Goal: Task Accomplishment & Management: Complete application form

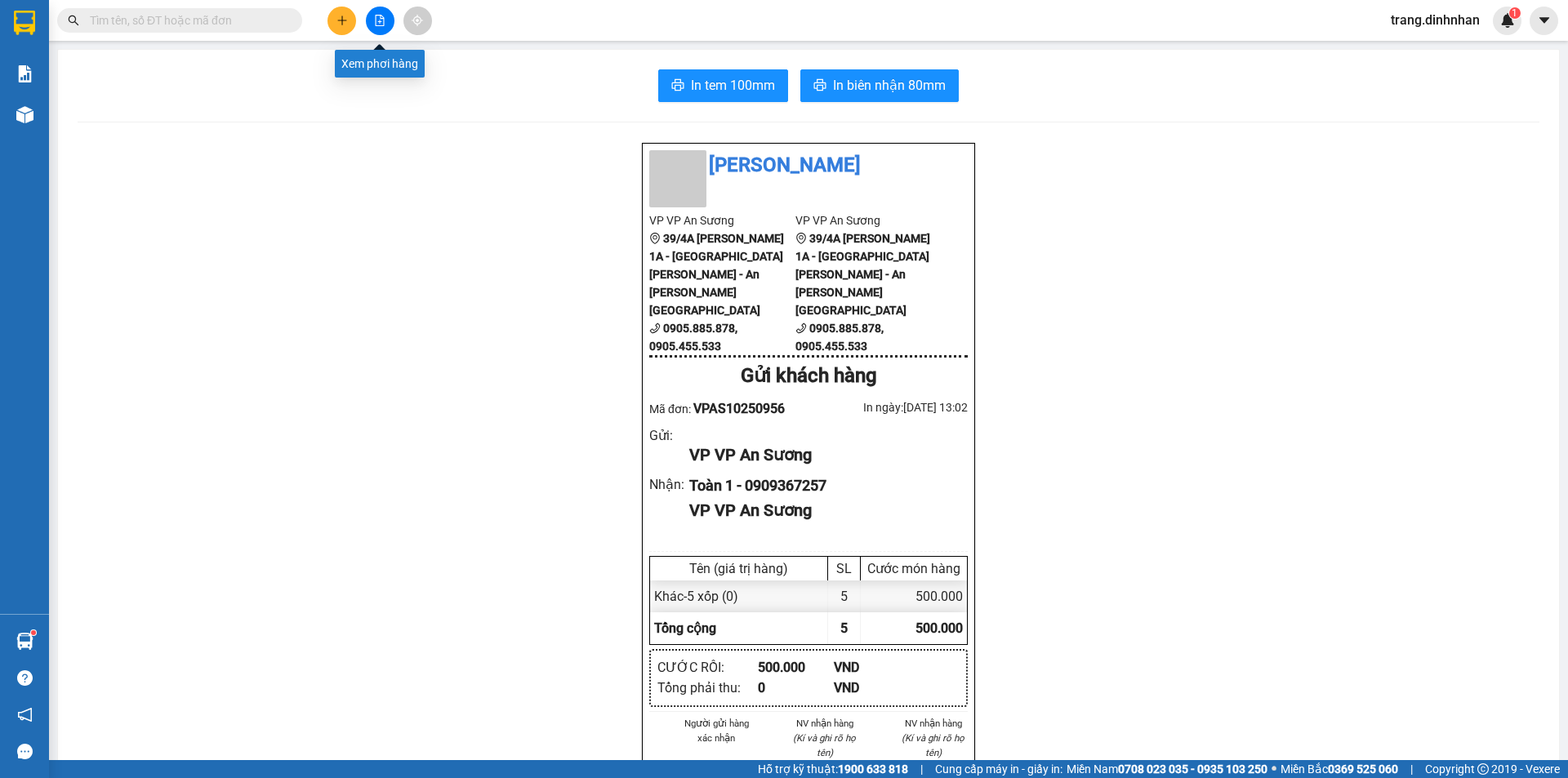
click at [377, 22] on icon "file-add" at bounding box center [380, 21] width 12 height 12
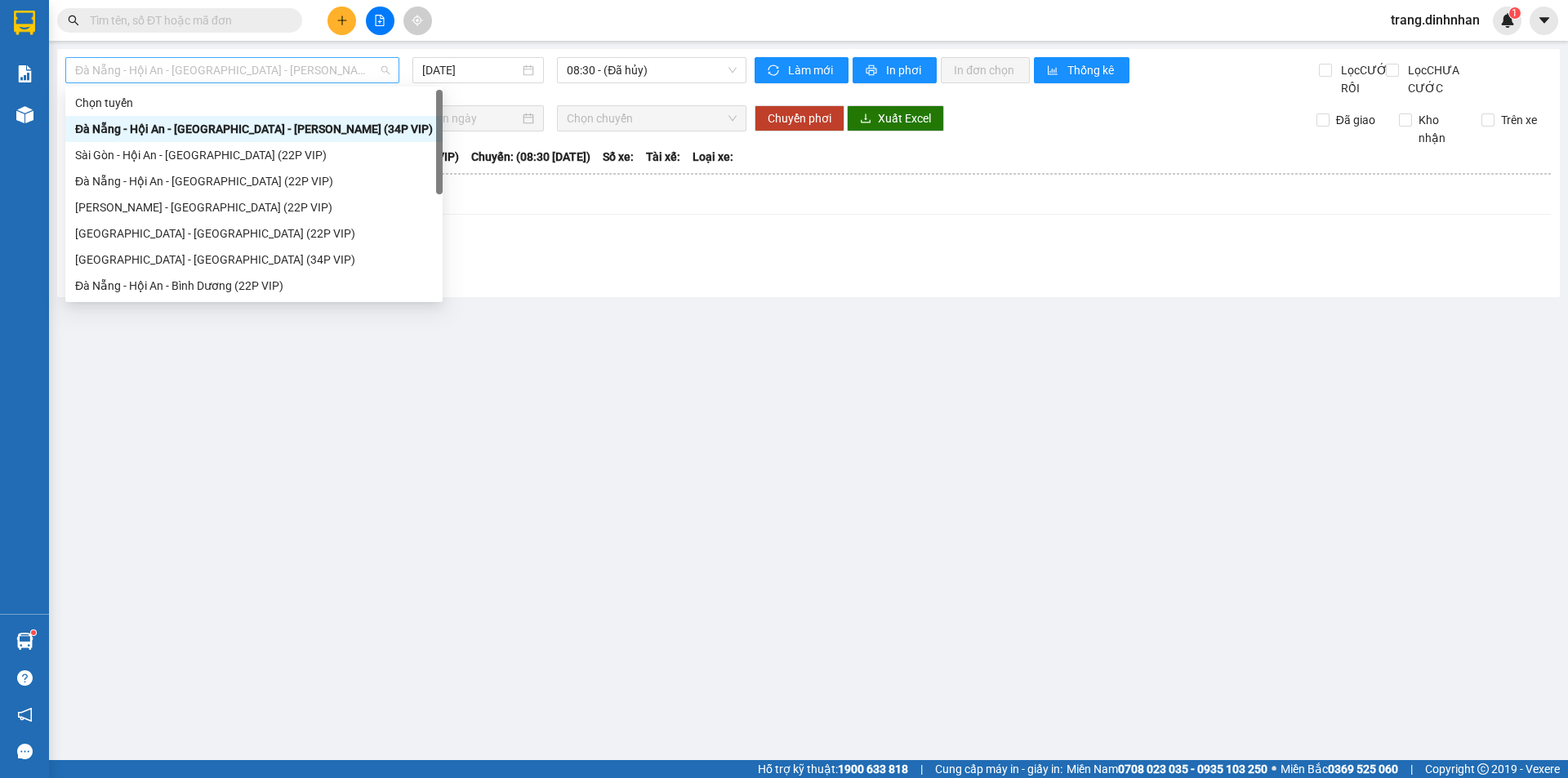
click at [317, 72] on span "Đà Nẵng - Hội An - [GEOGRAPHIC_DATA] - [PERSON_NAME] (34P VIP)" at bounding box center [232, 70] width 314 height 24
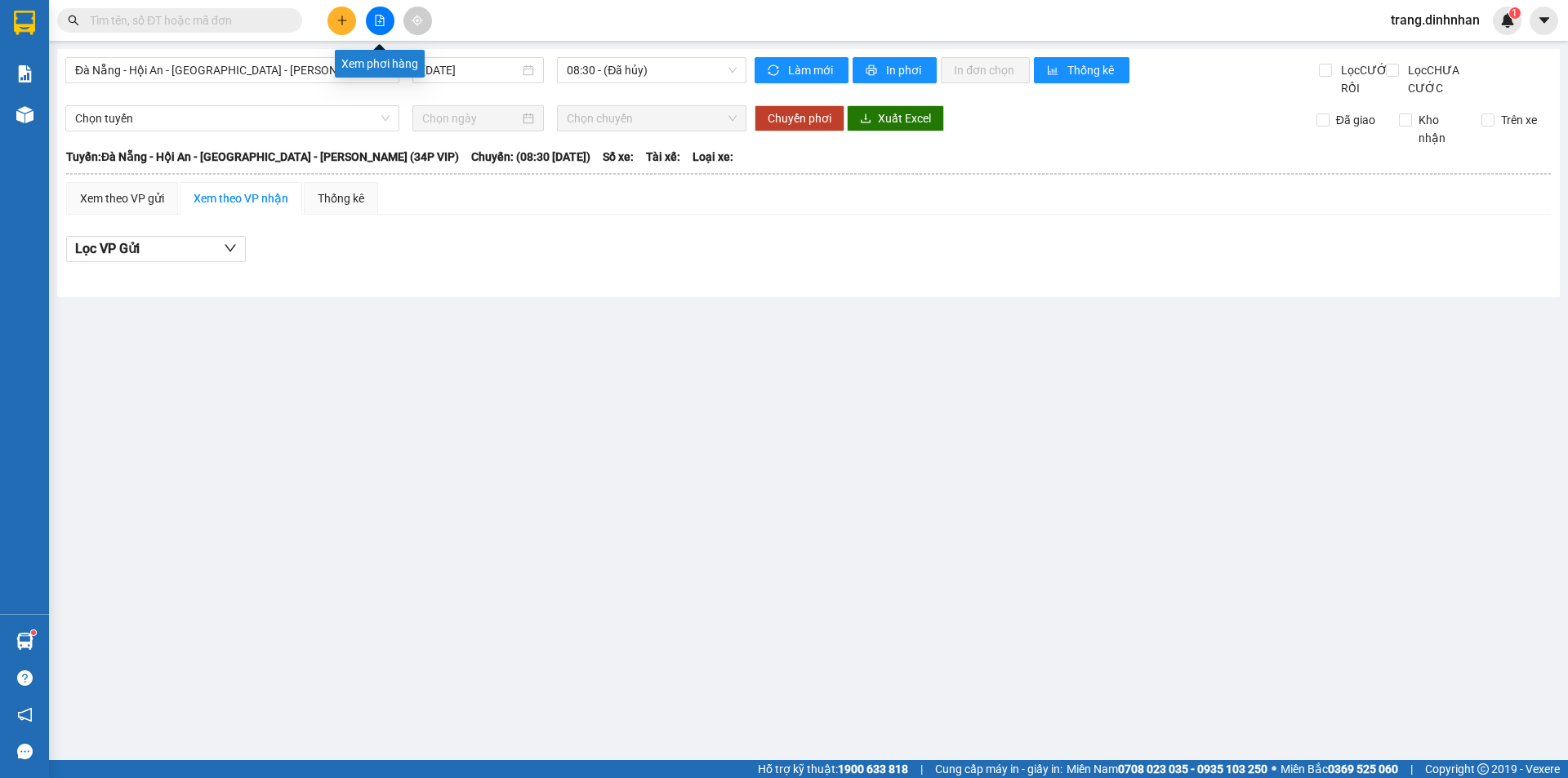
click at [390, 24] on button at bounding box center [380, 21] width 28 height 28
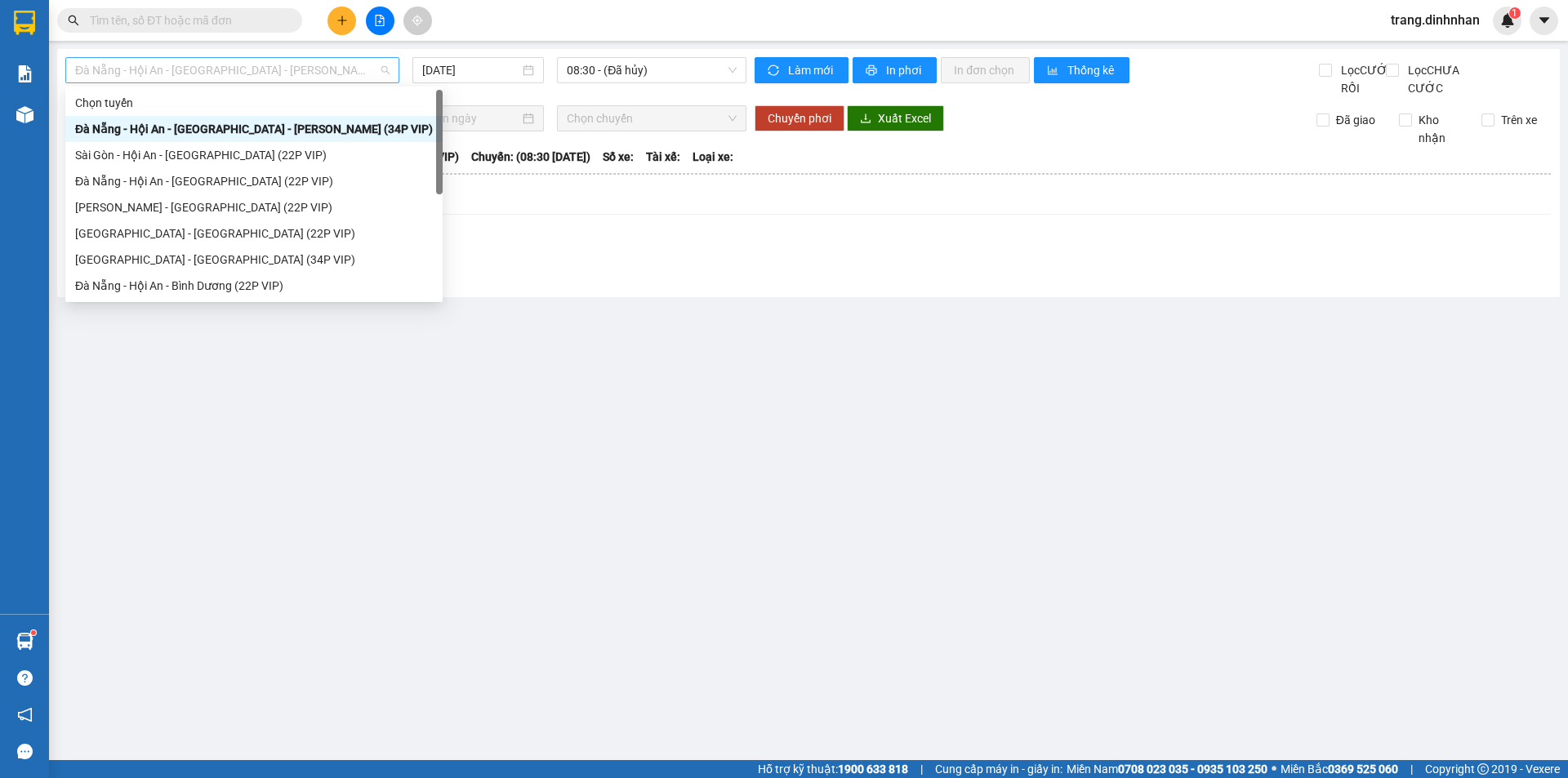
click at [282, 70] on span "Đà Nẵng - Hội An - [GEOGRAPHIC_DATA] - [PERSON_NAME] (34P VIP)" at bounding box center [232, 70] width 314 height 24
click at [225, 153] on div "Sài Gòn - Hội An - [GEOGRAPHIC_DATA] (22P VIP)" at bounding box center [253, 155] width 357 height 18
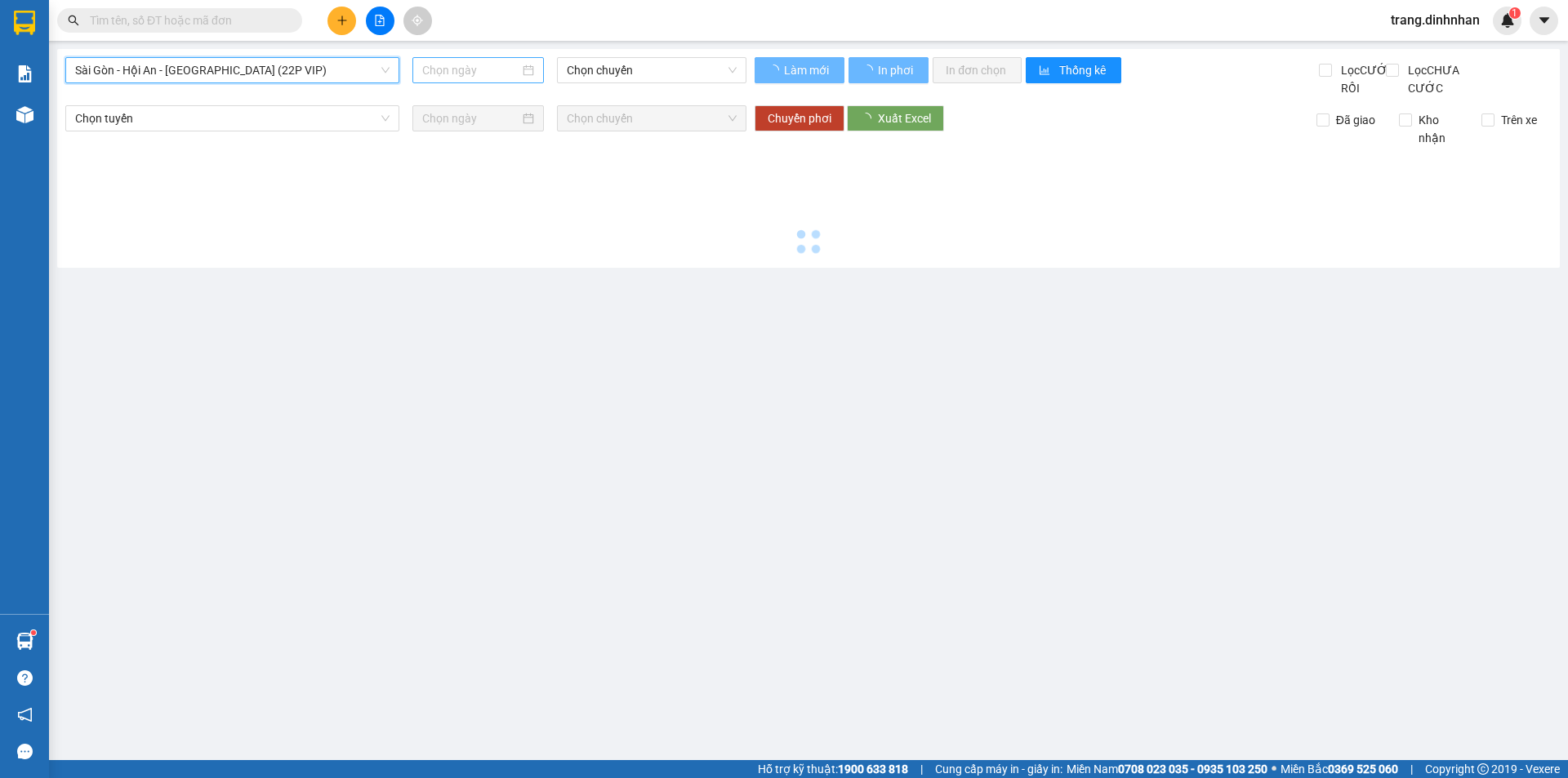
type input "[DATE]"
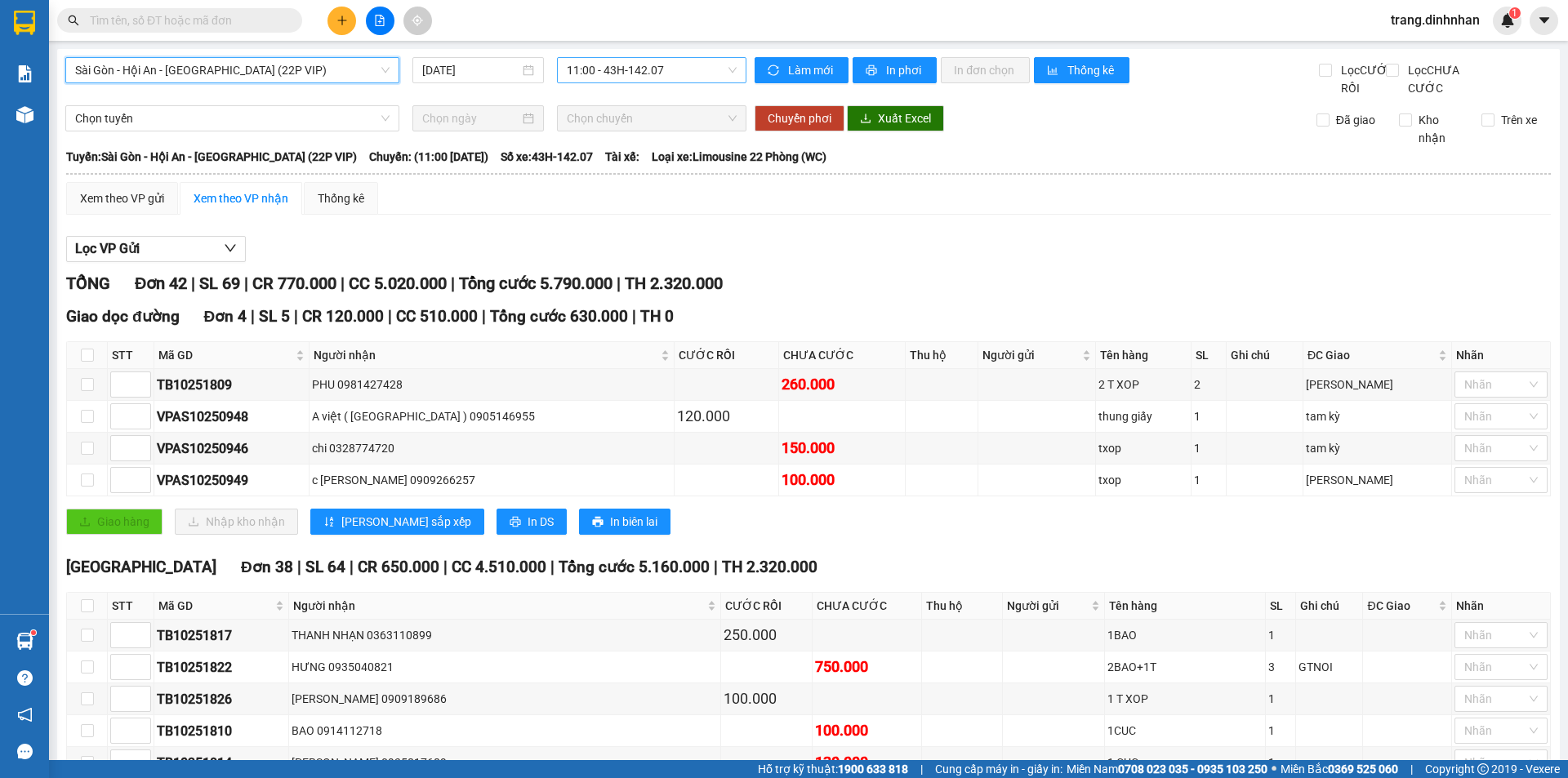
click at [597, 77] on span "11:00 - 43H-142.07" at bounding box center [652, 70] width 170 height 24
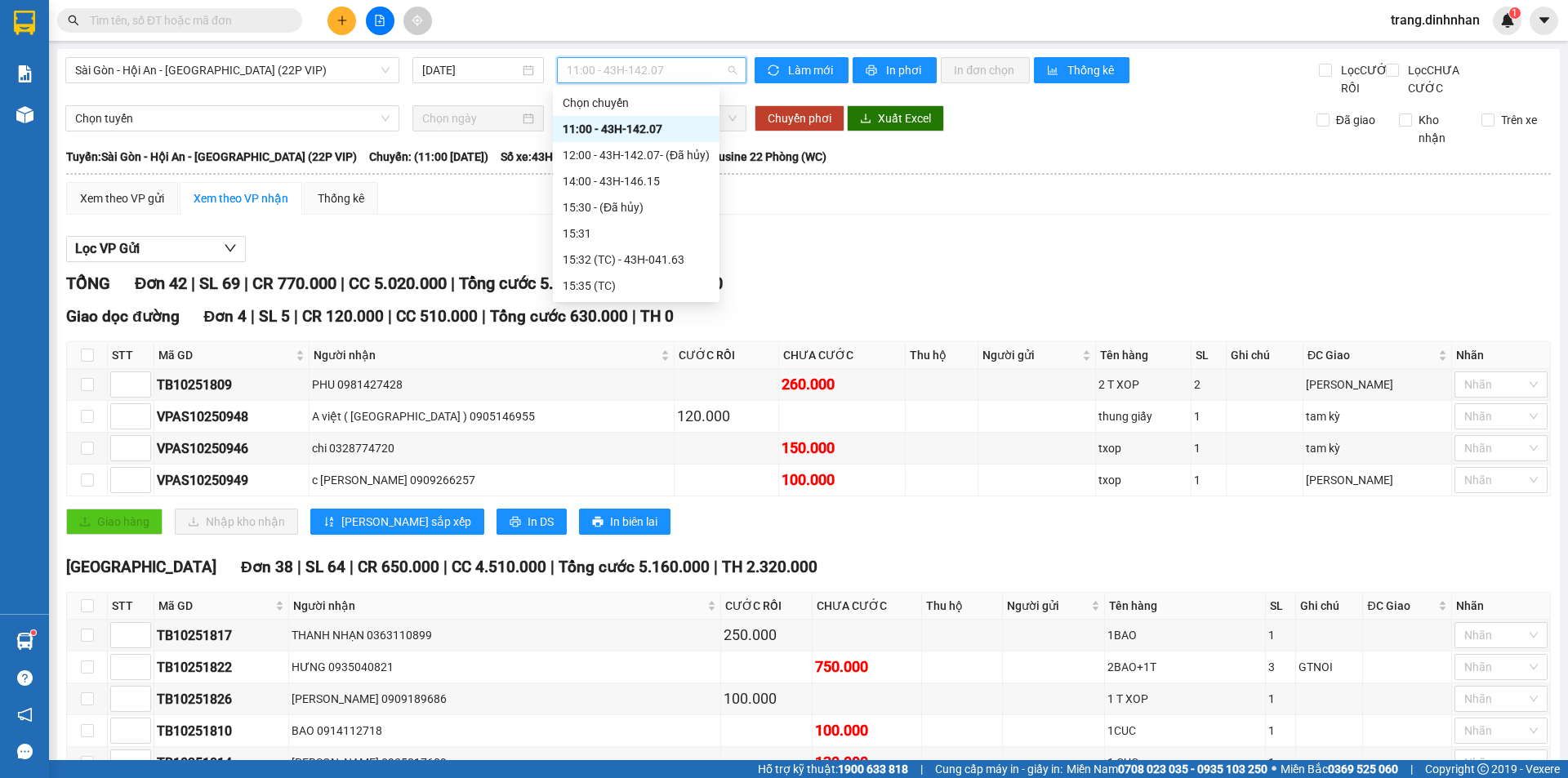
click at [608, 130] on div "11:00 - 43H-142.07" at bounding box center [636, 129] width 147 height 18
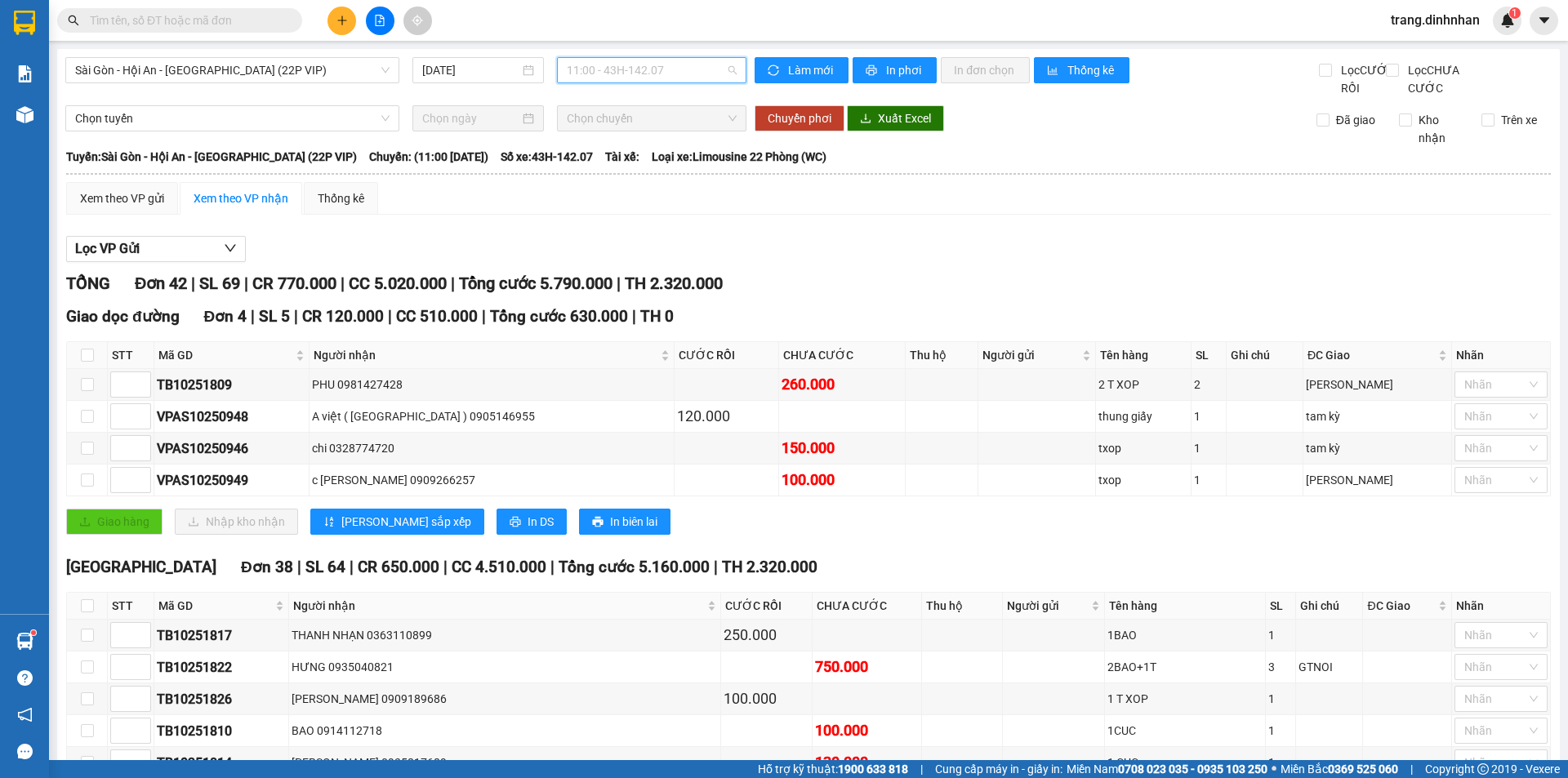
click at [624, 72] on span "11:00 - 43H-142.07" at bounding box center [652, 70] width 170 height 24
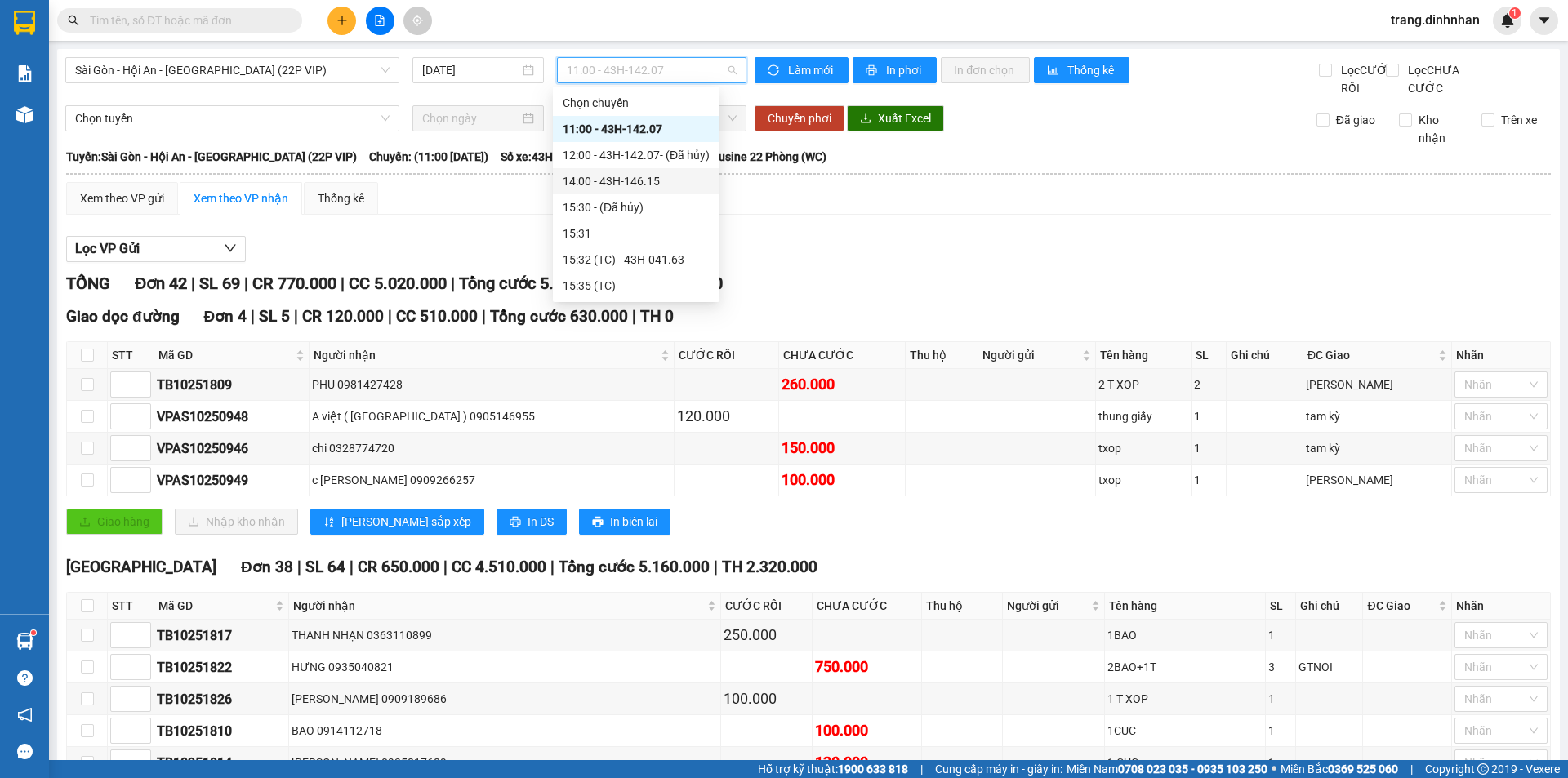
click at [622, 179] on div "14:00 - 43H-146.15" at bounding box center [636, 182] width 147 height 18
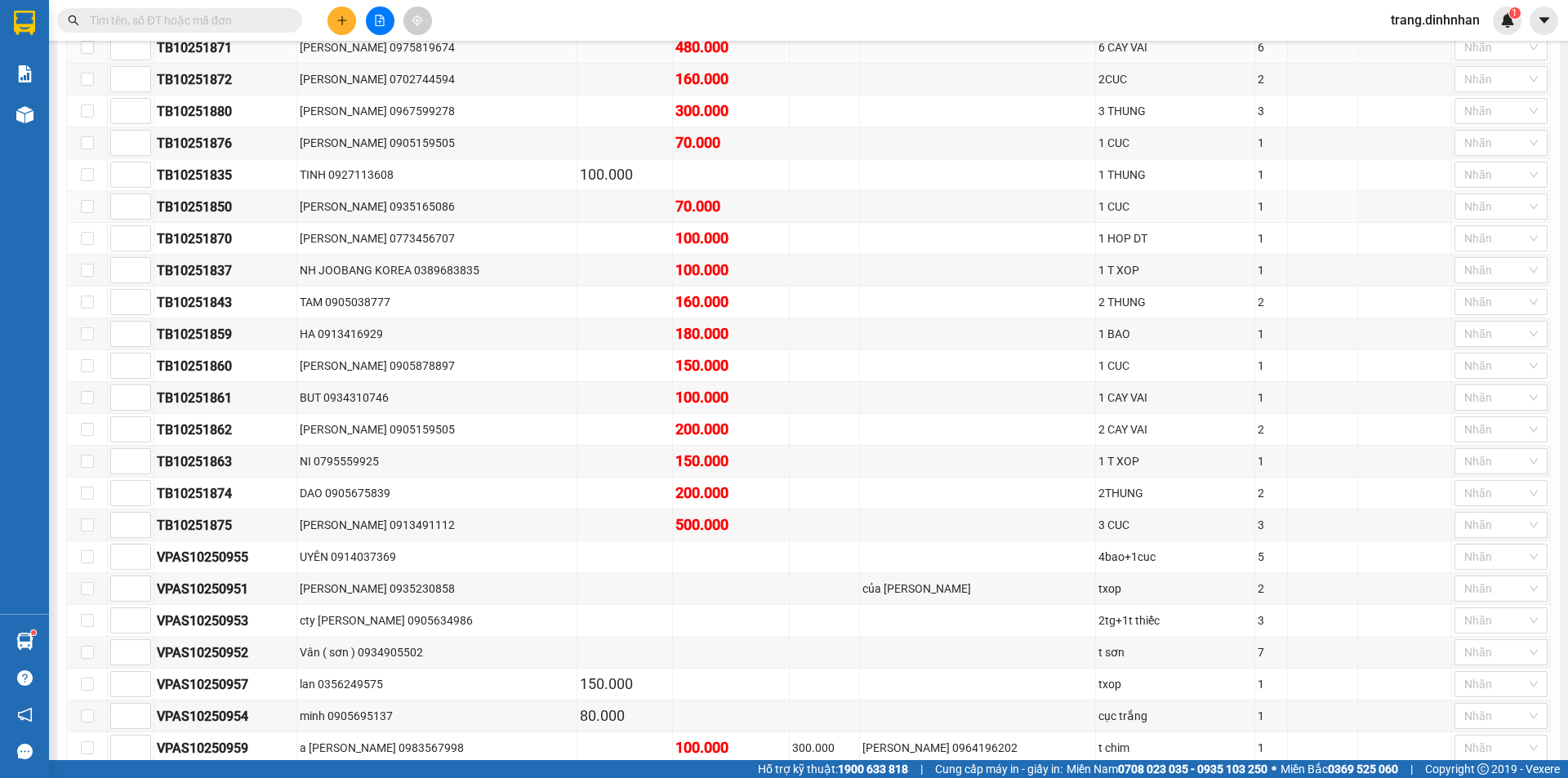
scroll to position [1581, 0]
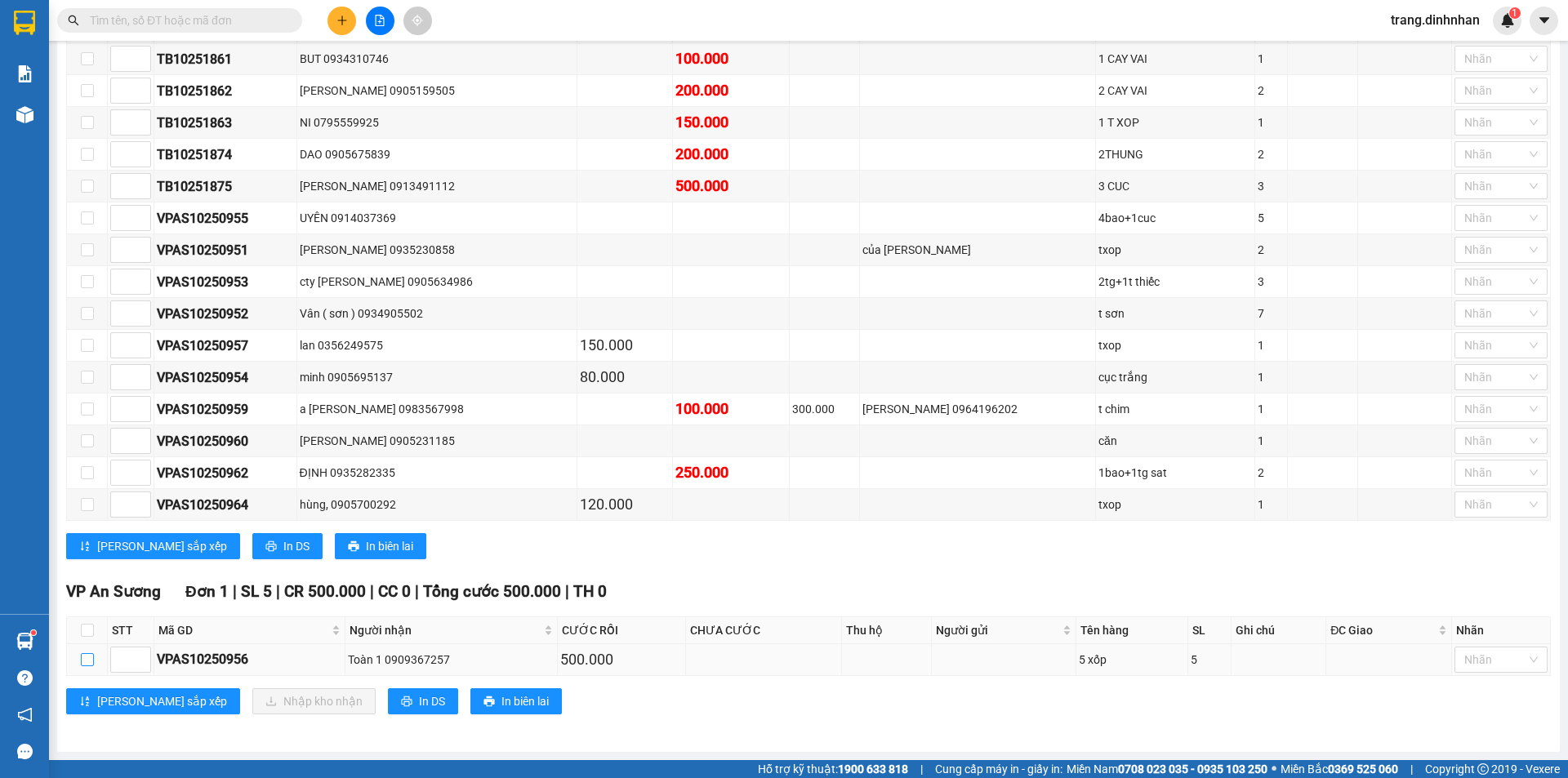
click at [86, 659] on input "checkbox" at bounding box center [87, 660] width 13 height 13
checkbox input "true"
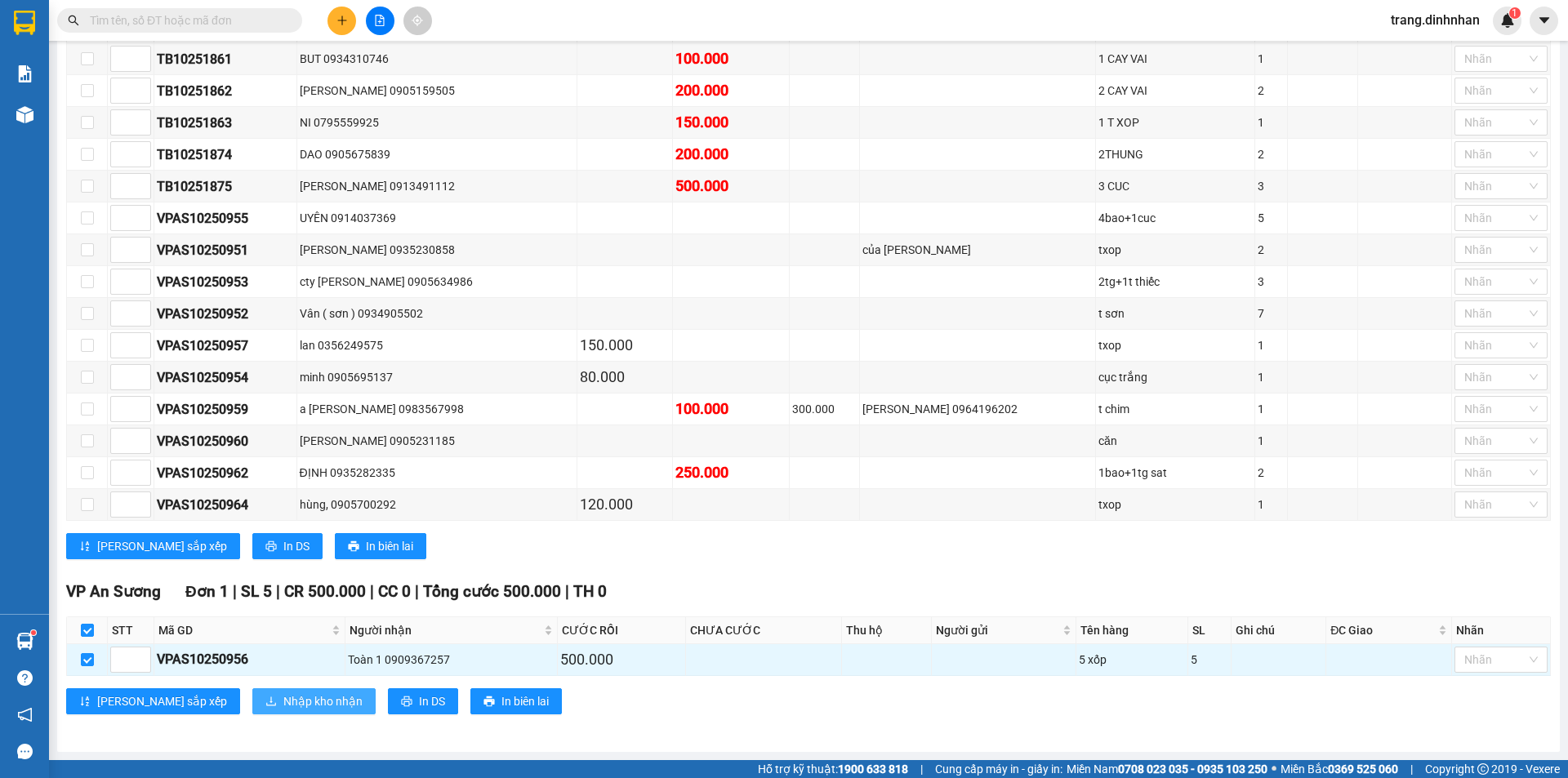
click at [283, 701] on span "Nhập kho nhận" at bounding box center [322, 701] width 79 height 18
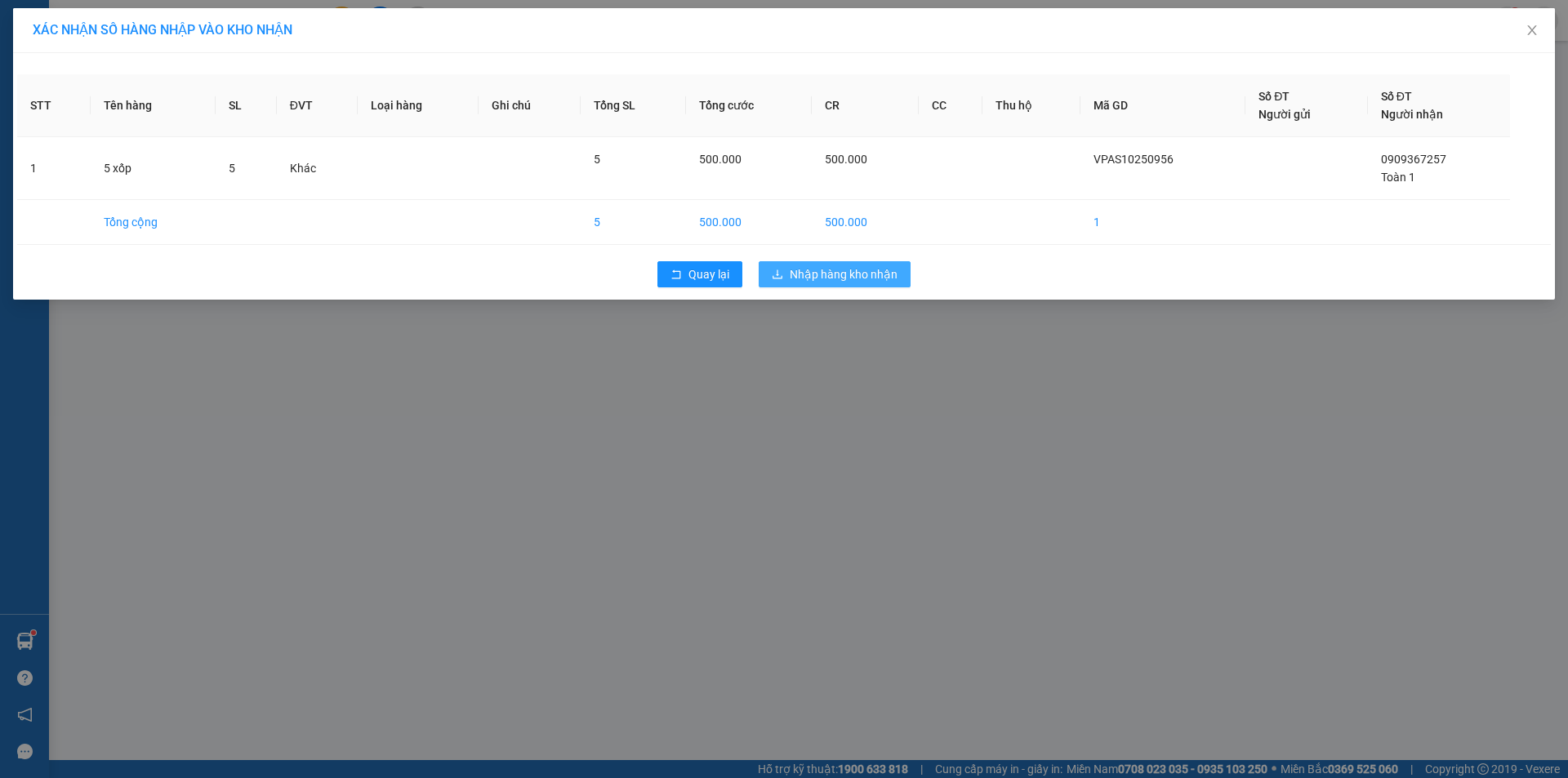
click at [882, 277] on span "Nhập hàng kho nhận" at bounding box center [843, 275] width 107 height 18
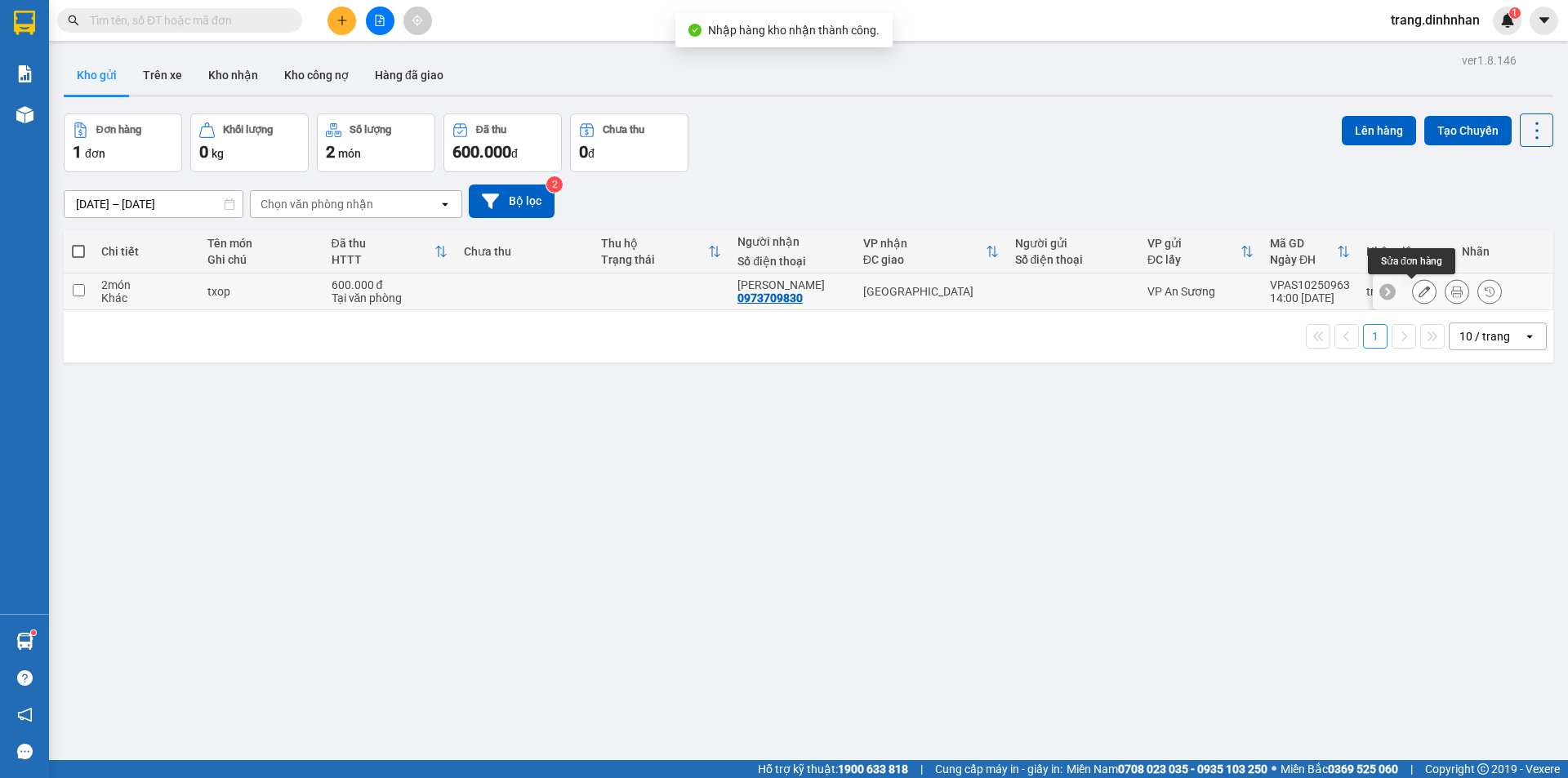
click at [1418, 289] on icon at bounding box center [1424, 292] width 12 height 12
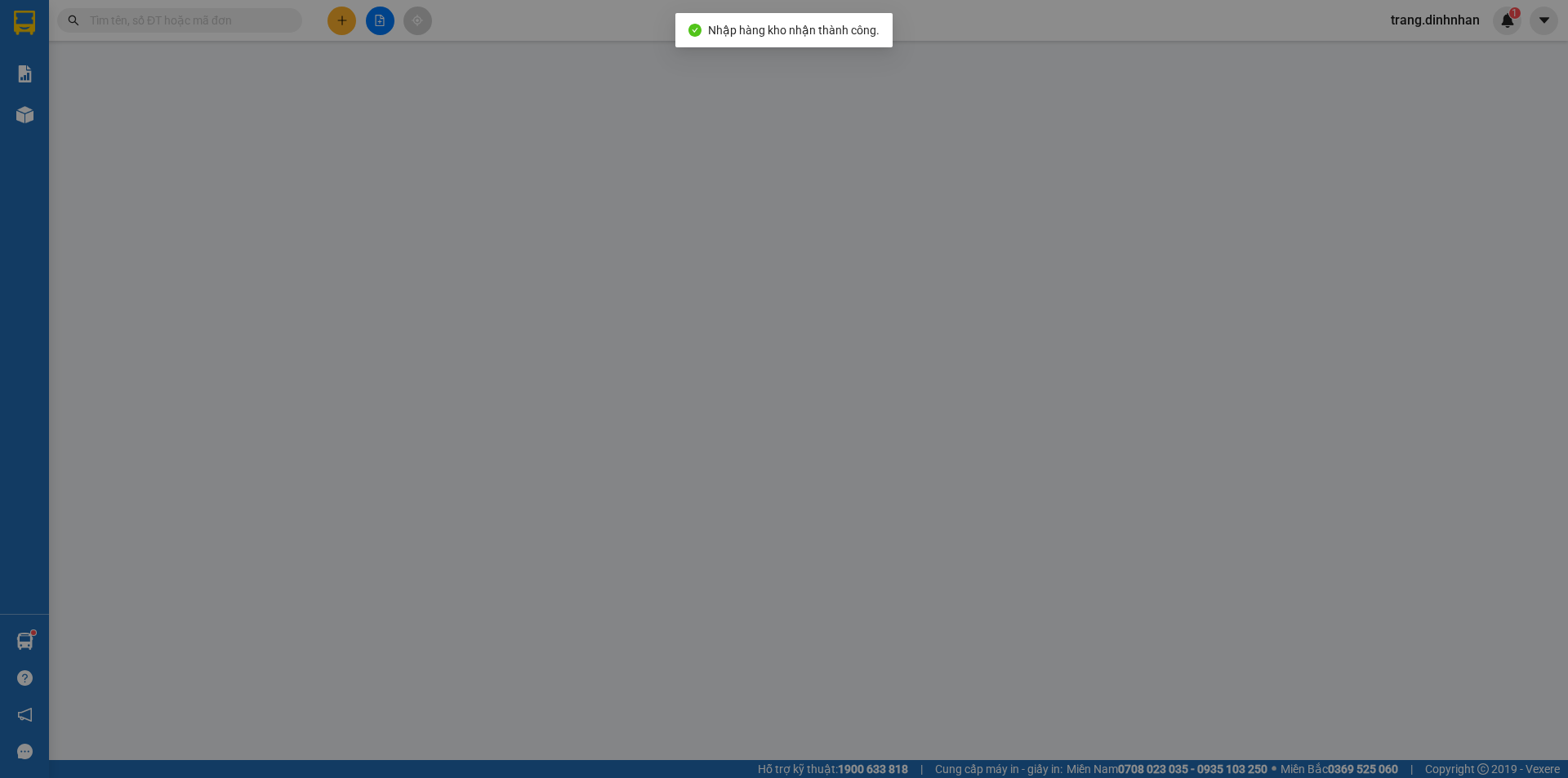
type input "0973709830"
type input "[PERSON_NAME]"
type input "600.000"
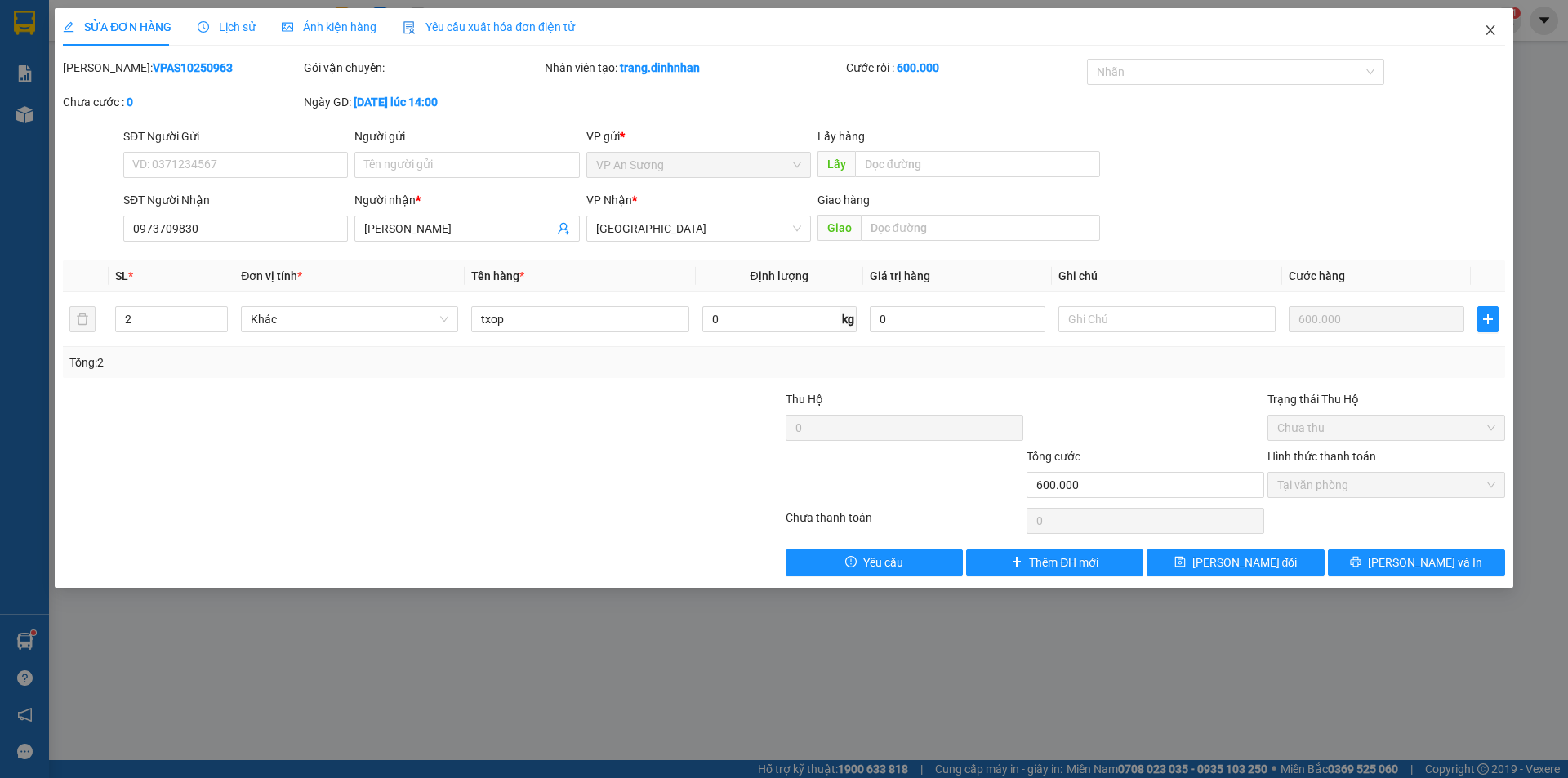
click at [1487, 27] on icon "close" at bounding box center [1491, 30] width 13 height 13
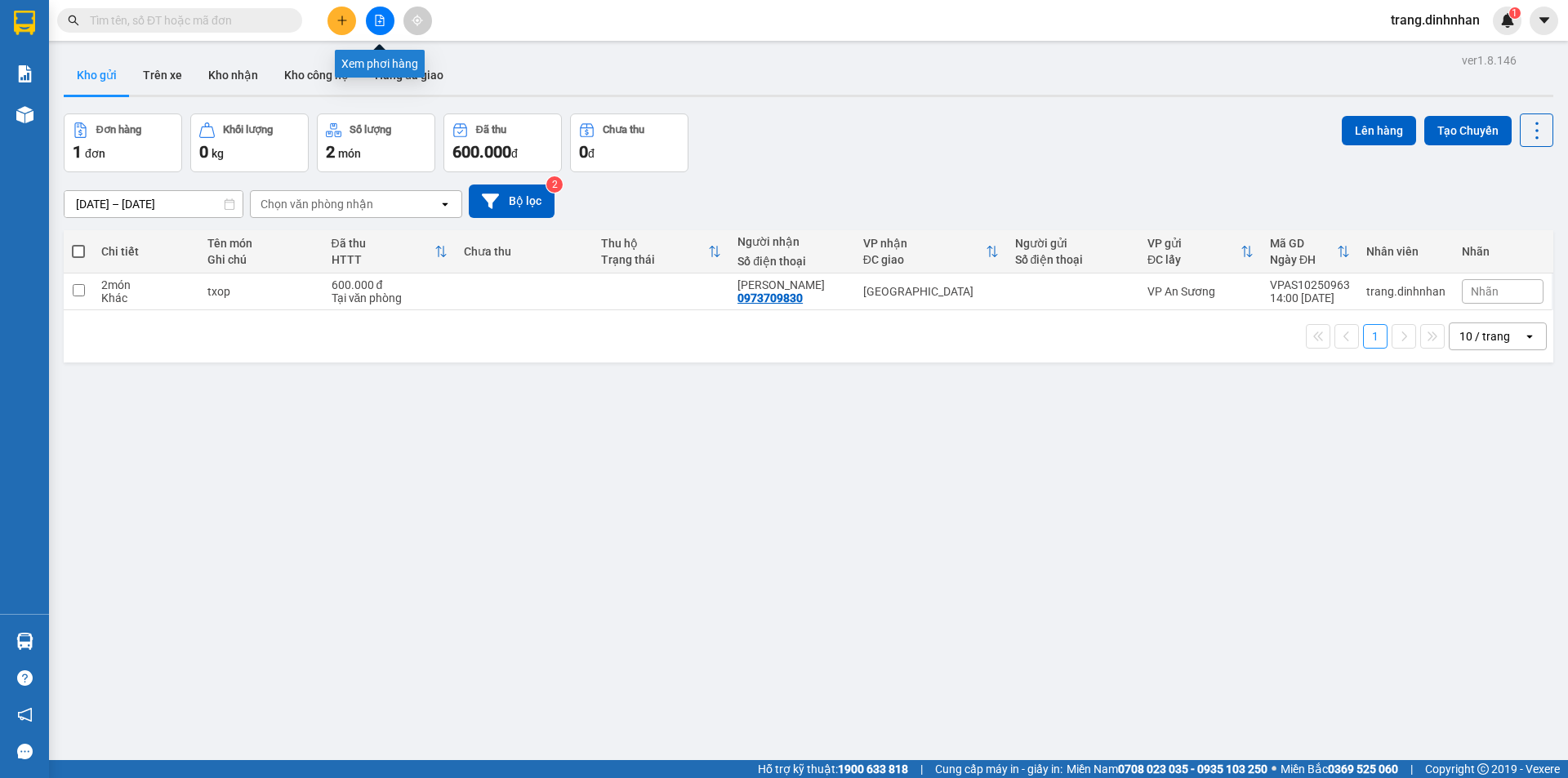
click at [372, 17] on button at bounding box center [380, 21] width 28 height 28
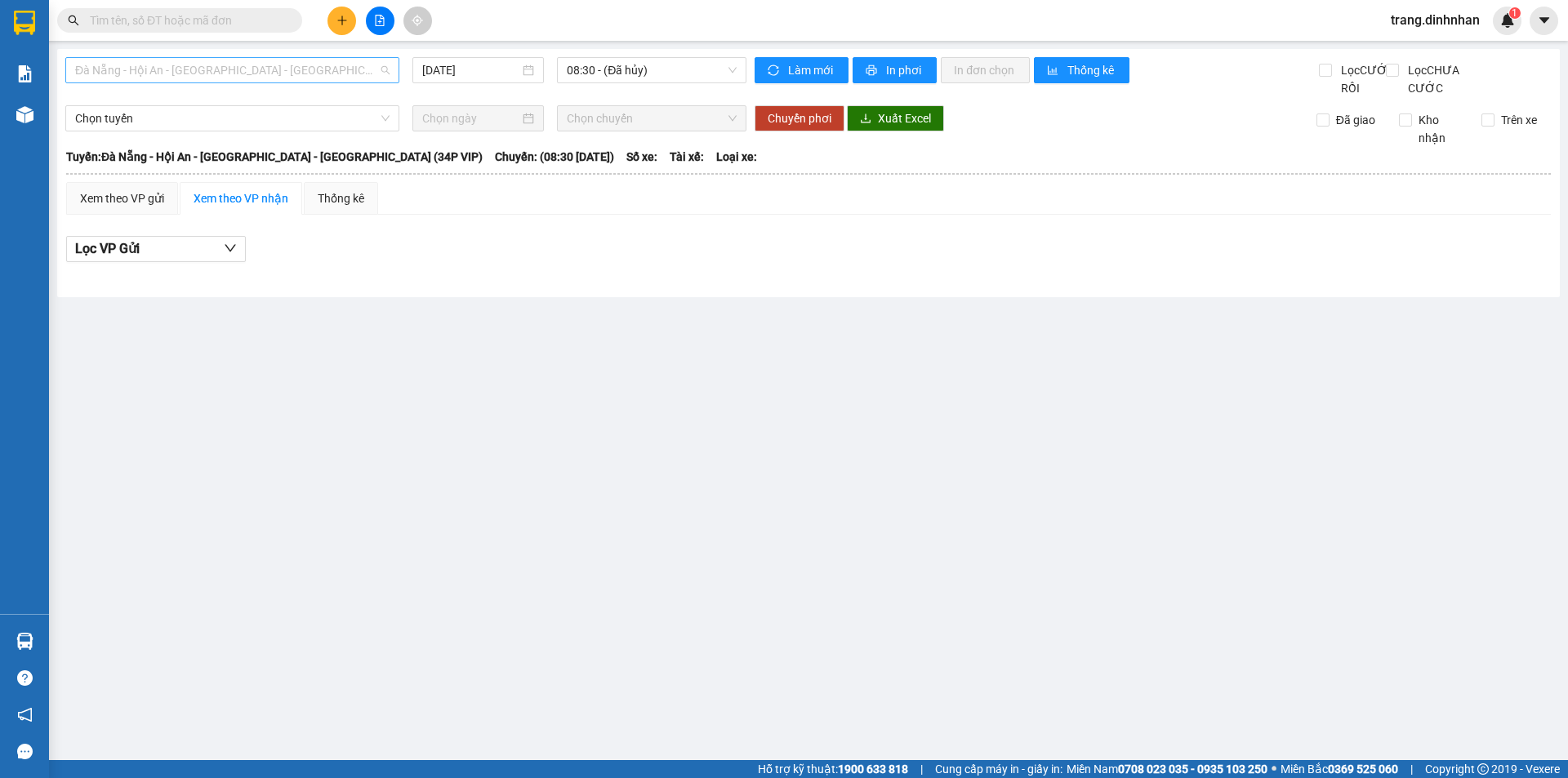
drag, startPoint x: 316, startPoint y: 76, endPoint x: 237, endPoint y: 132, distance: 96.8
click at [316, 75] on span "Đà Nẵng - Hội An - [GEOGRAPHIC_DATA] - [PERSON_NAME] (34P VIP)" at bounding box center [232, 70] width 314 height 24
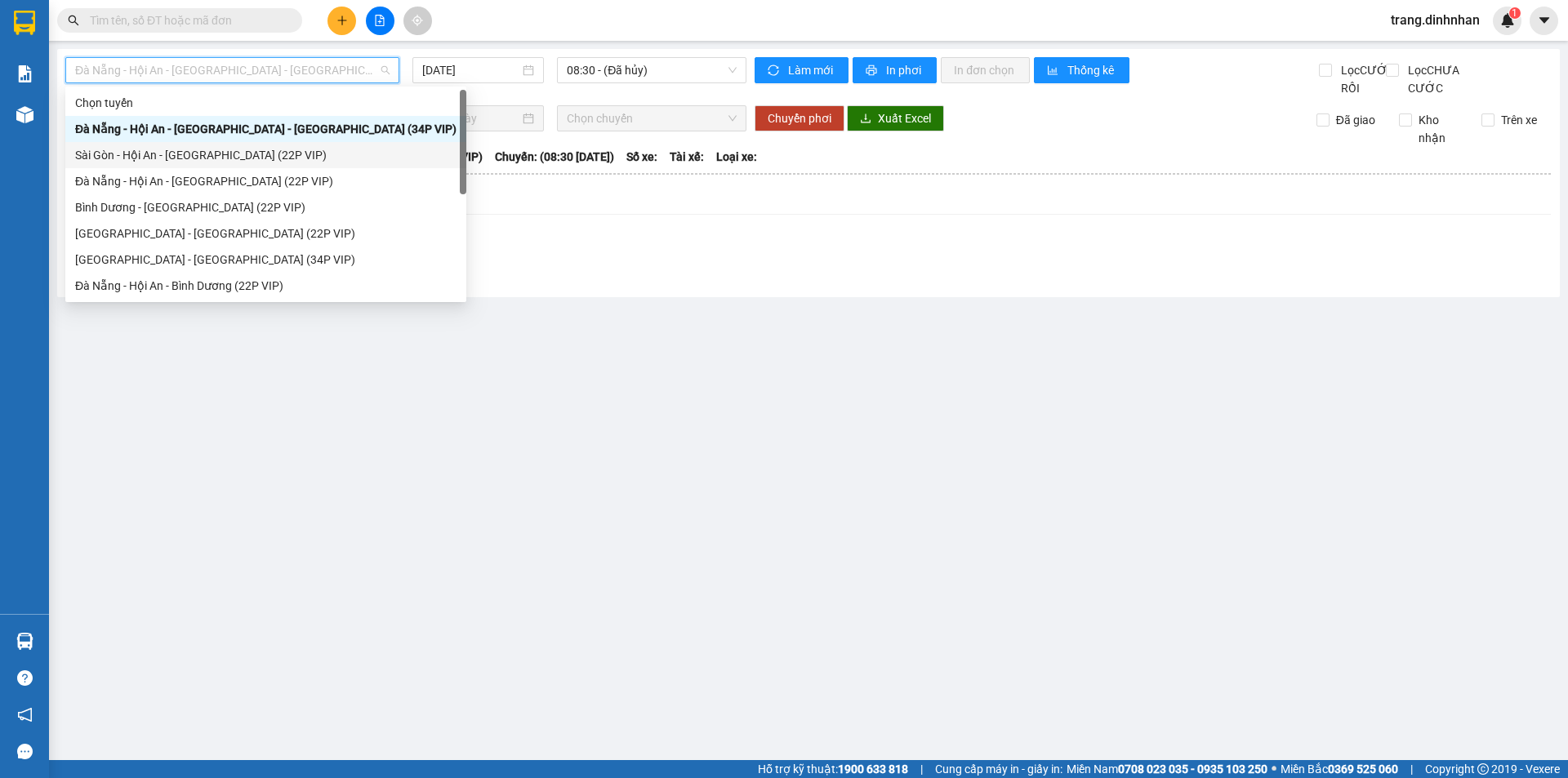
drag, startPoint x: 205, startPoint y: 156, endPoint x: 322, endPoint y: 116, distance: 123.6
click at [207, 153] on div "Sài Gòn - Hội An - [GEOGRAPHIC_DATA] (22P VIP)" at bounding box center [266, 155] width 382 height 18
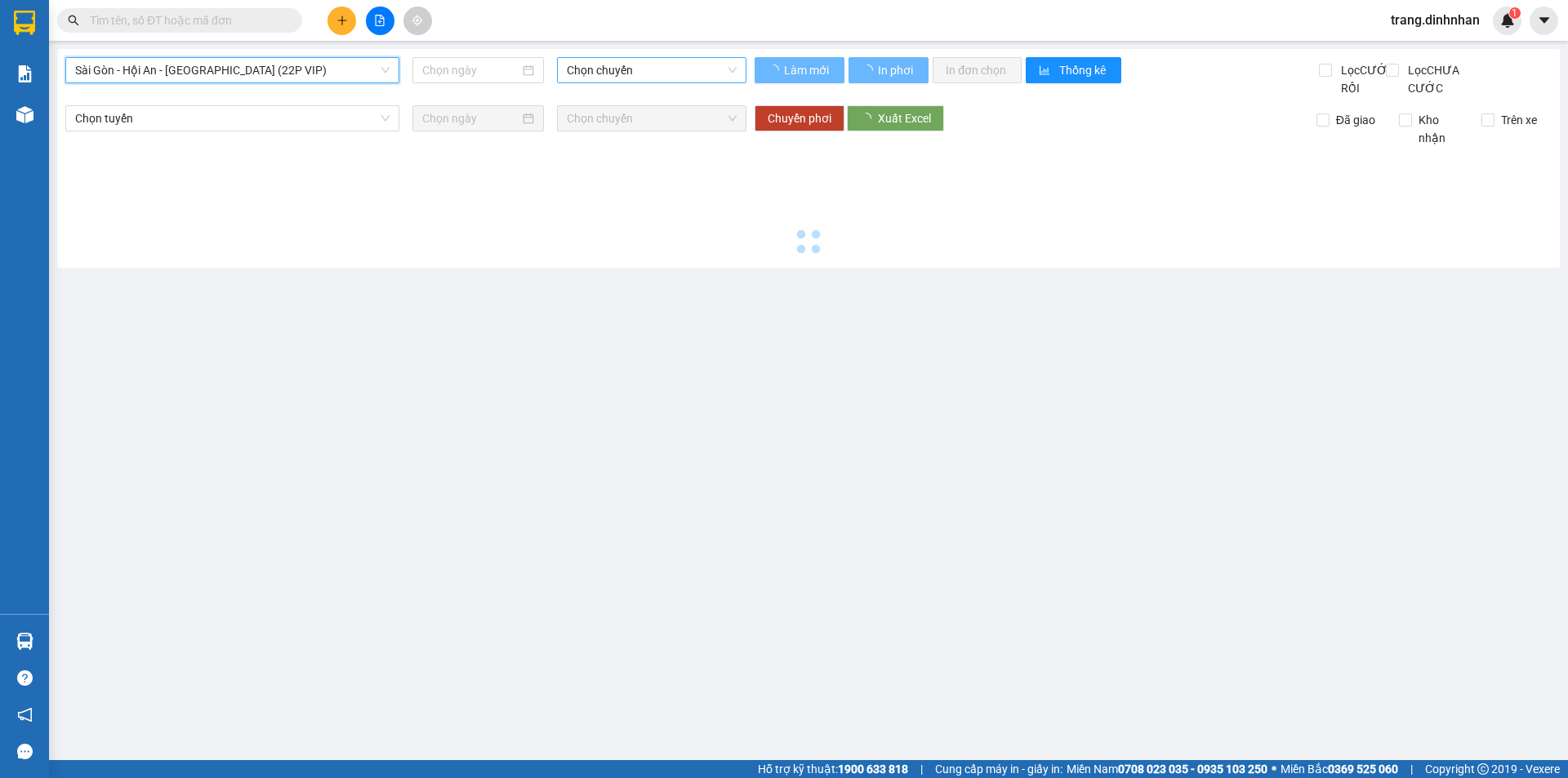
type input "[DATE]"
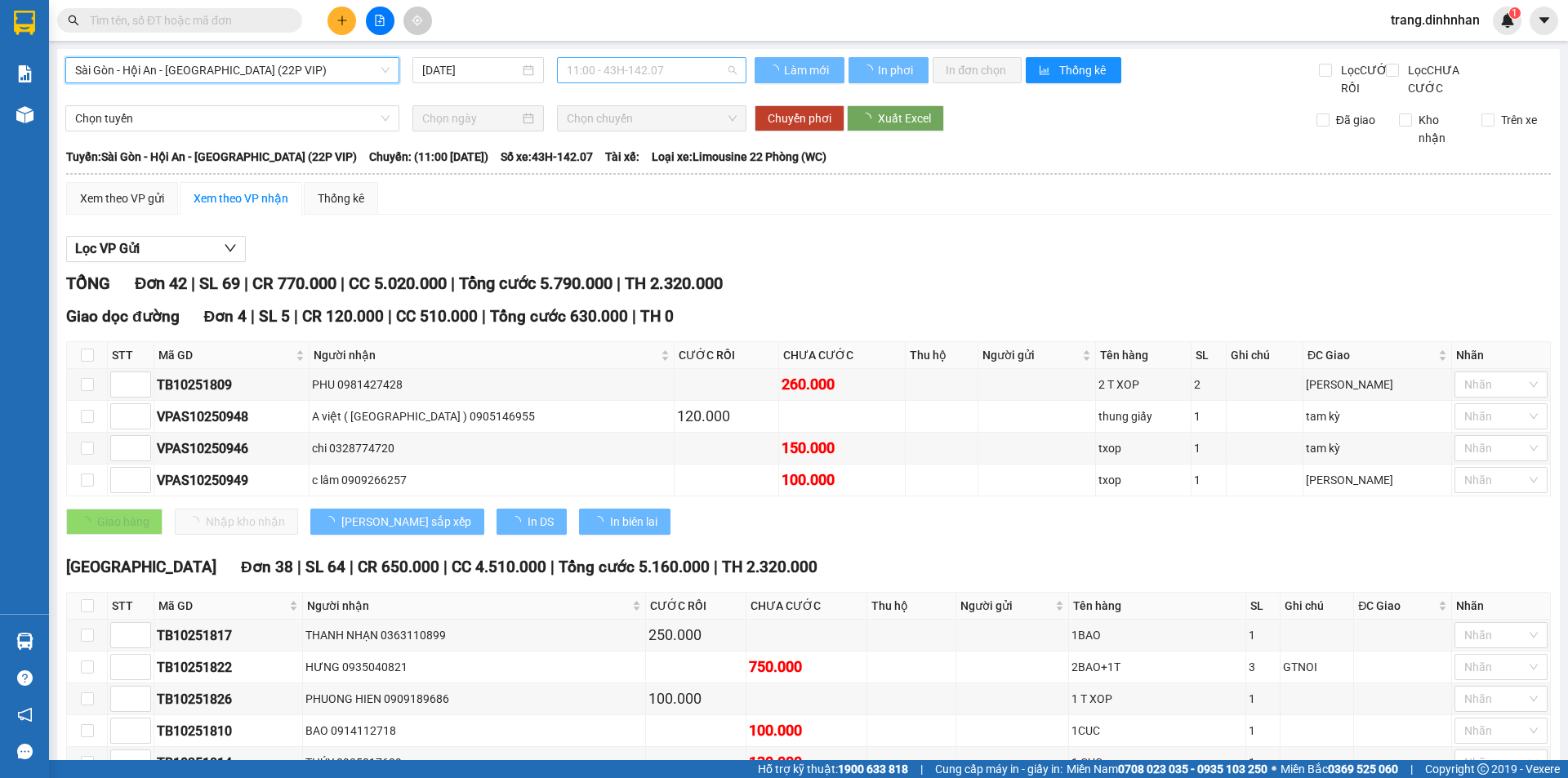
click at [607, 62] on span "11:00 - 43H-142.07" at bounding box center [652, 70] width 170 height 24
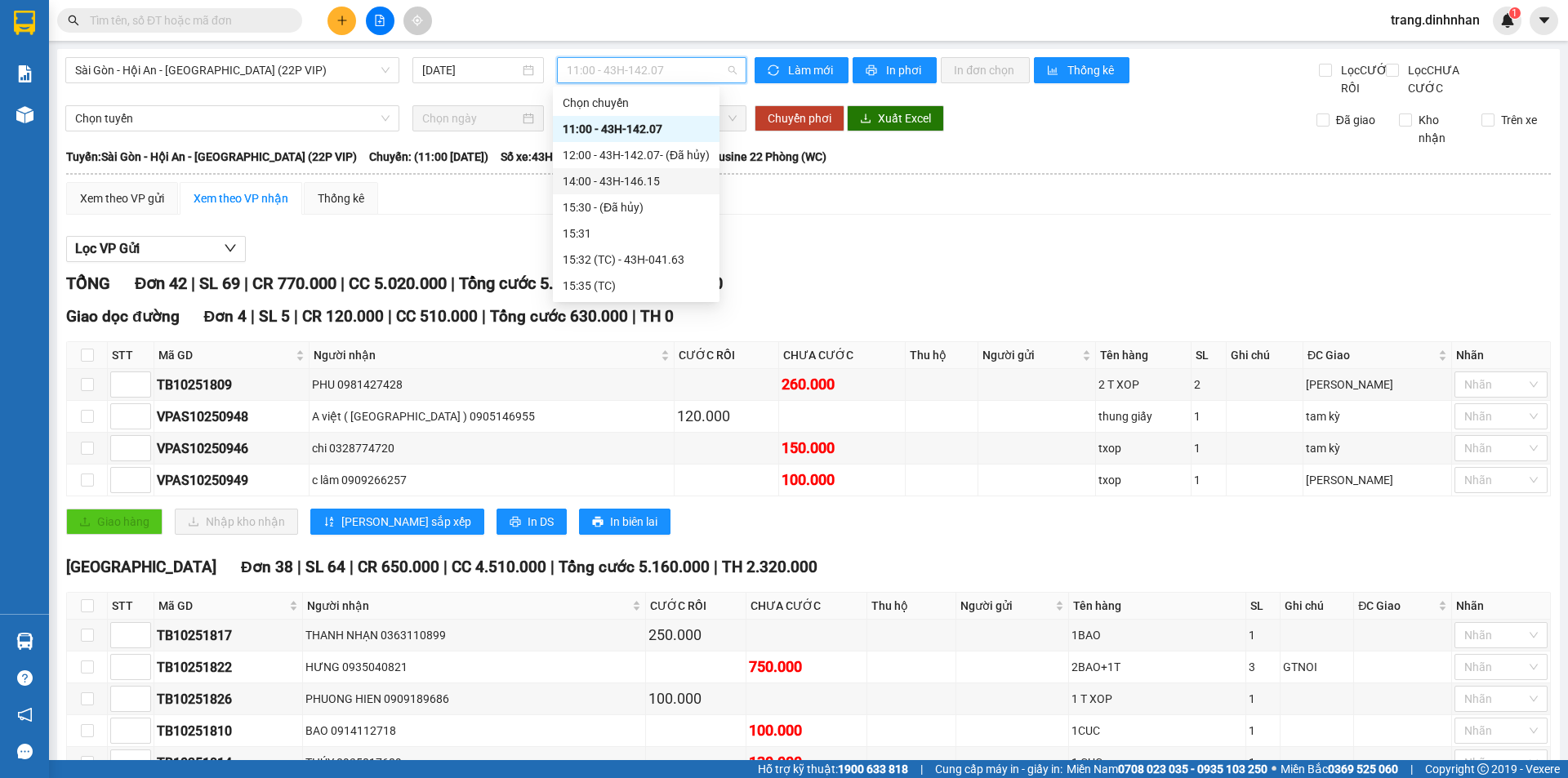
click at [617, 177] on div "14:00 - 43H-146.15" at bounding box center [636, 182] width 147 height 18
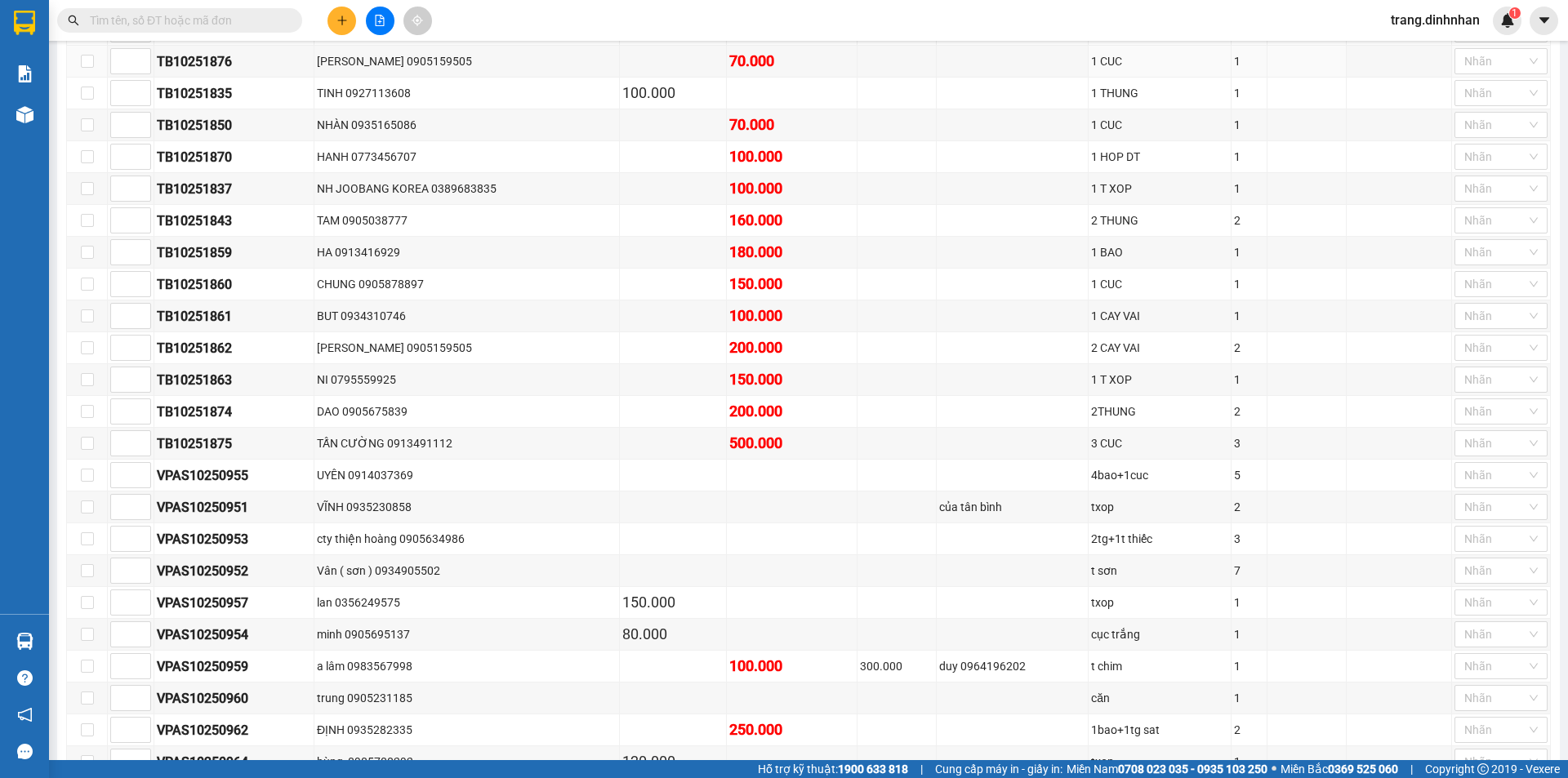
scroll to position [1581, 0]
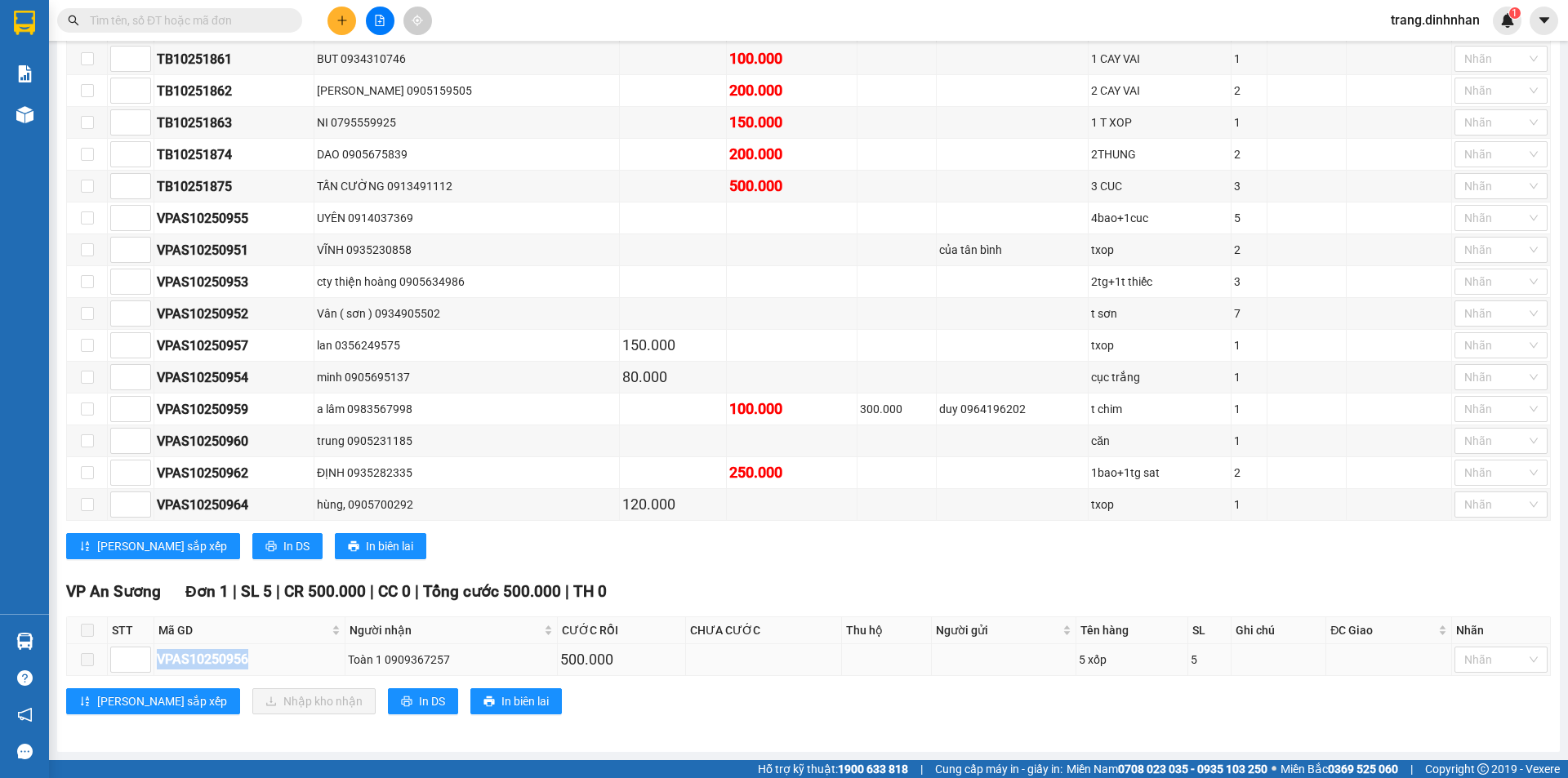
drag, startPoint x: 156, startPoint y: 656, endPoint x: 259, endPoint y: 675, distance: 104.7
click at [259, 675] on td "VPAS10250956" at bounding box center [249, 660] width 191 height 32
copy div "VPAS10250956"
click at [175, 21] on input "text" at bounding box center [186, 21] width 192 height 18
paste input "VPAS10250956"
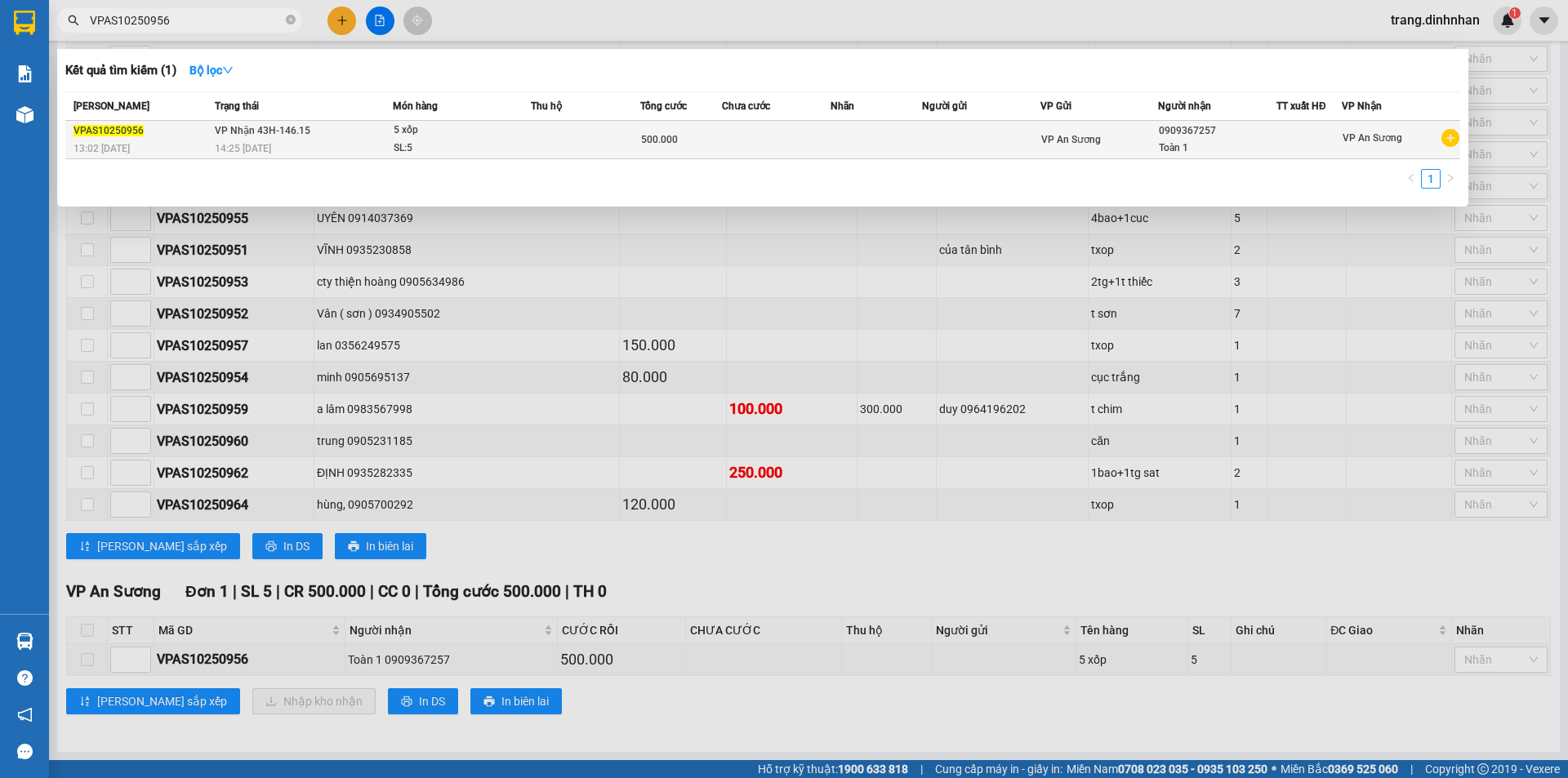
type input "VPAS10250956"
click at [705, 137] on div "500.000" at bounding box center [681, 140] width 80 height 18
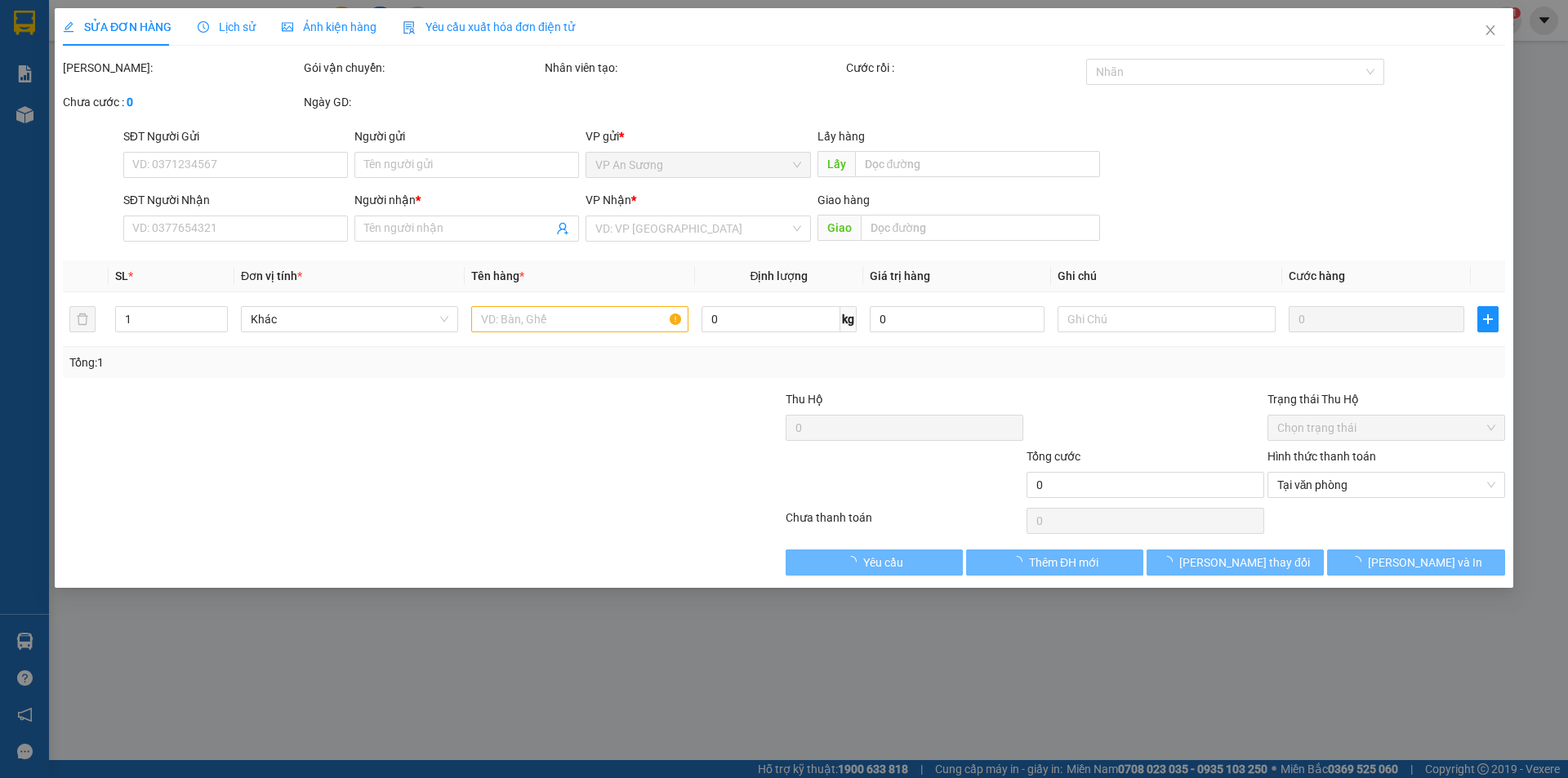
type input "0909367257"
type input "Toàn 1"
type input "500.000"
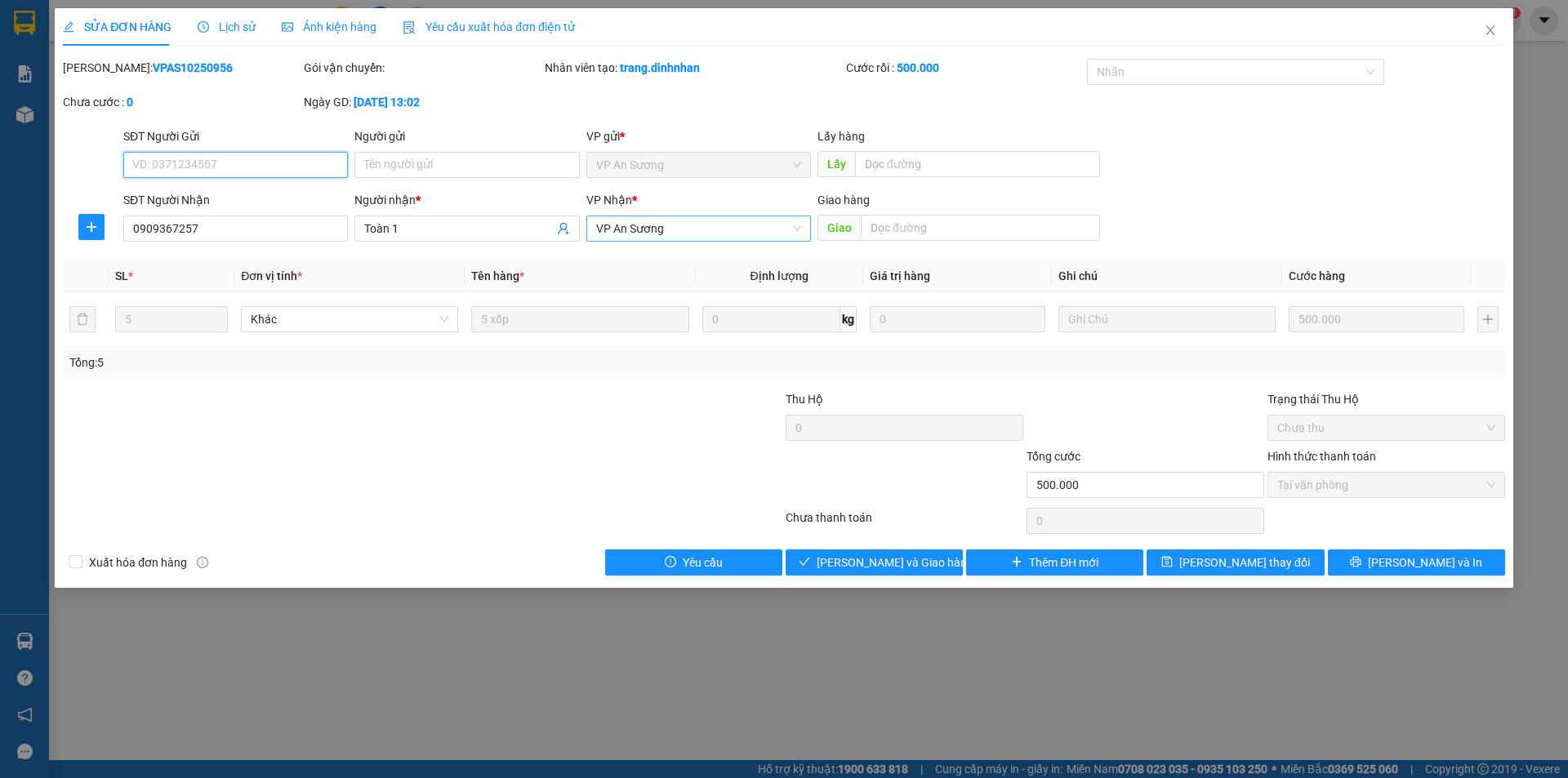
click at [680, 232] on span "VP An Sương" at bounding box center [698, 228] width 205 height 24
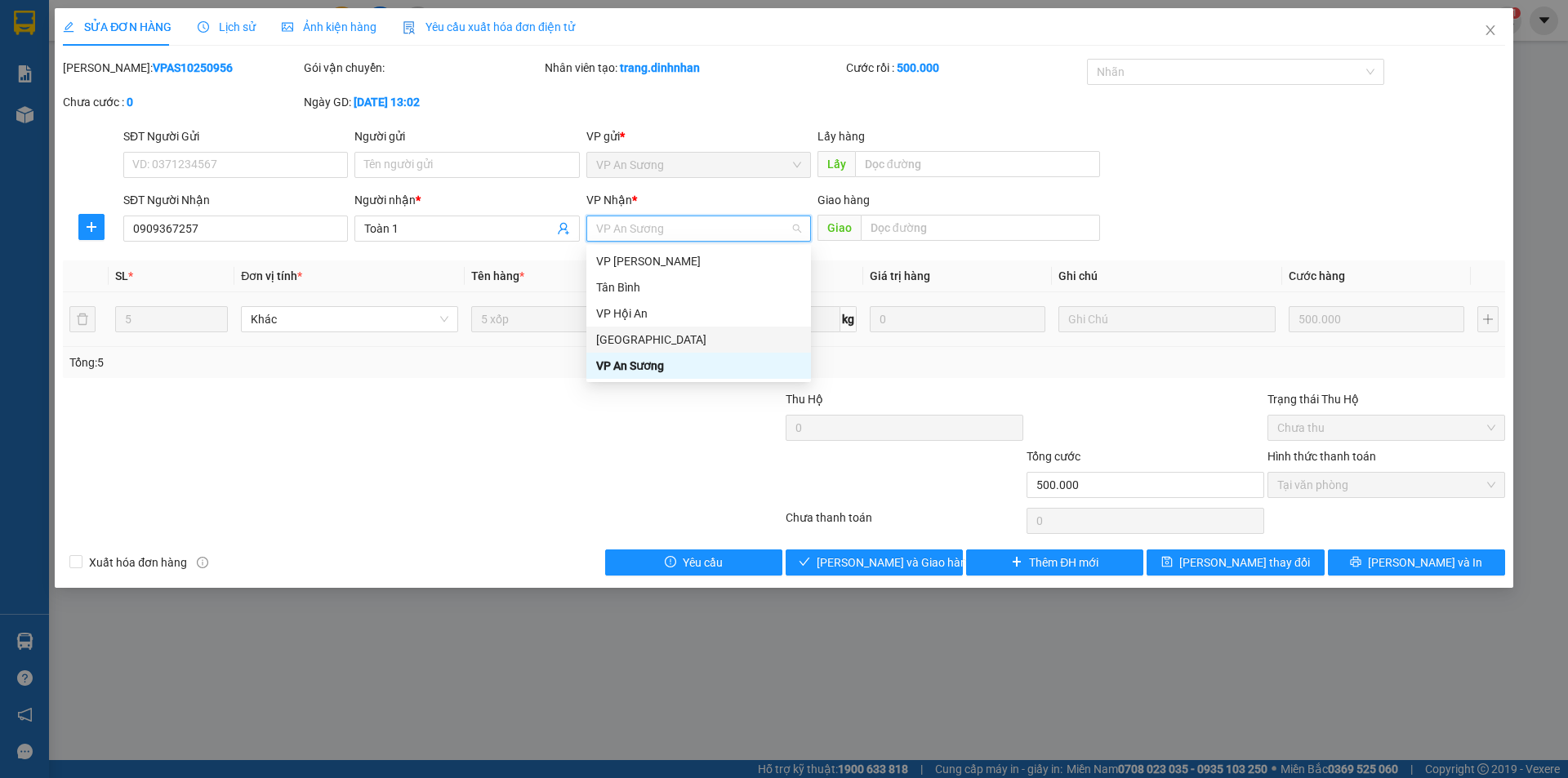
click at [620, 342] on div "[GEOGRAPHIC_DATA]" at bounding box center [698, 340] width 205 height 18
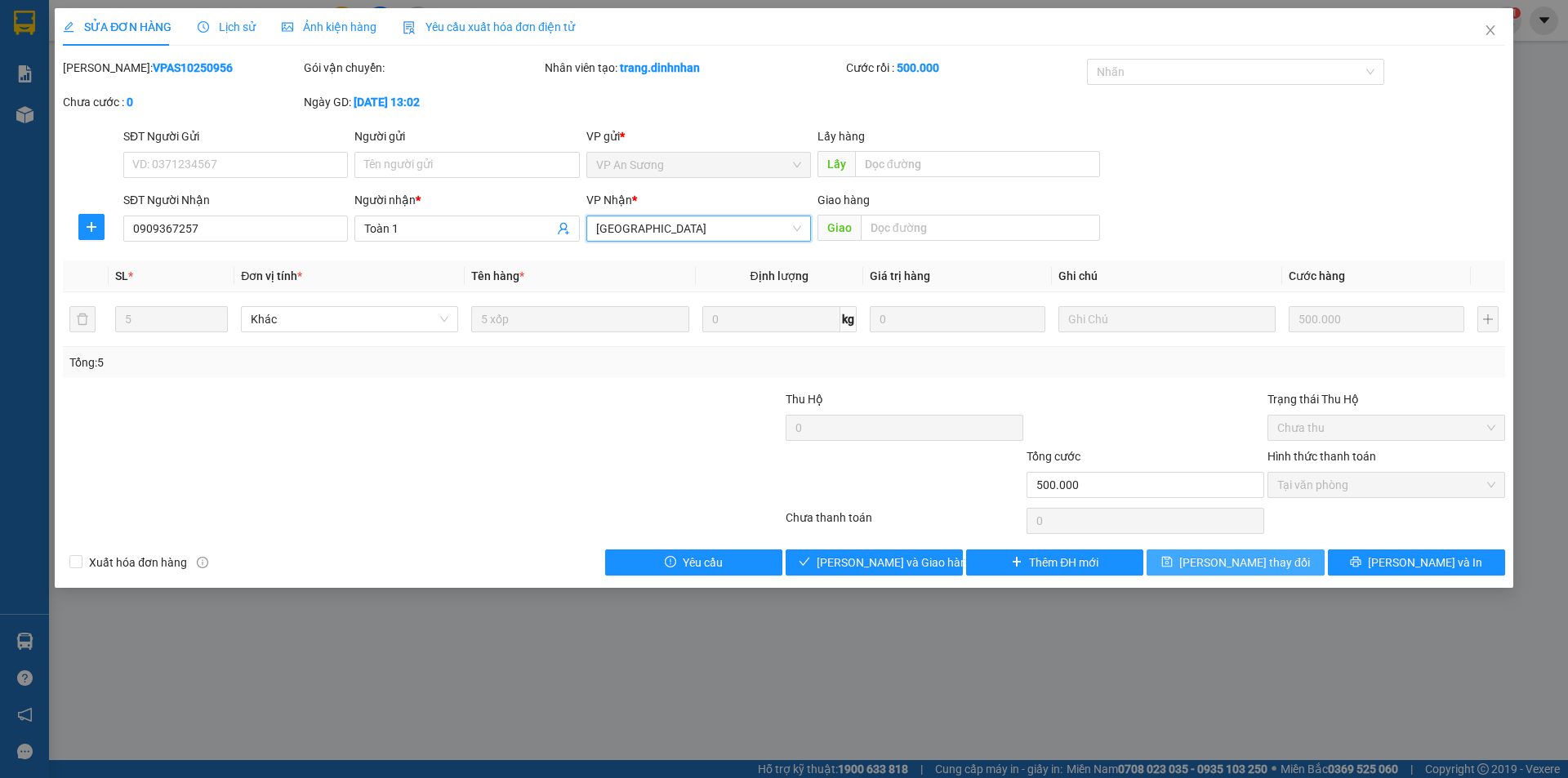
click at [1223, 555] on span "[PERSON_NAME] đổi" at bounding box center [1244, 563] width 131 height 18
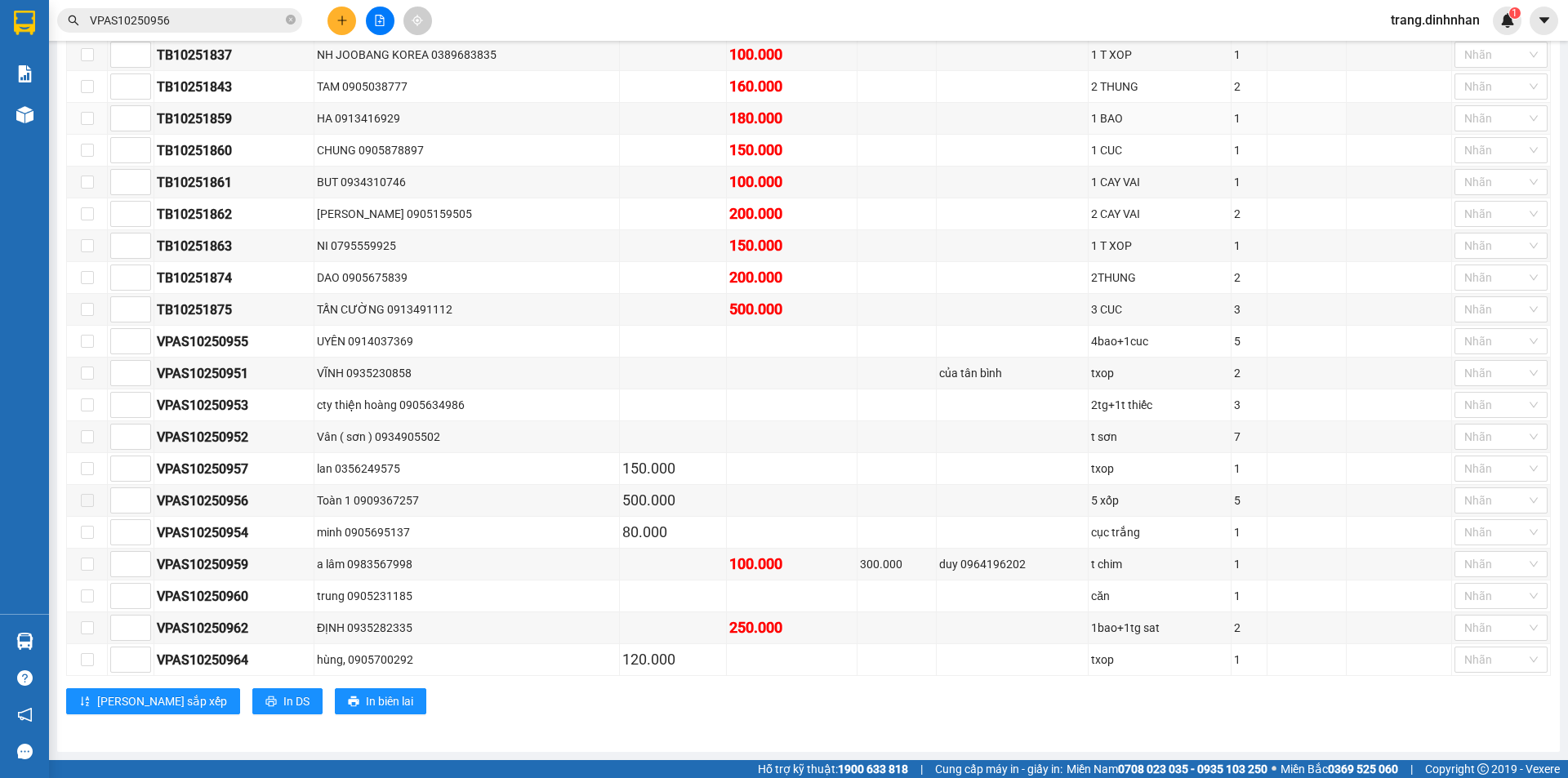
scroll to position [1131, 0]
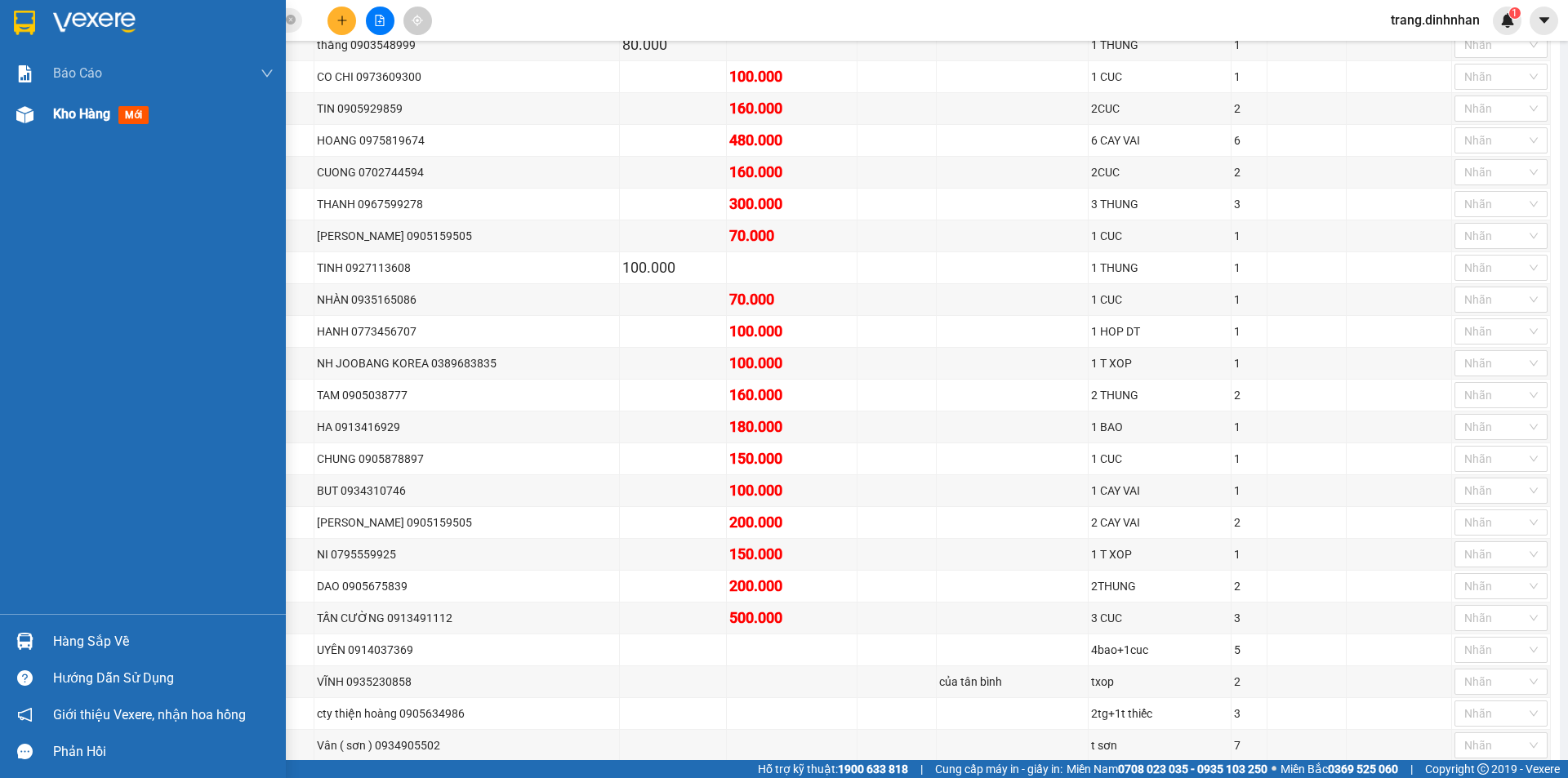
click at [86, 111] on span "Kho hàng" at bounding box center [82, 113] width 57 height 16
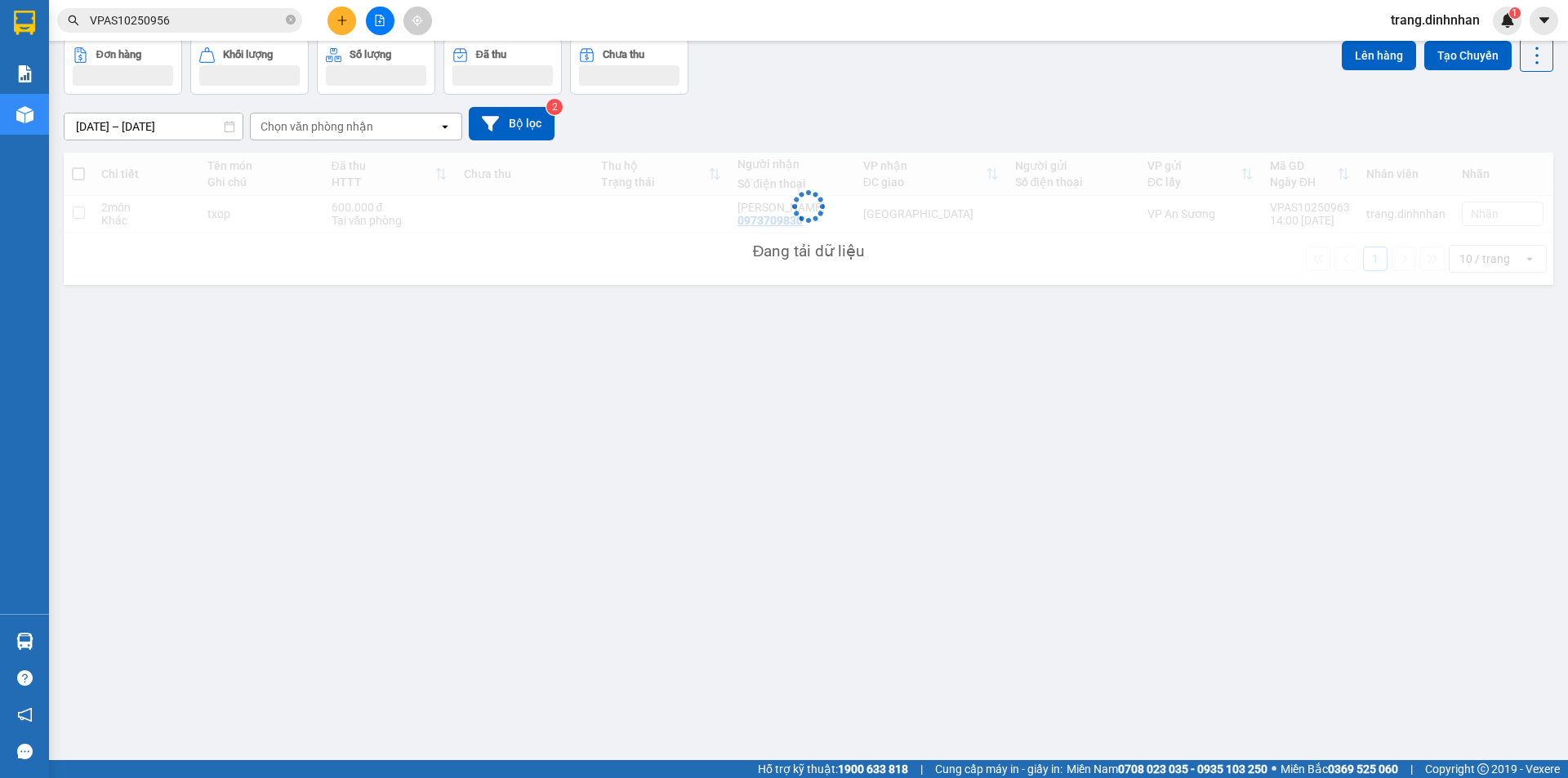
scroll to position [75, 0]
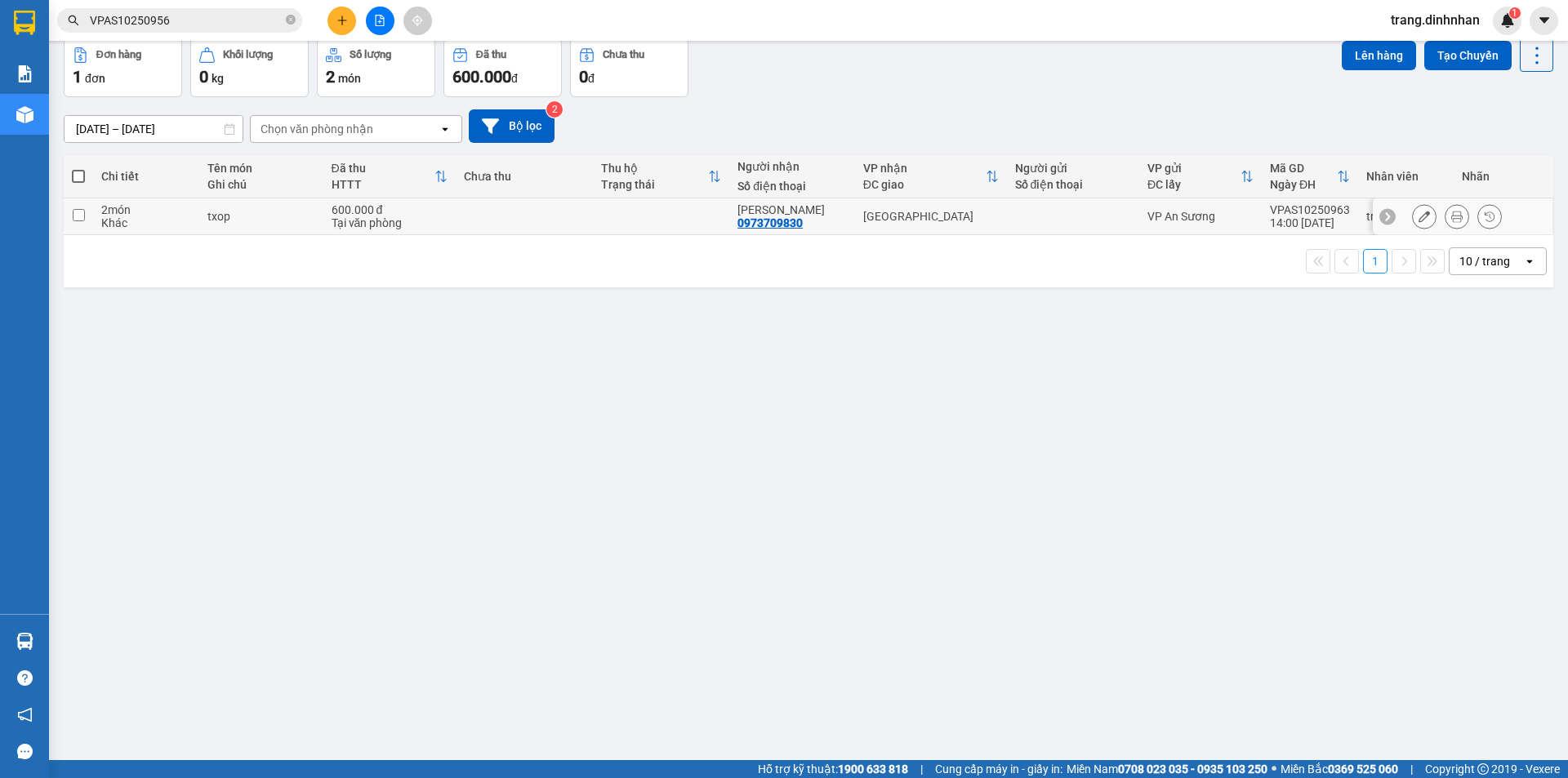
click at [1139, 233] on td "VP An Sương" at bounding box center [1200, 217] width 122 height 37
checkbox input "true"
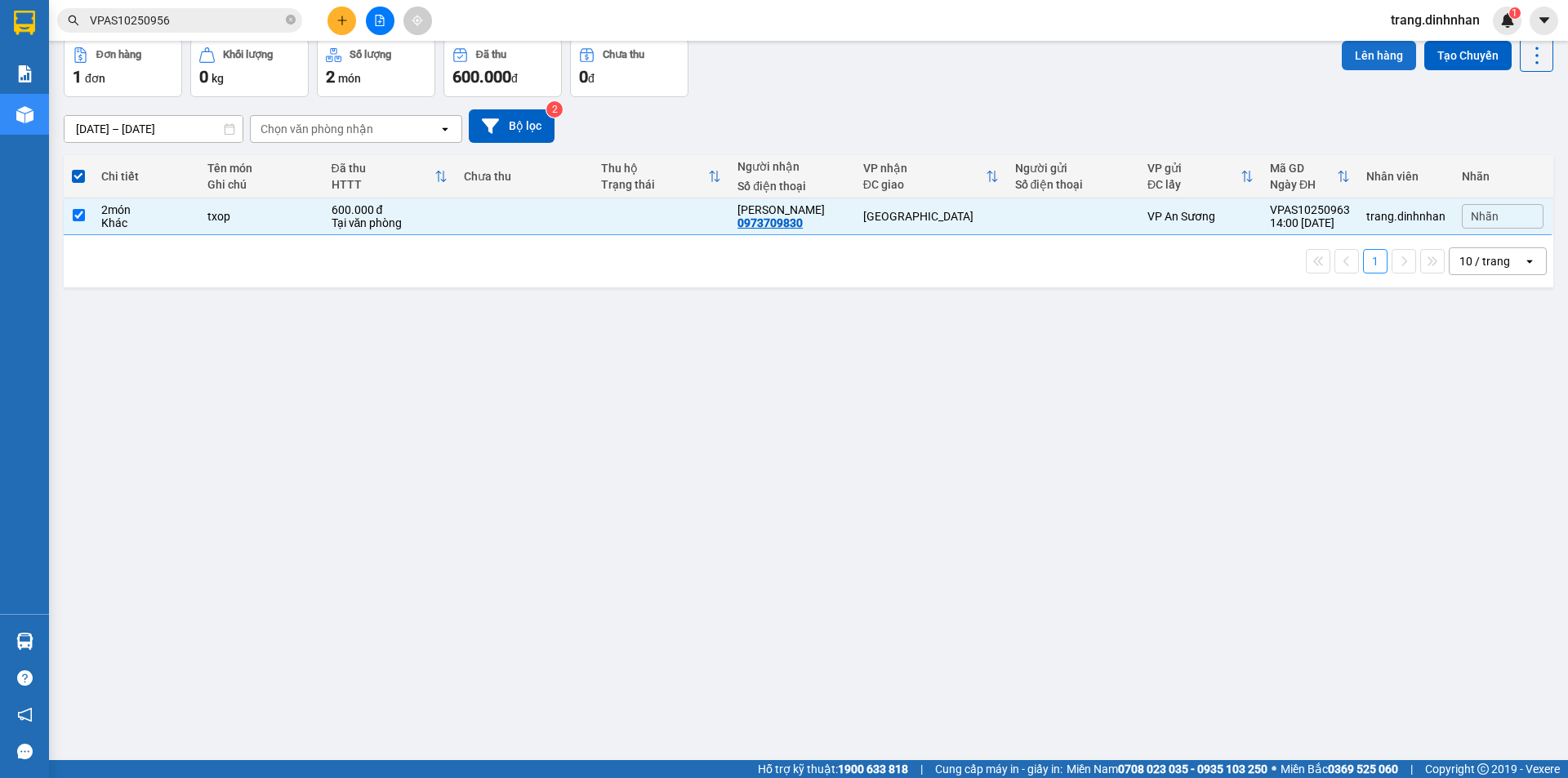
click at [1371, 62] on button "Lên hàng" at bounding box center [1378, 55] width 74 height 29
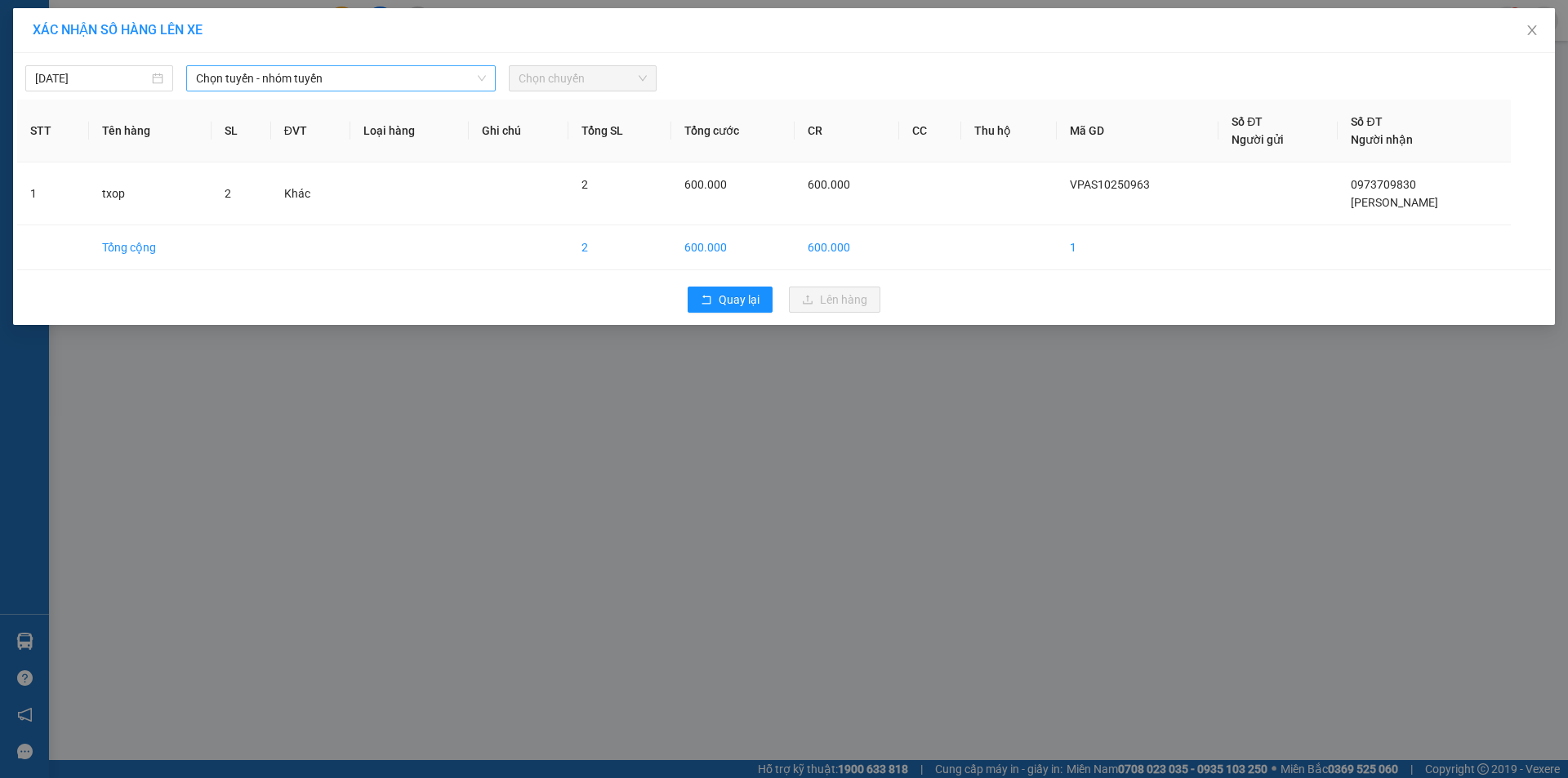
click at [387, 82] on span "Chọn tuyến - nhóm tuyến" at bounding box center [341, 77] width 290 height 24
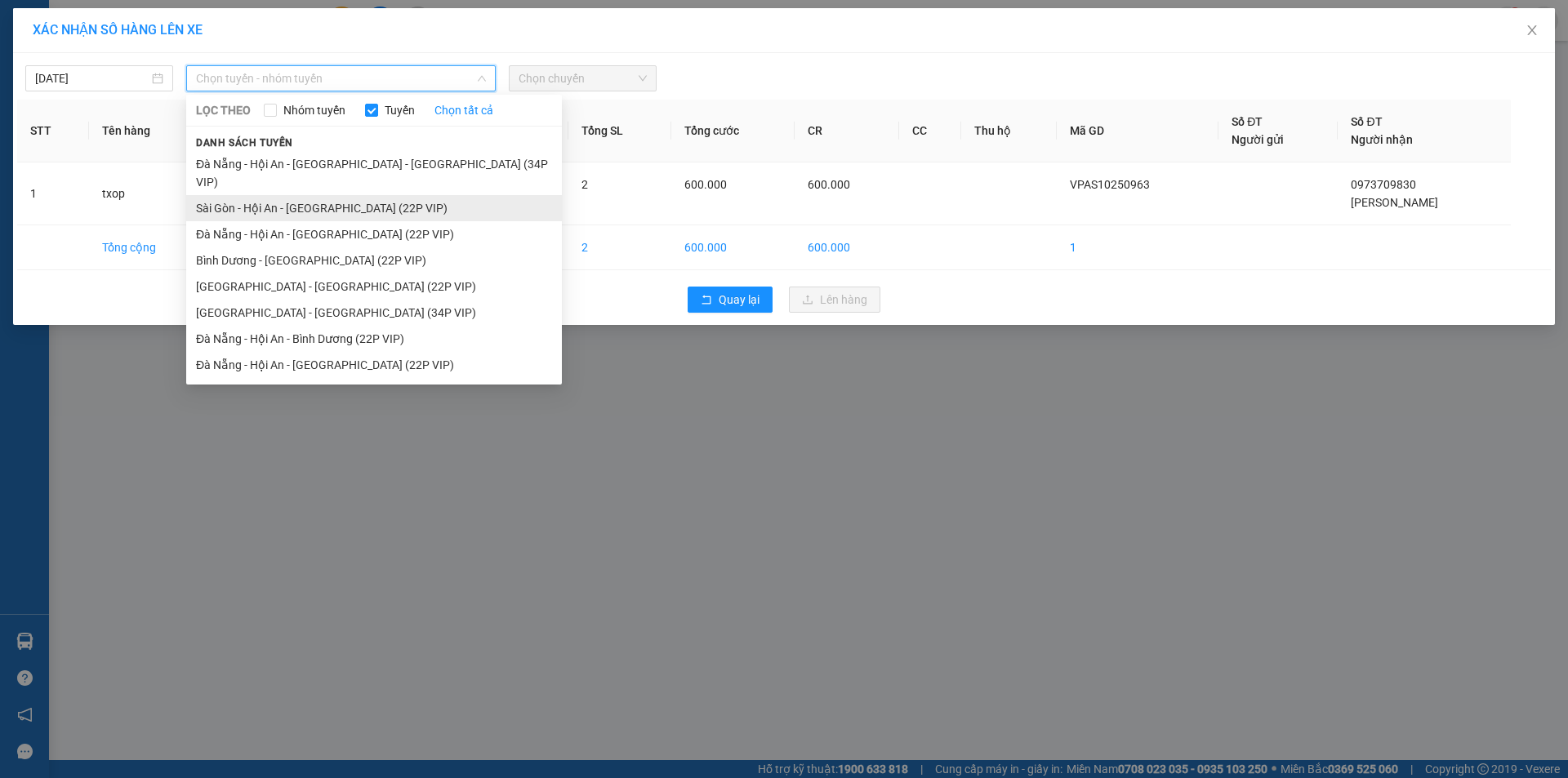
click at [372, 195] on li "Sài Gòn - Hội An - [GEOGRAPHIC_DATA] (22P VIP)" at bounding box center [373, 207] width 376 height 26
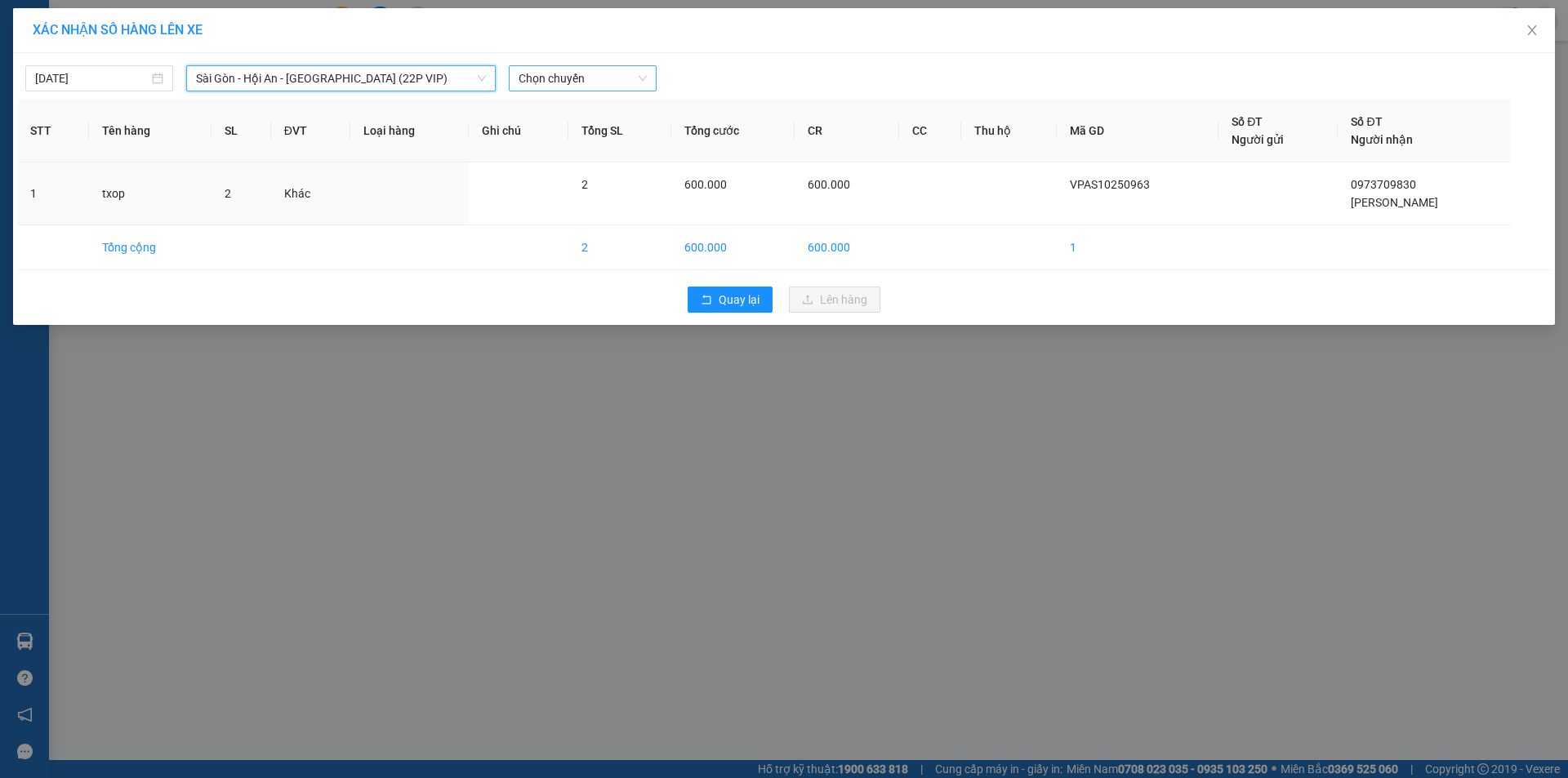
click at [611, 82] on span "Chọn chuyến" at bounding box center [582, 77] width 128 height 24
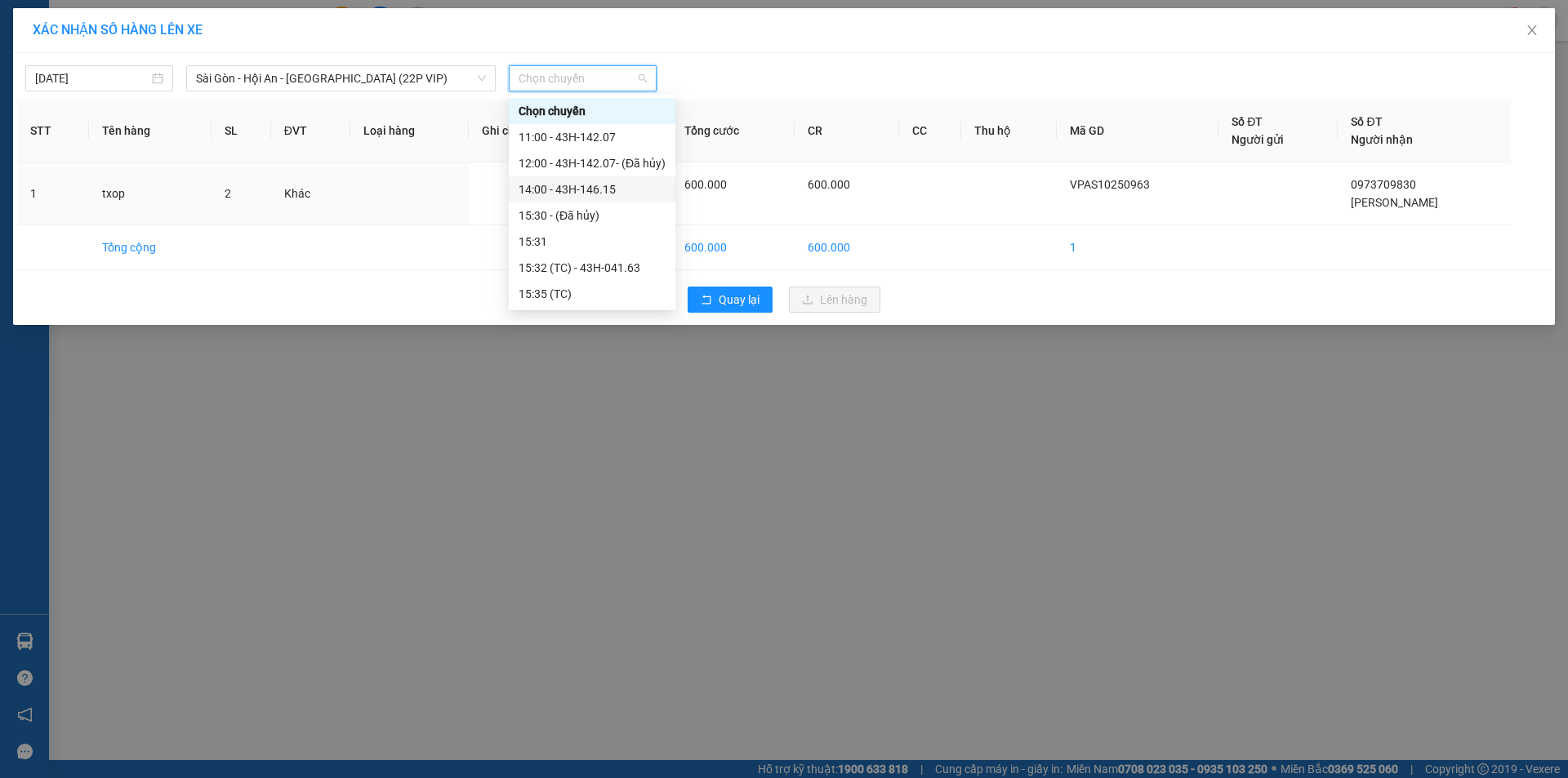
click at [627, 185] on div "14:00 - 43H-146.15" at bounding box center [592, 190] width 147 height 18
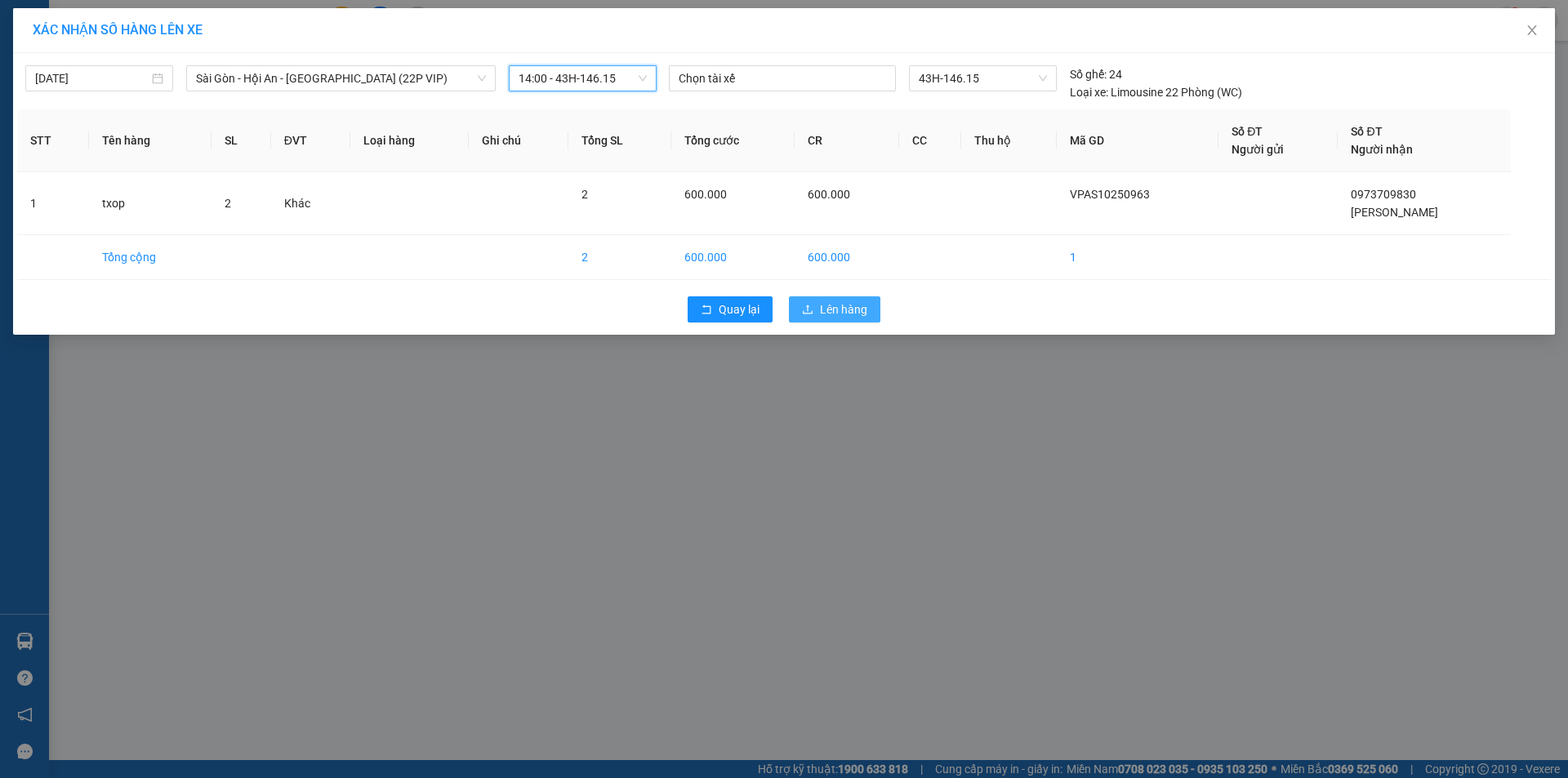
click at [857, 308] on span "Lên hàng" at bounding box center [843, 310] width 47 height 18
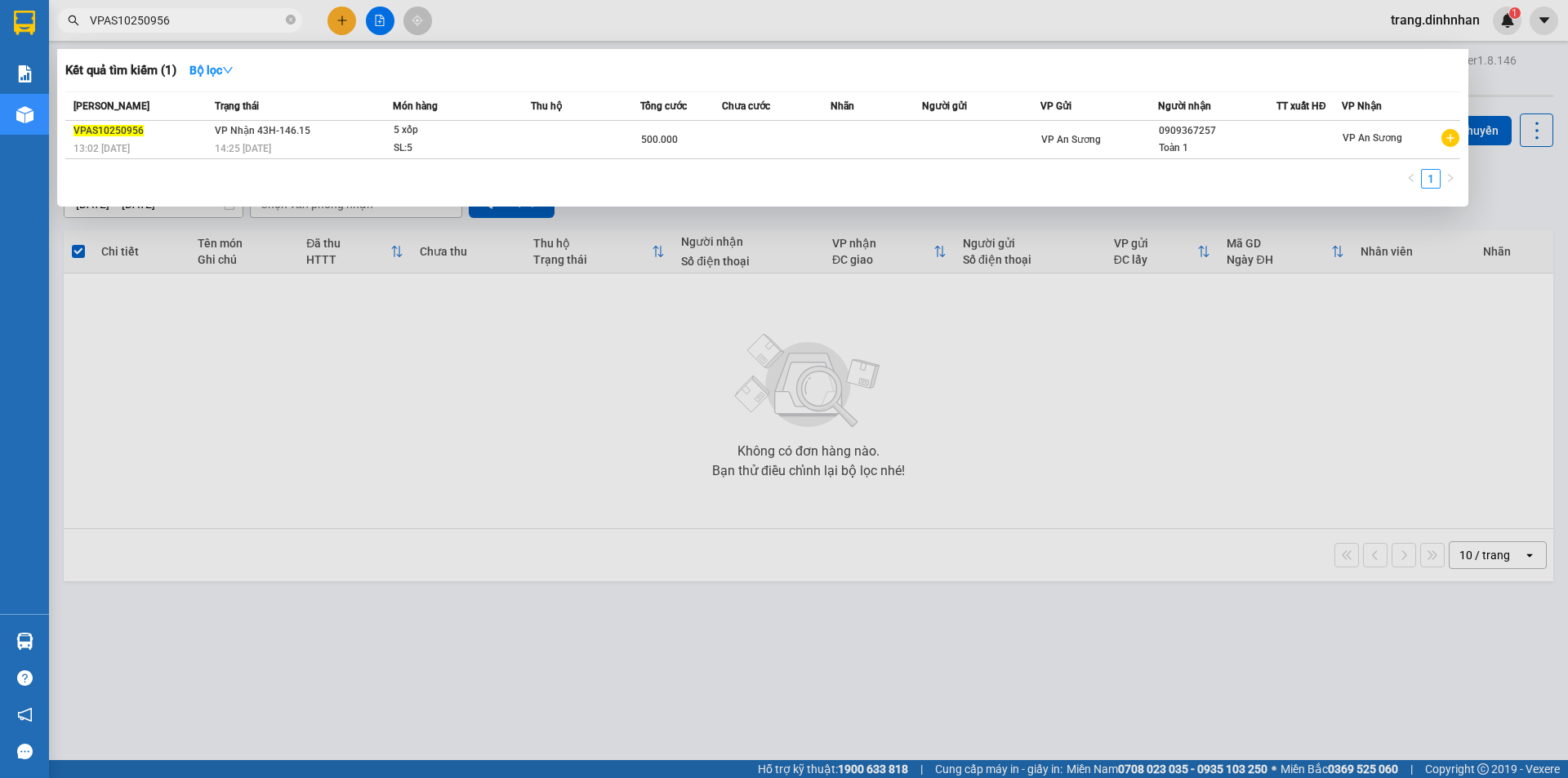
click at [260, 22] on input "VPAS10250956" at bounding box center [186, 21] width 192 height 18
type input "V"
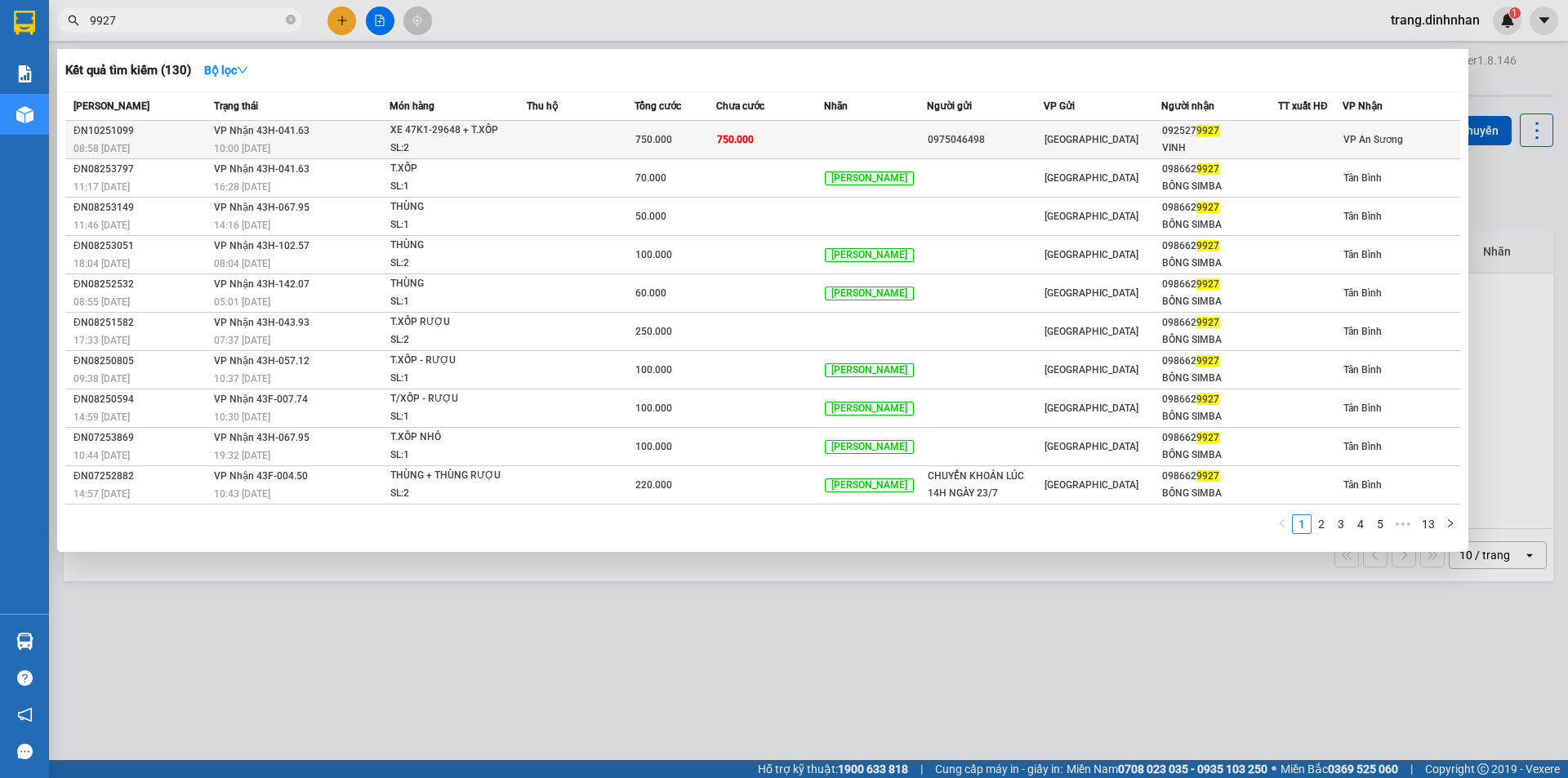
type input "9927"
click at [740, 142] on span "750.000" at bounding box center [736, 140] width 37 height 12
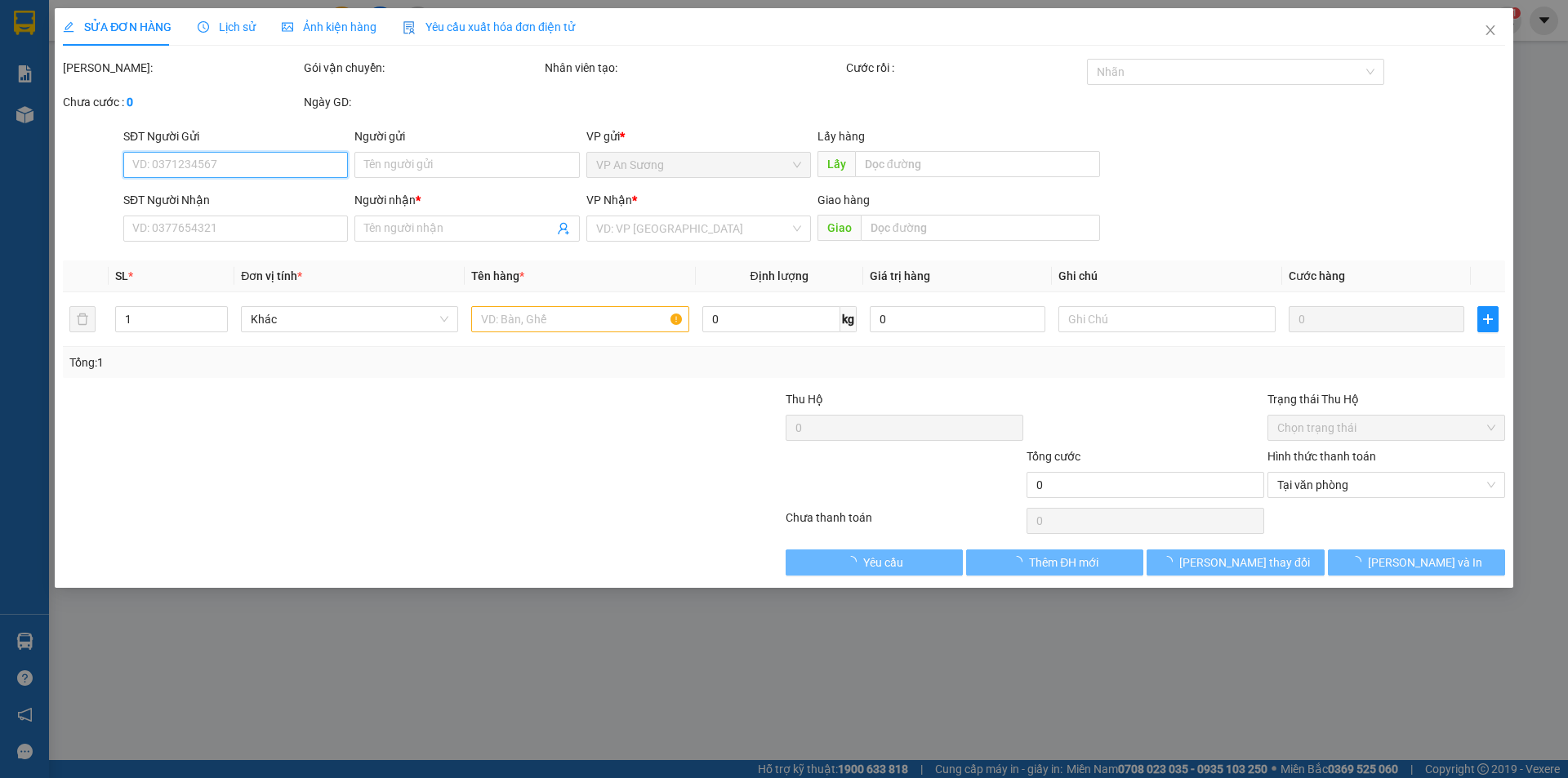
type input "0975046498"
type input "0925279927"
type input "VINH"
type input "750.000"
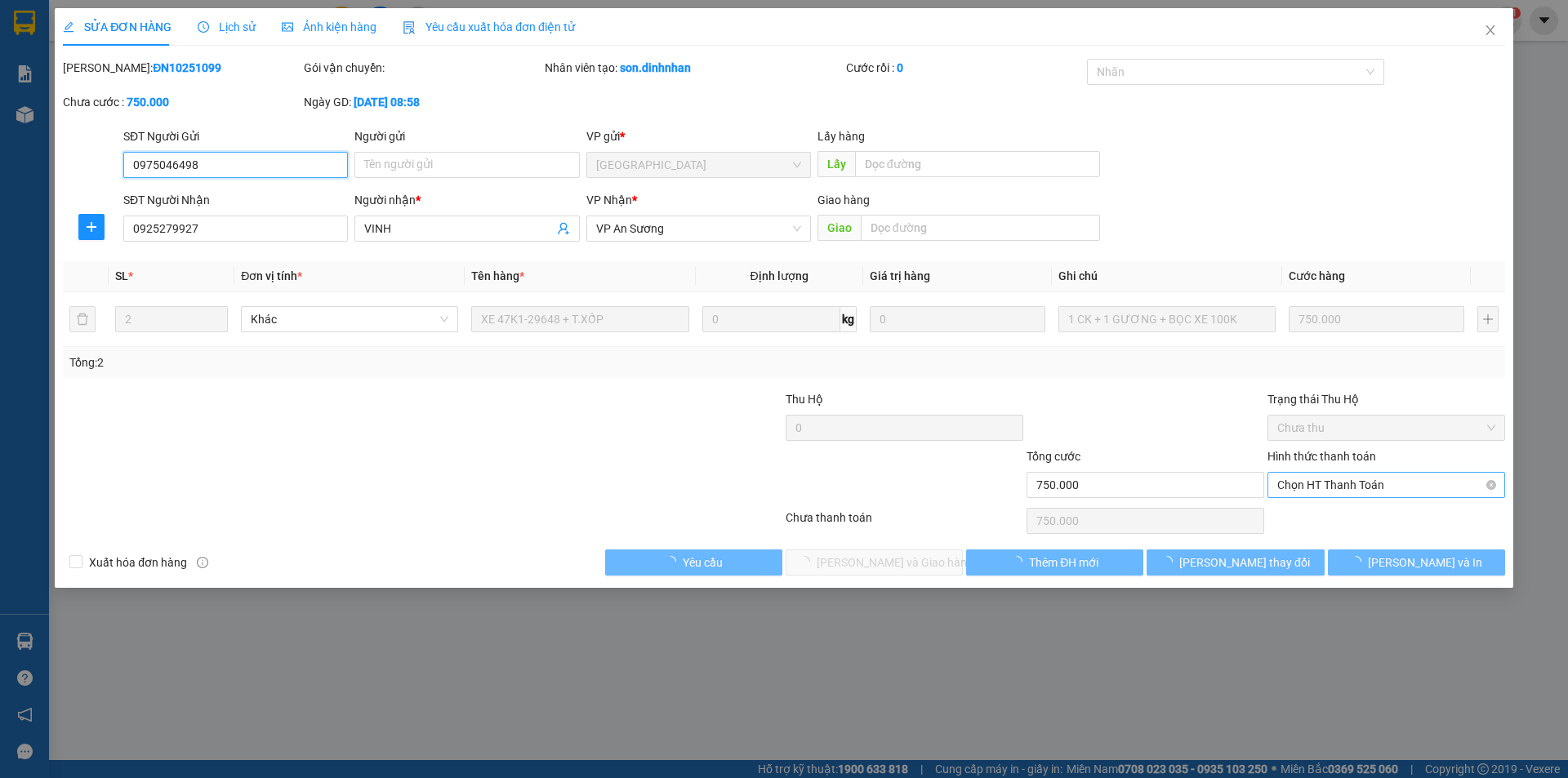
click at [1334, 483] on span "Chọn HT Thanh Toán" at bounding box center [1386, 484] width 218 height 24
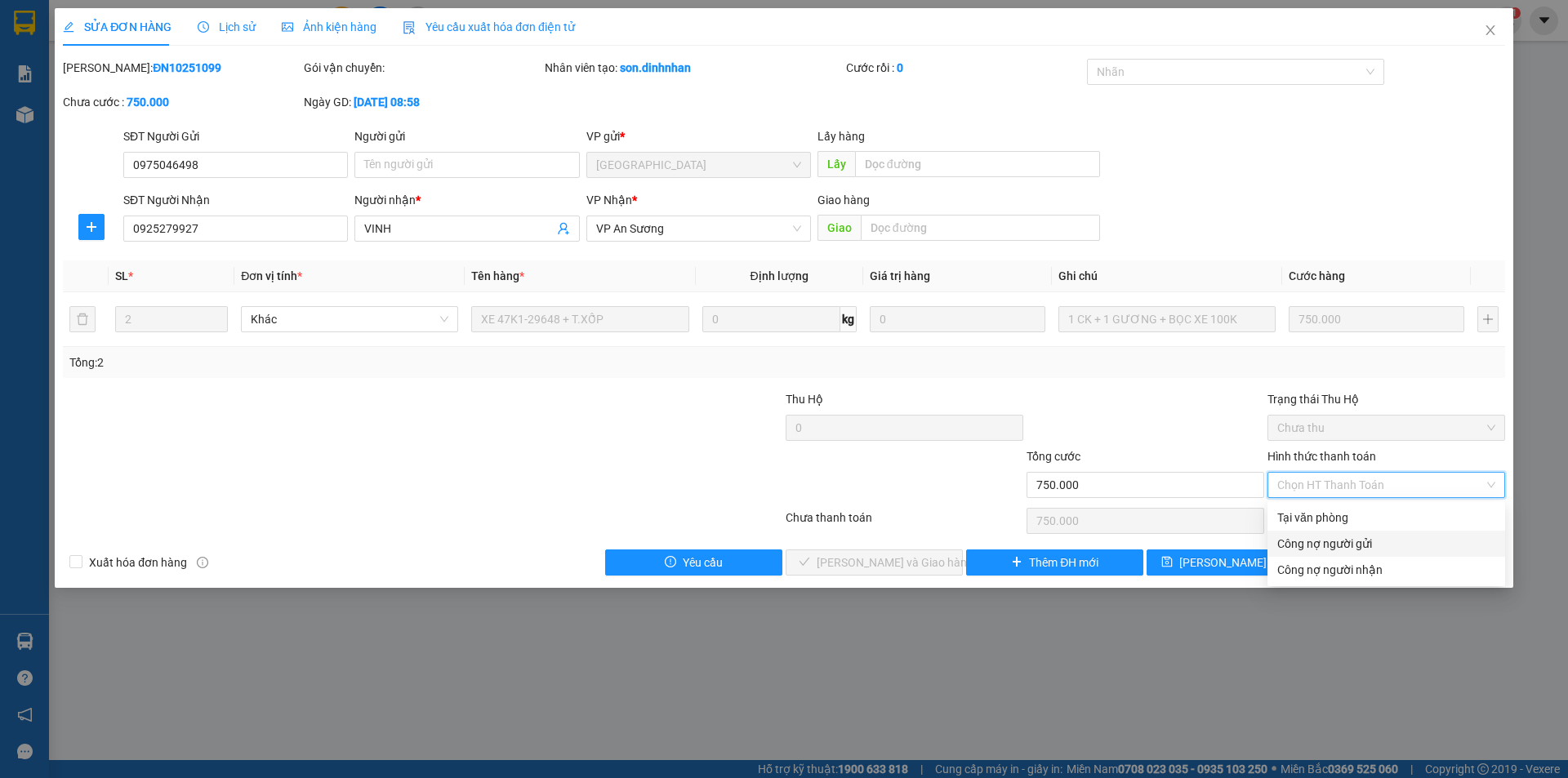
click at [1336, 524] on div "Tại văn phòng" at bounding box center [1386, 518] width 218 height 18
type input "0"
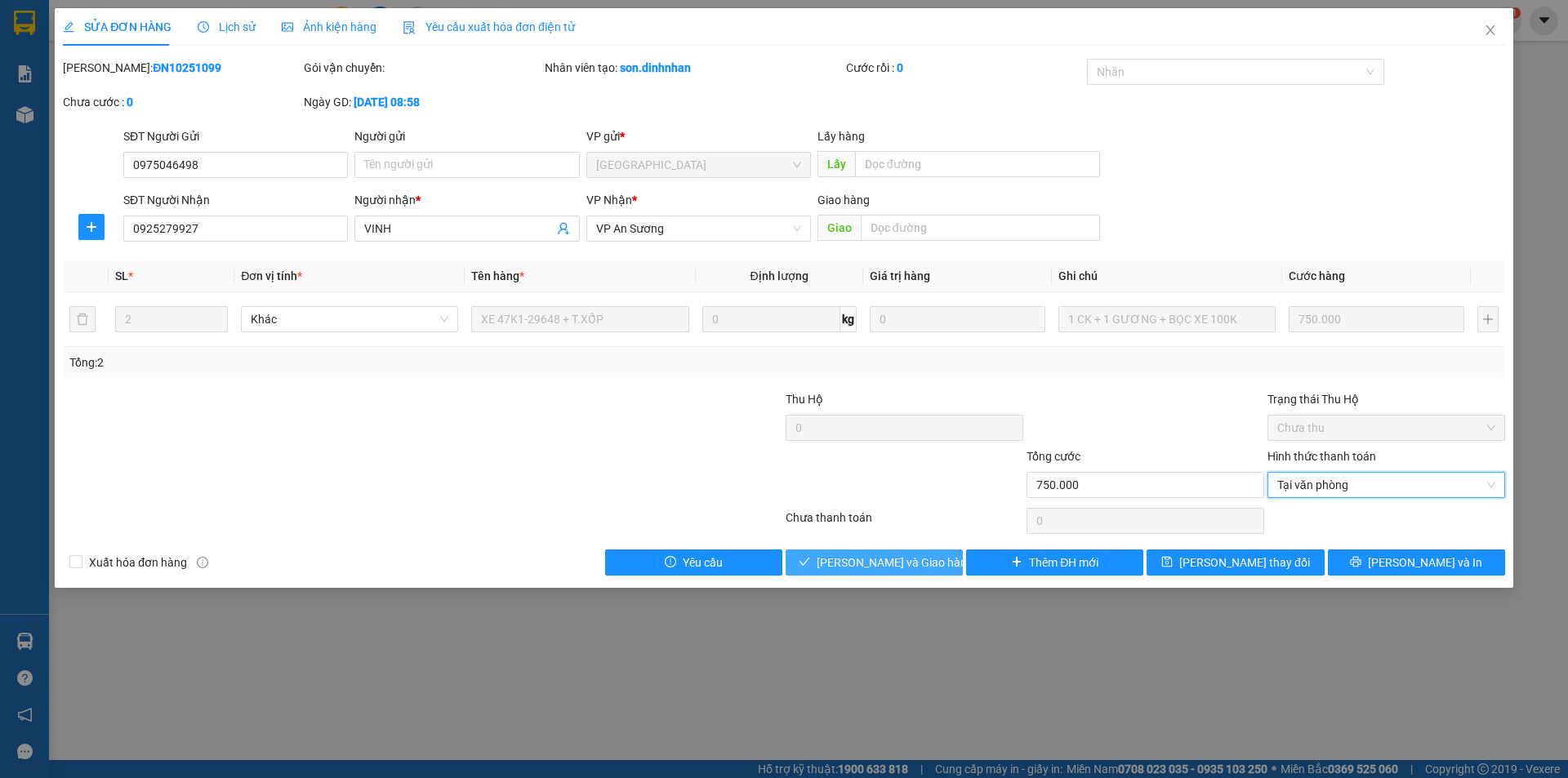
click at [935, 568] on button "Lưu và Giao hàng" at bounding box center [874, 562] width 177 height 26
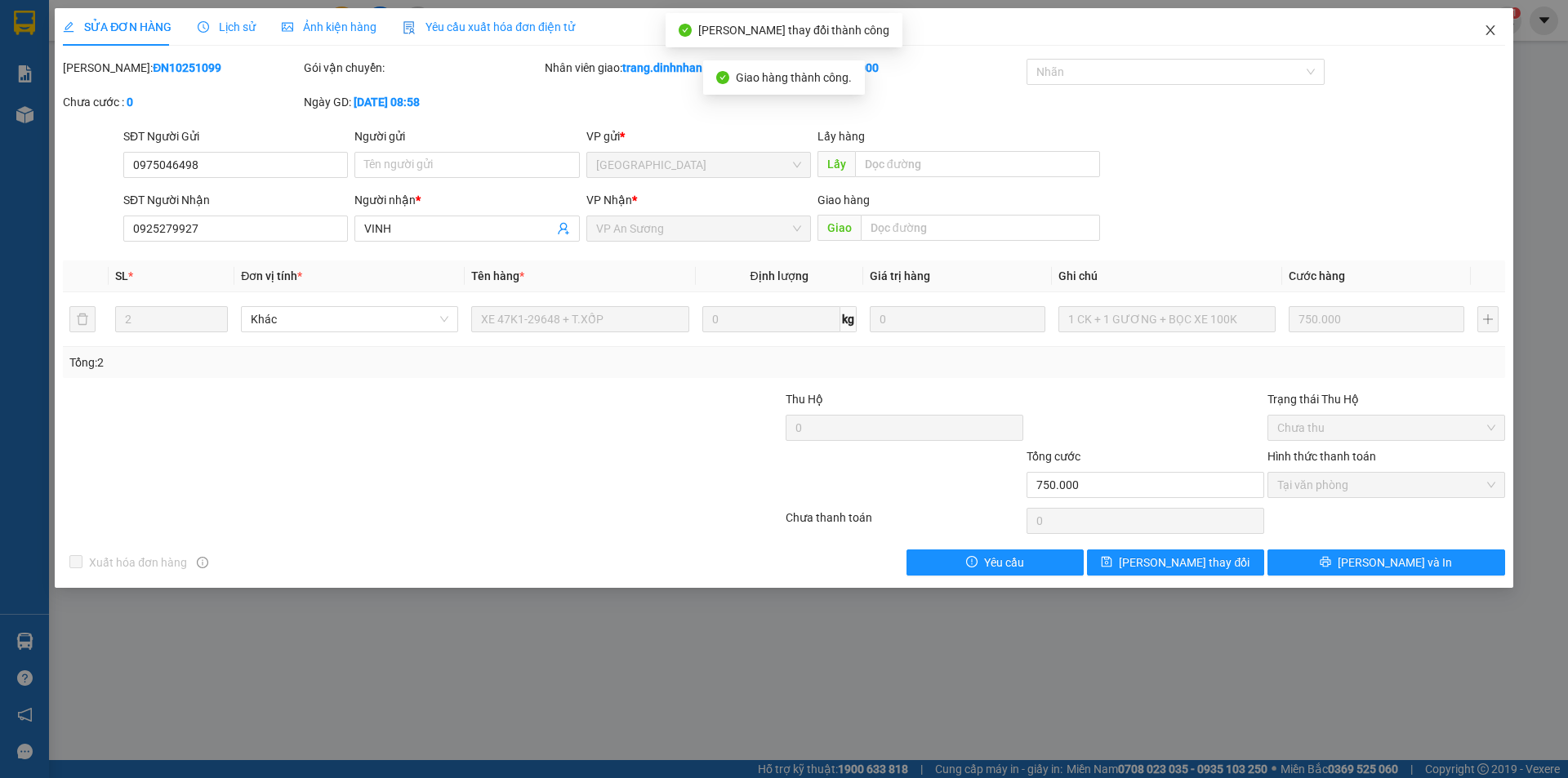
click at [1491, 29] on icon "close" at bounding box center [1490, 30] width 9 height 10
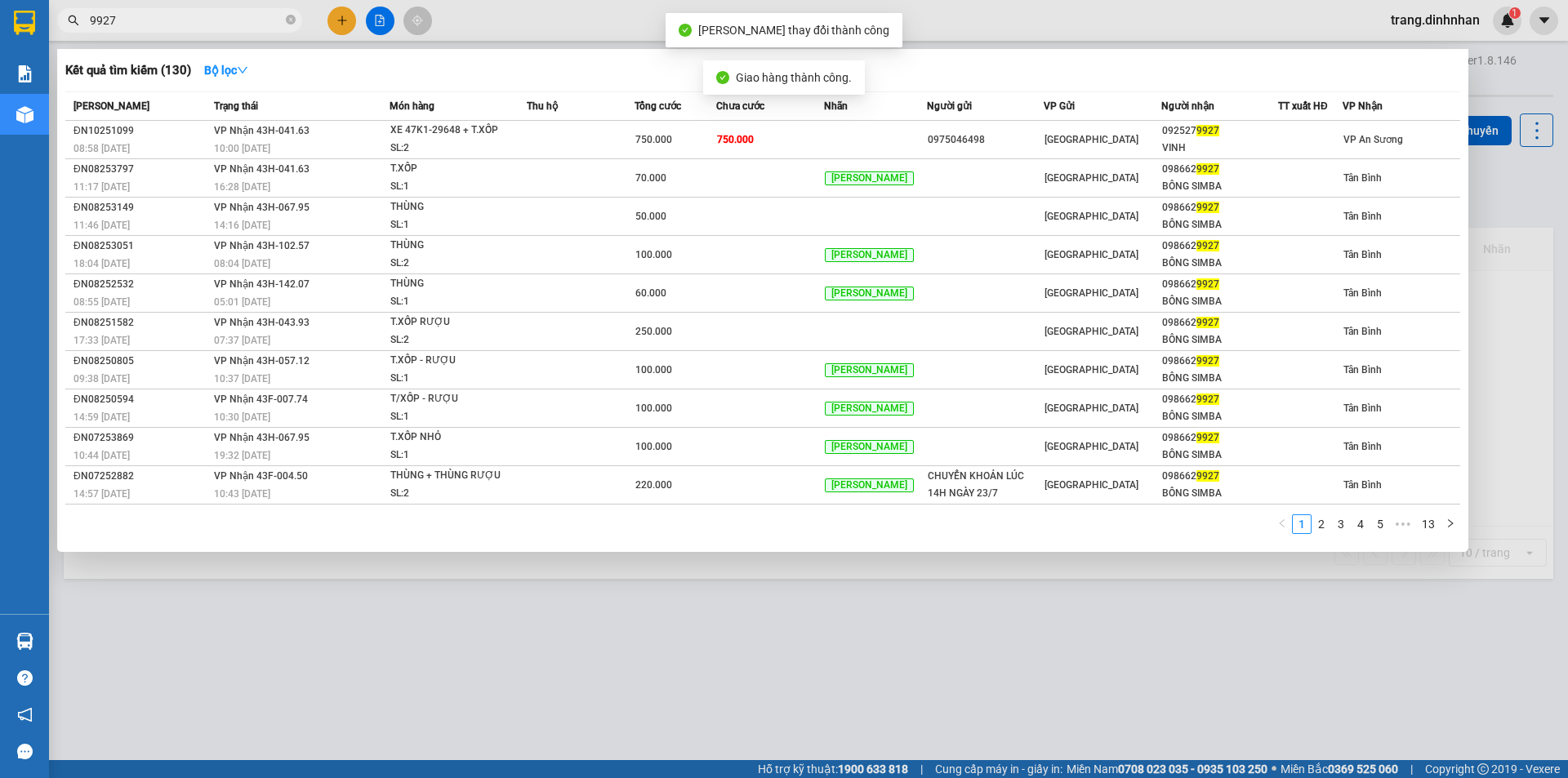
click at [248, 21] on input "9927" at bounding box center [186, 21] width 192 height 18
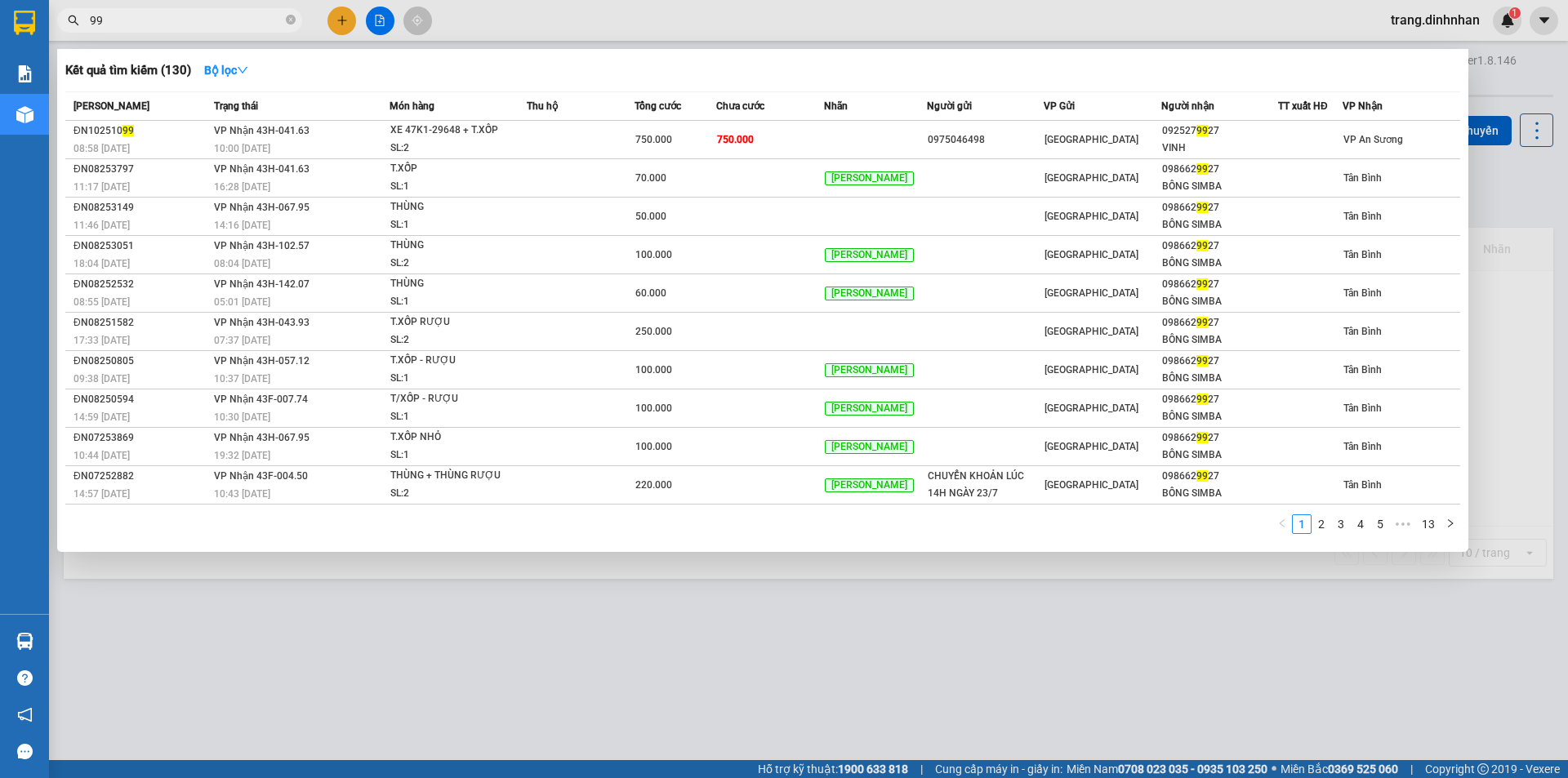
type input "9"
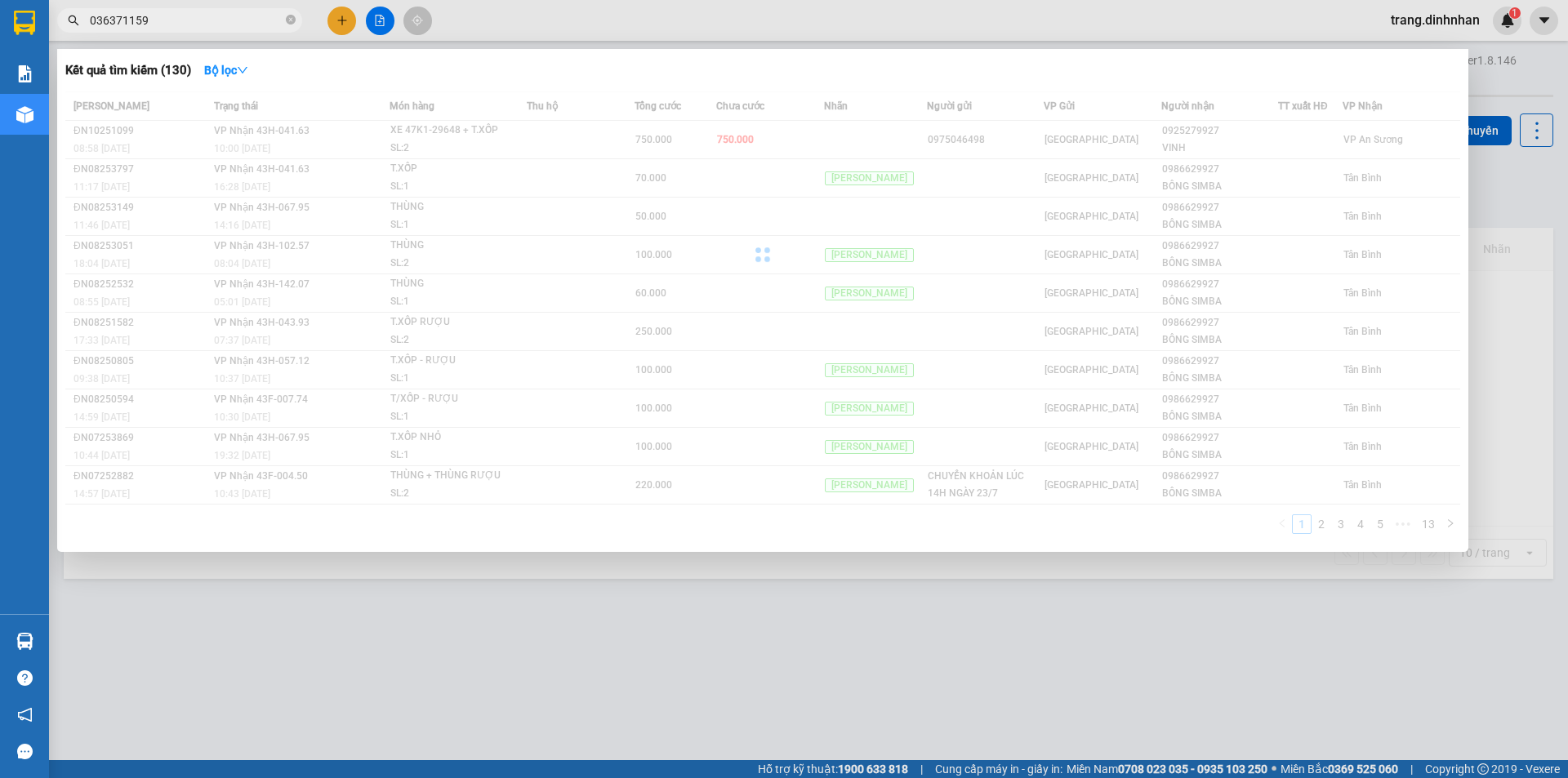
type input "0363711599"
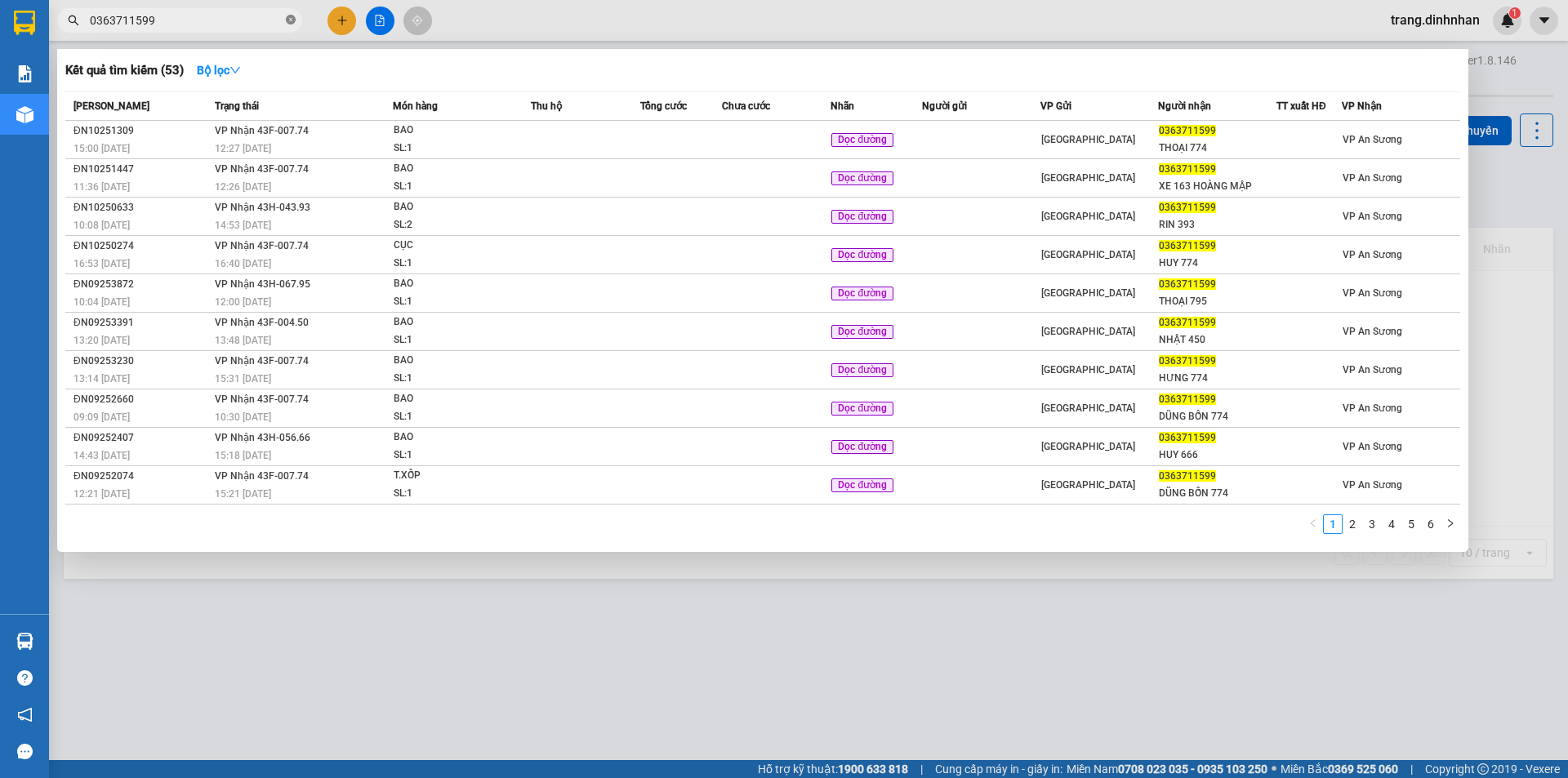
click at [291, 18] on icon "close-circle" at bounding box center [291, 20] width 10 height 10
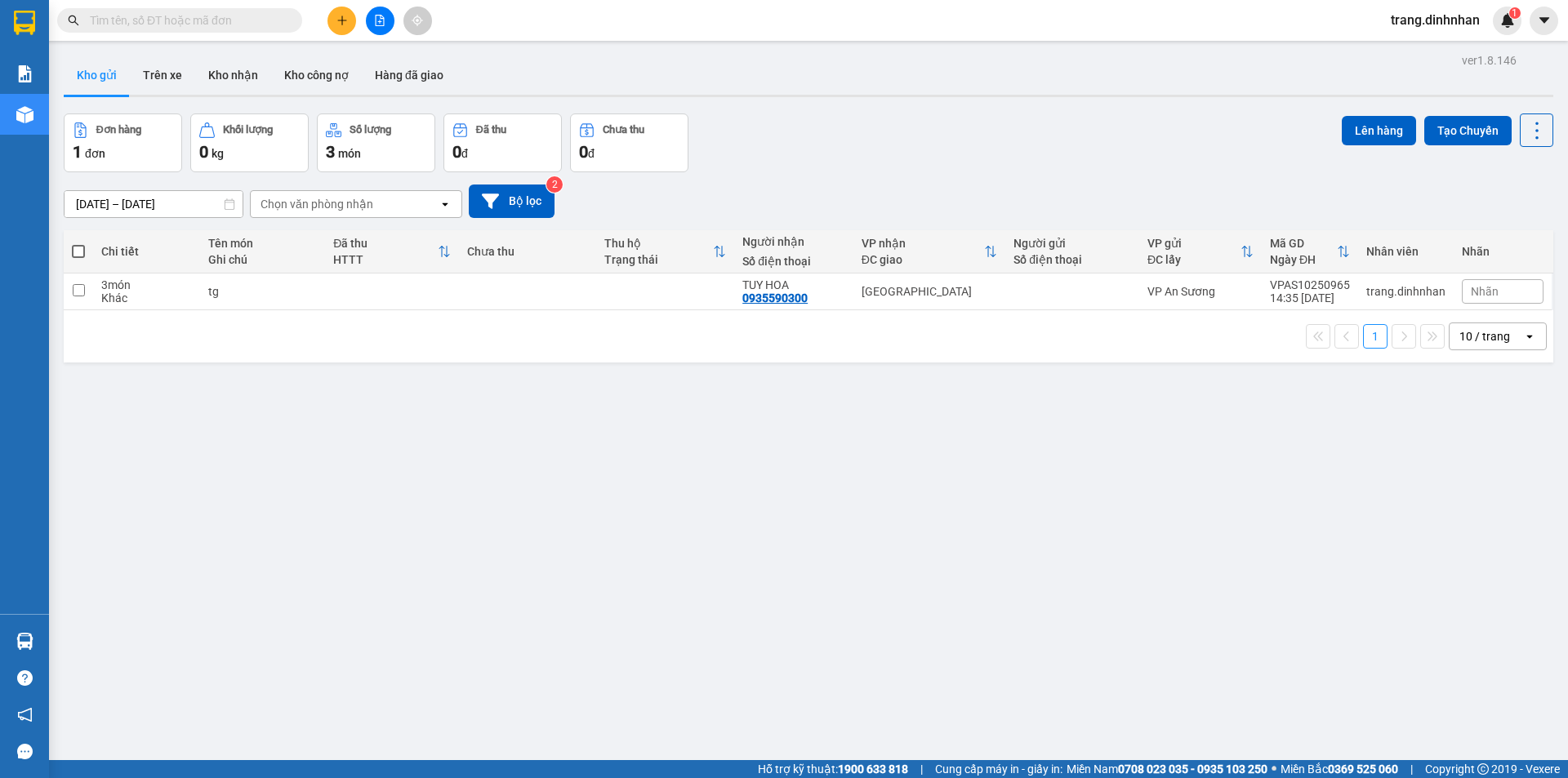
click at [252, 19] on input "text" at bounding box center [186, 21] width 192 height 18
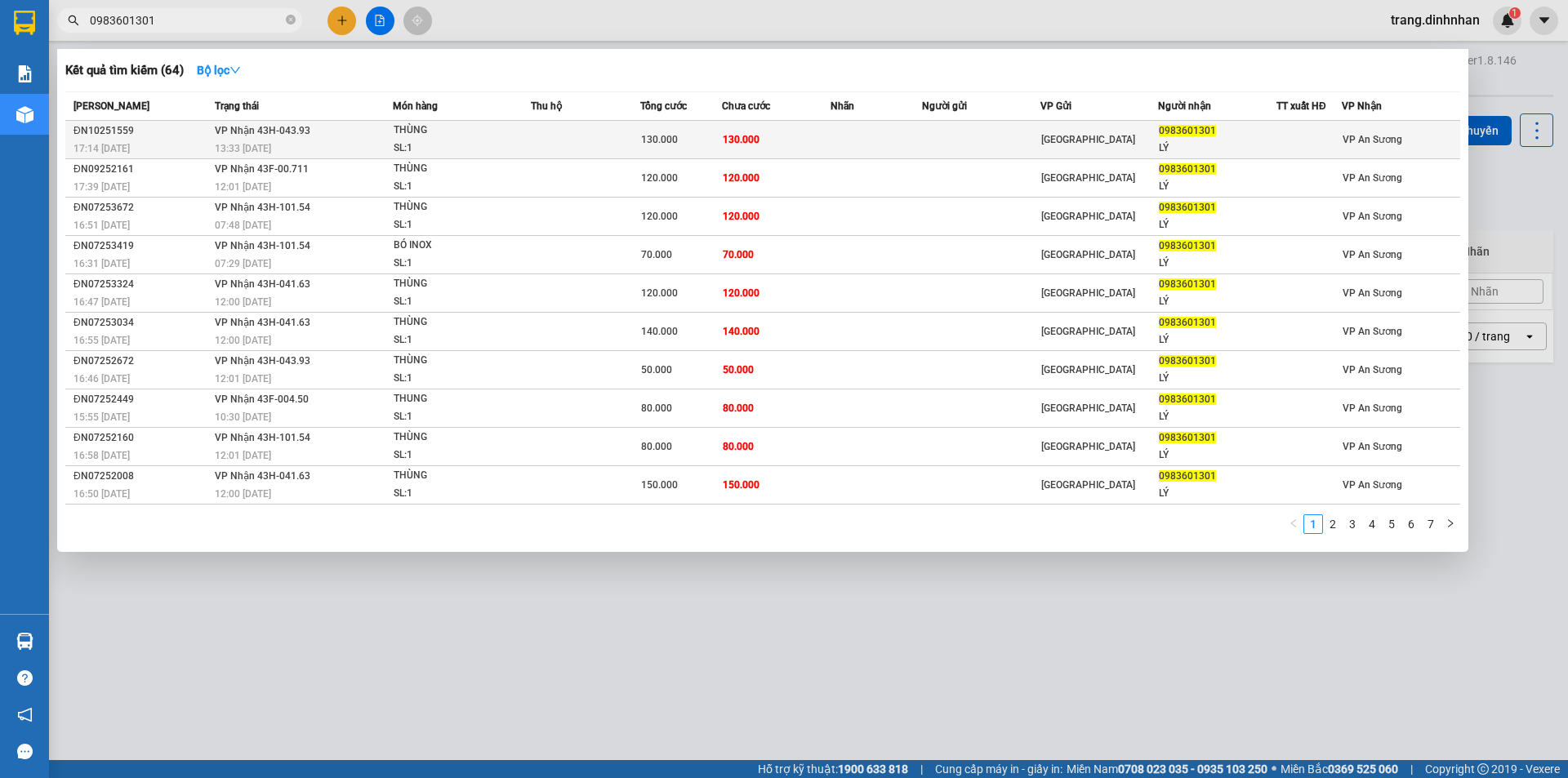
type input "0983601301"
click at [844, 131] on td at bounding box center [876, 140] width 91 height 38
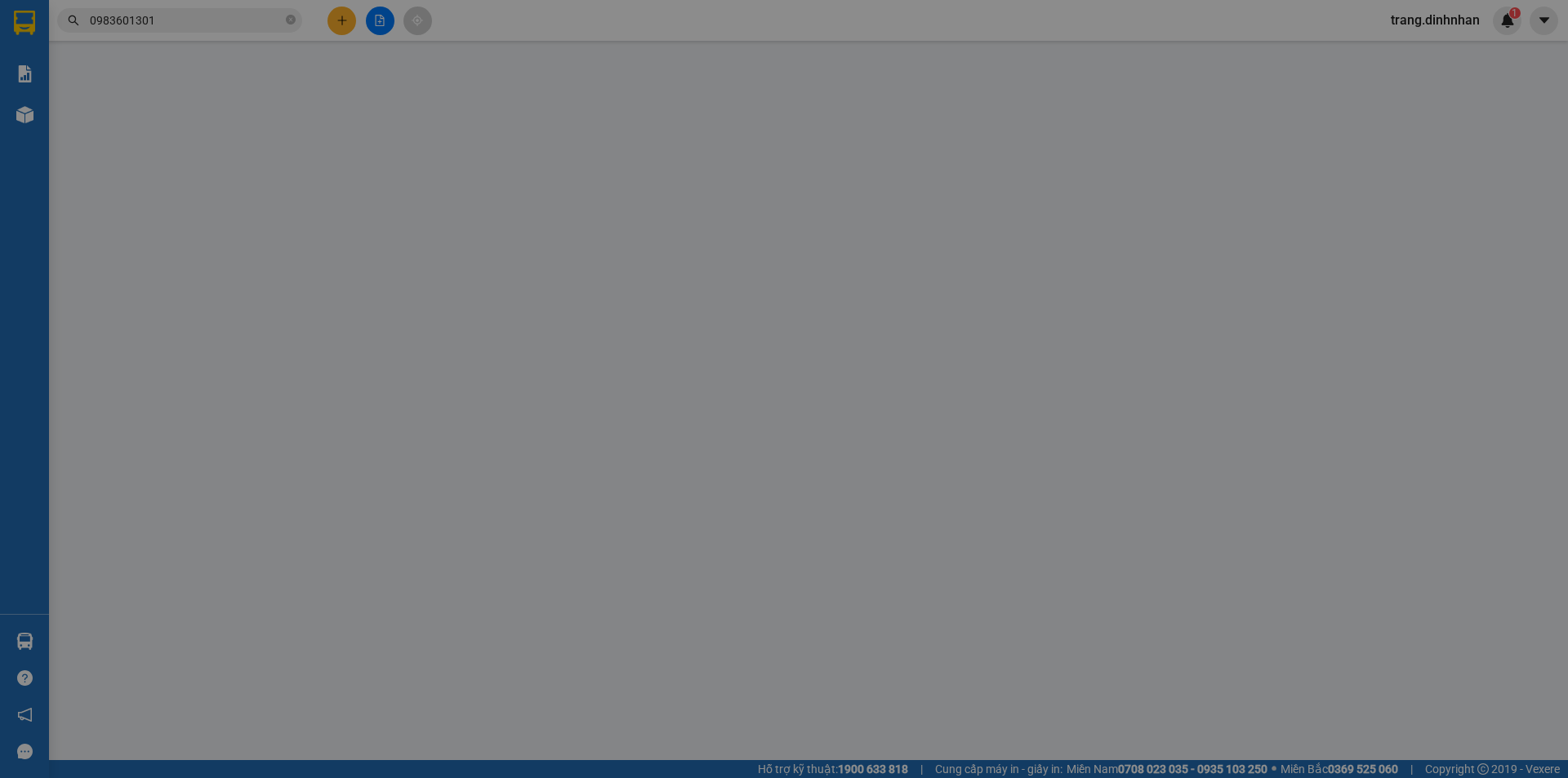
type input "0983601301"
type input "LÝ"
type input "130.000"
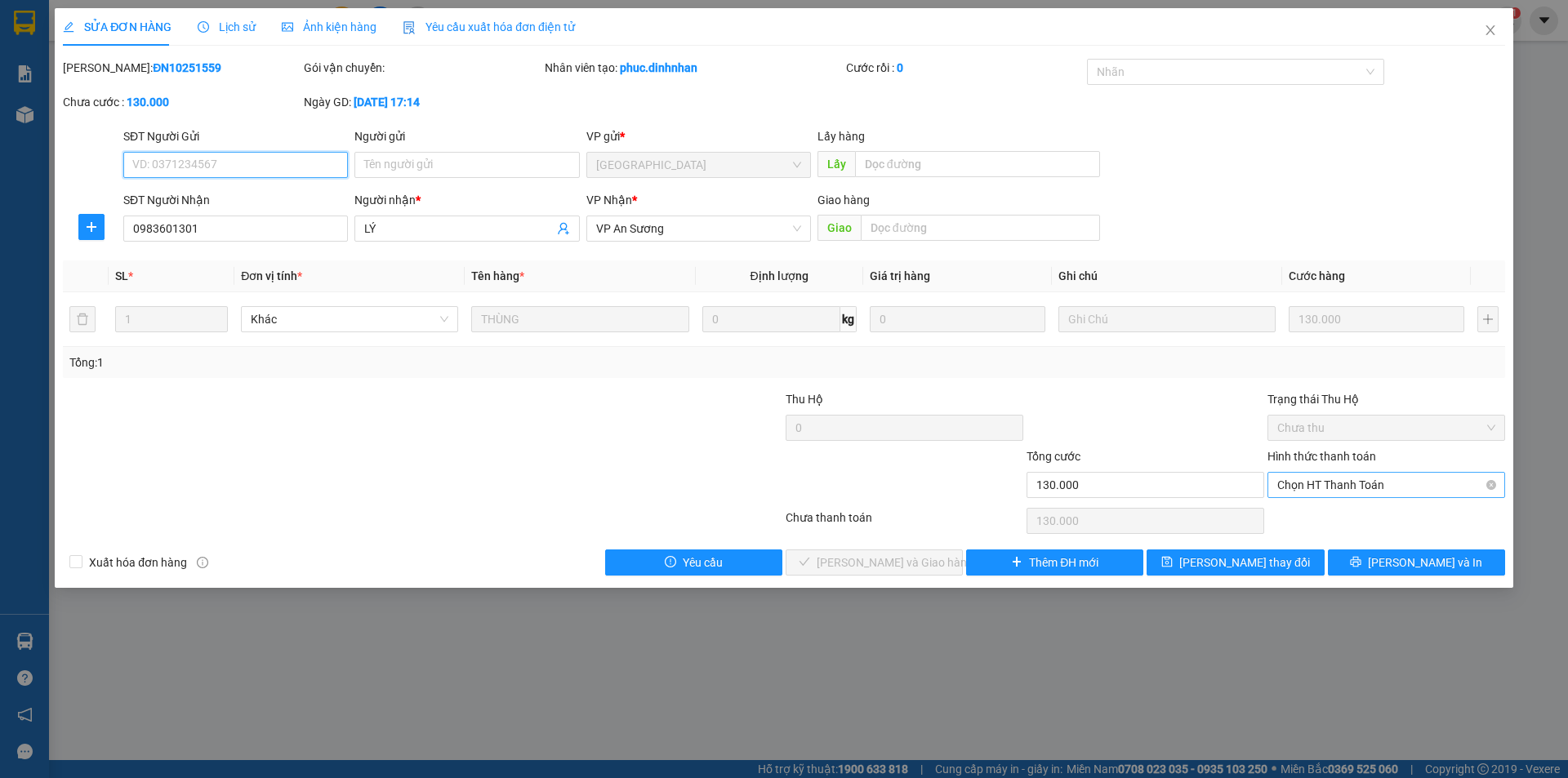
click at [1353, 485] on span "Chọn HT Thanh Toán" at bounding box center [1386, 484] width 218 height 24
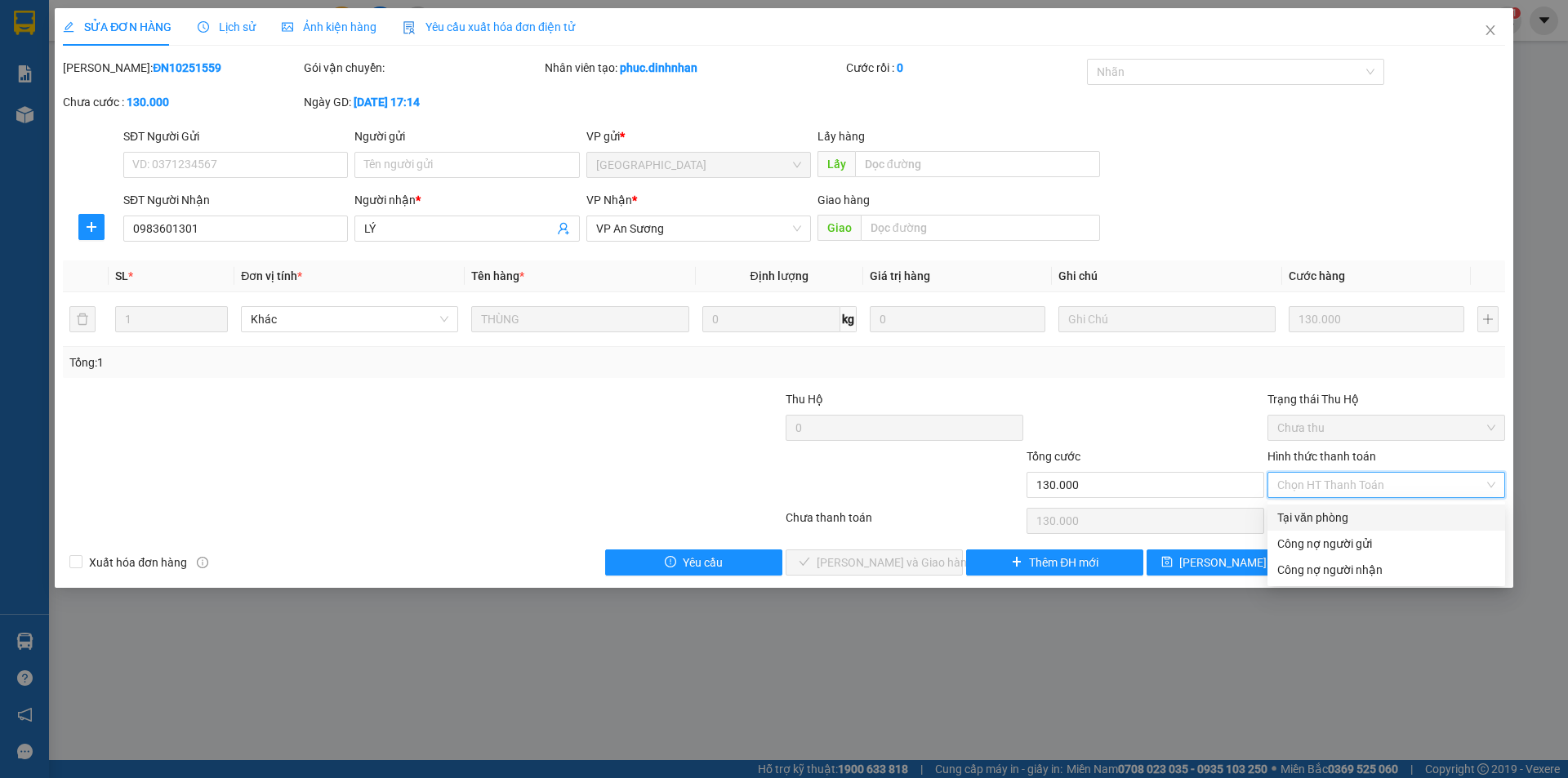
drag, startPoint x: 1329, startPoint y: 513, endPoint x: 1015, endPoint y: 525, distance: 314.2
click at [1327, 514] on div "Tại văn phòng" at bounding box center [1386, 518] width 218 height 18
type input "0"
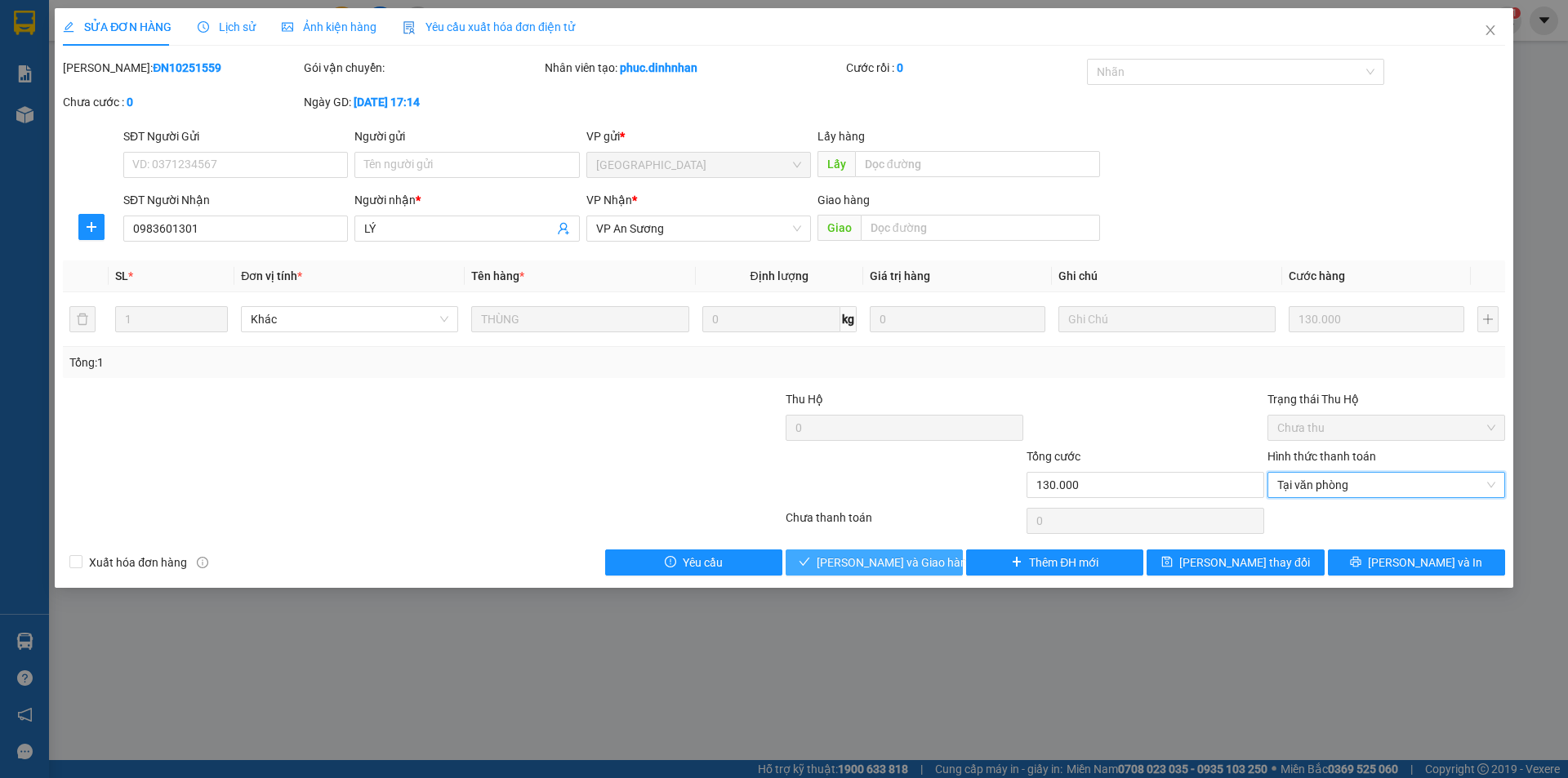
click at [881, 559] on span "Lưu và Giao hàng" at bounding box center [895, 563] width 157 height 18
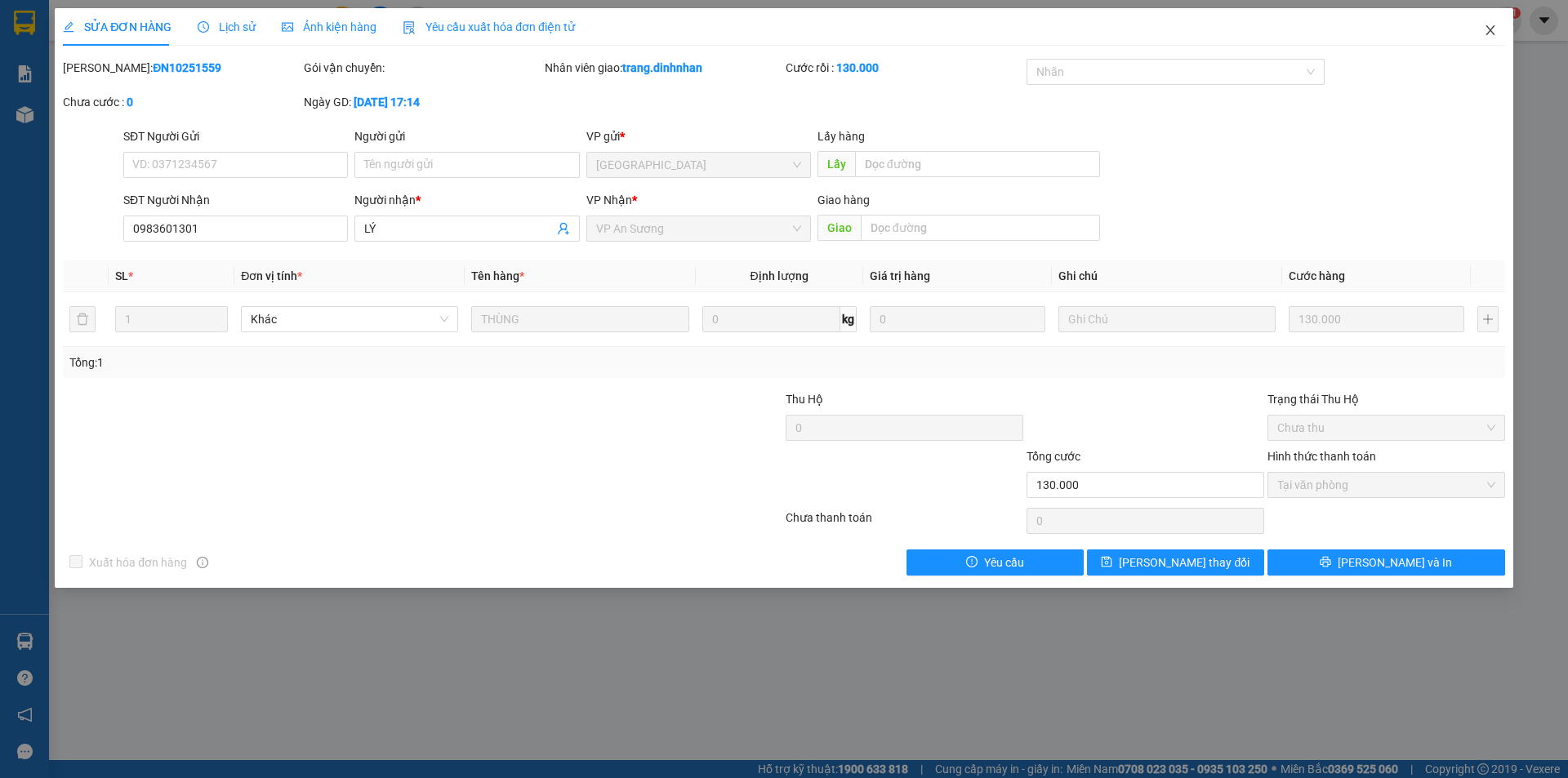
click at [1493, 29] on icon "close" at bounding box center [1491, 30] width 13 height 13
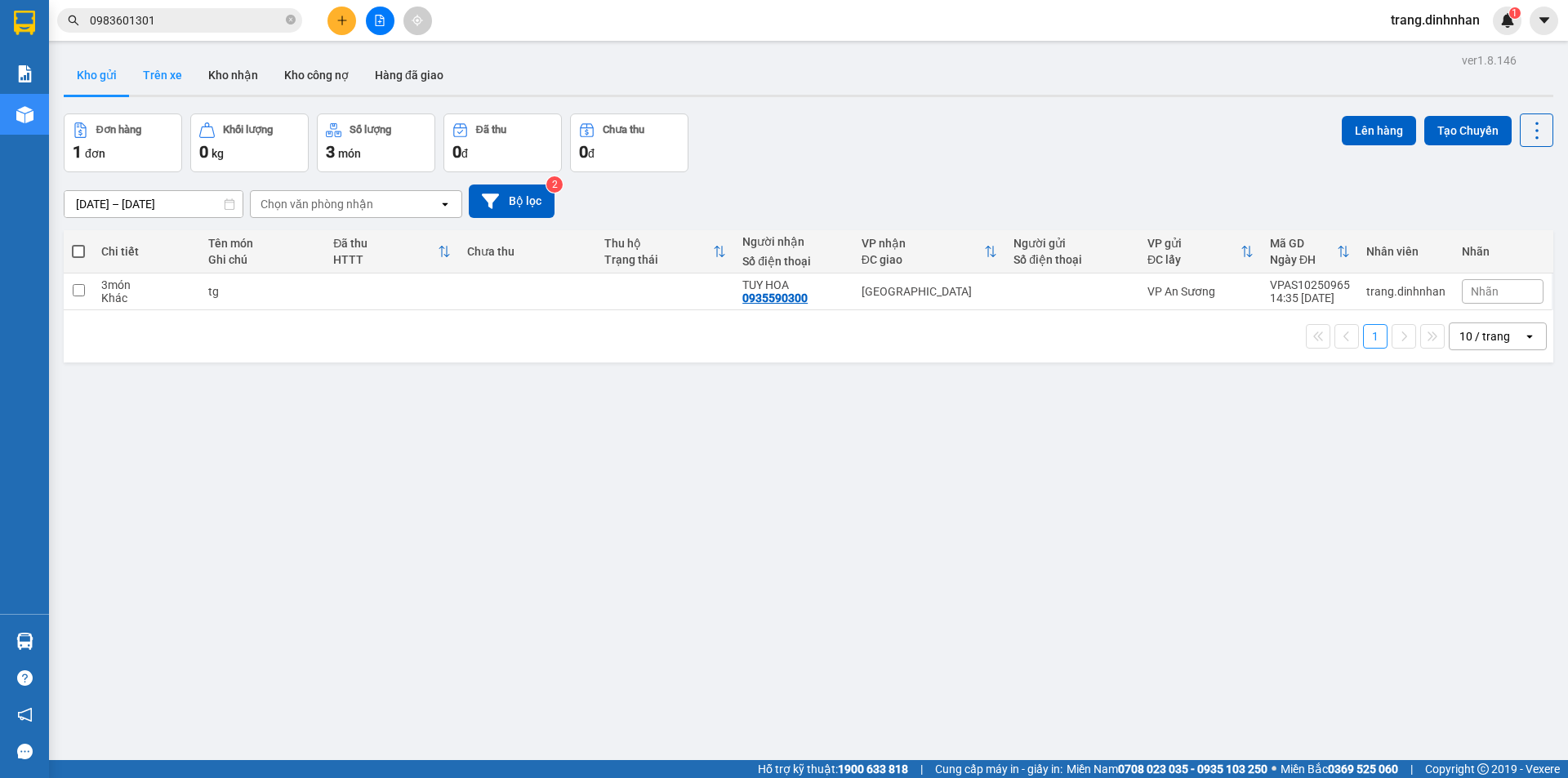
click at [156, 85] on button "Trên xe" at bounding box center [162, 75] width 65 height 39
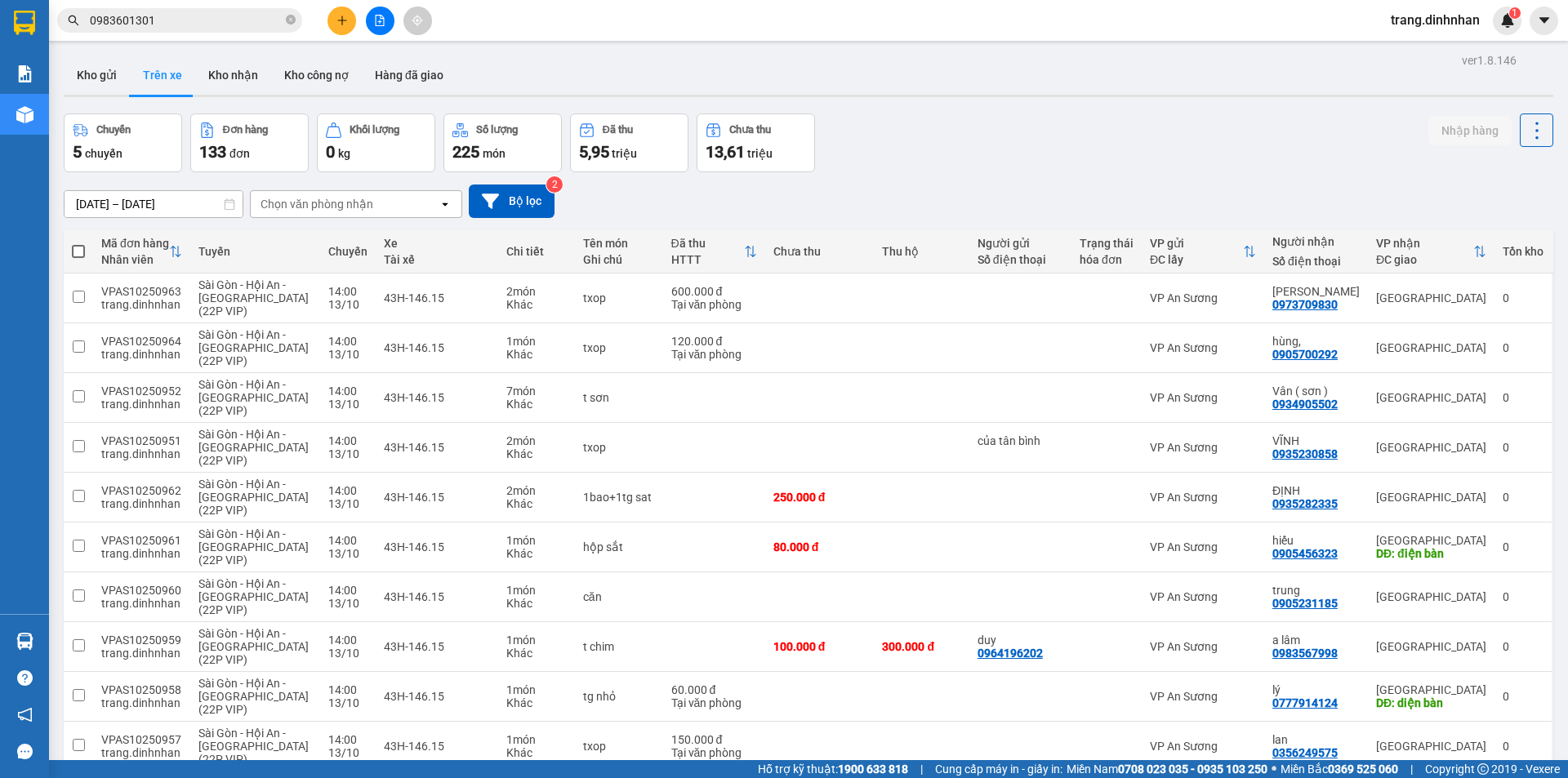
click at [368, 202] on div "Chọn văn phòng nhận" at bounding box center [317, 204] width 112 height 17
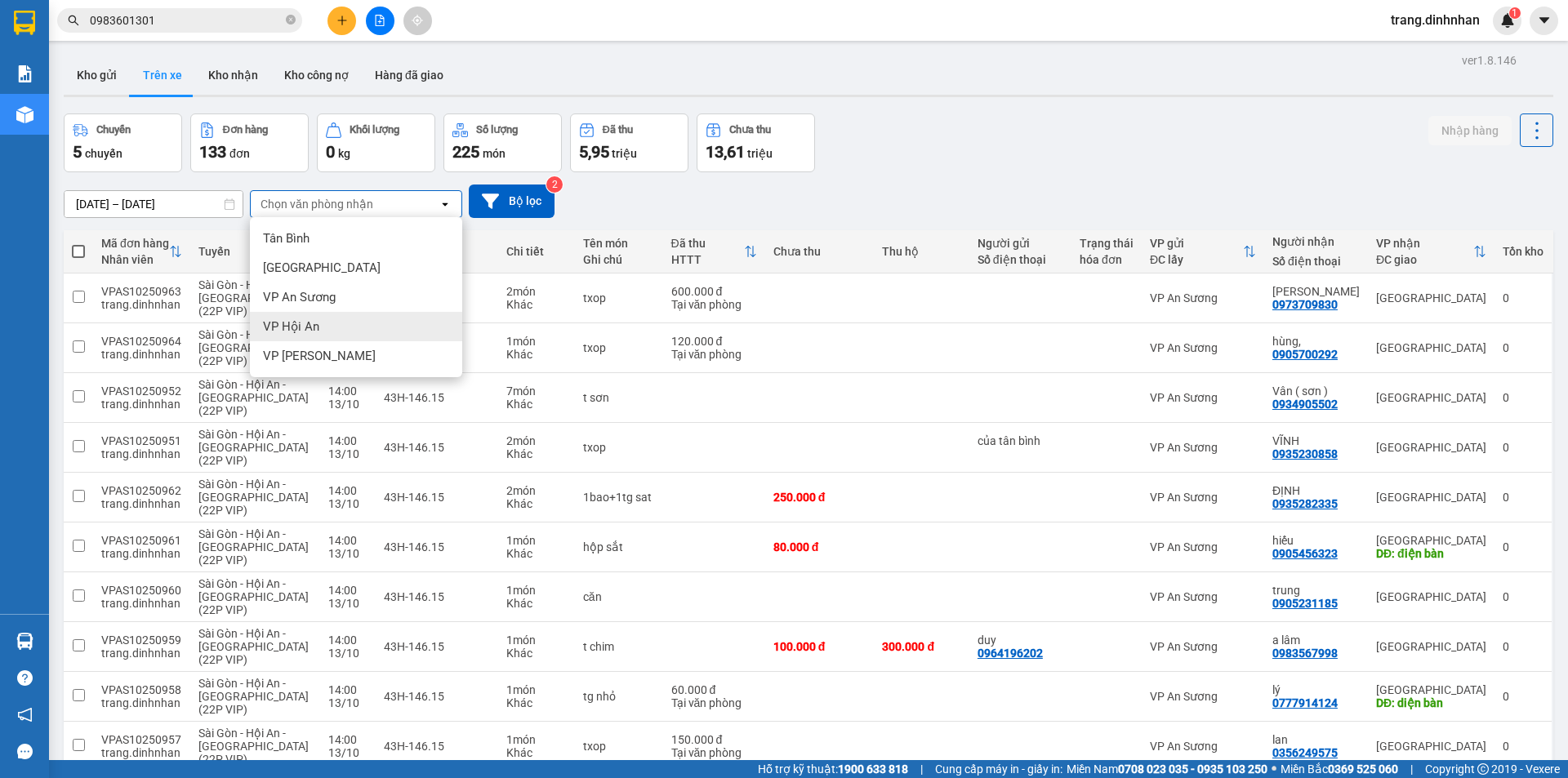
click at [362, 333] on div "VP Hội An" at bounding box center [356, 326] width 212 height 29
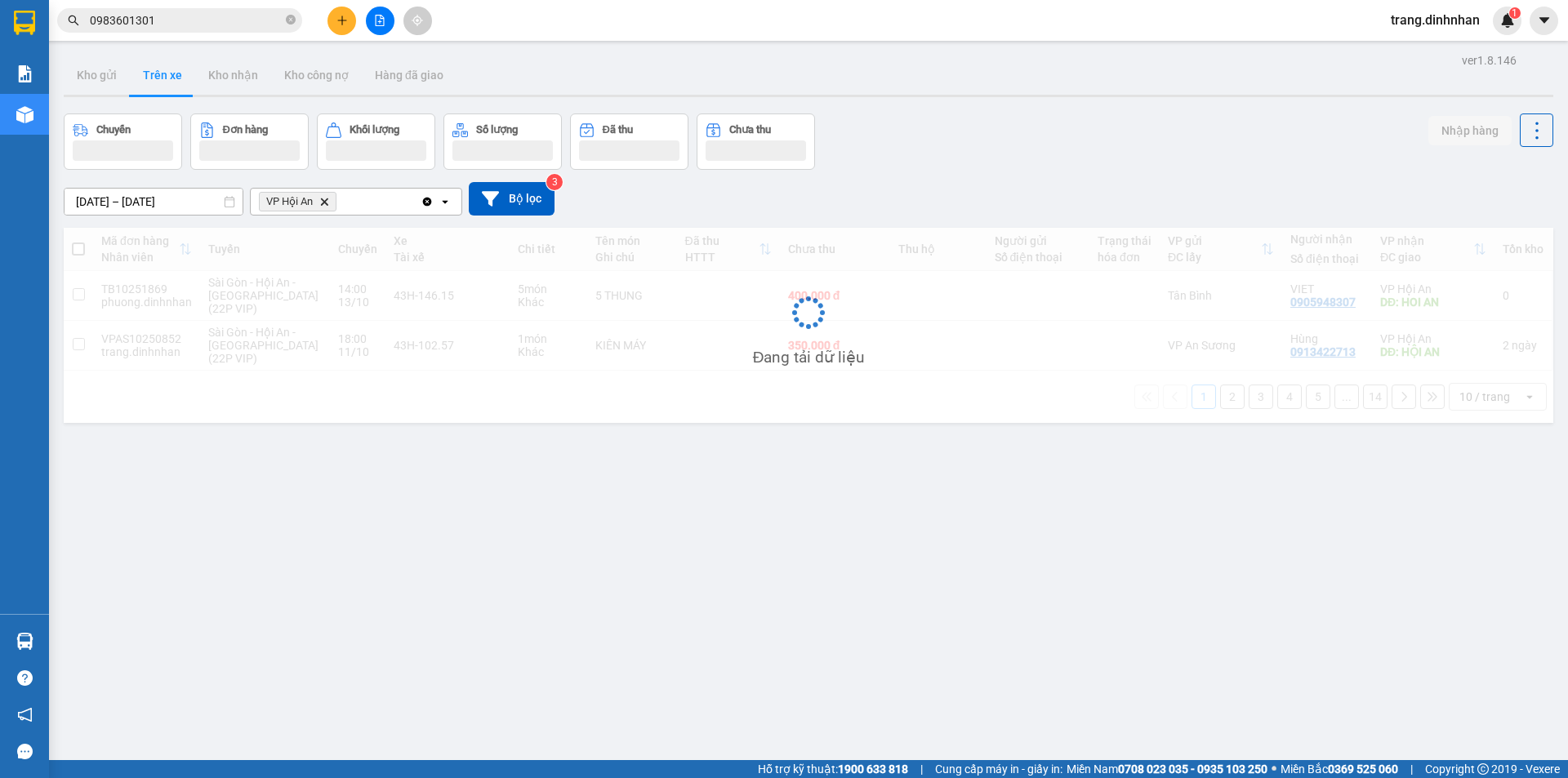
click at [377, 208] on div "VP Hội An Delete" at bounding box center [336, 201] width 170 height 26
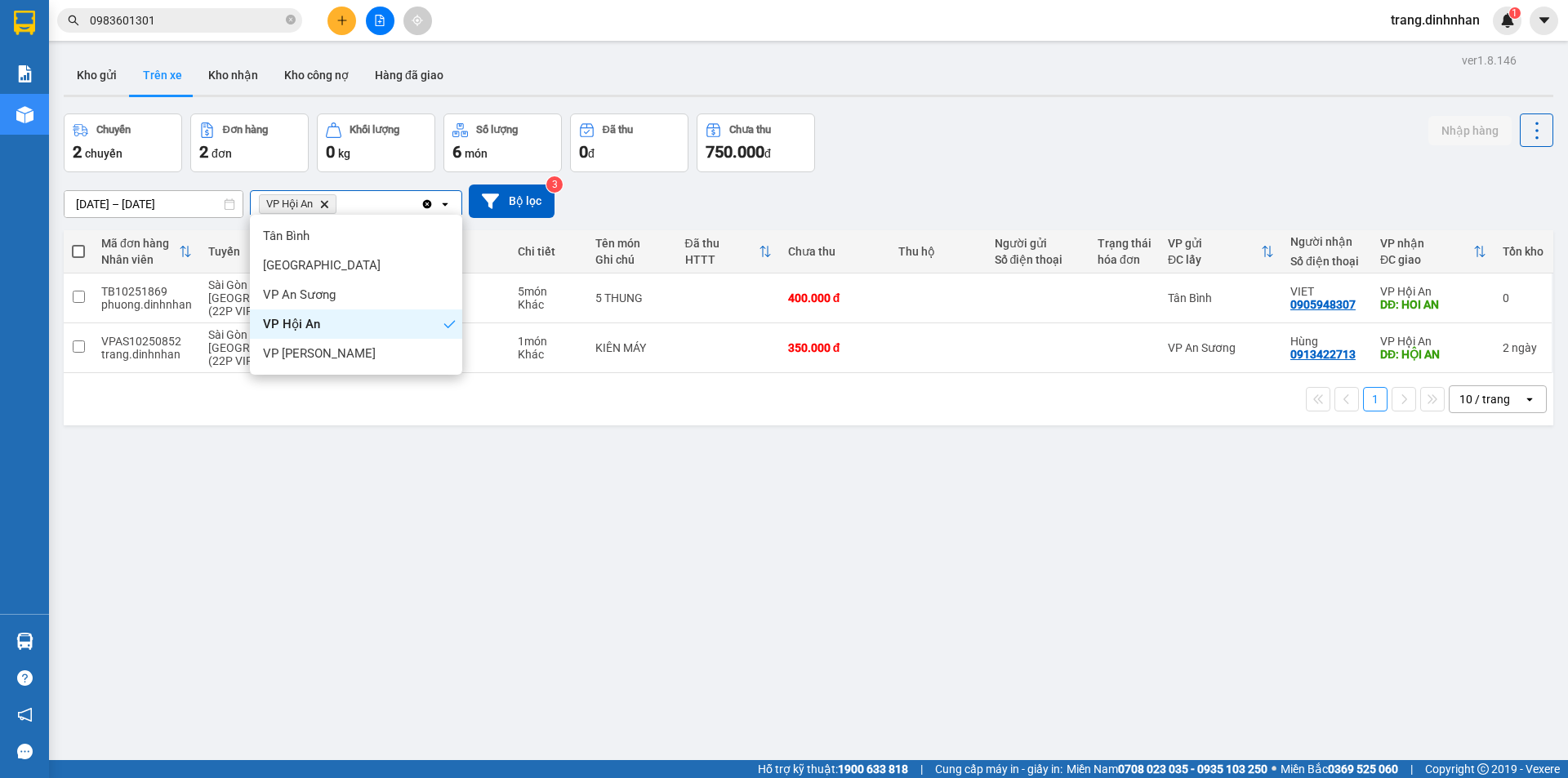
click at [326, 199] on icon "Delete" at bounding box center [324, 204] width 10 height 10
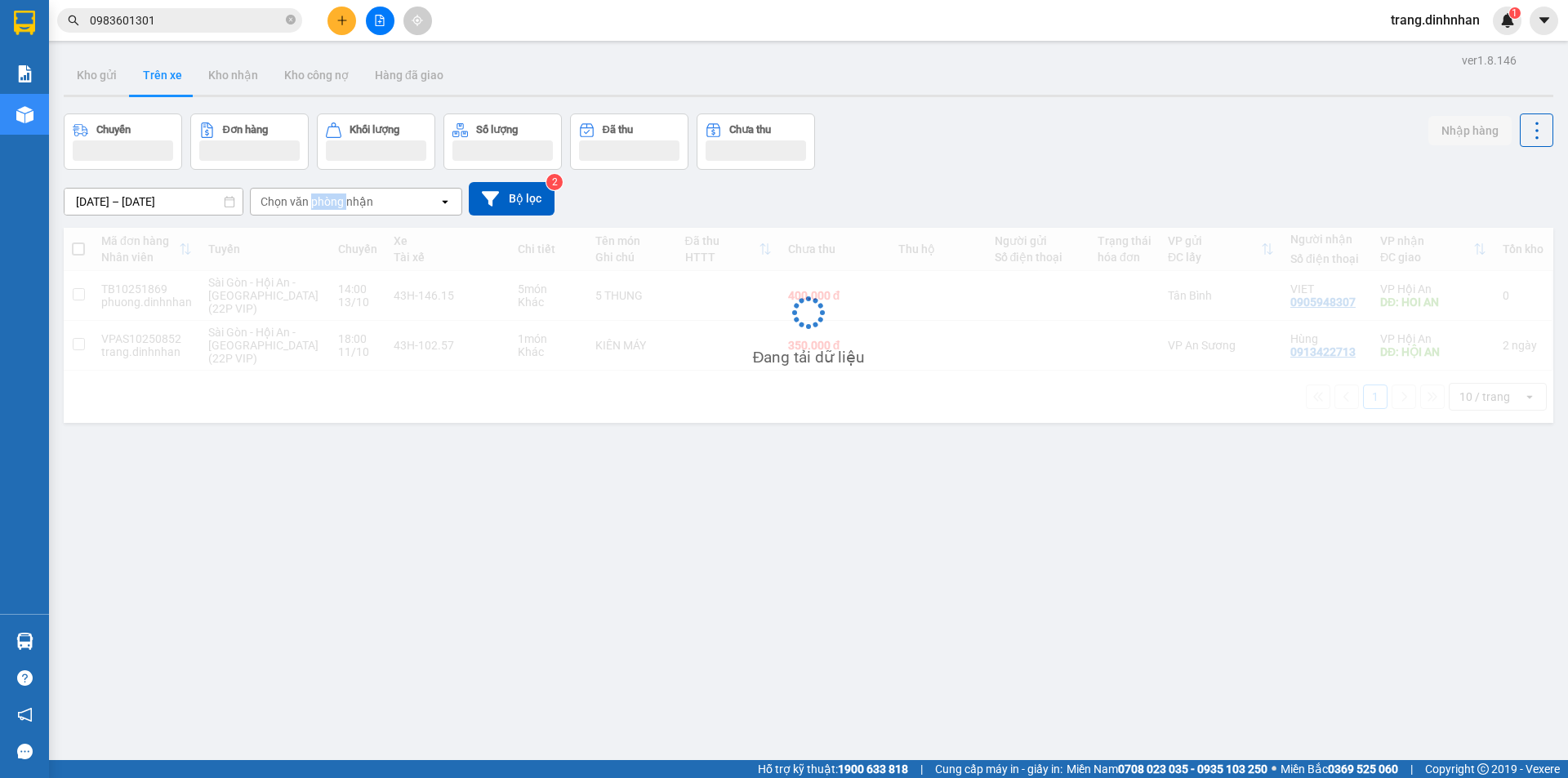
click at [326, 199] on div "Chọn văn phòng nhận" at bounding box center [317, 202] width 112 height 17
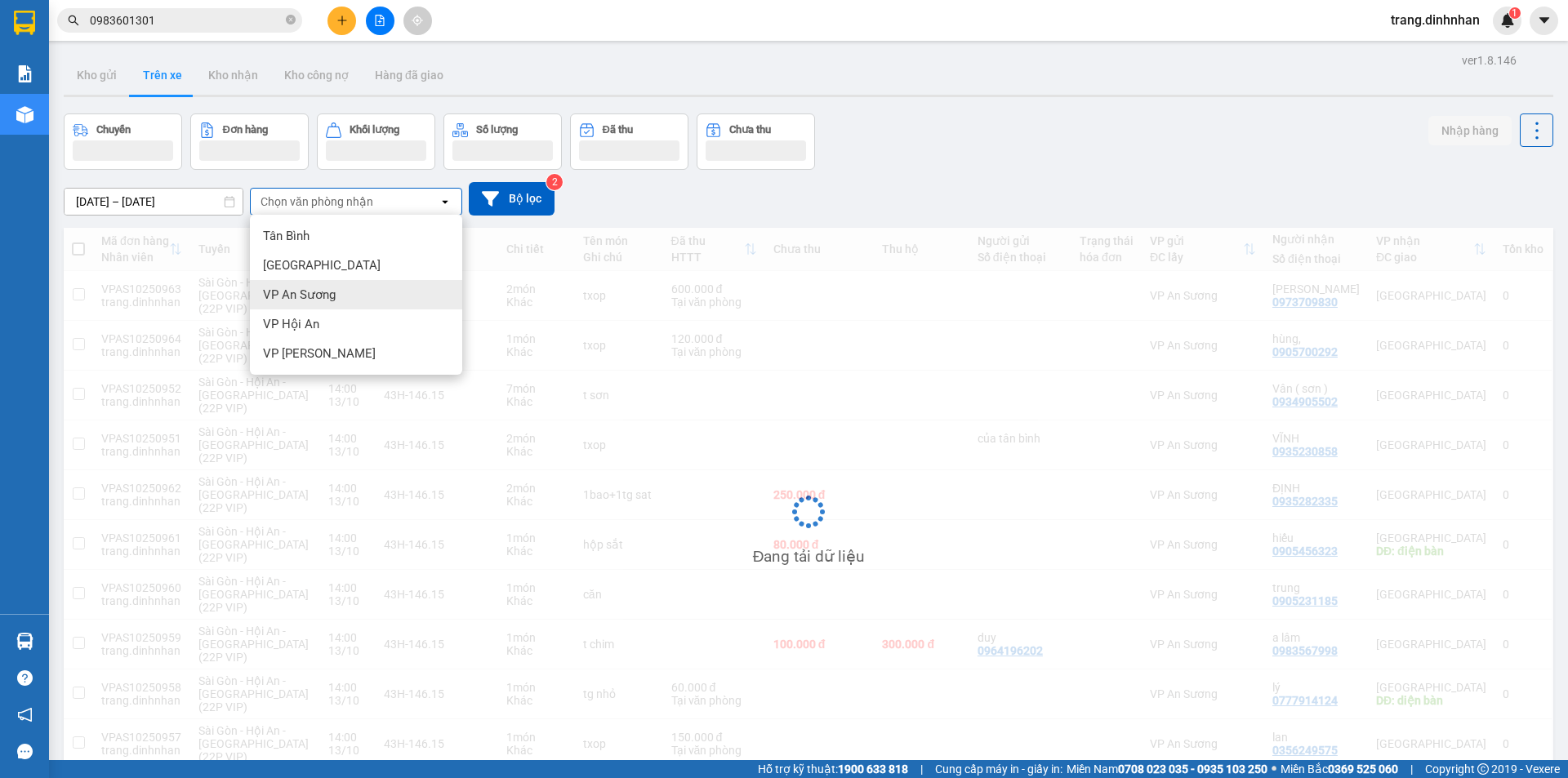
click at [308, 301] on span "VP An Sương" at bounding box center [299, 295] width 72 height 17
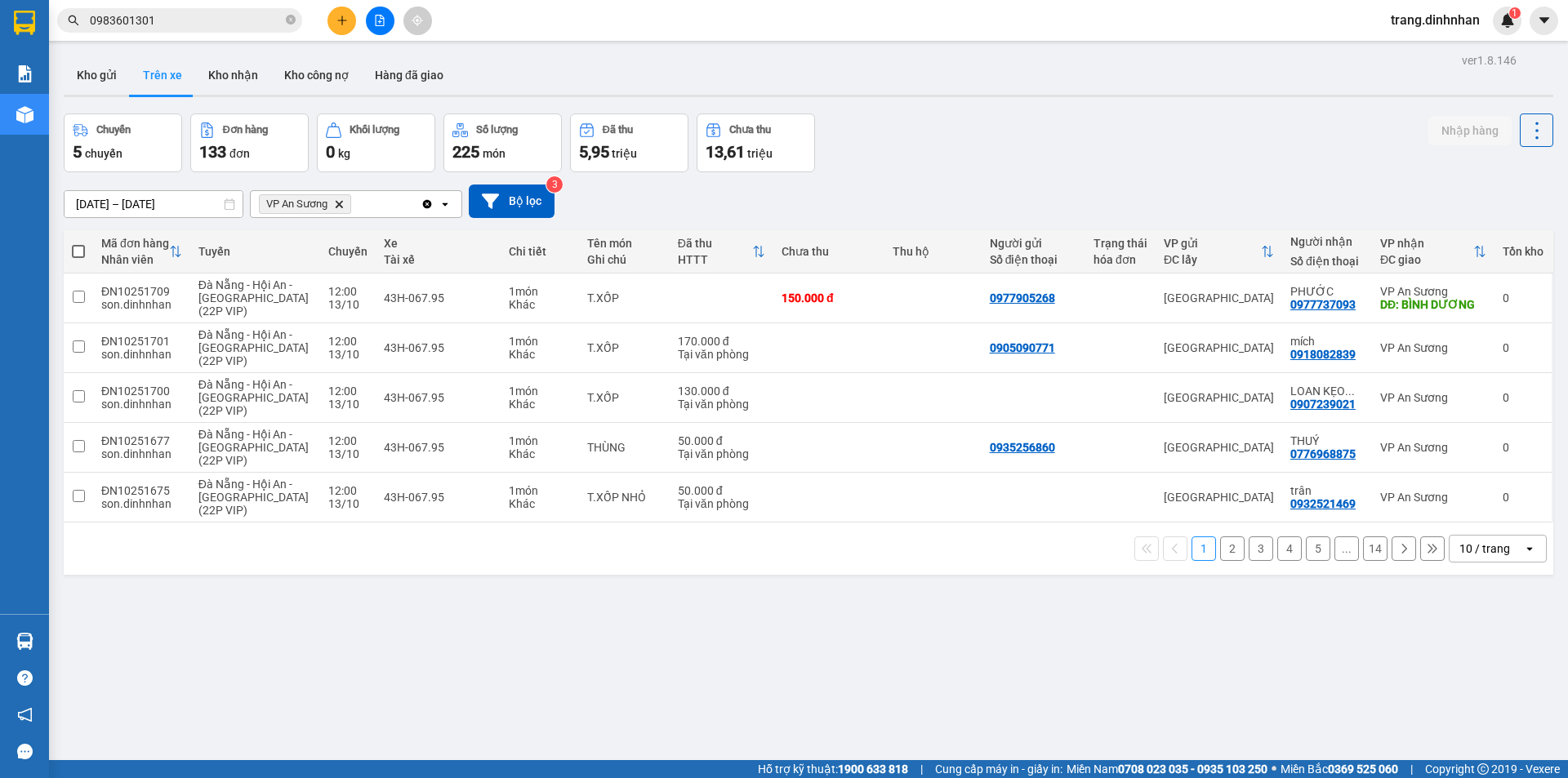
click at [73, 249] on span at bounding box center [78, 252] width 13 height 13
click at [78, 243] on input "checkbox" at bounding box center [78, 243] width 0 height 0
checkbox input "true"
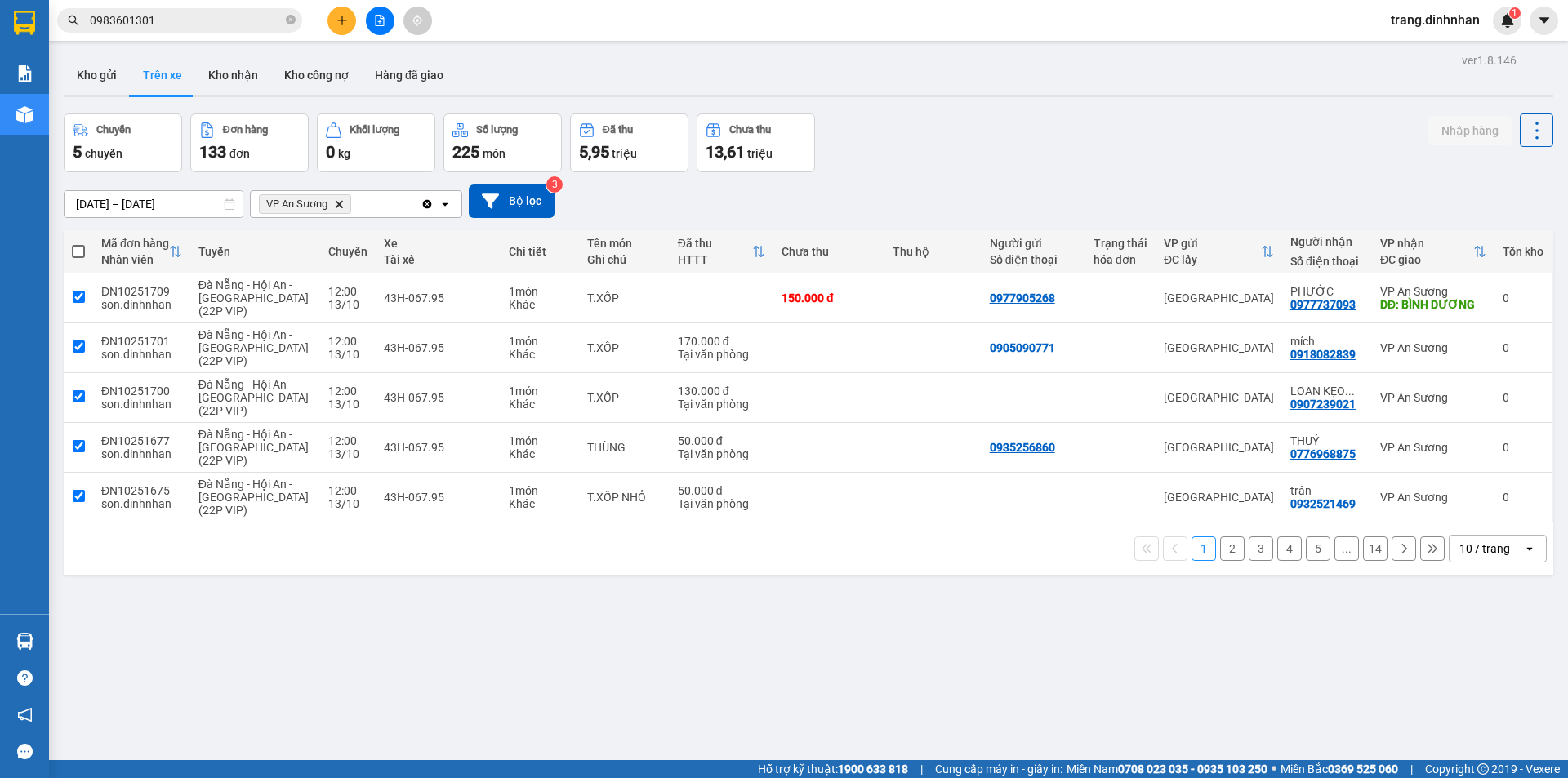
checkbox input "true"
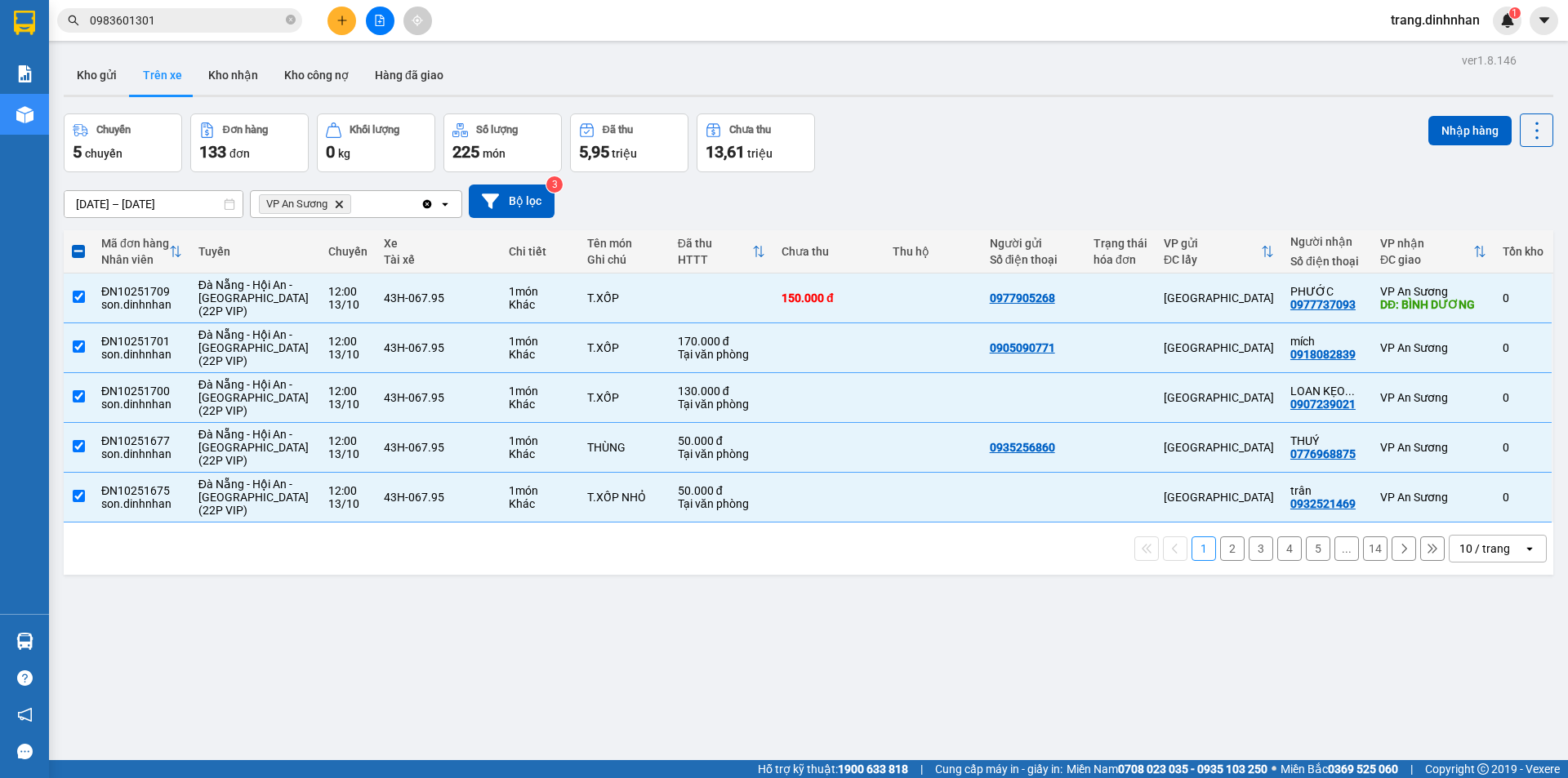
click at [1440, 147] on div "Nhập hàng" at bounding box center [1491, 142] width 125 height 59
click at [1447, 133] on button "Nhập hàng" at bounding box center [1470, 130] width 83 height 29
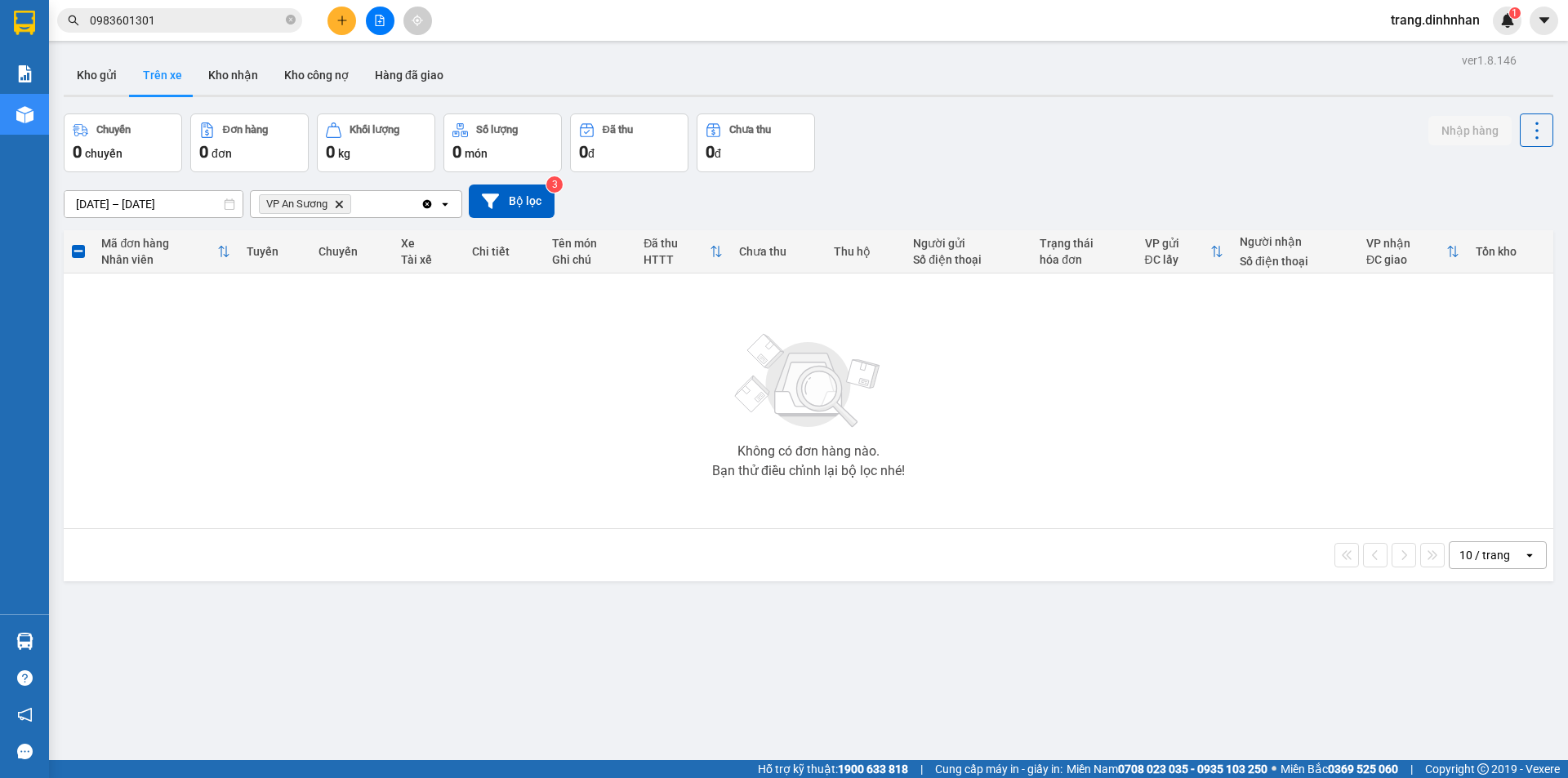
click at [341, 204] on icon "VP An Sương, close by backspace" at bounding box center [339, 203] width 7 height 7
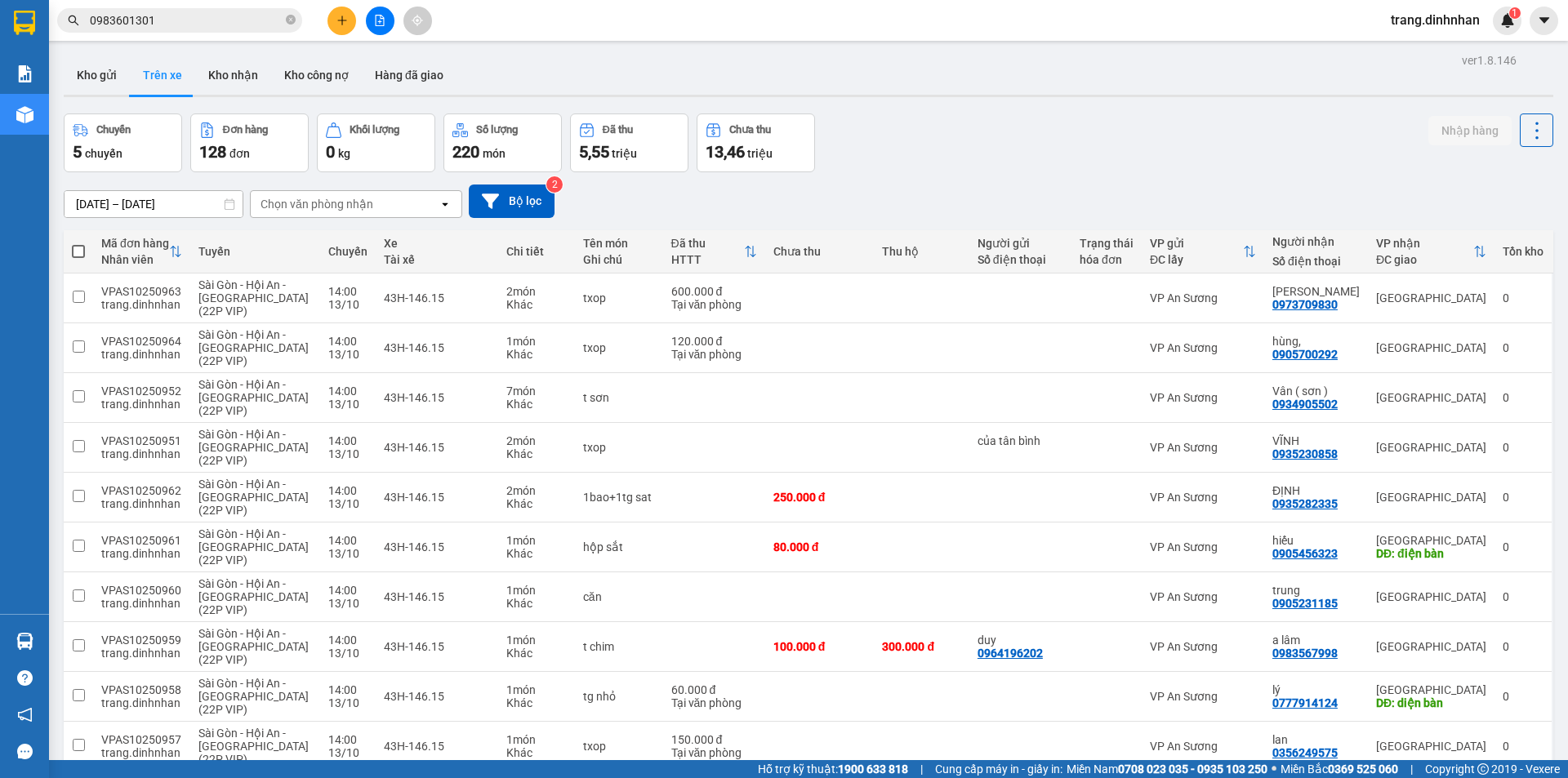
click at [230, 22] on input "0983601301" at bounding box center [186, 21] width 192 height 18
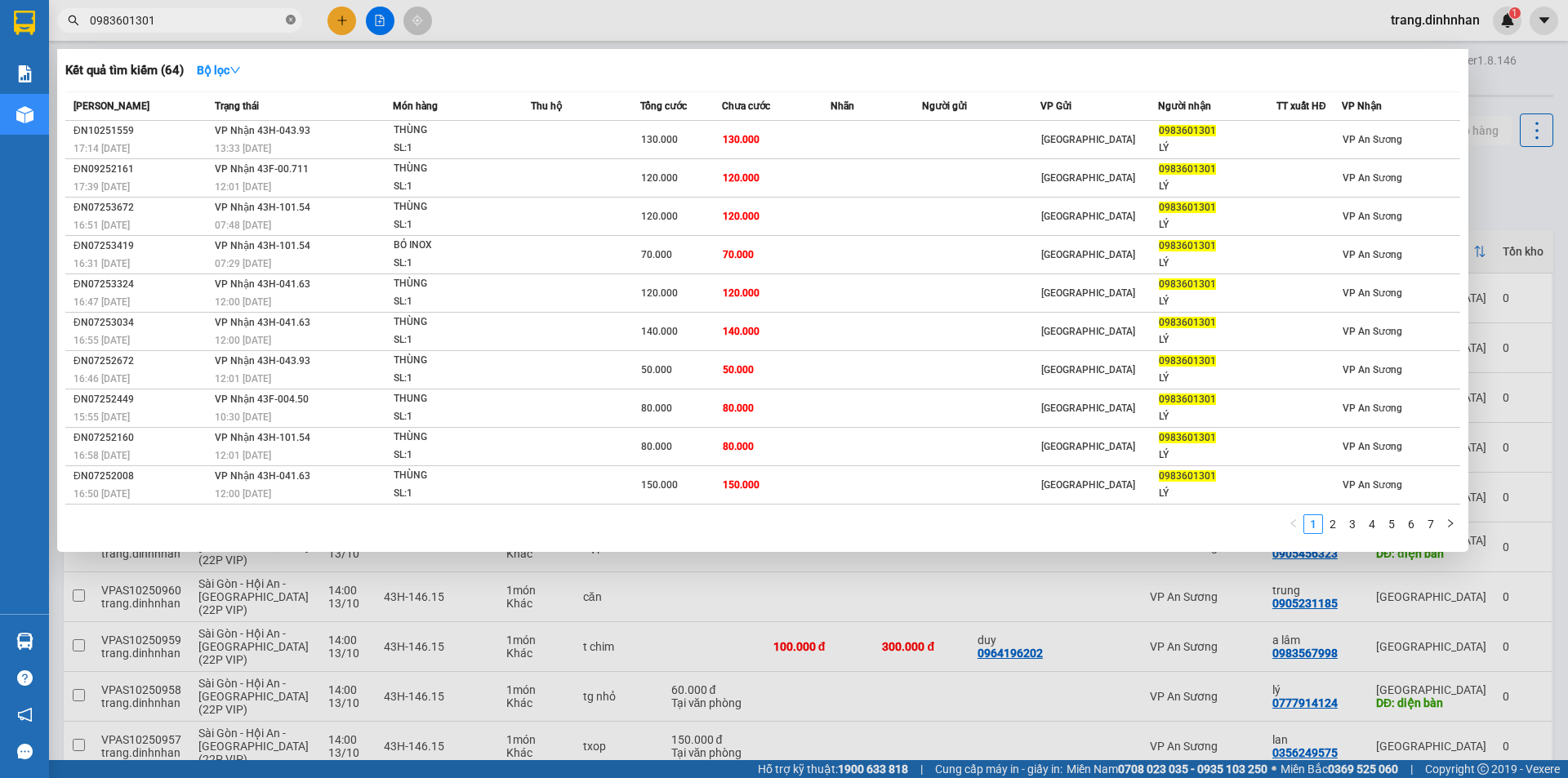
click at [292, 19] on icon "close-circle" at bounding box center [291, 20] width 10 height 10
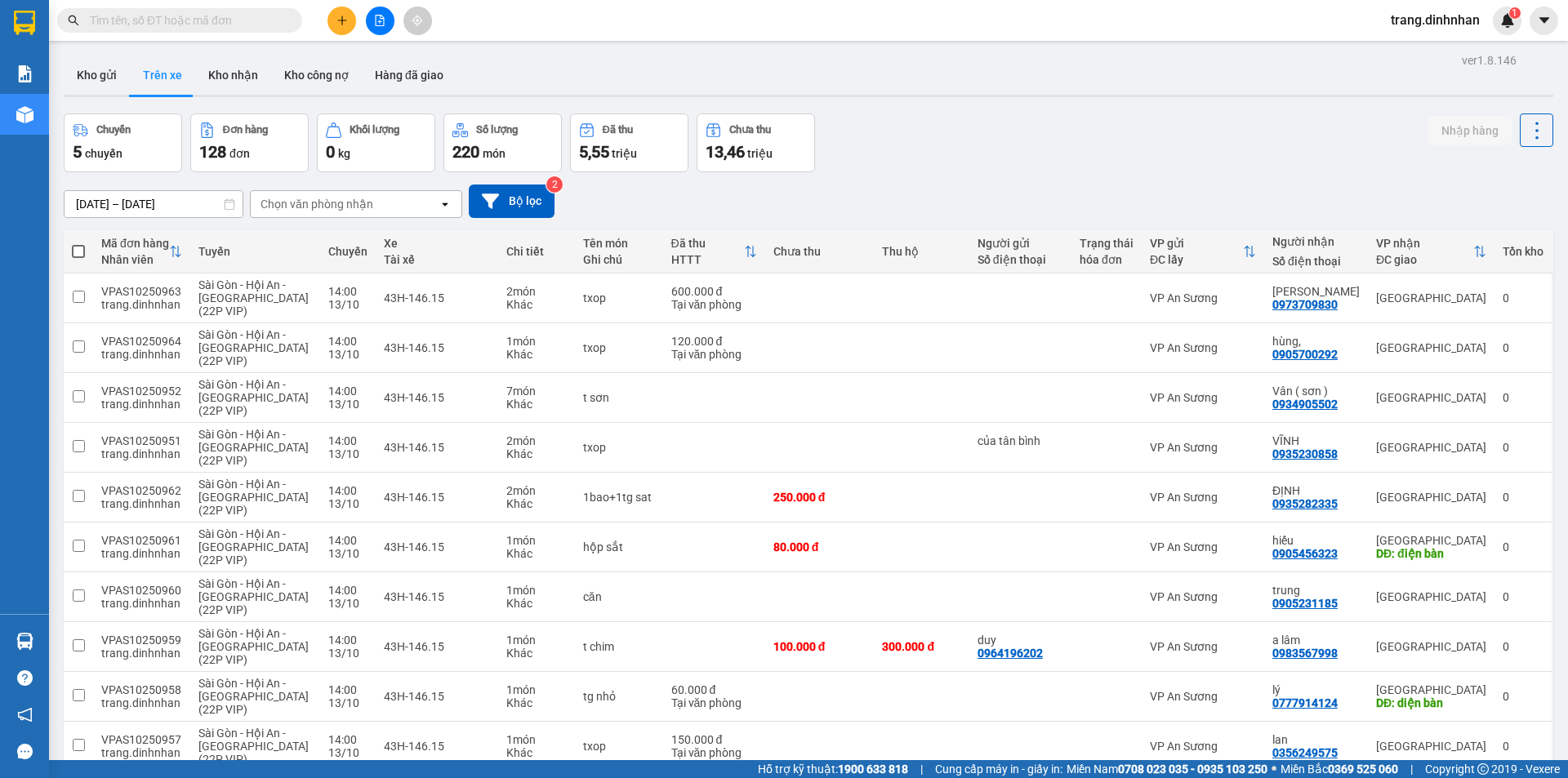
click at [202, 27] on input "text" at bounding box center [186, 21] width 192 height 18
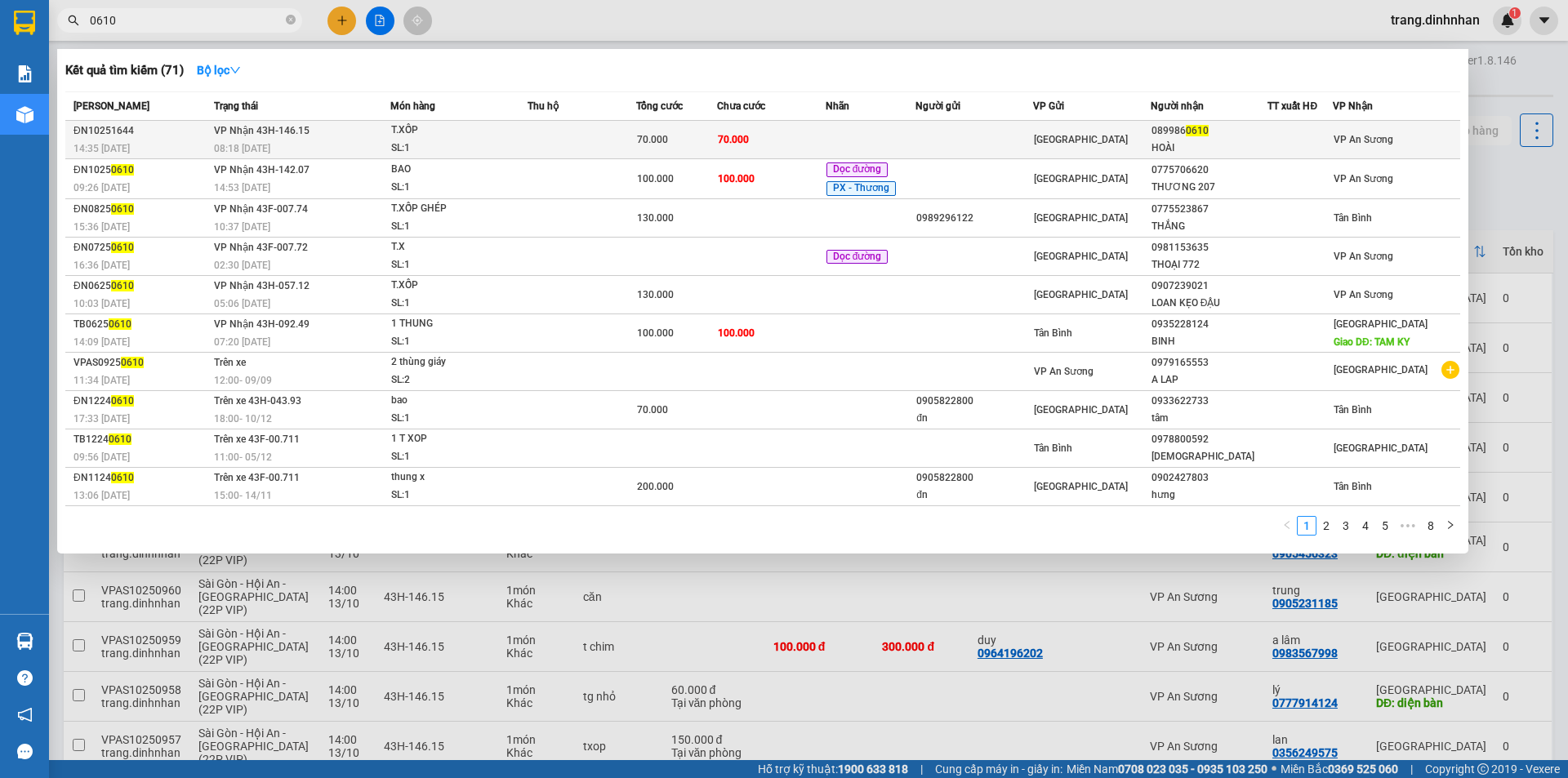
type input "0610"
click at [811, 148] on td "70.000" at bounding box center [772, 140] width 108 height 38
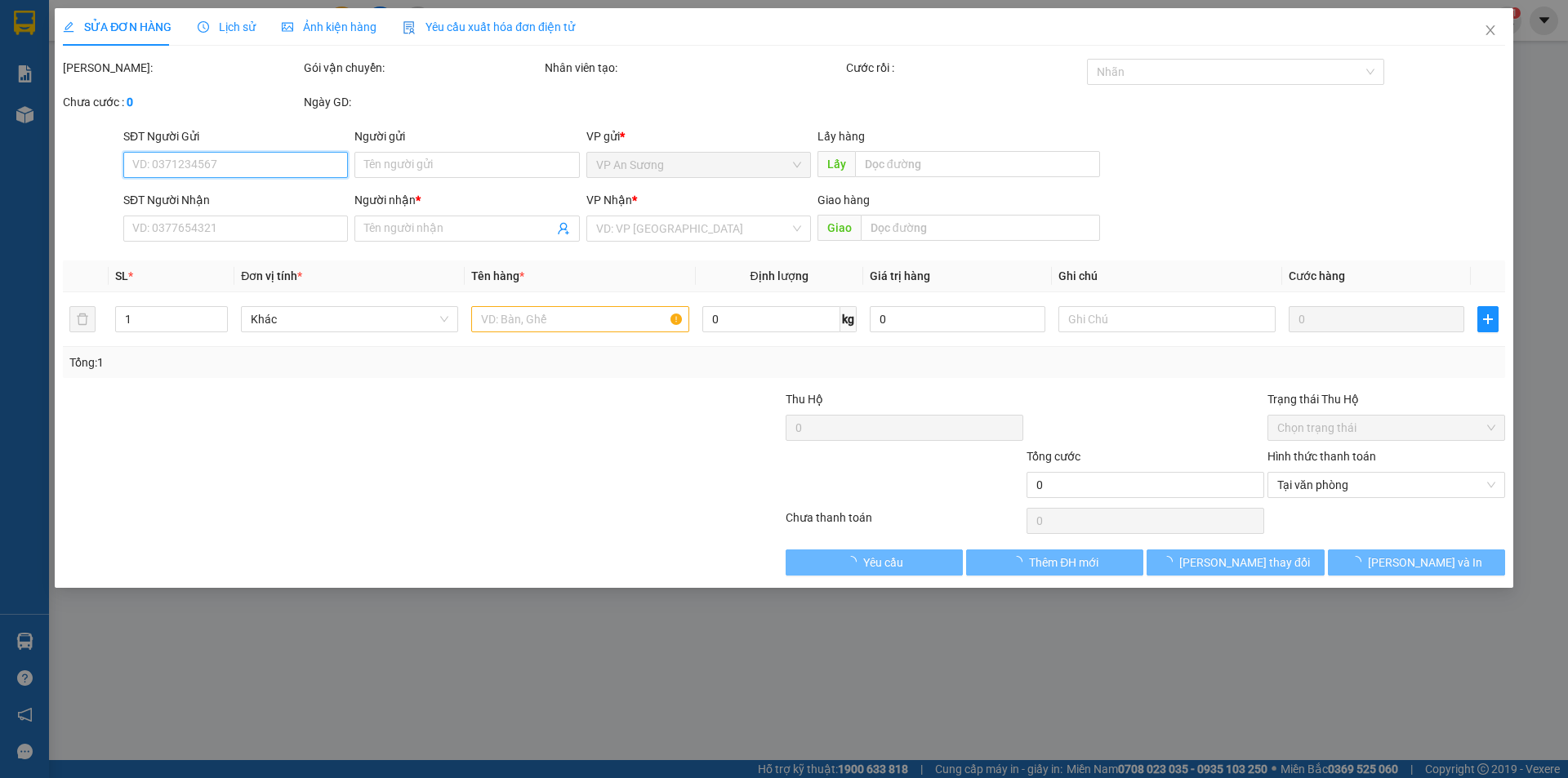
type input "0899860610"
type input "HOÀI"
type input "70.000"
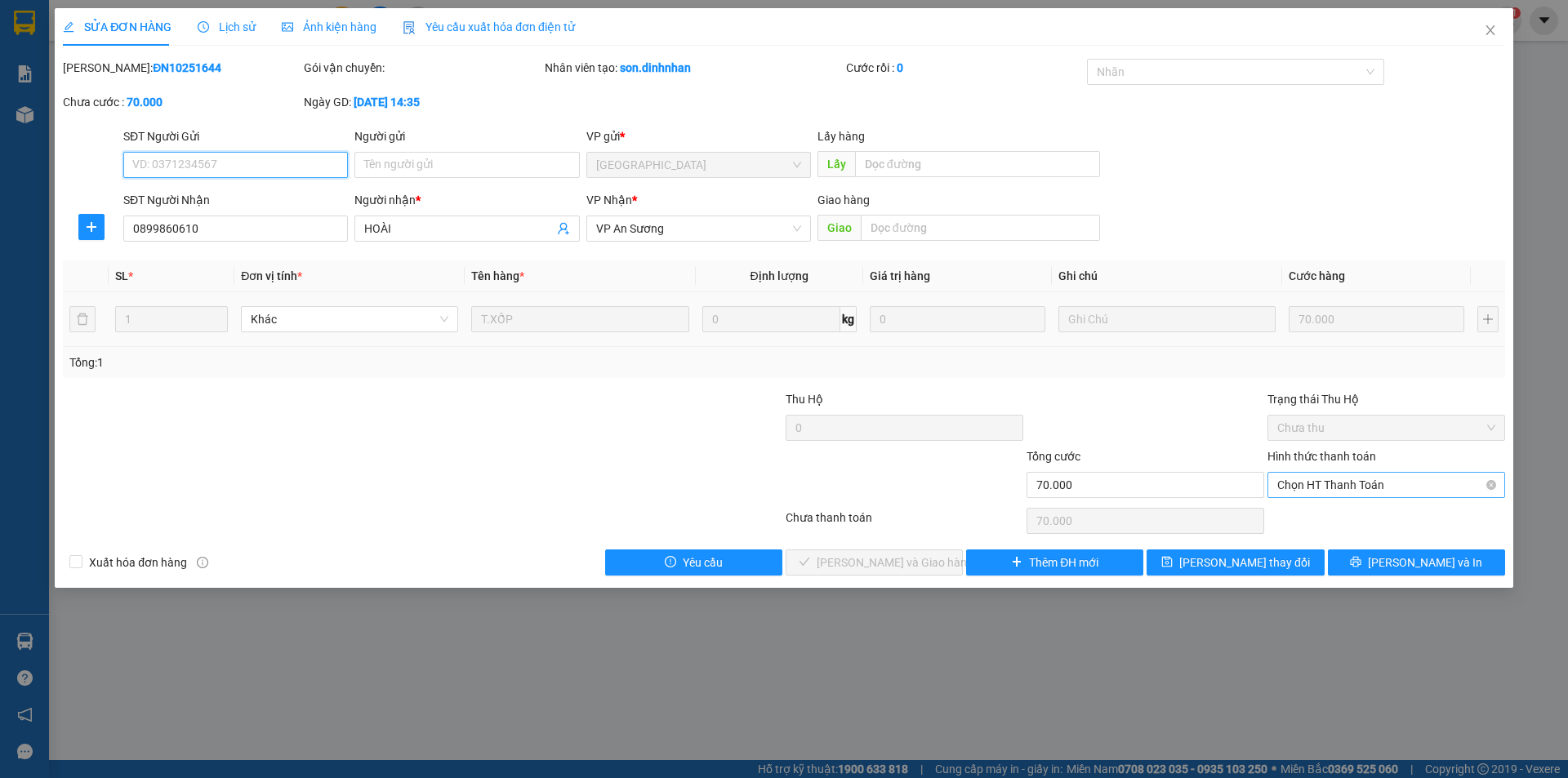
click at [1302, 489] on span "Chọn HT Thanh Toán" at bounding box center [1386, 484] width 218 height 24
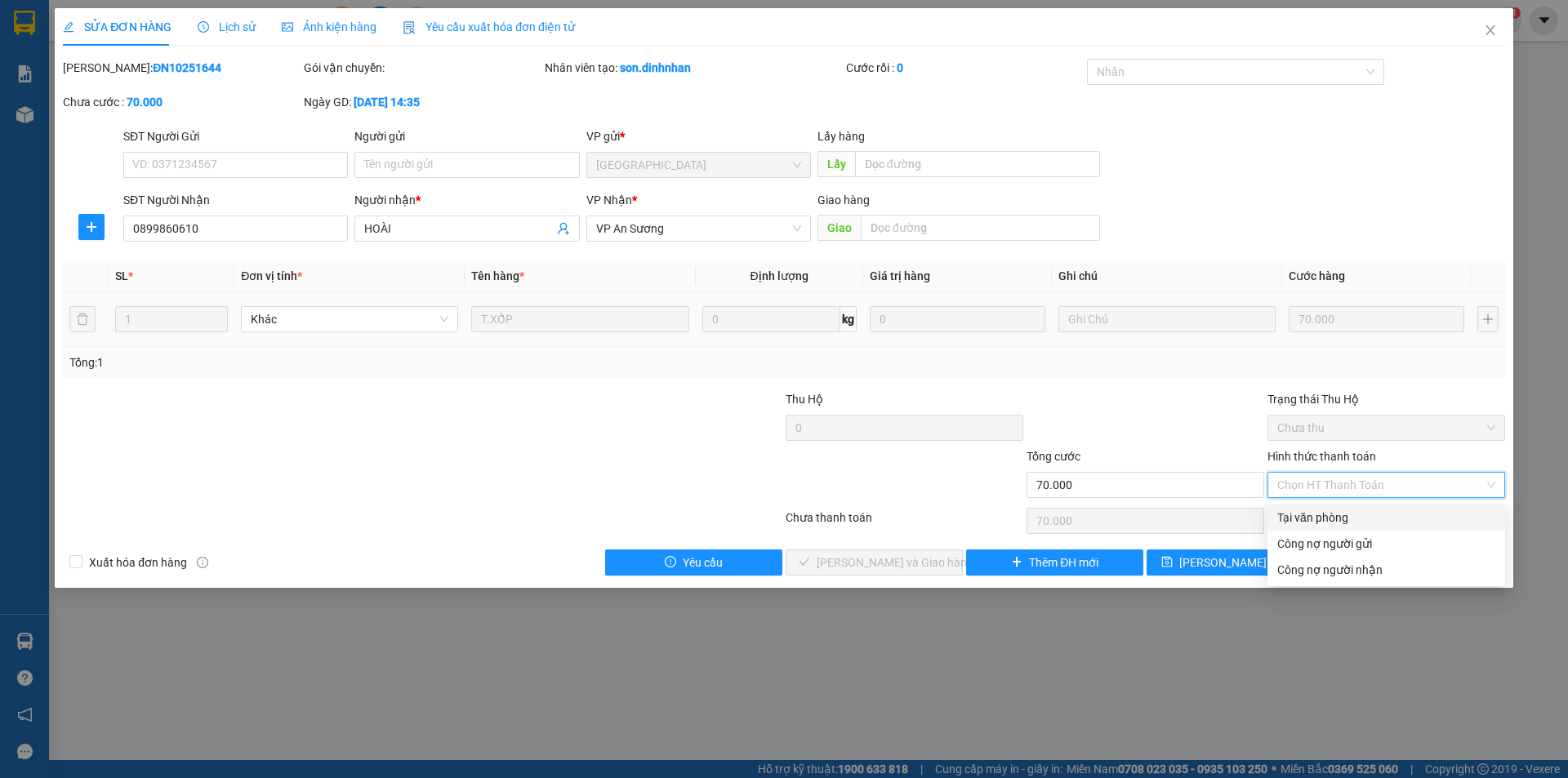
click at [1308, 515] on div "Tại văn phòng" at bounding box center [1386, 518] width 218 height 18
type input "0"
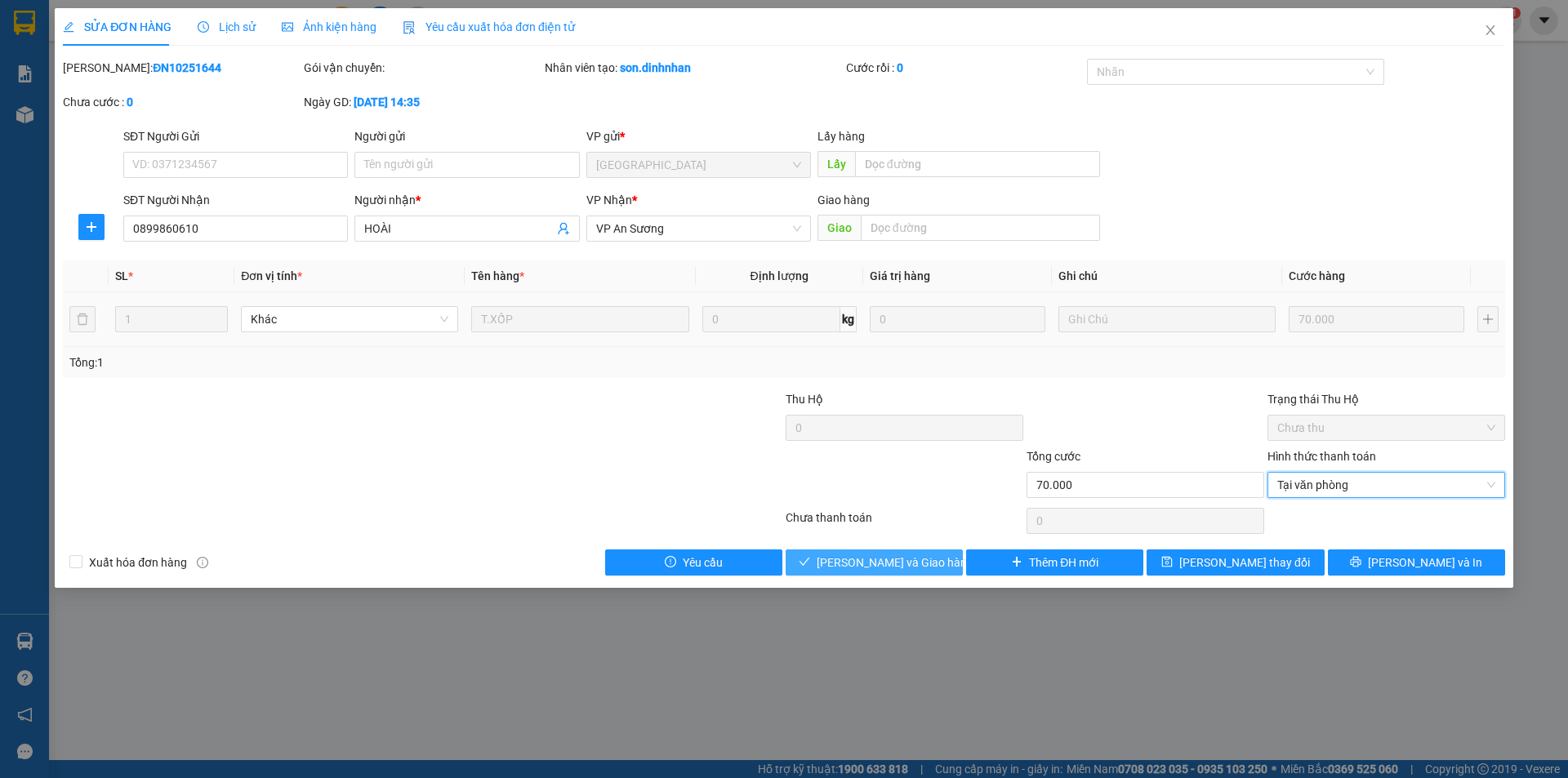
click at [926, 567] on span "Lưu và Giao hàng" at bounding box center [895, 563] width 157 height 18
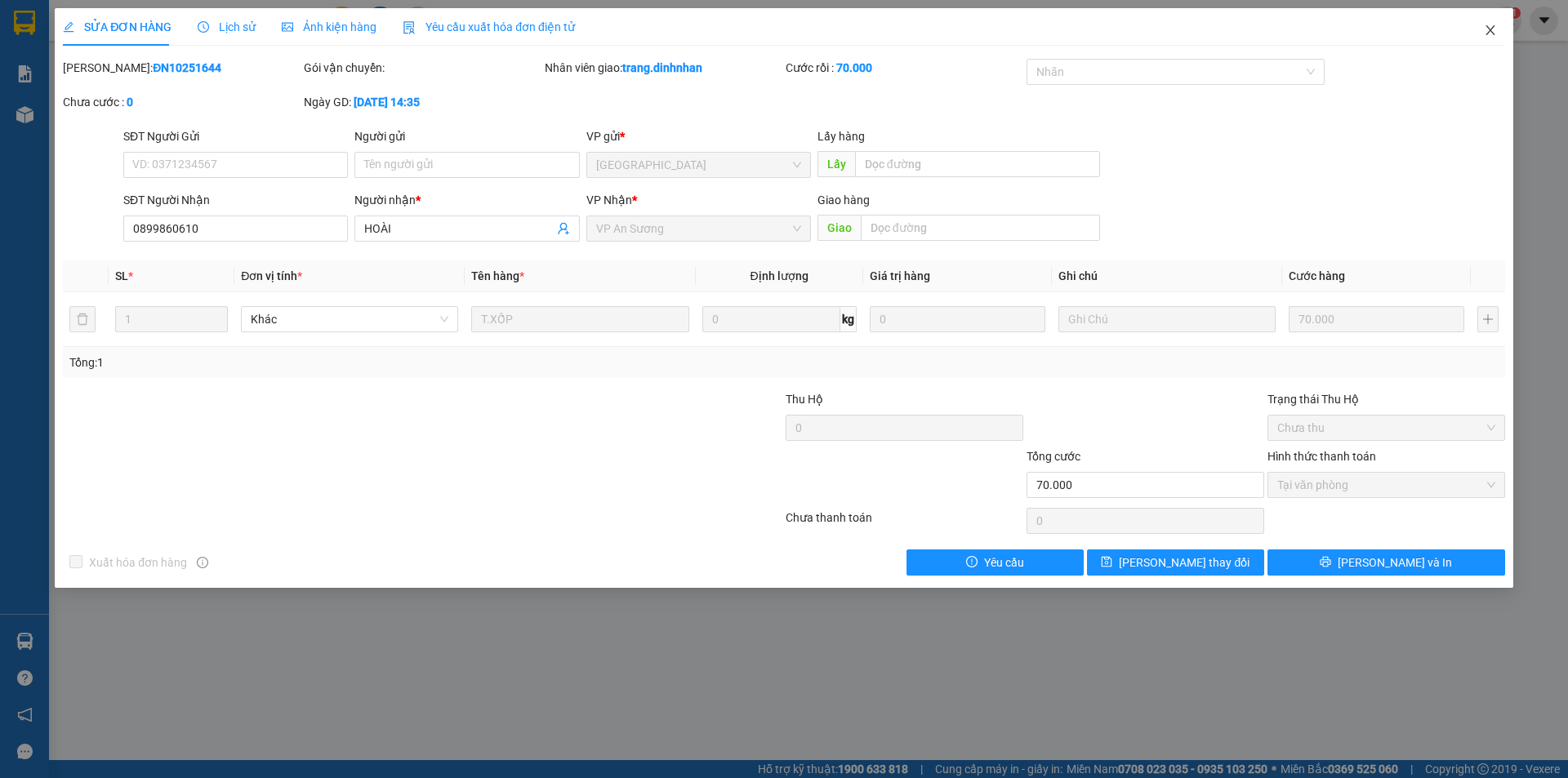
click at [1491, 32] on icon "close" at bounding box center [1491, 30] width 13 height 13
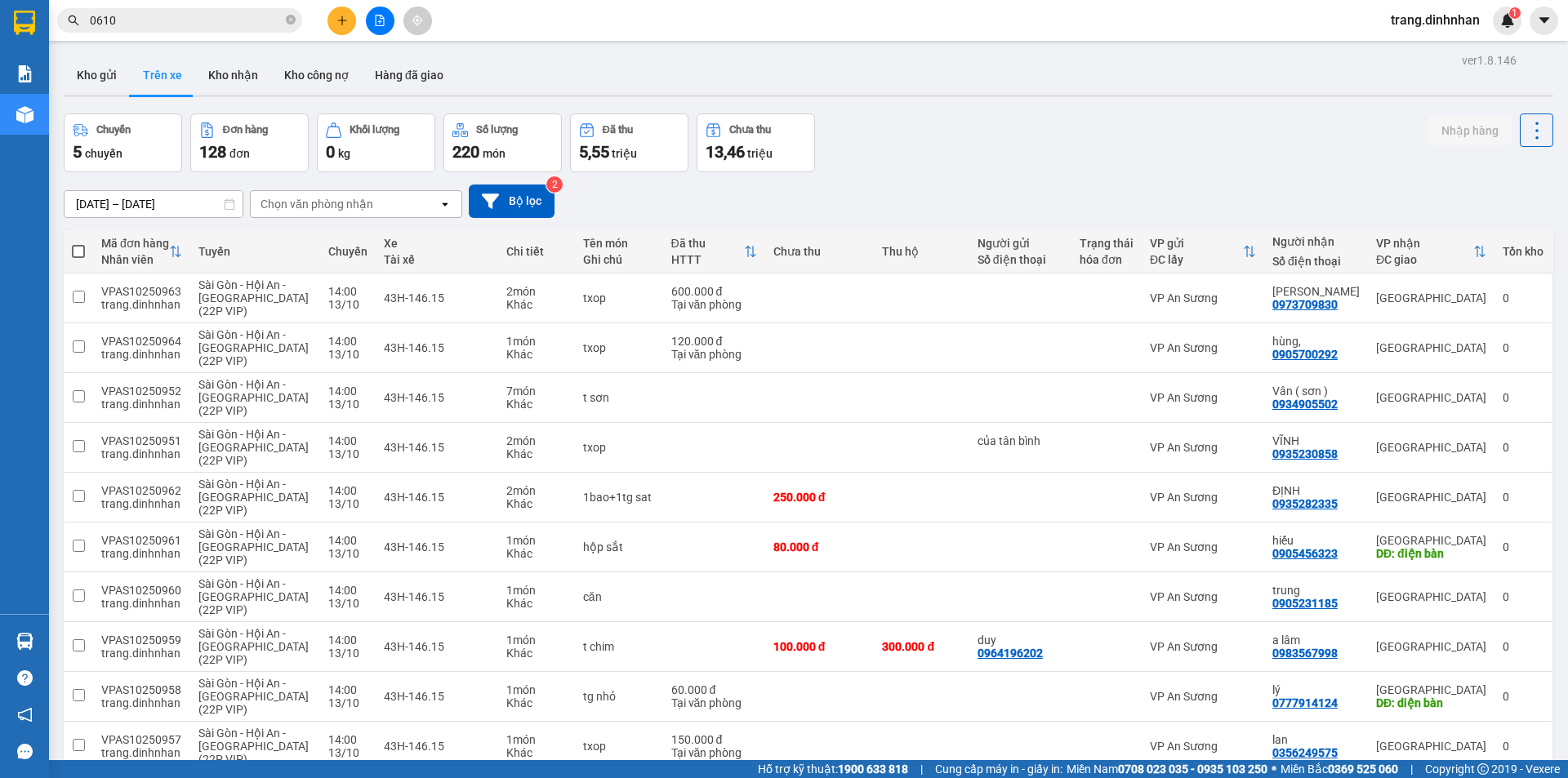
click at [225, 17] on input "0610" at bounding box center [186, 21] width 192 height 18
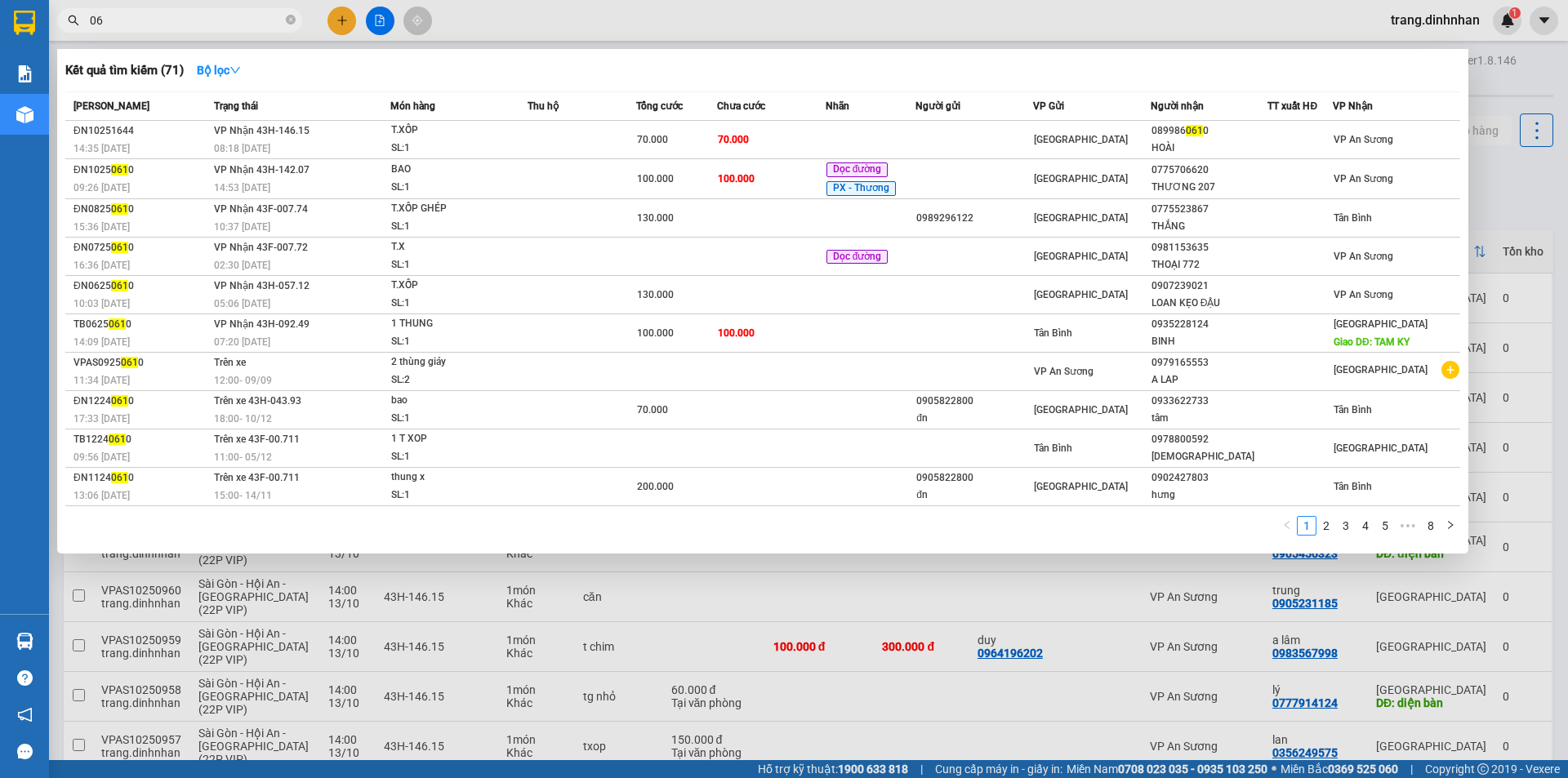
type input "0"
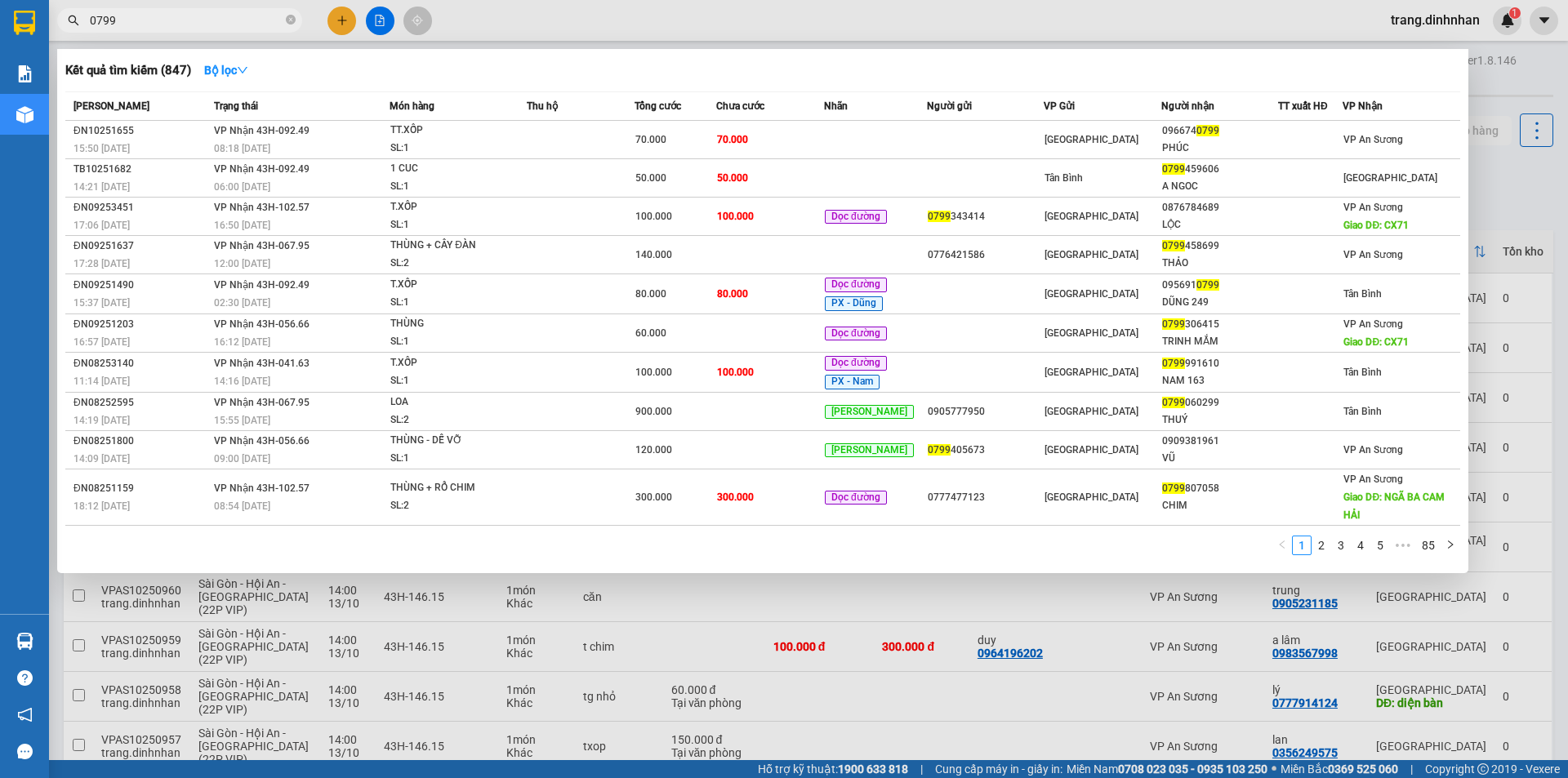
type input "0799"
click at [715, 134] on div "70.000" at bounding box center [675, 140] width 79 height 18
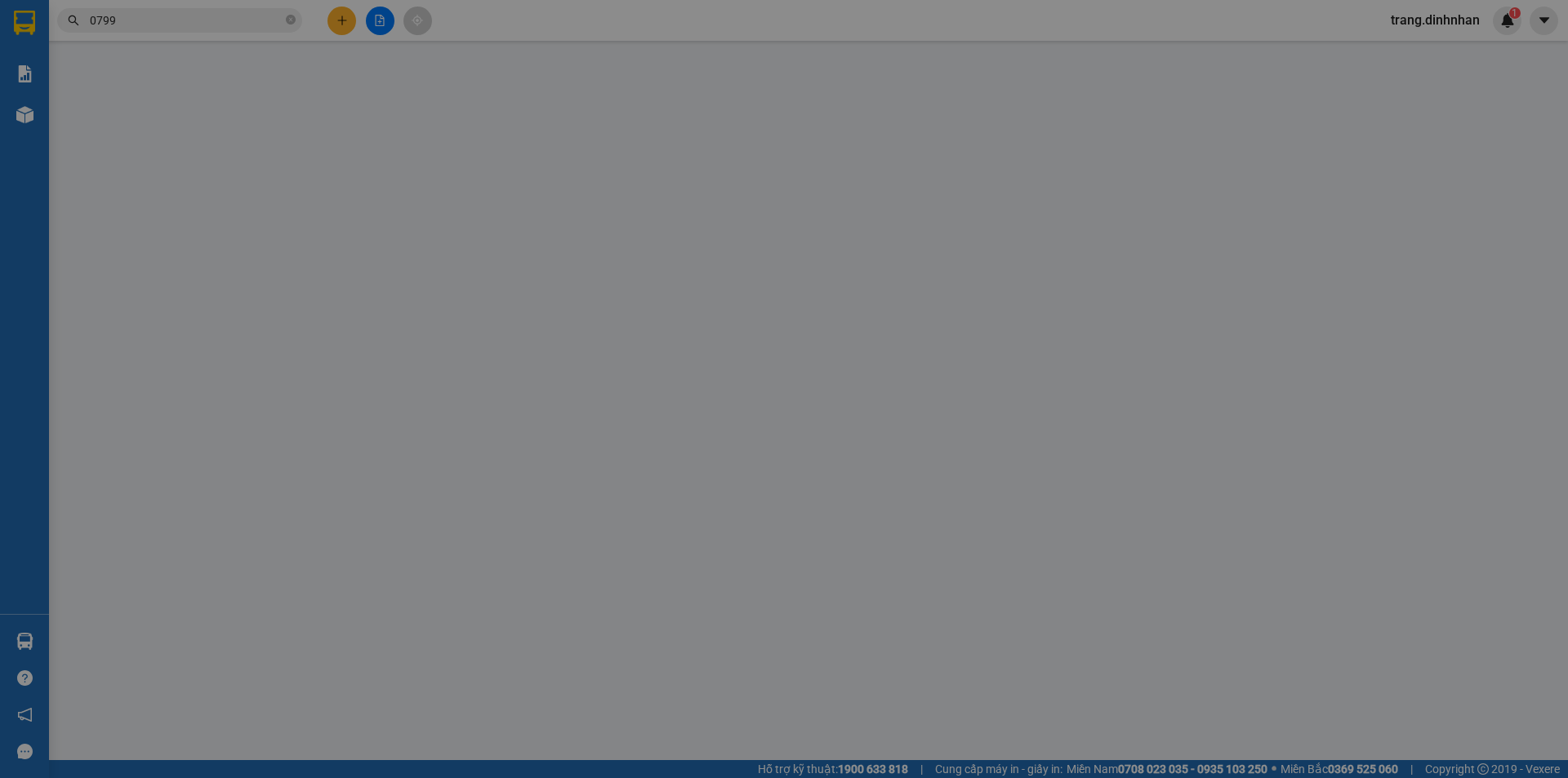
type input "0966740799"
type input "PHÚC"
type input "70.000"
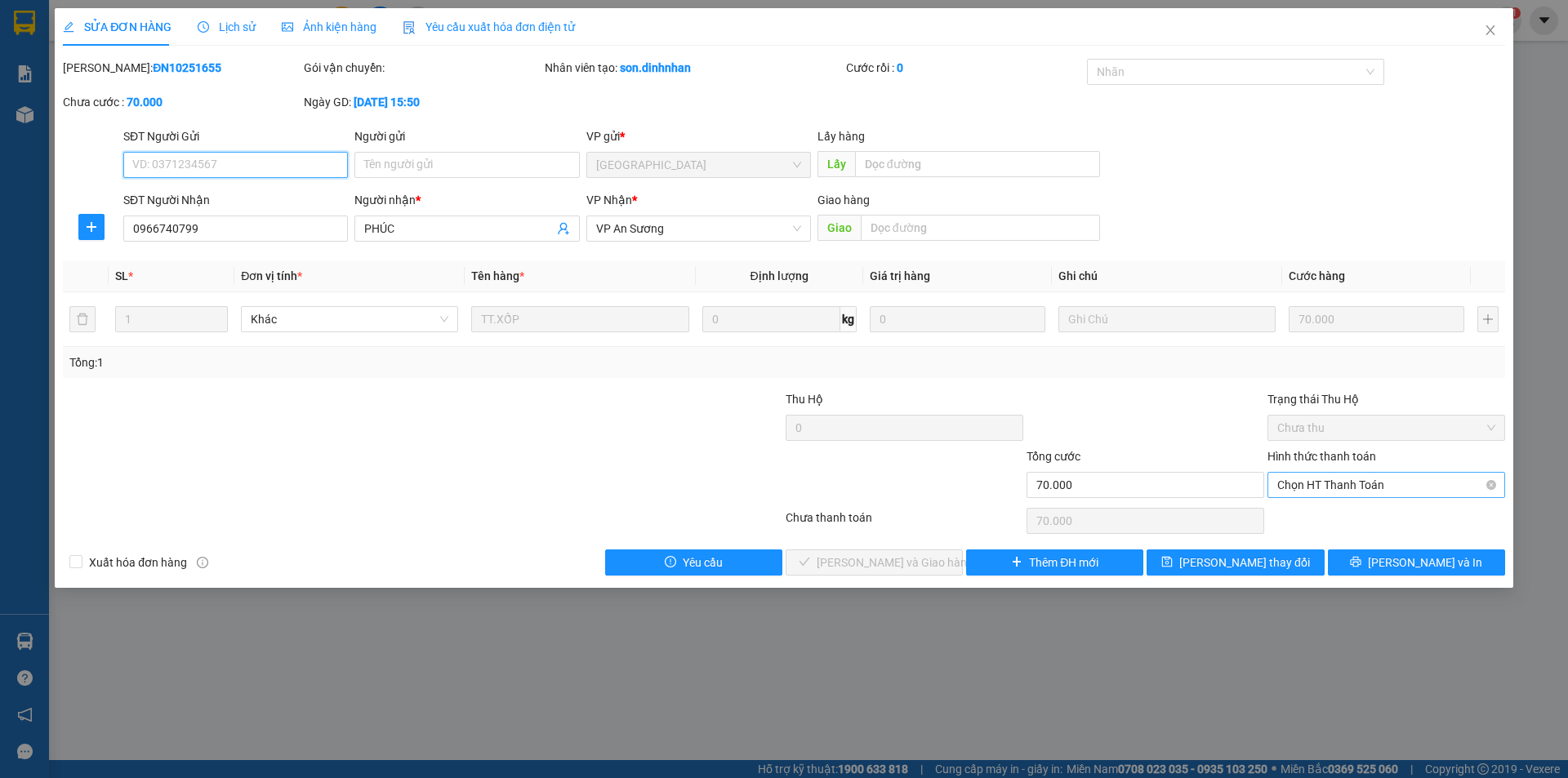
click at [1376, 490] on span "Chọn HT Thanh Toán" at bounding box center [1386, 484] width 218 height 24
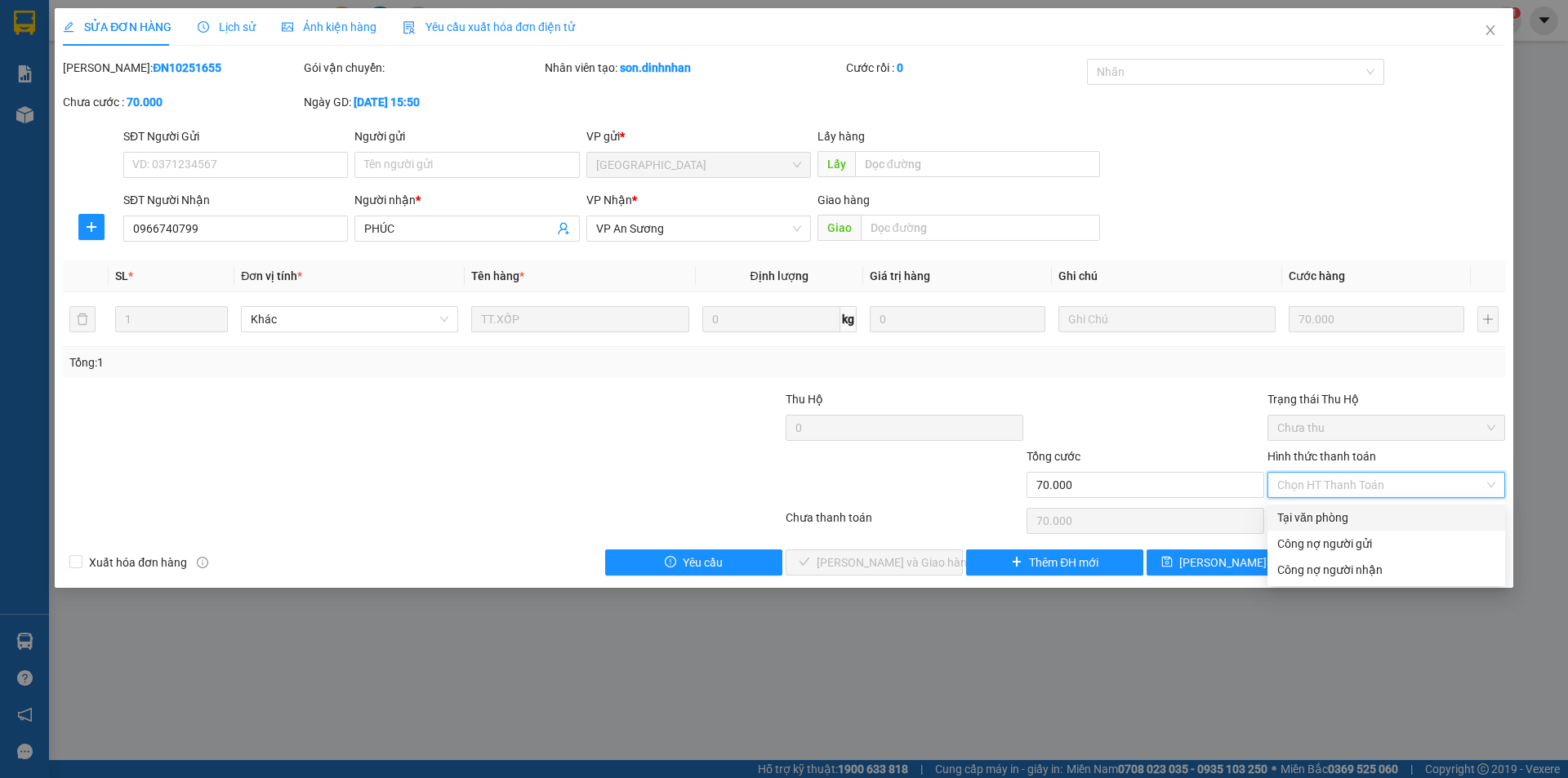
click at [1350, 514] on div "Tại văn phòng" at bounding box center [1386, 518] width 218 height 18
type input "0"
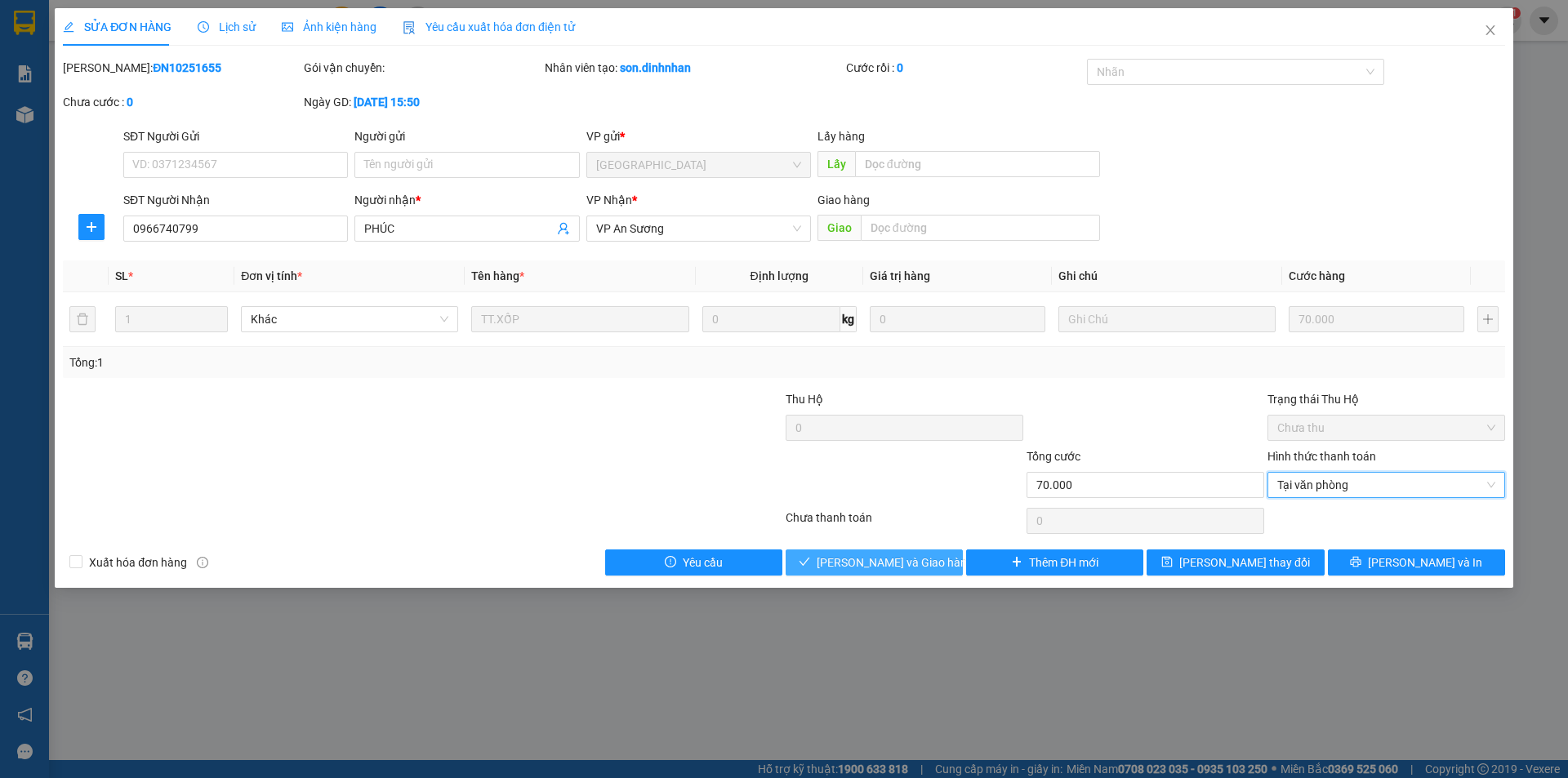
click at [916, 551] on button "Lưu và Giao hàng" at bounding box center [874, 562] width 177 height 26
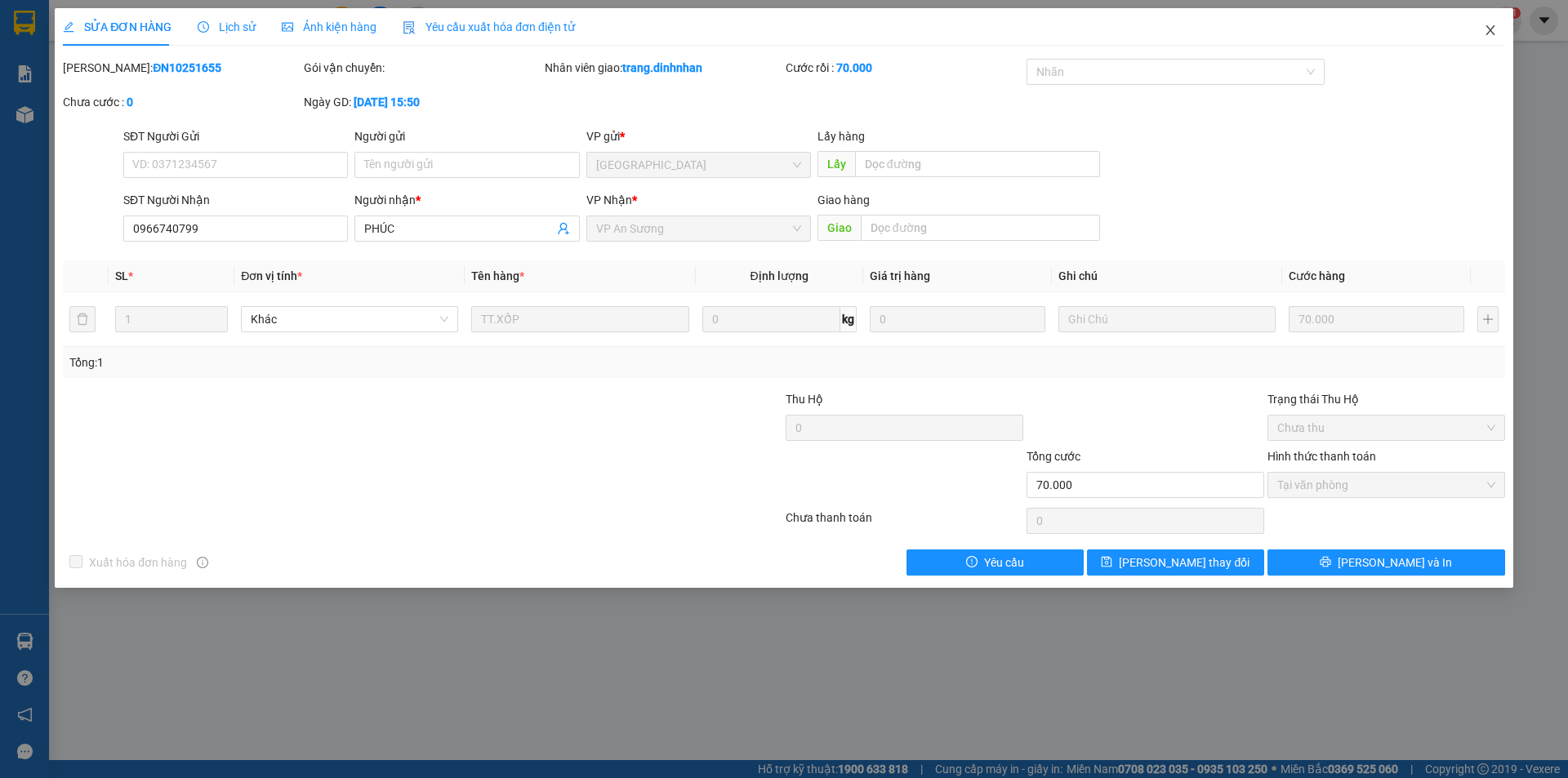
click at [1497, 28] on span "Close" at bounding box center [1490, 31] width 46 height 46
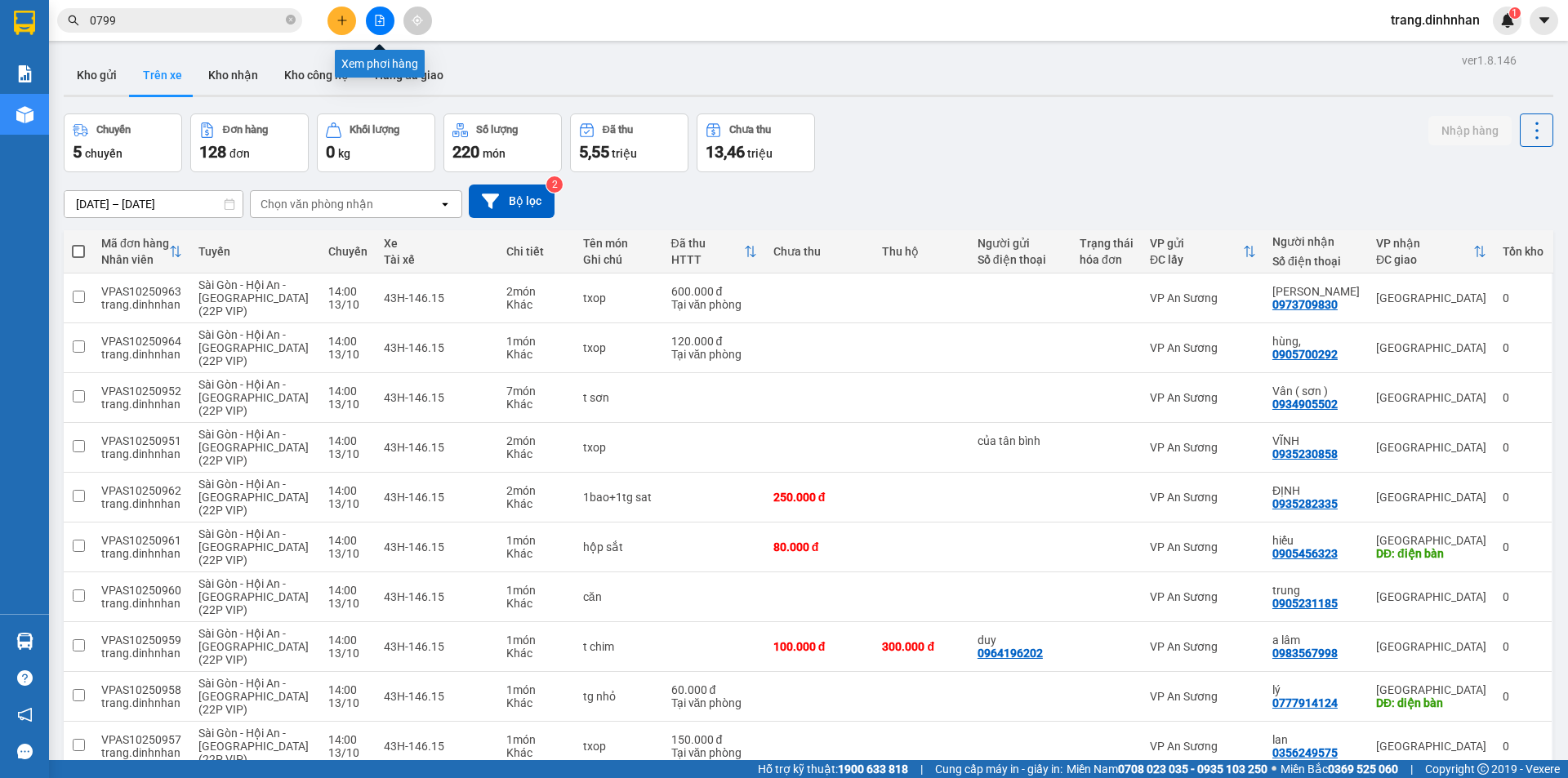
click at [376, 22] on icon "file-add" at bounding box center [380, 21] width 9 height 12
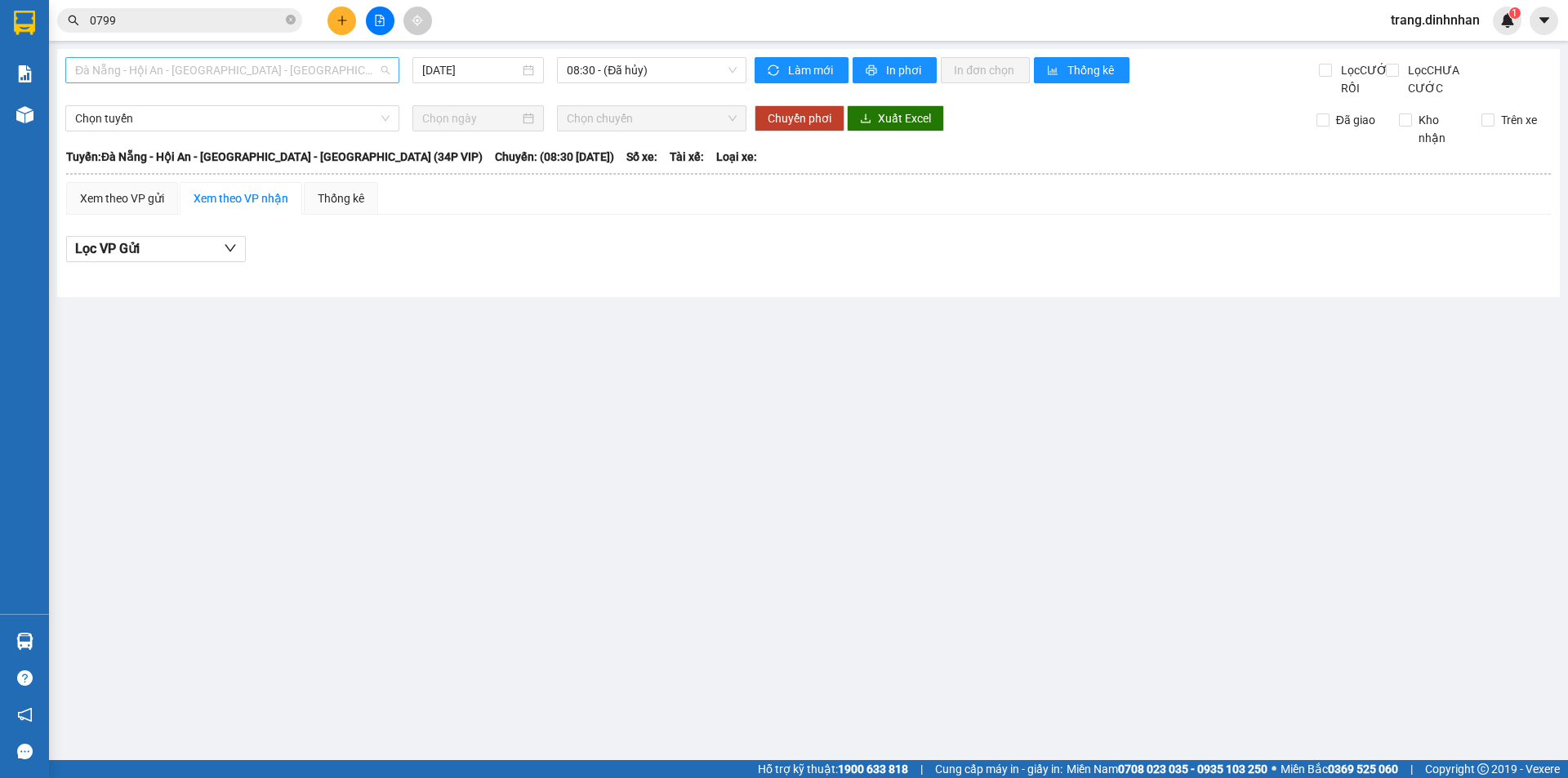
drag, startPoint x: 323, startPoint y: 69, endPoint x: 279, endPoint y: 120, distance: 67.4
click at [323, 70] on span "Đà Nẵng - Hội An - [GEOGRAPHIC_DATA] - [PERSON_NAME] (34P VIP)" at bounding box center [232, 70] width 314 height 24
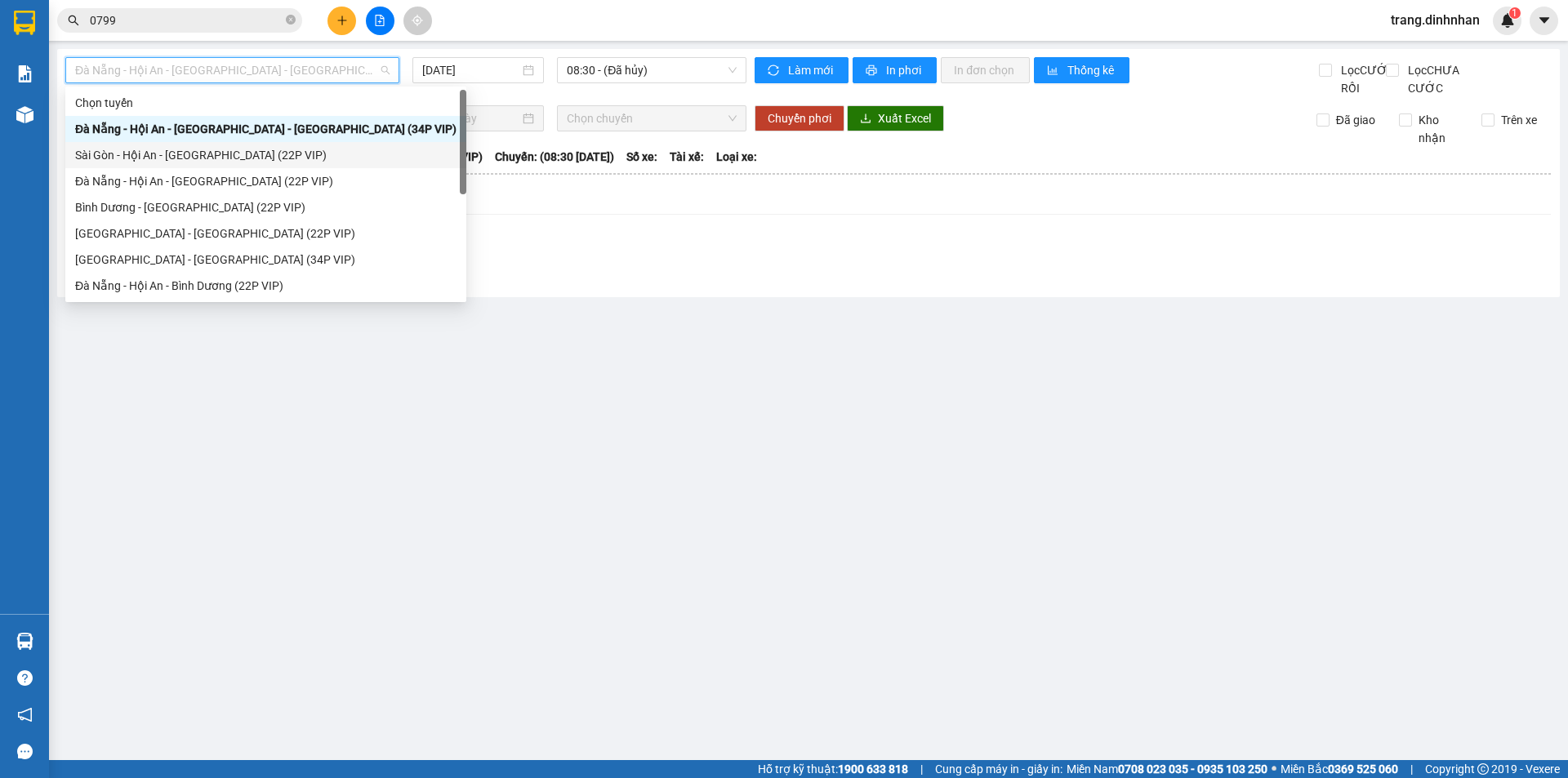
drag, startPoint x: 236, startPoint y: 154, endPoint x: 620, endPoint y: 88, distance: 389.6
click at [242, 154] on div "Sài Gòn - Hội An - [GEOGRAPHIC_DATA] (22P VIP)" at bounding box center [266, 155] width 382 height 18
type input "[DATE]"
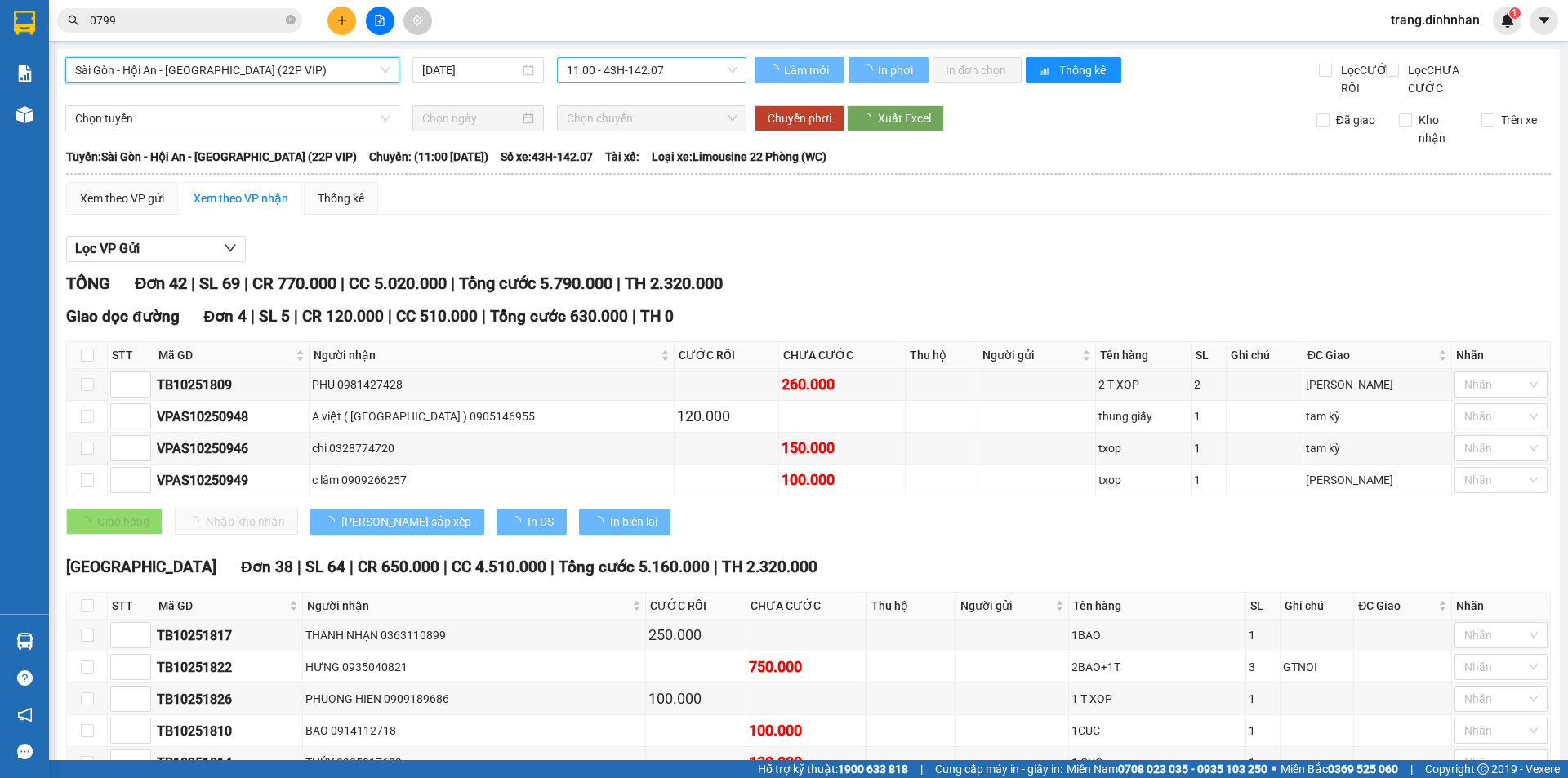
click at [624, 70] on span "11:00 - 43H-142.07" at bounding box center [652, 70] width 170 height 24
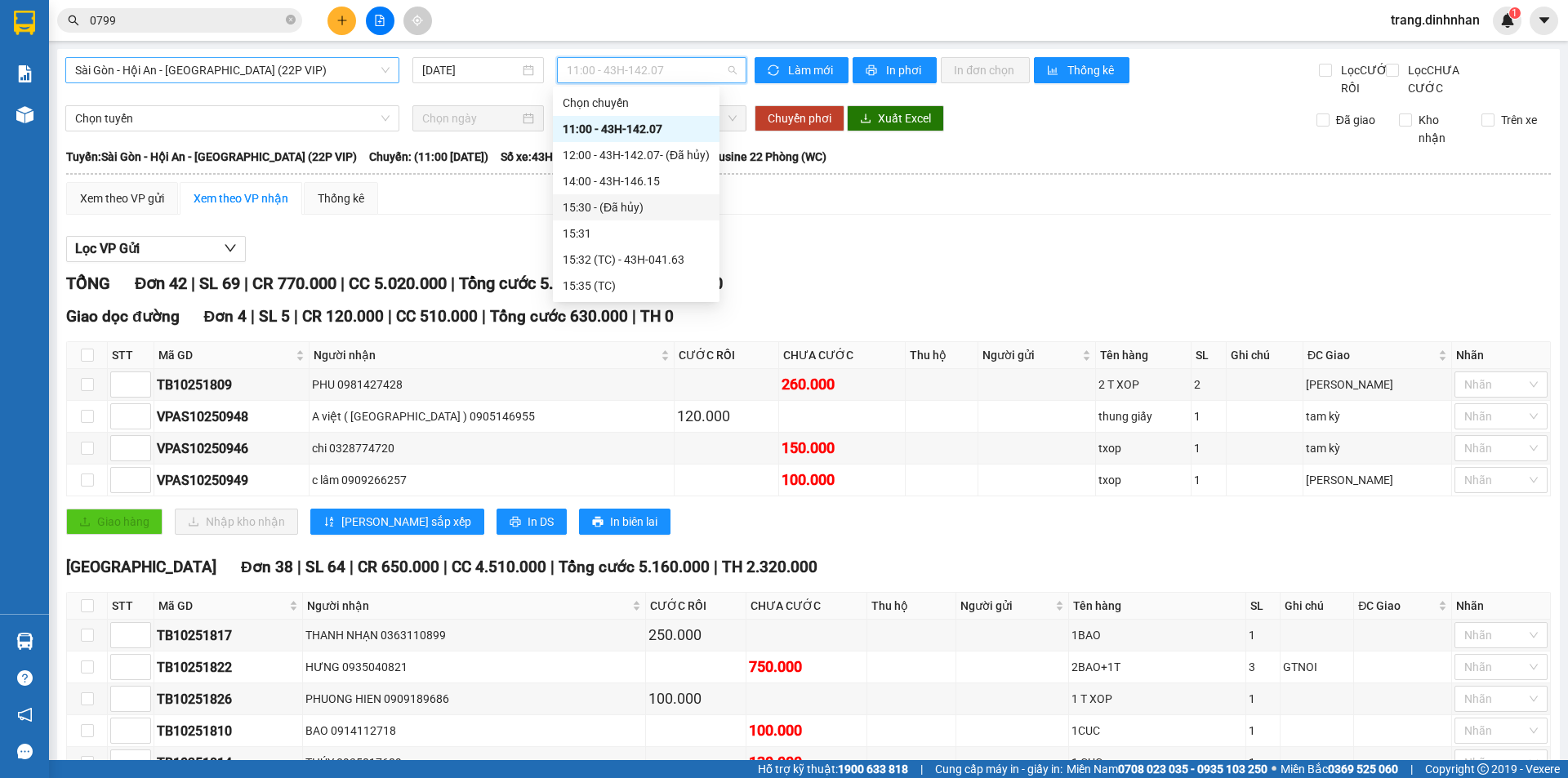
click at [234, 61] on span "Sài Gòn - Hội An - [GEOGRAPHIC_DATA] (22P VIP)" at bounding box center [232, 70] width 314 height 24
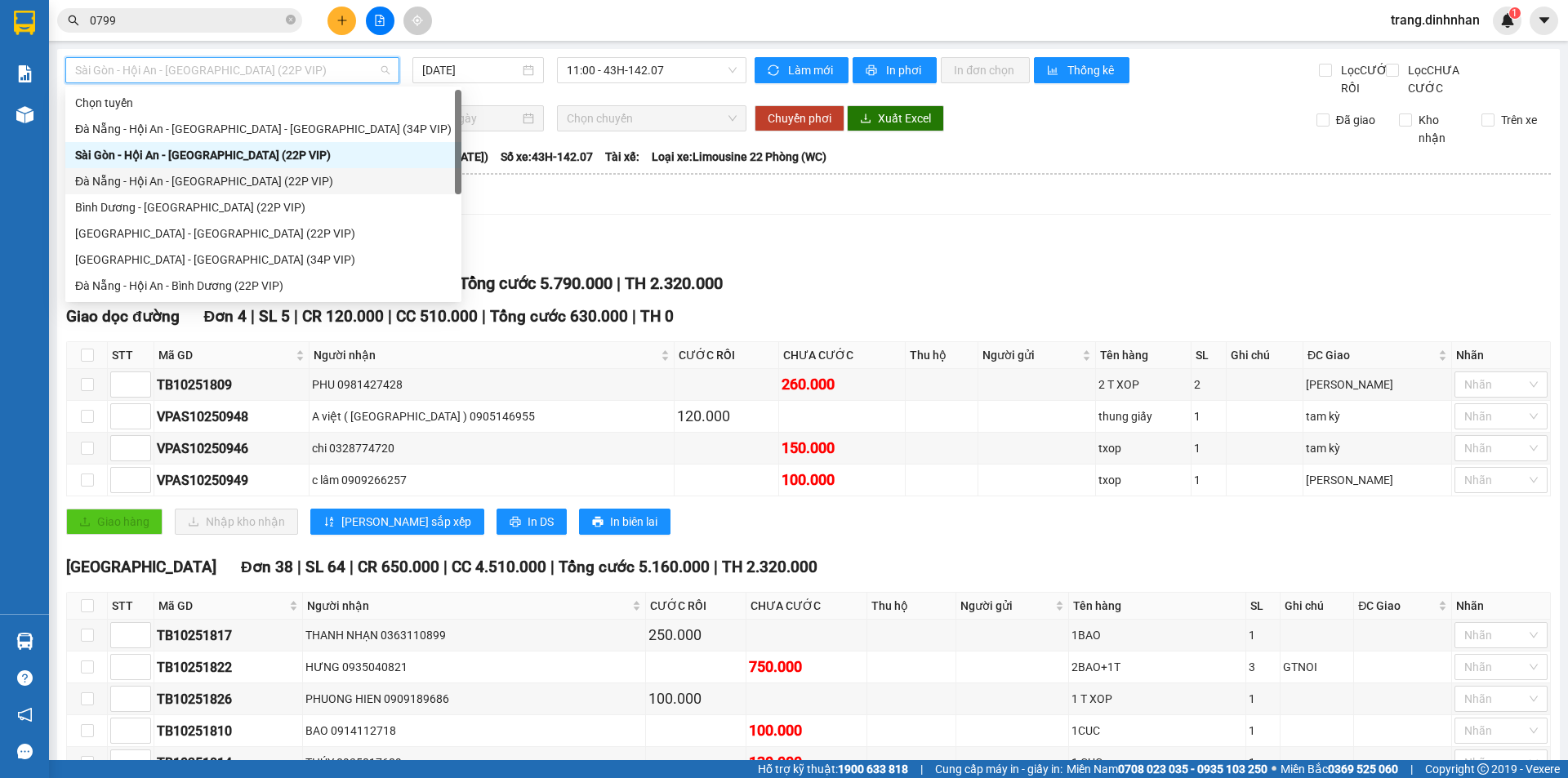
click at [149, 182] on div "Đà Nẵng - Hội An - [GEOGRAPHIC_DATA] (22P VIP)" at bounding box center [263, 182] width 377 height 18
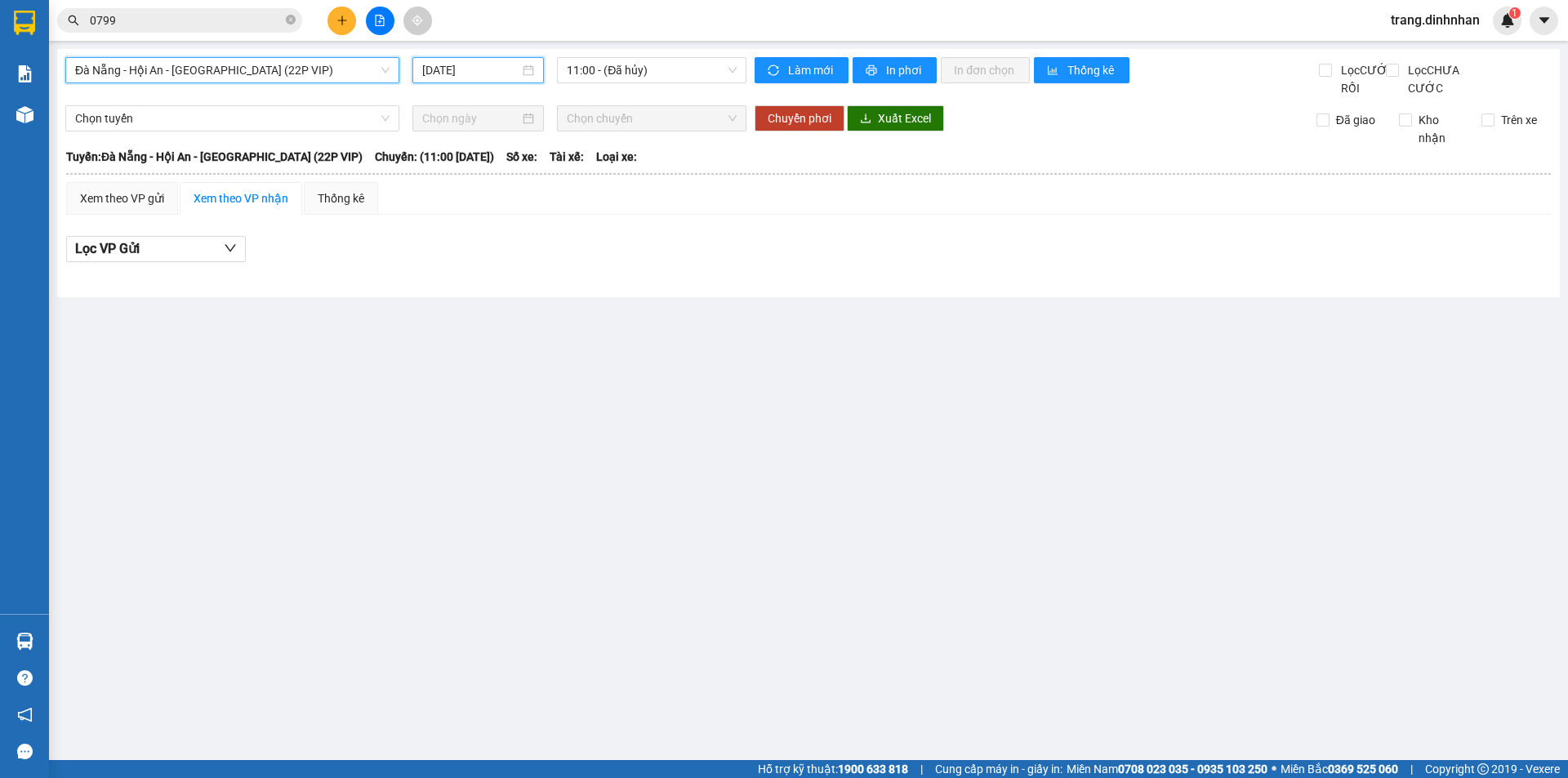
drag, startPoint x: 457, startPoint y: 68, endPoint x: 484, endPoint y: 131, distance: 68.5
click at [457, 68] on input "[DATE]" at bounding box center [471, 71] width 97 height 18
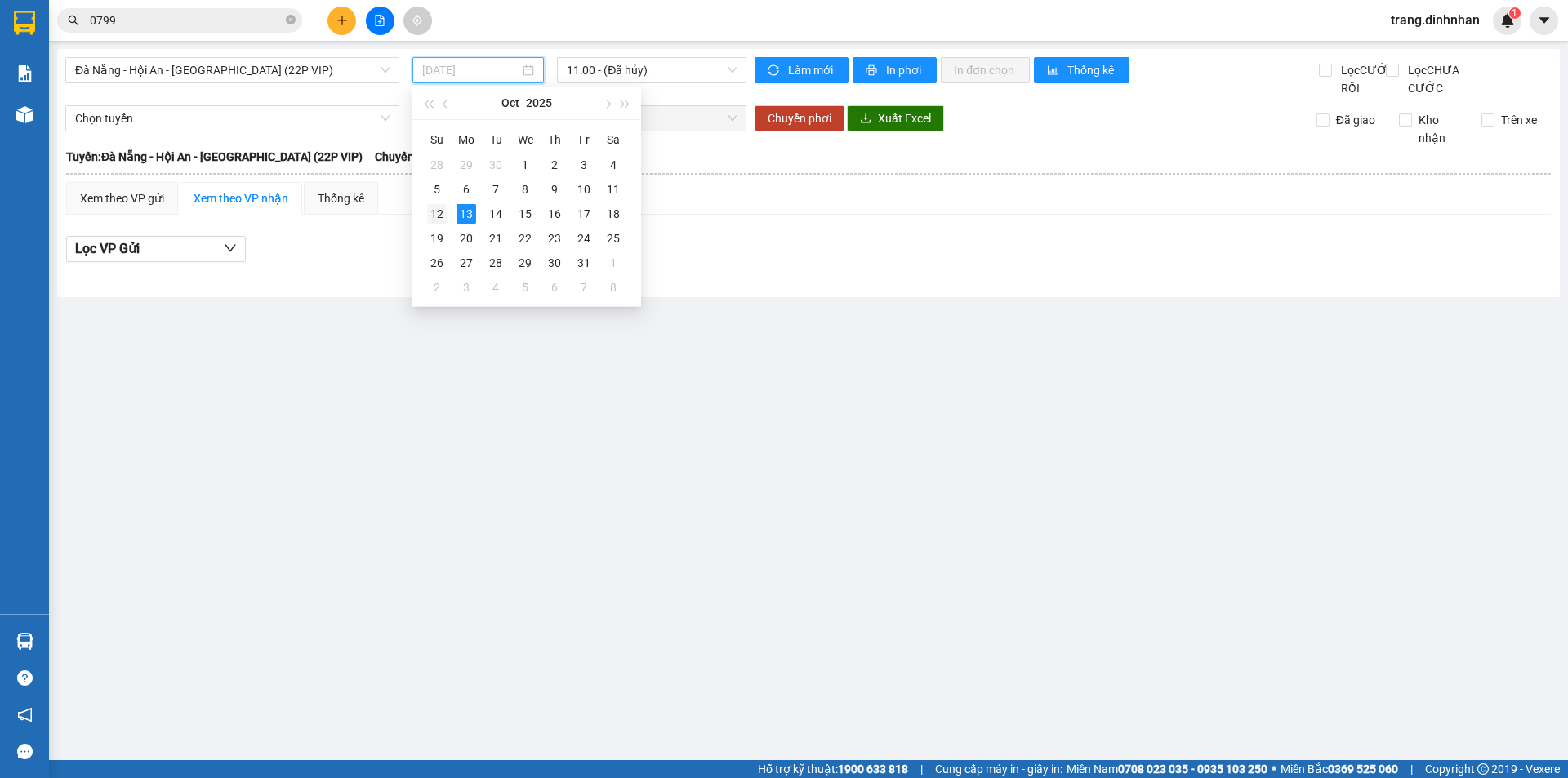
drag, startPoint x: 438, startPoint y: 212, endPoint x: 710, endPoint y: 36, distance: 324.0
click at [438, 211] on div "12" at bounding box center [437, 214] width 20 height 20
type input "12/10/2025"
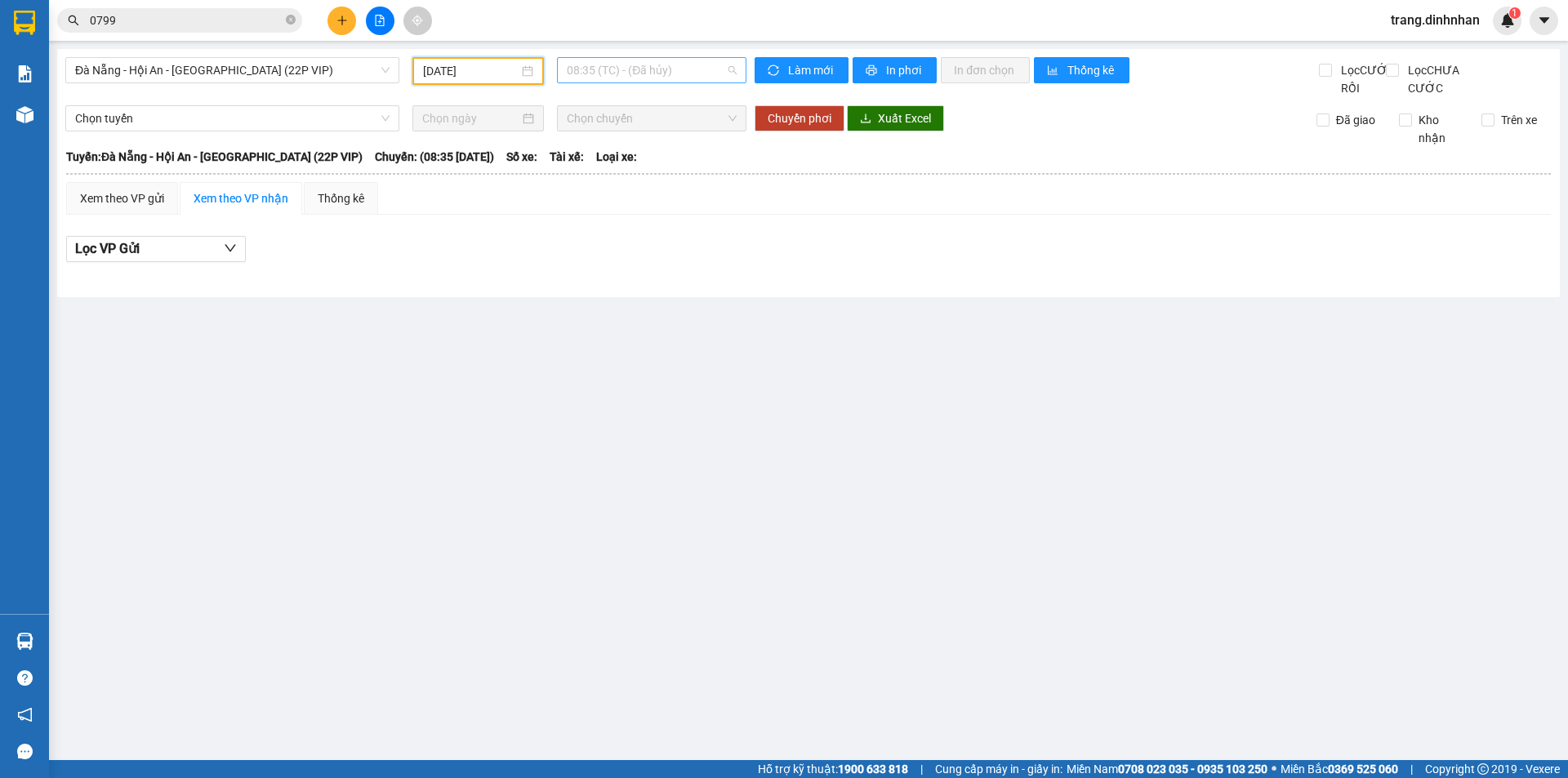
click at [679, 67] on span "08:35 (TC) - (Đã hủy)" at bounding box center [652, 70] width 170 height 24
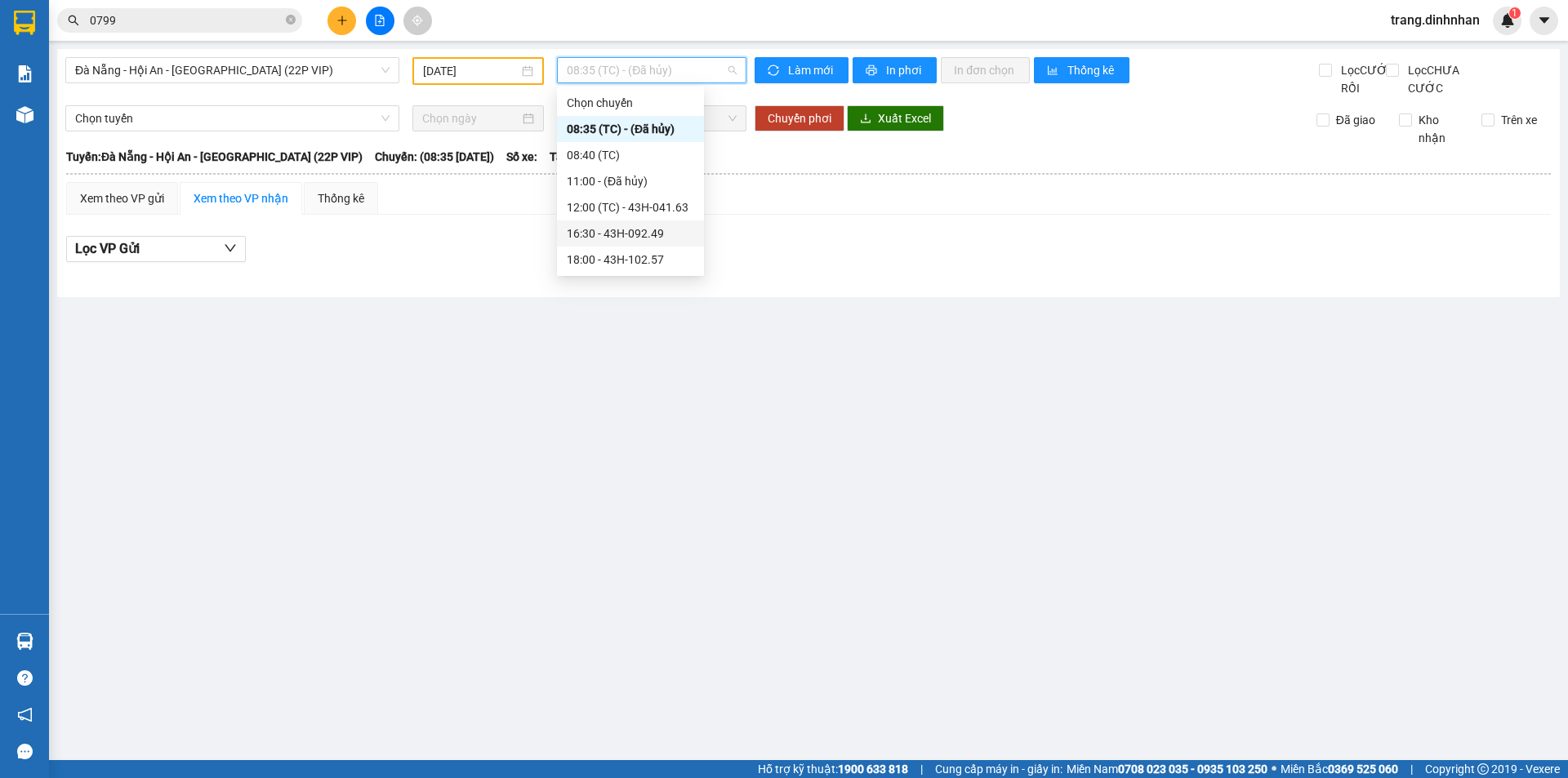
click at [662, 230] on div "16:30 - 43H-092.49" at bounding box center [630, 234] width 127 height 18
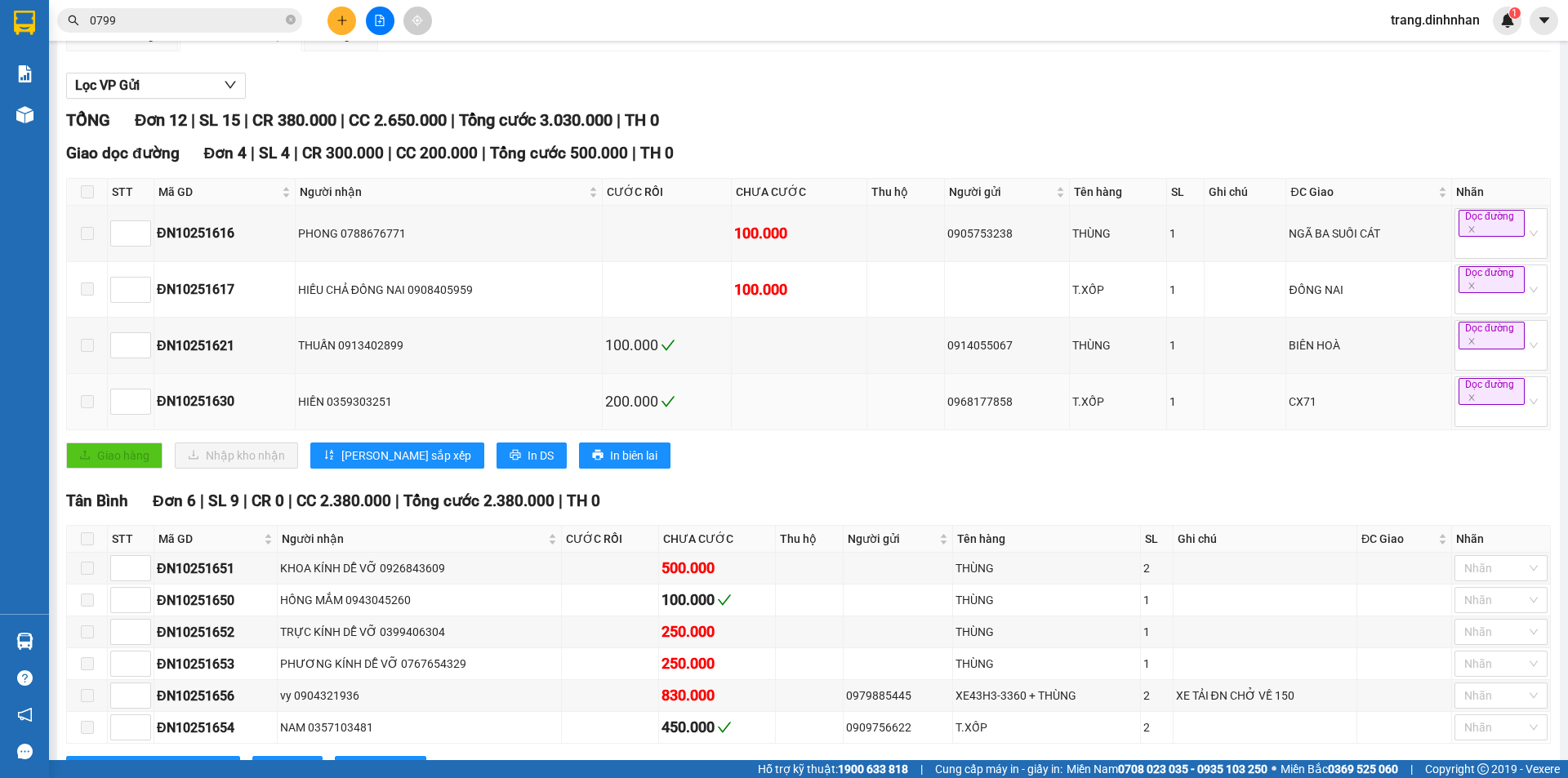
scroll to position [439, 0]
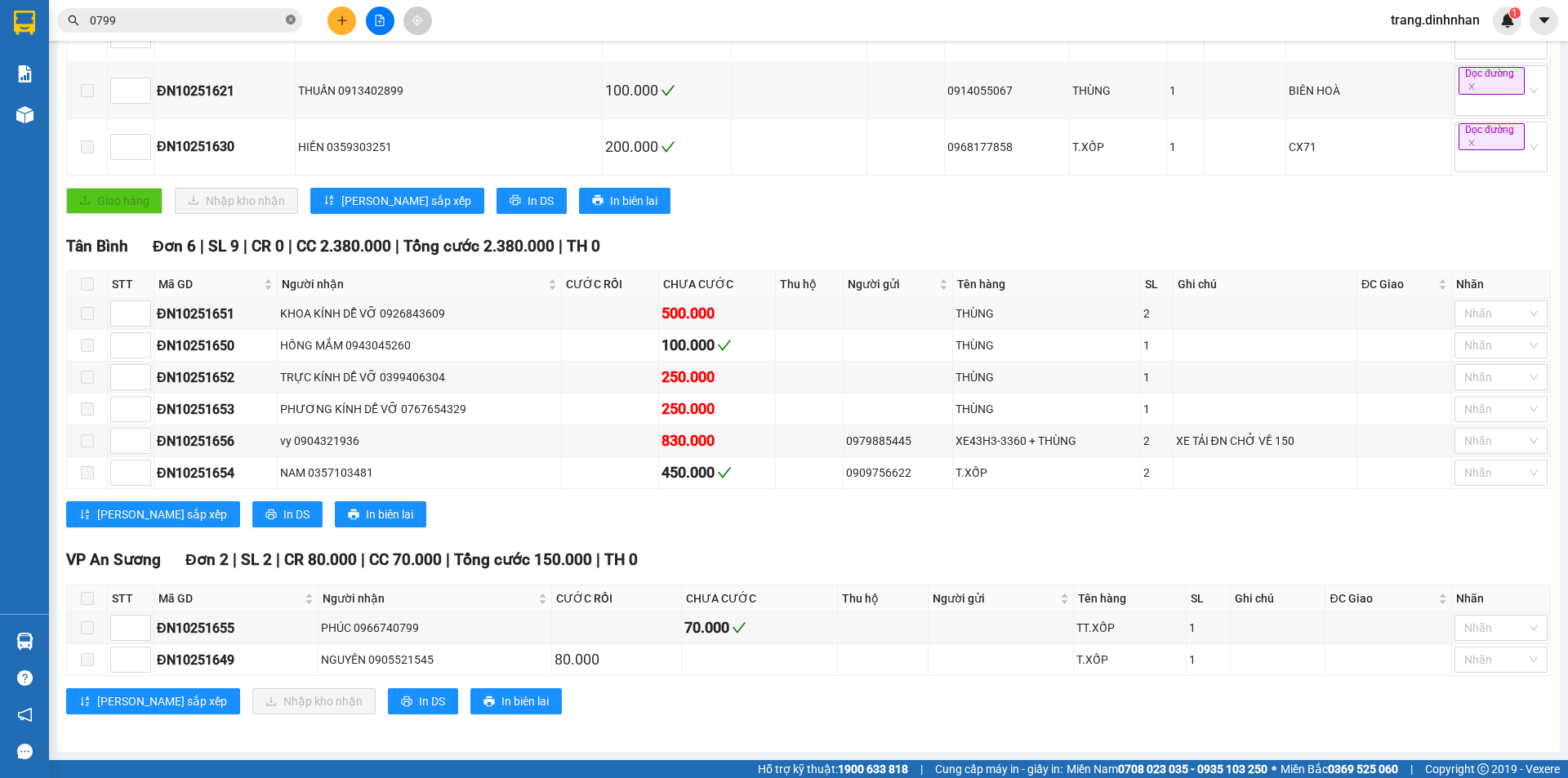
click at [290, 22] on icon "close-circle" at bounding box center [291, 20] width 10 height 10
click at [250, 21] on input "text" at bounding box center [186, 21] width 192 height 18
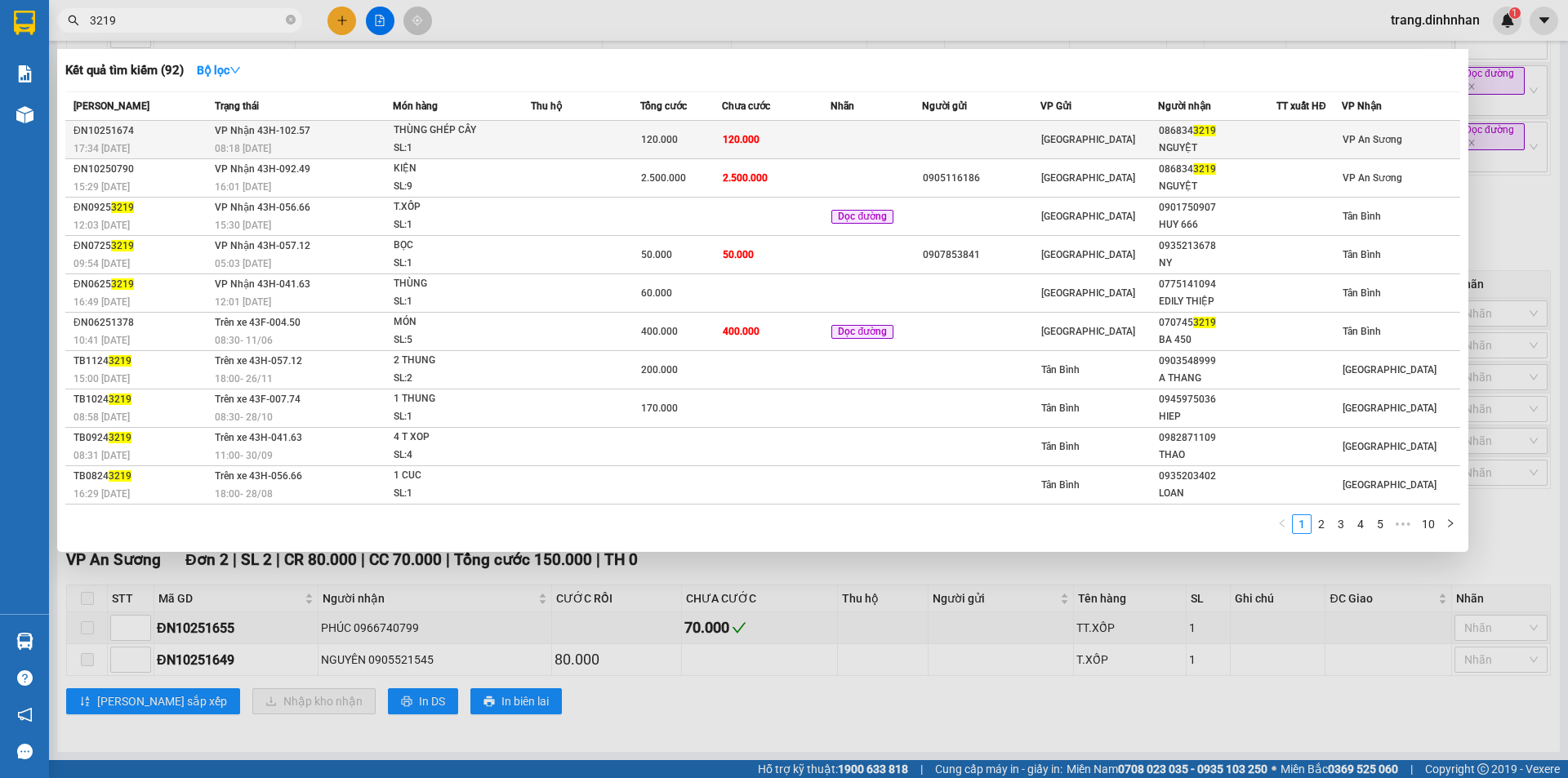
type input "3219"
click at [807, 146] on td "120.000" at bounding box center [776, 140] width 109 height 38
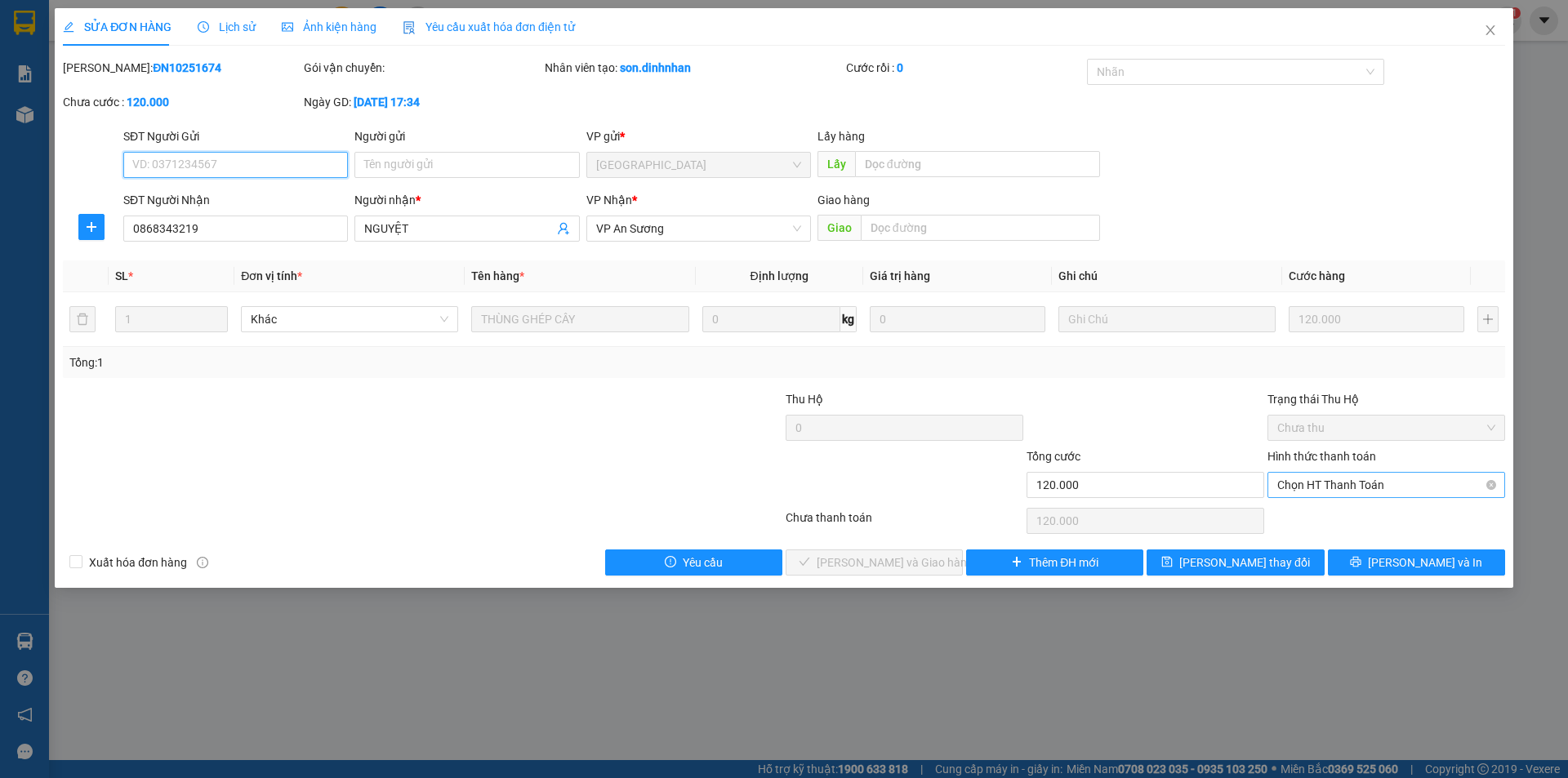
click at [1326, 486] on span "Chọn HT Thanh Toán" at bounding box center [1386, 484] width 218 height 24
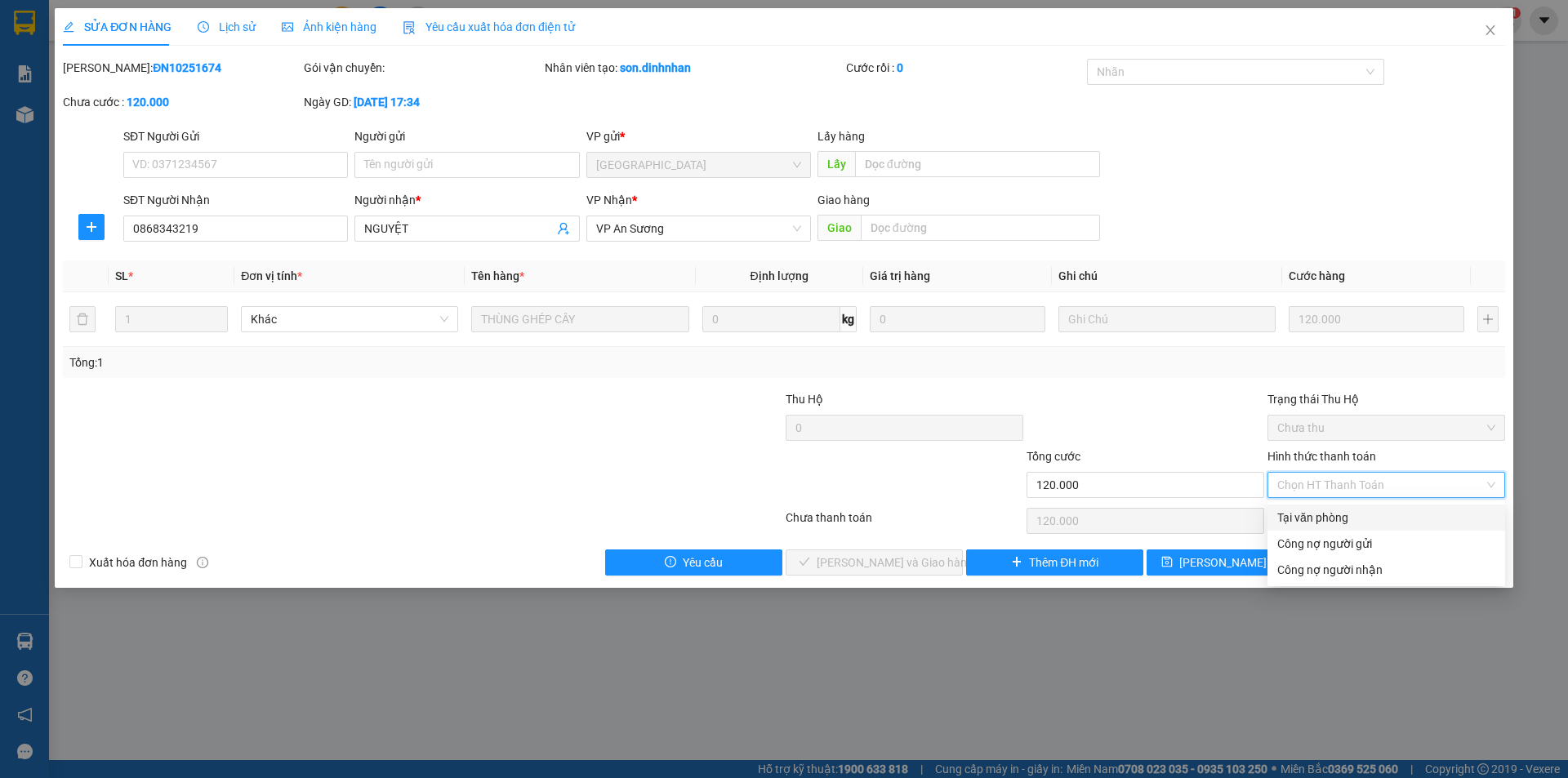
drag, startPoint x: 1325, startPoint y: 521, endPoint x: 1316, endPoint y: 521, distance: 9.0
click at [1325, 520] on div "Tại văn phòng" at bounding box center [1386, 518] width 218 height 18
type input "0"
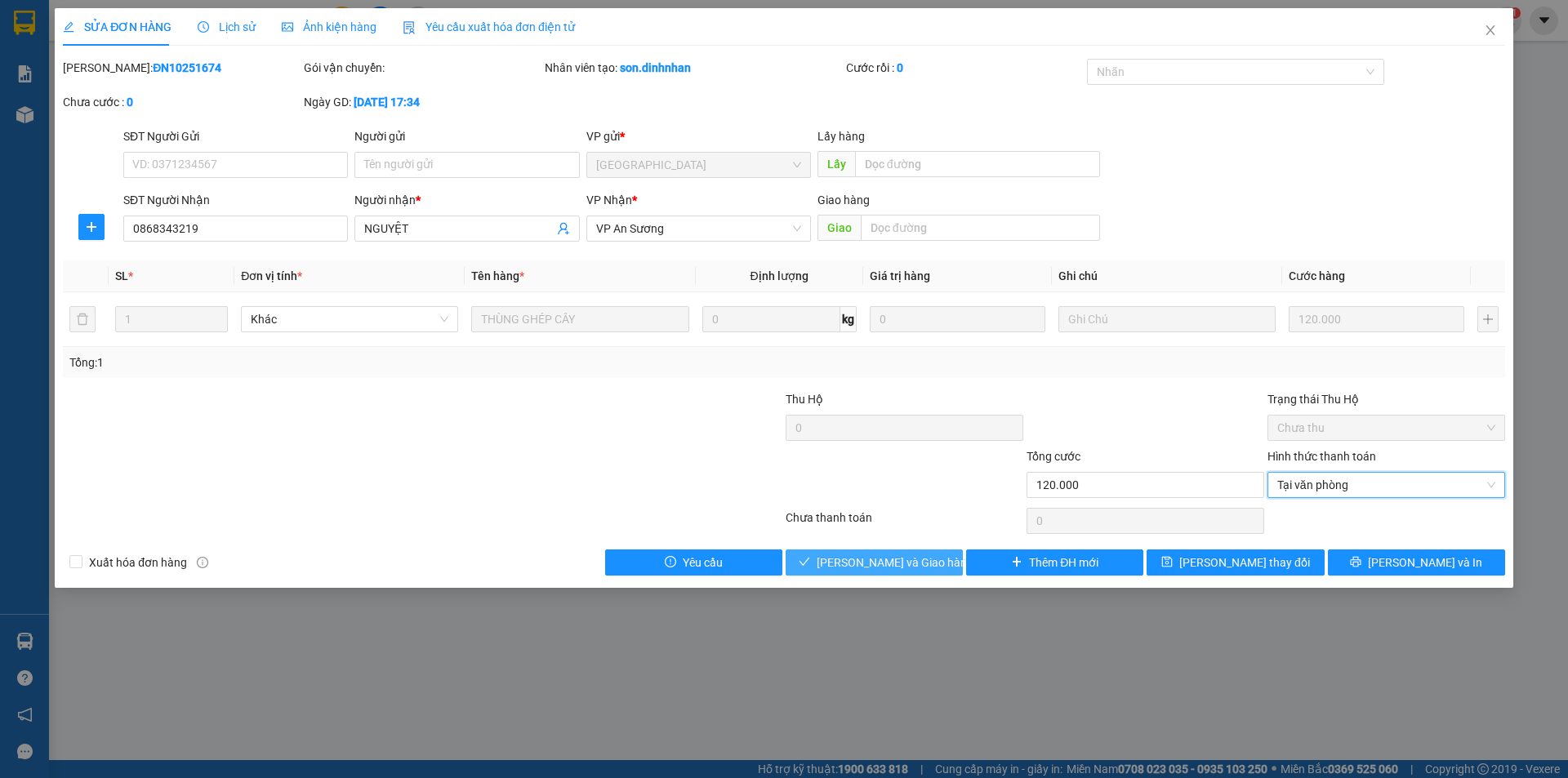
click at [891, 562] on span "Lưu và Giao hàng" at bounding box center [895, 563] width 157 height 18
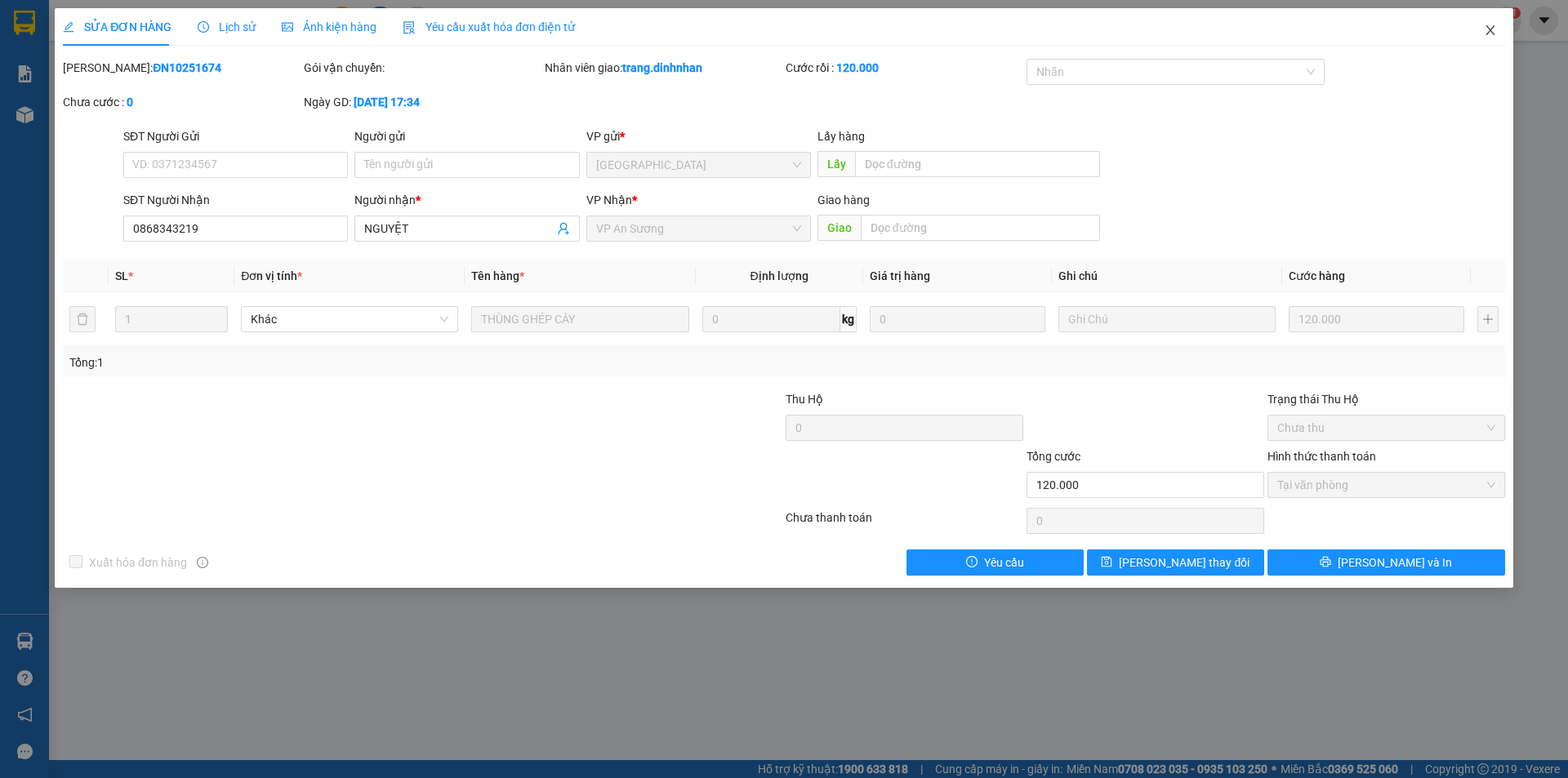
click at [1486, 32] on icon "close" at bounding box center [1491, 30] width 13 height 13
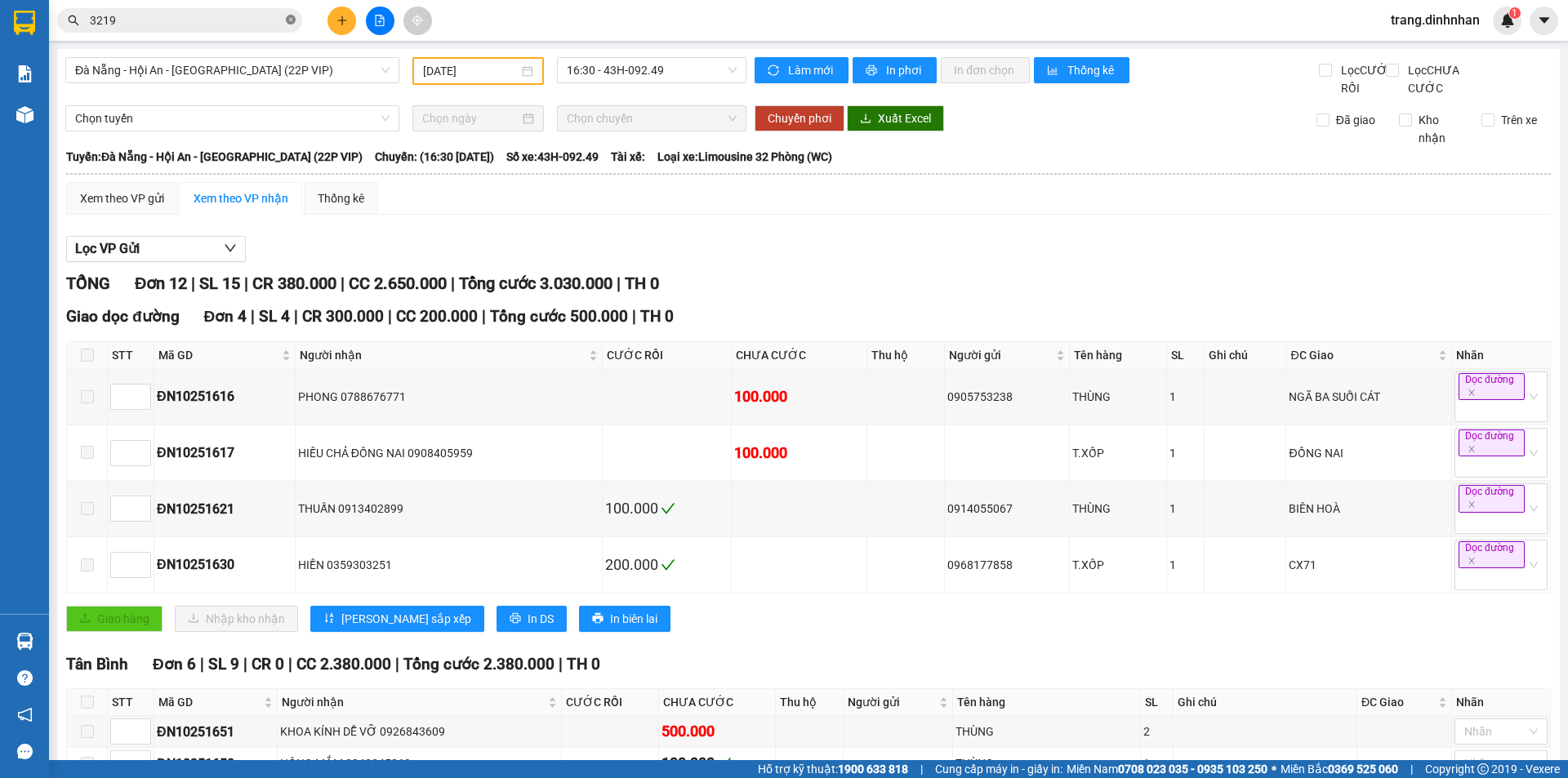
click at [290, 21] on icon "close-circle" at bounding box center [291, 20] width 10 height 10
click at [206, 21] on input "text" at bounding box center [186, 21] width 192 height 18
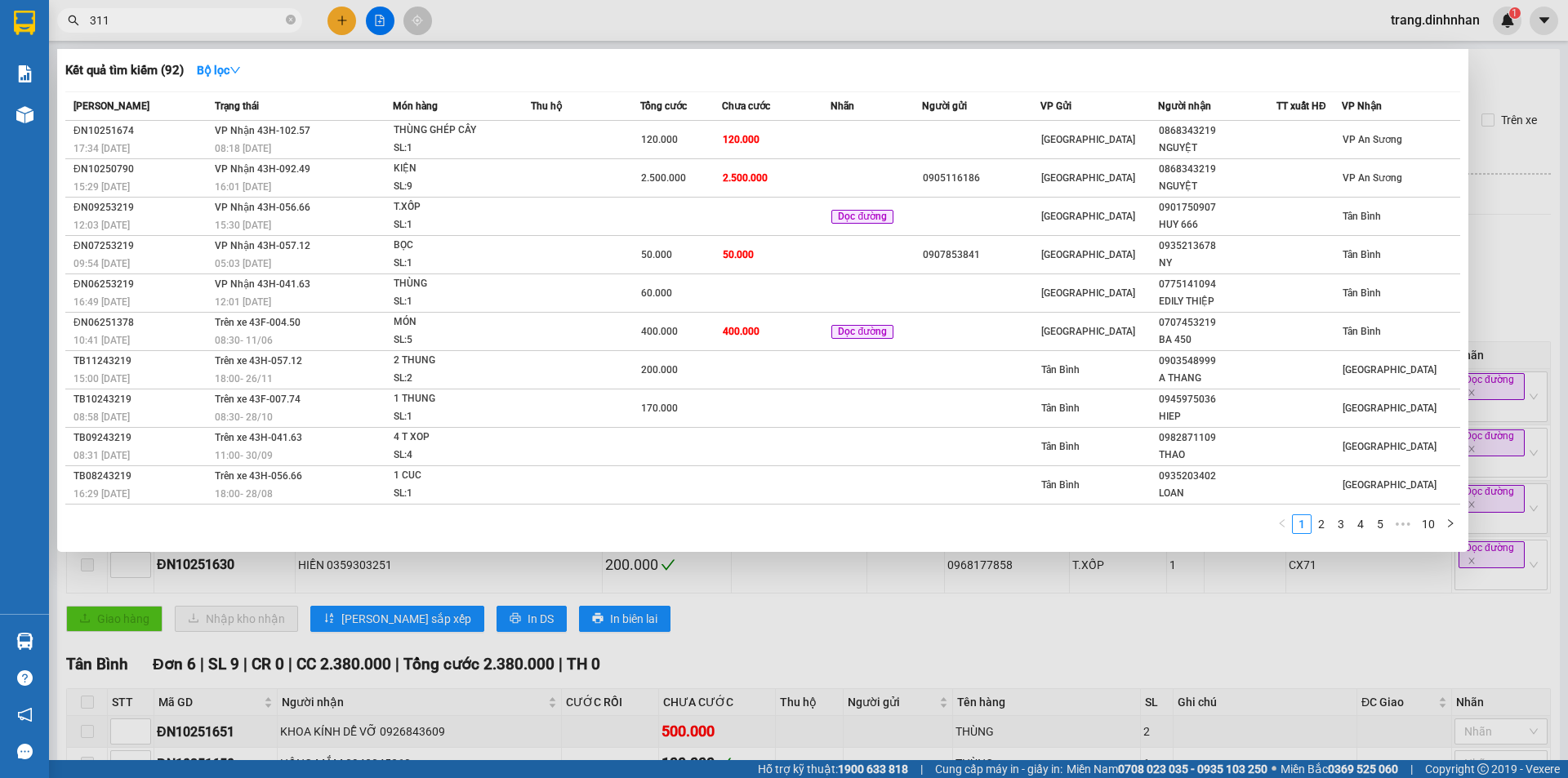
type input "3117"
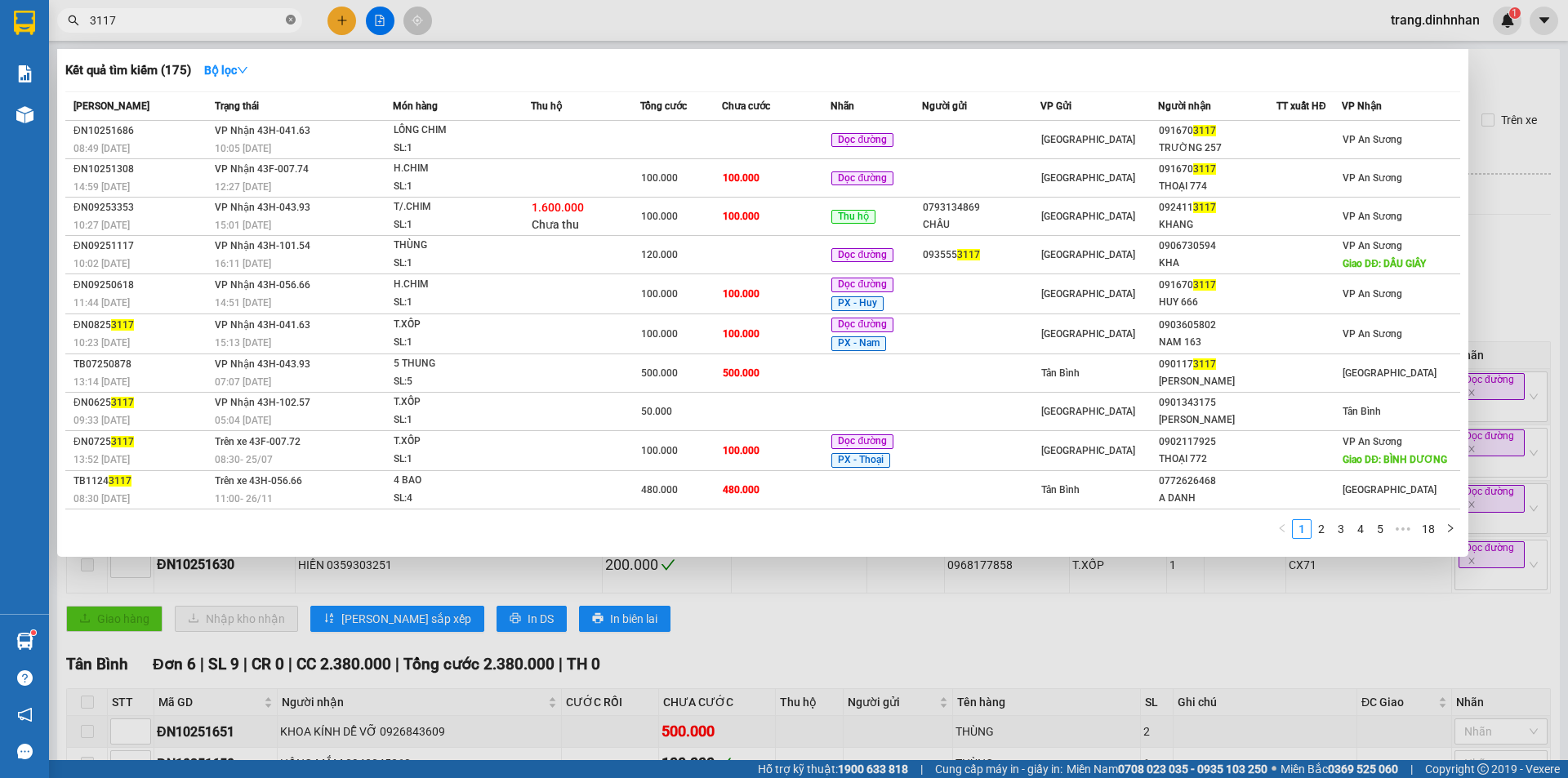
click at [289, 18] on icon "close-circle" at bounding box center [291, 20] width 10 height 10
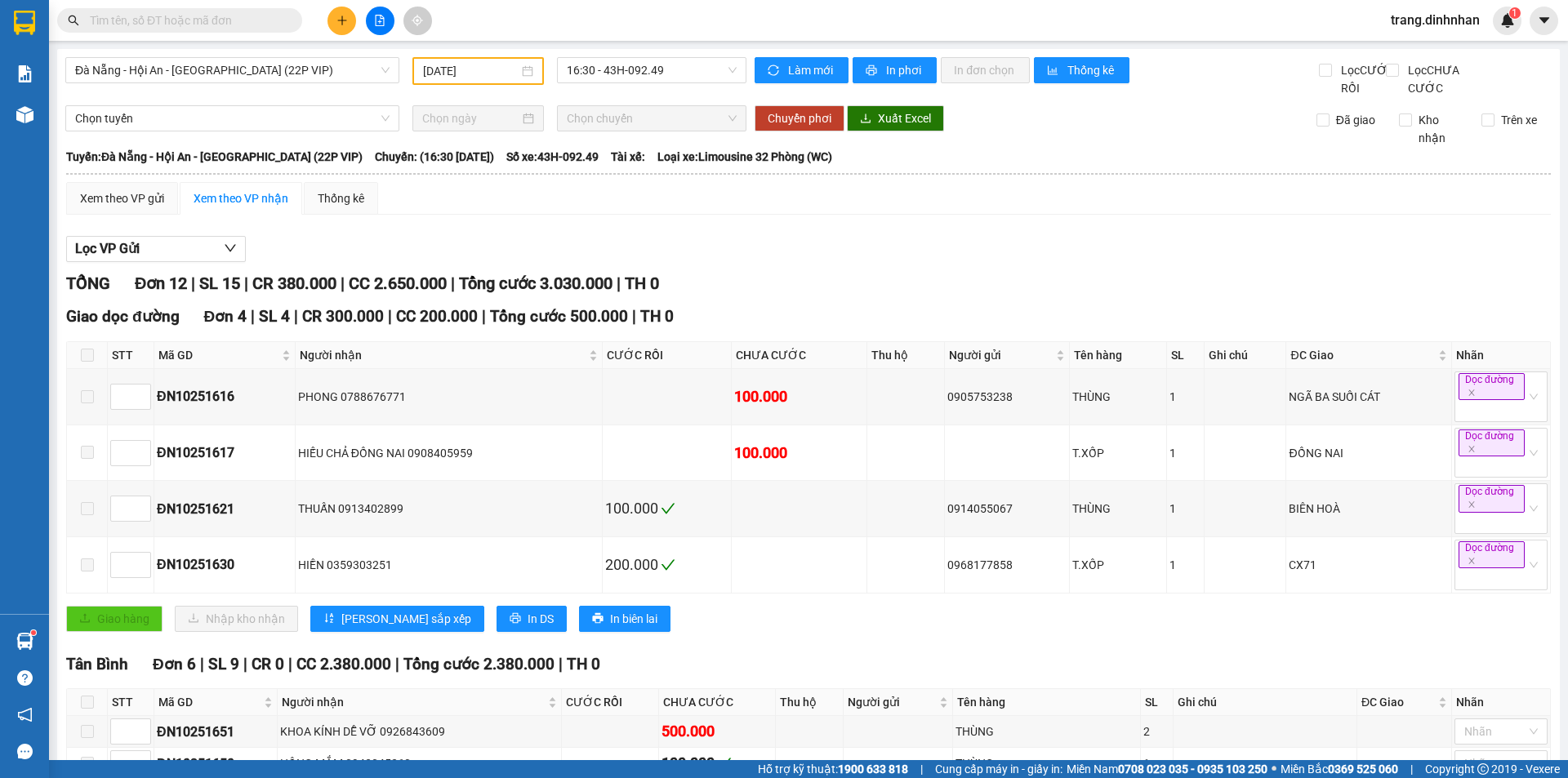
click at [283, 27] on span at bounding box center [180, 20] width 245 height 24
click at [254, 21] on input "text" at bounding box center [186, 21] width 192 height 18
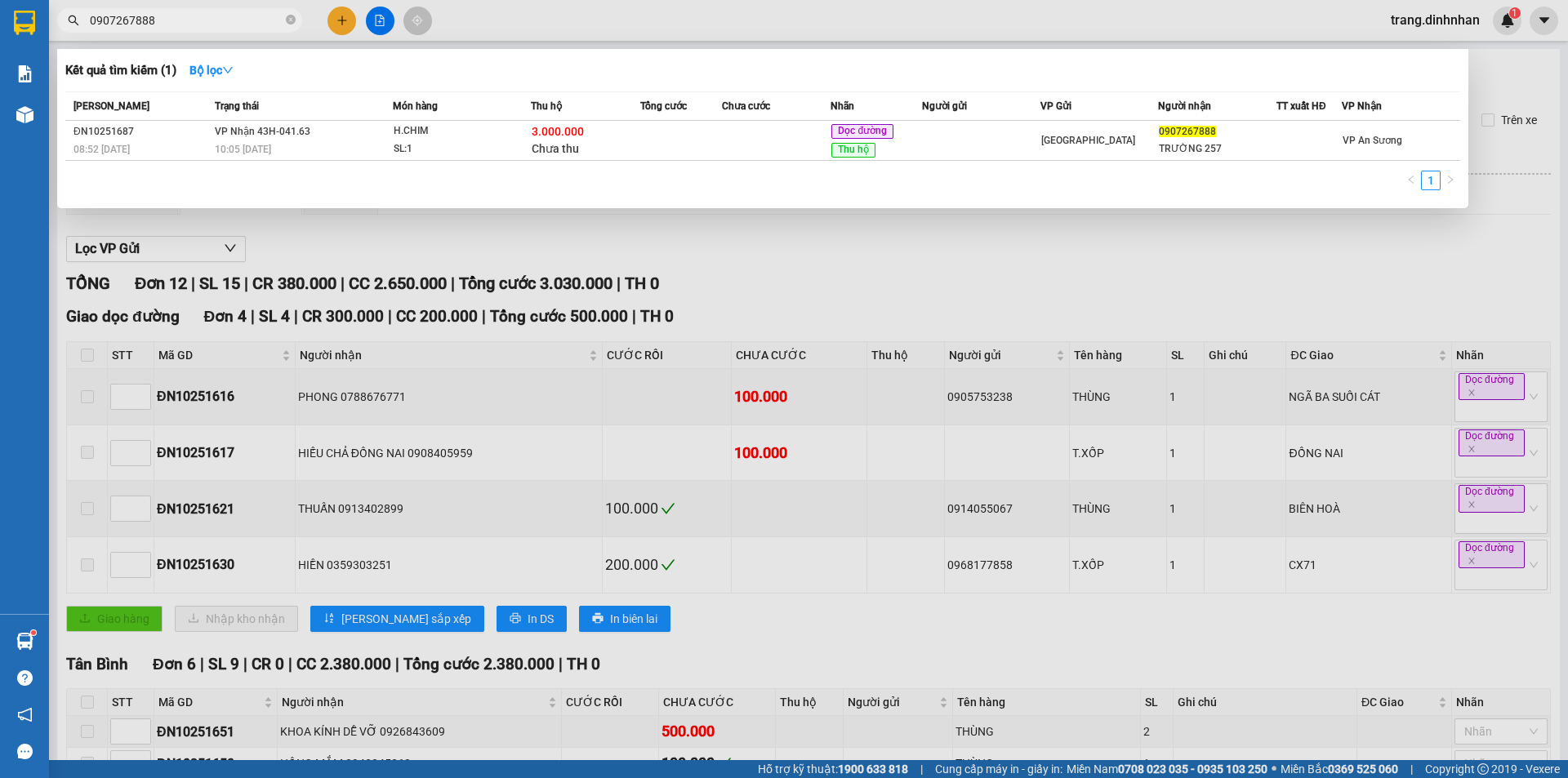
type input "0907267888"
click at [382, 24] on div at bounding box center [784, 389] width 1568 height 778
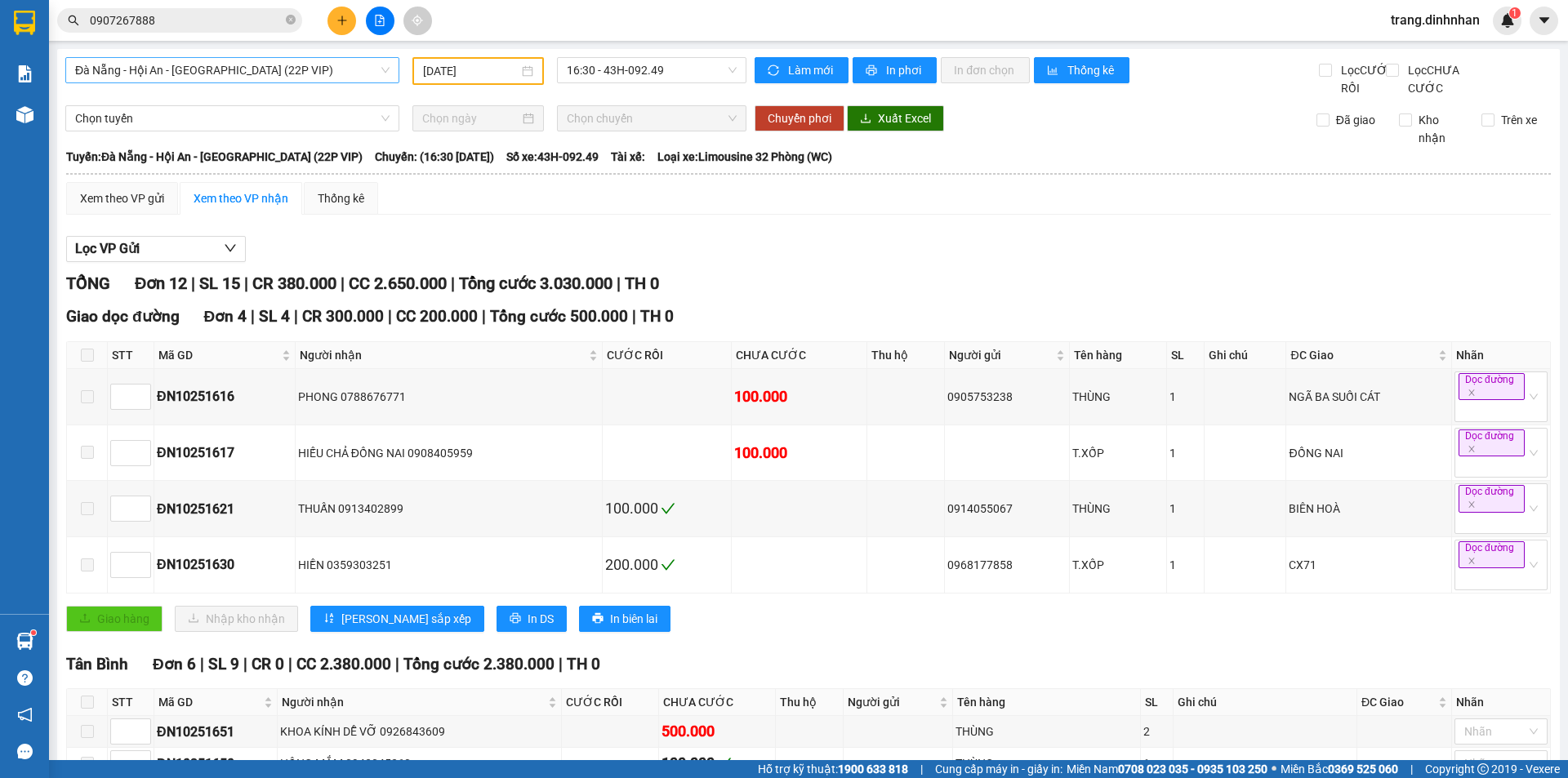
click at [315, 72] on span "Đà Nẵng - Hội An - [GEOGRAPHIC_DATA] (22P VIP)" at bounding box center [232, 70] width 314 height 24
click at [465, 65] on input "12/10/2025" at bounding box center [471, 71] width 96 height 18
click at [680, 97] on div "Đà Nẵng - Hội An - Sài Gòn (22P VIP) 12/10/2025 16:30 - 43H-092.49" at bounding box center [405, 77] width 681 height 40
click at [671, 68] on span "16:30 - 43H-092.49" at bounding box center [652, 70] width 170 height 24
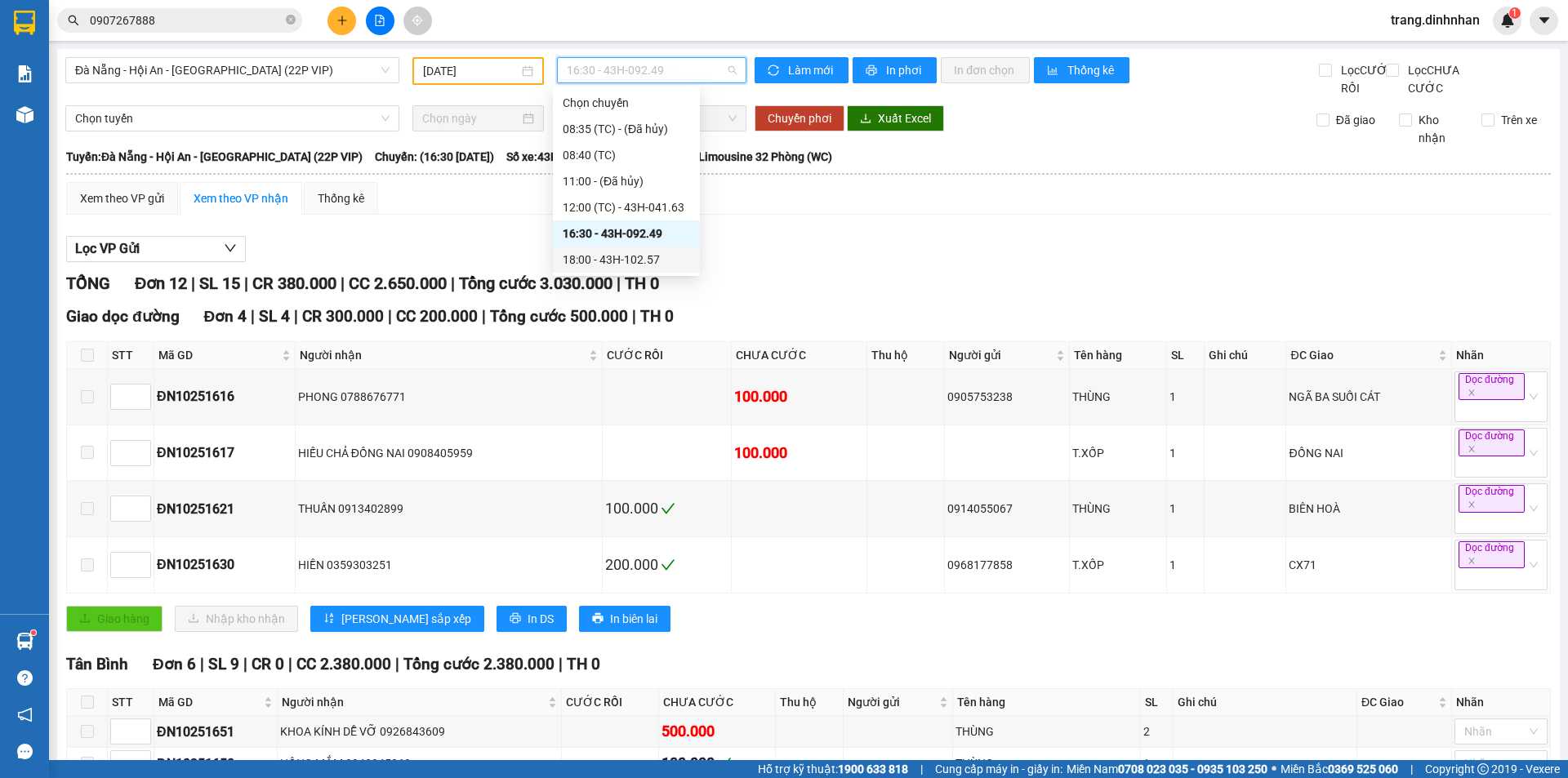
click at [658, 262] on div "18:00 - 43H-102.57" at bounding box center [626, 260] width 127 height 18
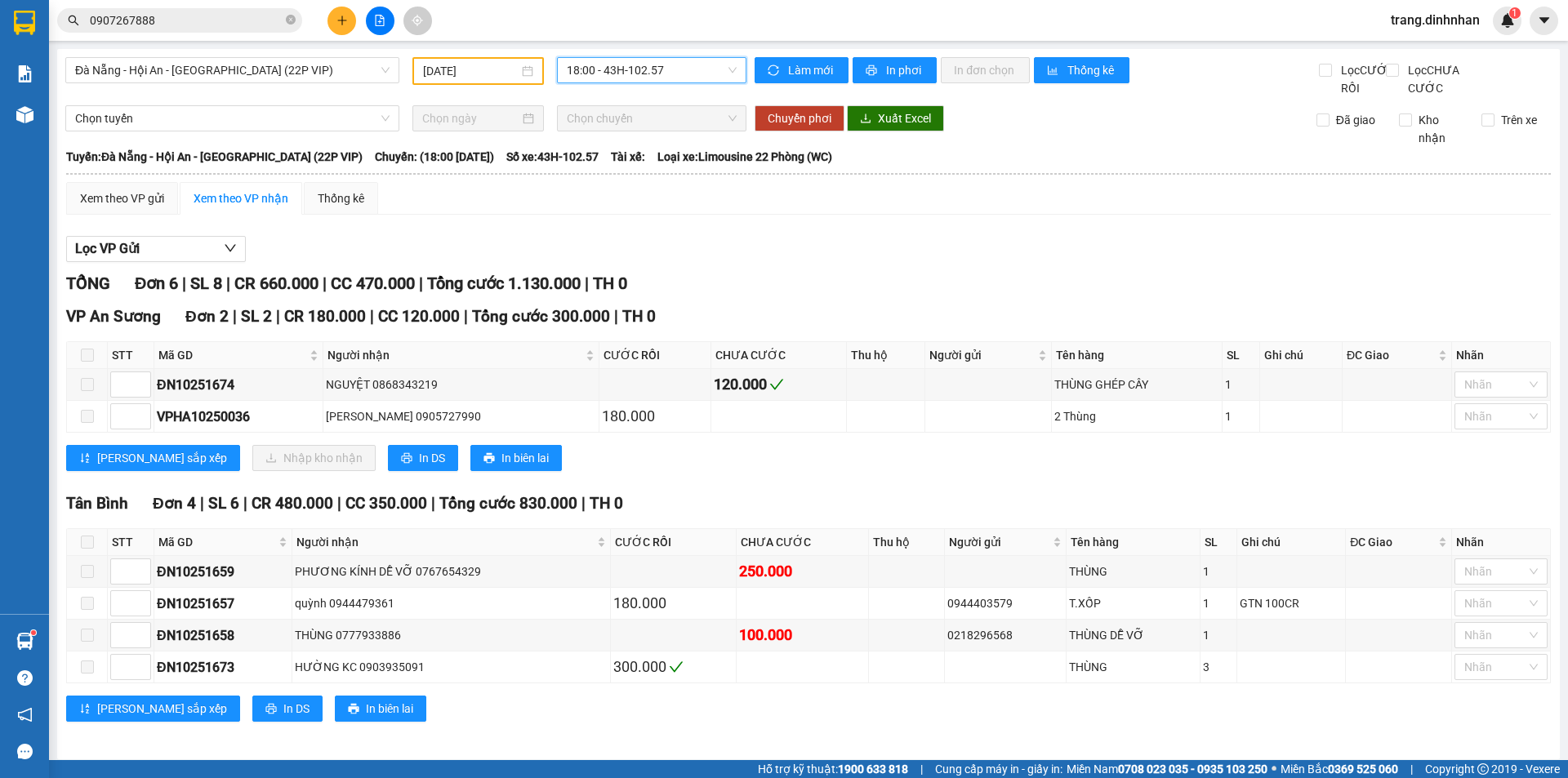
click at [593, 71] on span "18:00 - 43H-102.57" at bounding box center [652, 70] width 170 height 24
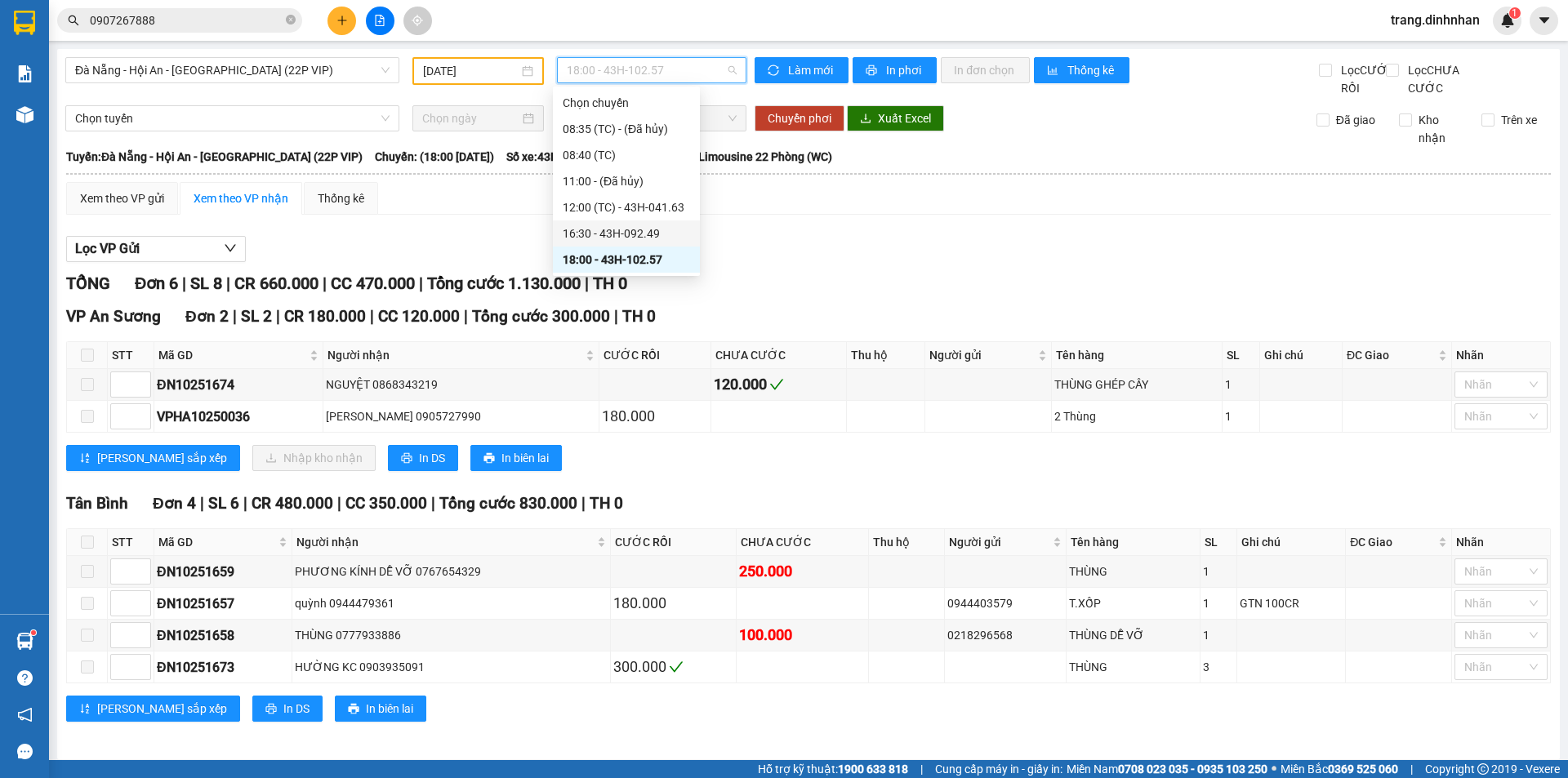
scroll to position [25, 0]
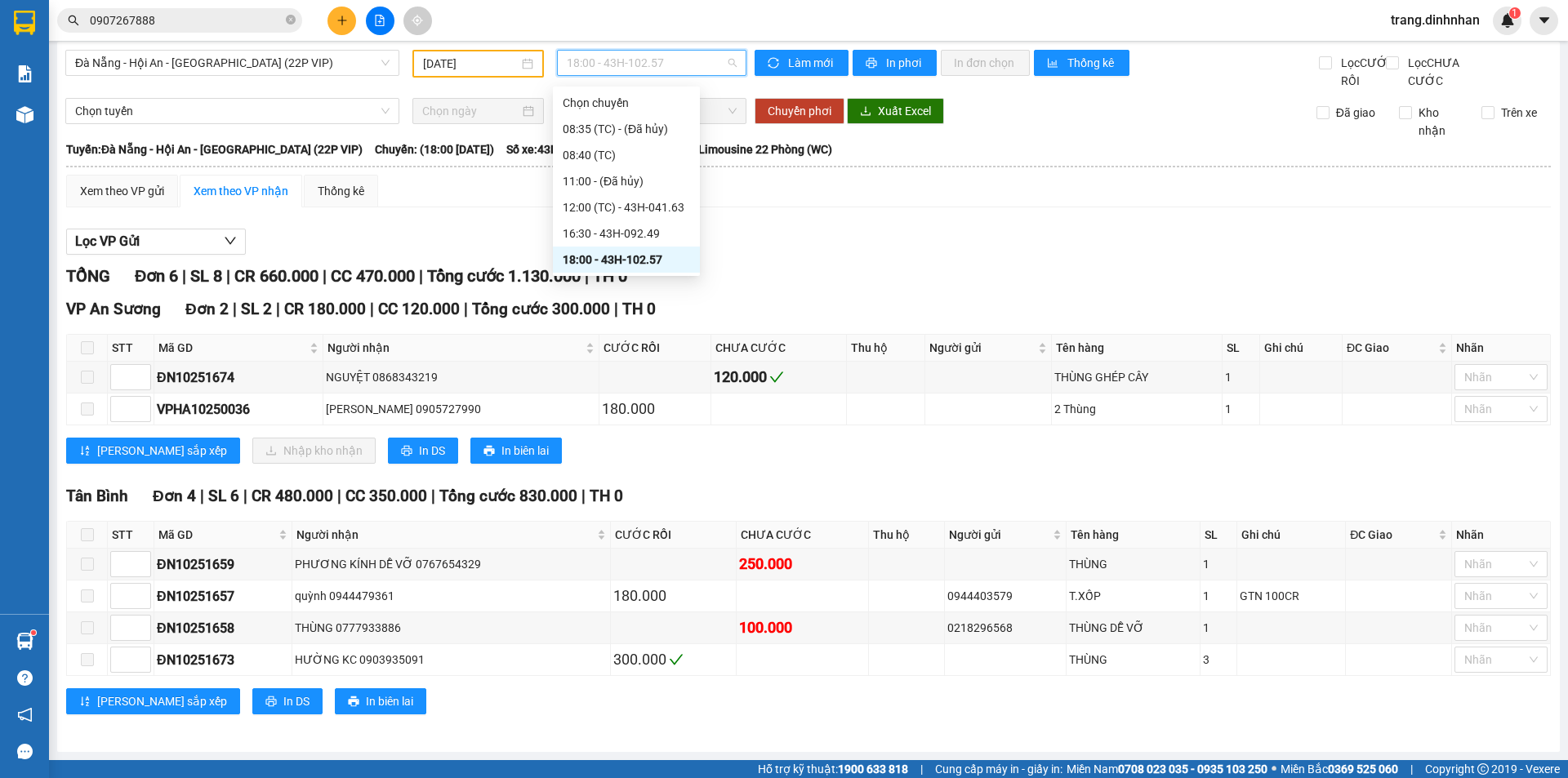
click at [637, 262] on div "18:00 - 43H-102.57" at bounding box center [626, 260] width 127 height 18
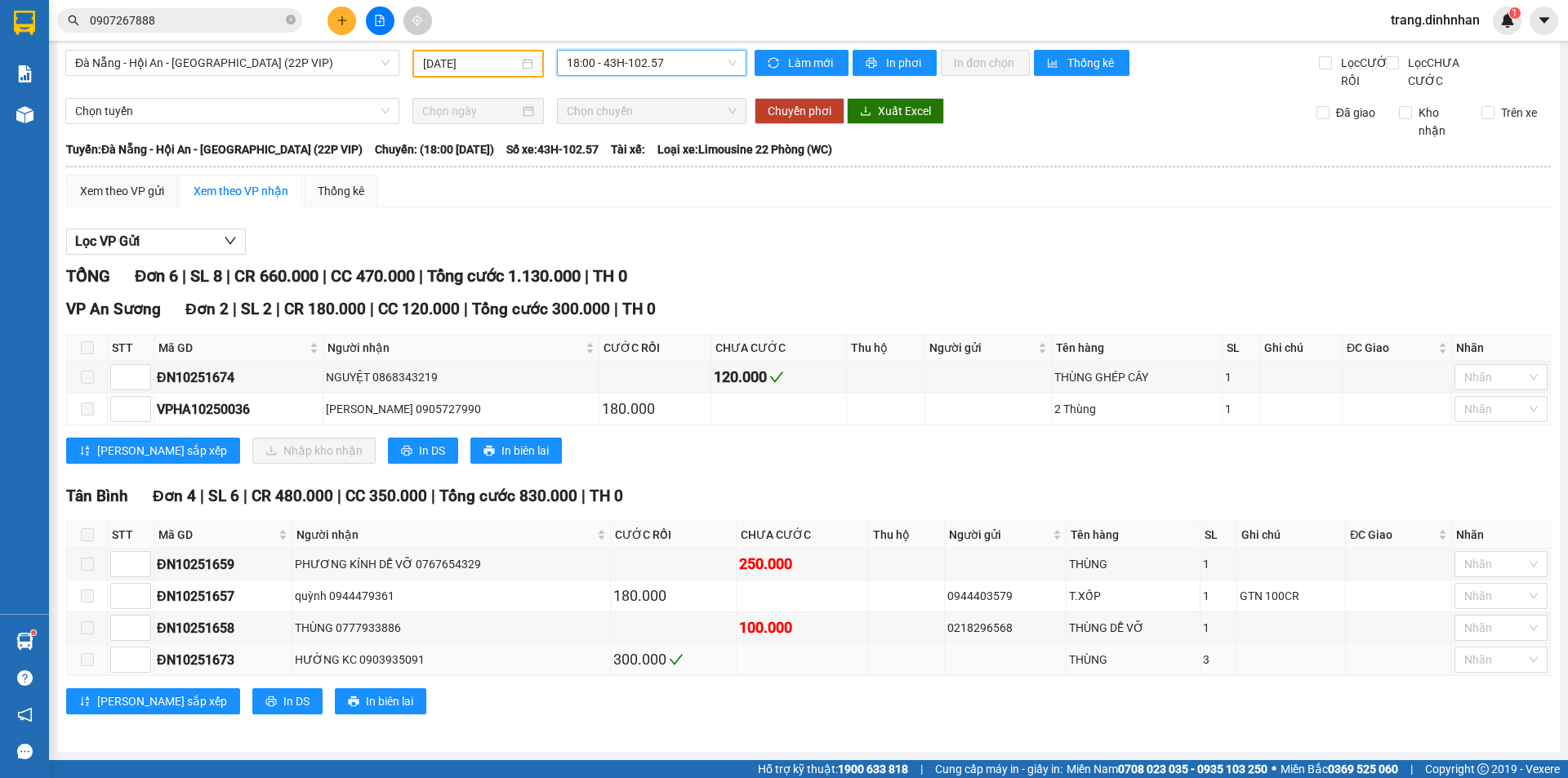
scroll to position [0, 0]
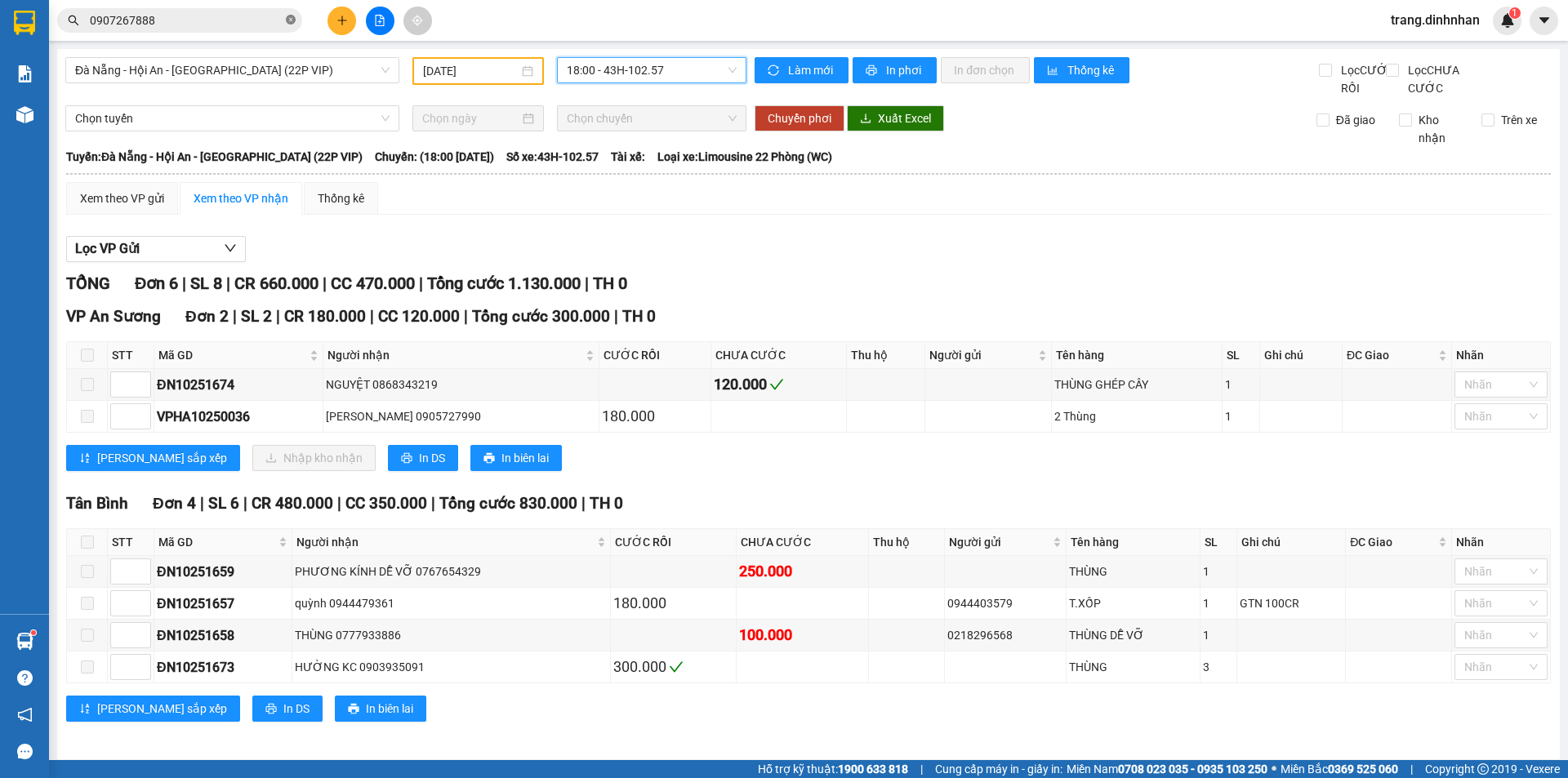
click at [288, 21] on icon "close-circle" at bounding box center [291, 20] width 10 height 10
click at [272, 22] on input "text" at bounding box center [186, 21] width 192 height 18
click at [237, 7] on div "Kết quả tìm kiếm ( 1 ) Bộ lọc Mã ĐH Trạng thái Món hàng Thu hộ Tổng cước Chưa c…" at bounding box center [159, 21] width 318 height 28
click at [242, 14] on input "text" at bounding box center [186, 21] width 192 height 18
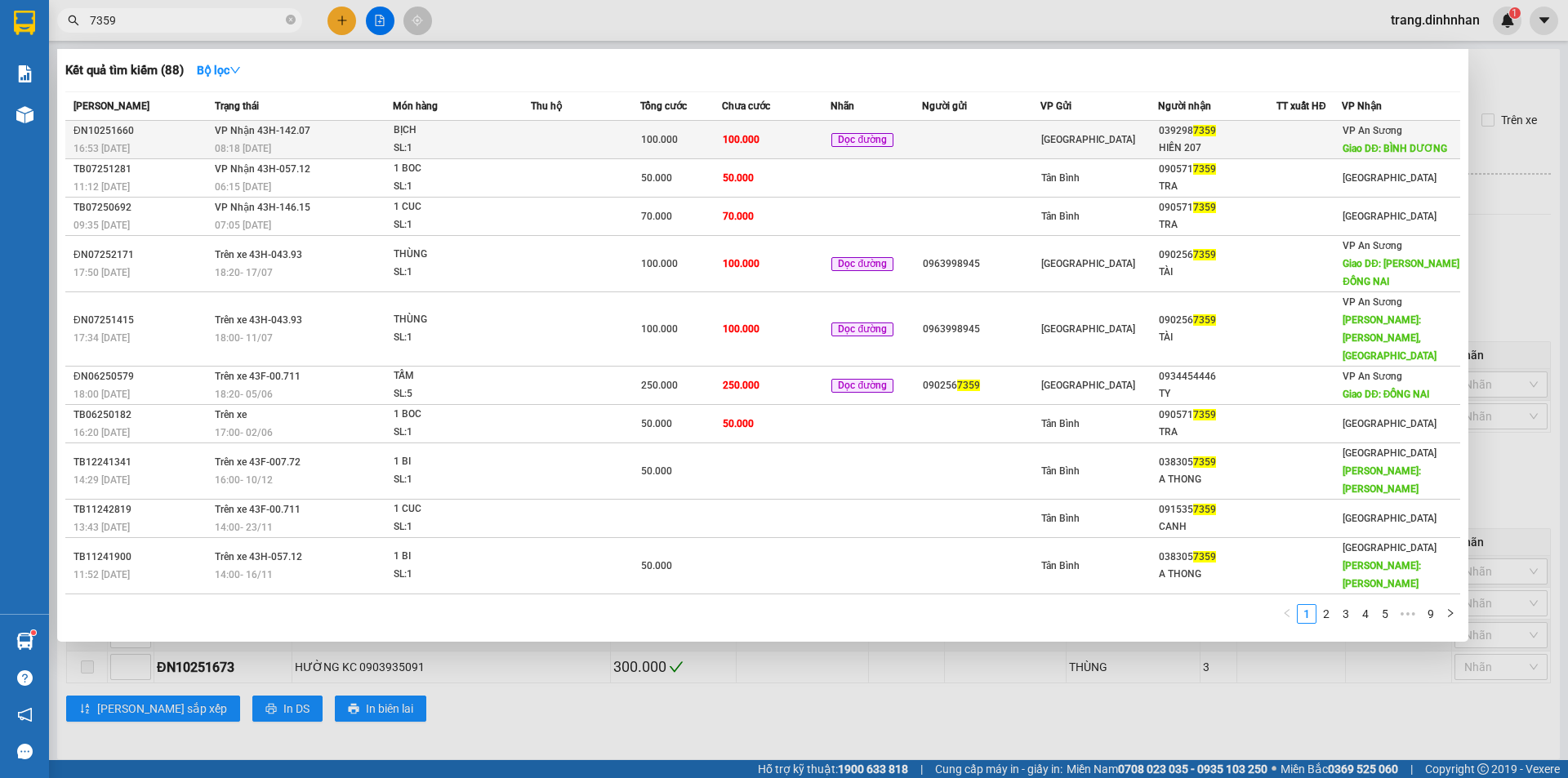
type input "7359"
click at [800, 136] on td "100.000" at bounding box center [776, 140] width 109 height 38
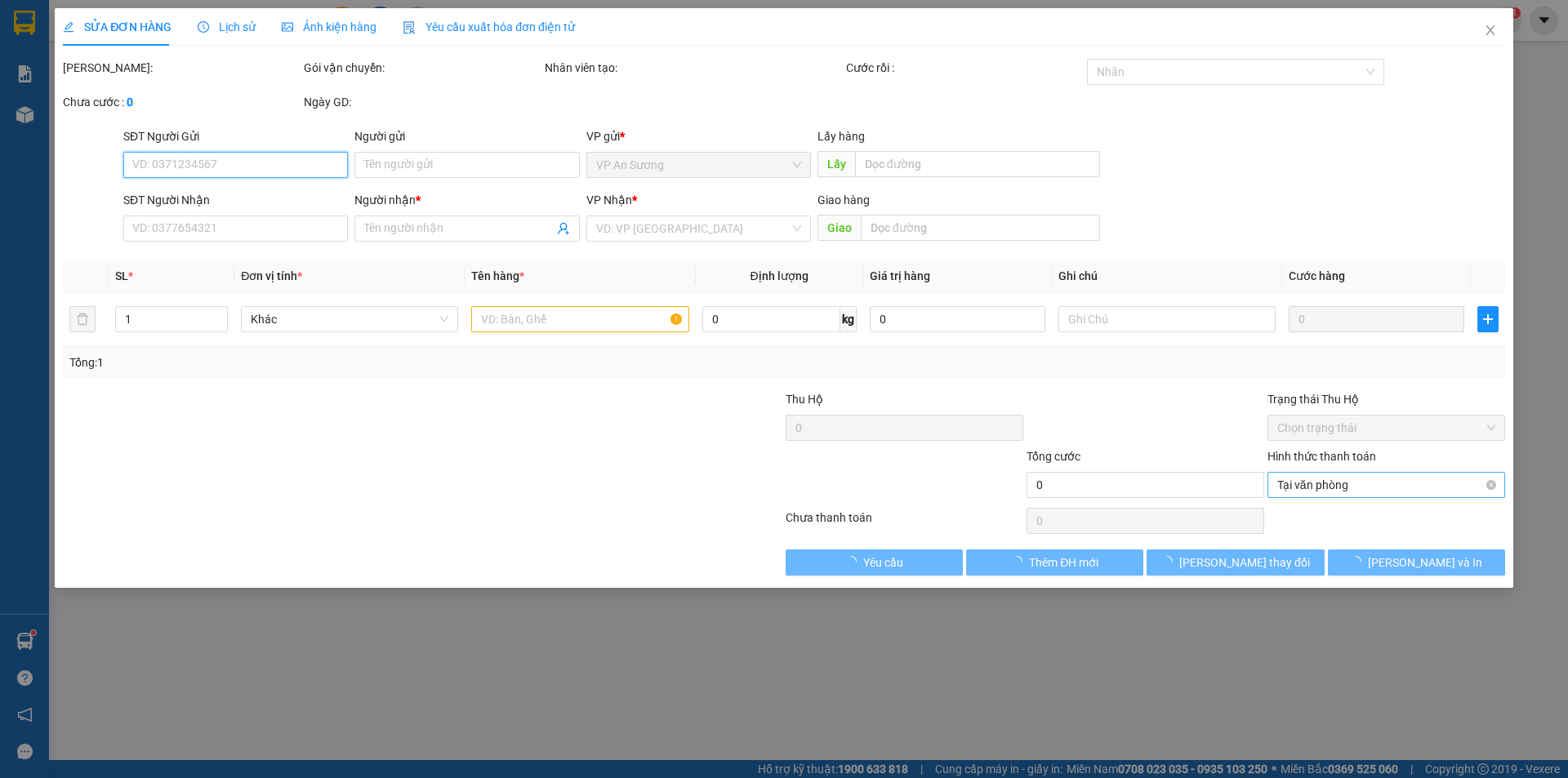
type input "0392987359"
type input "HIỀN 207"
type input "BÌNH DƯƠNG"
type input "100.000"
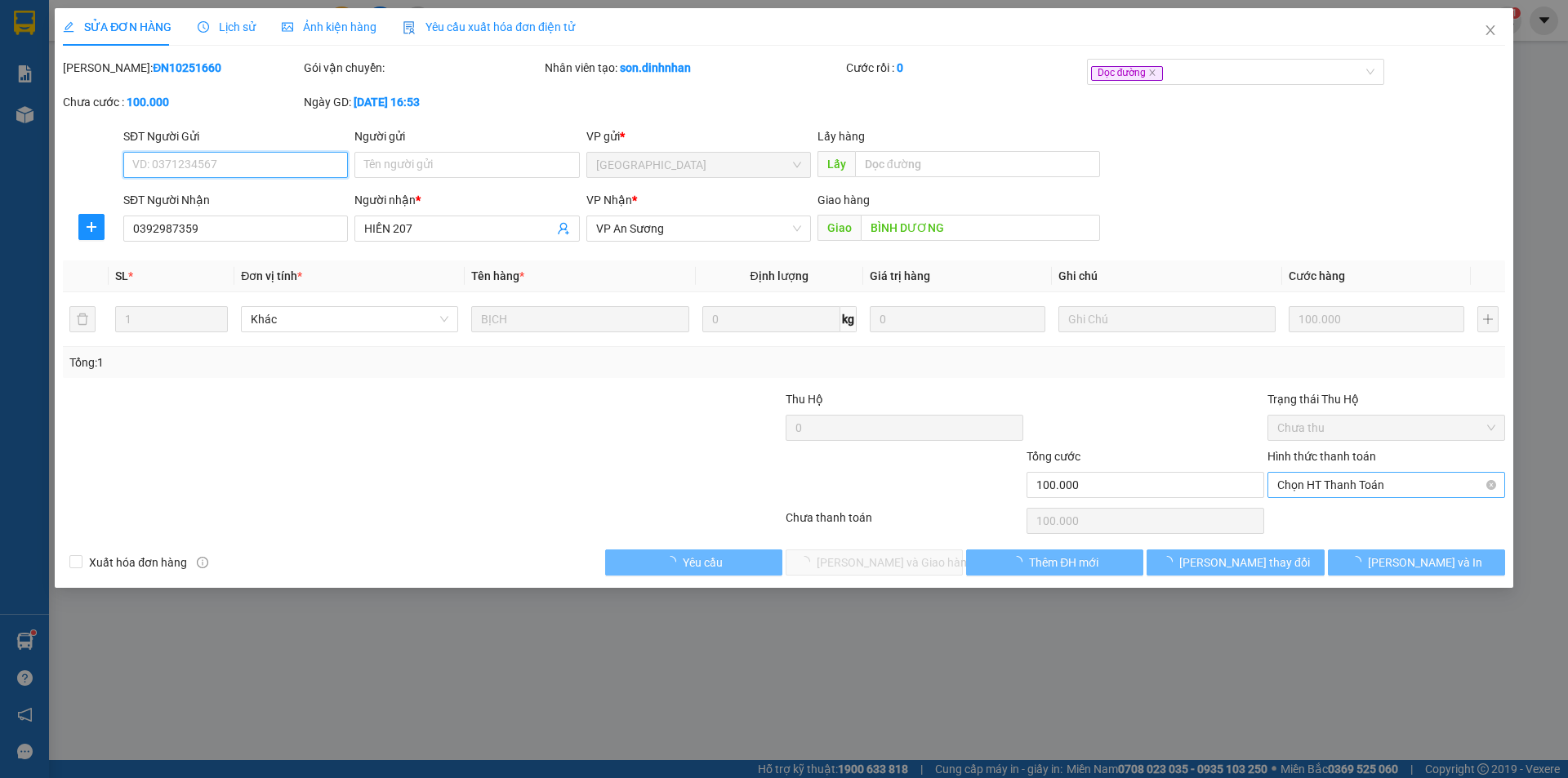
click at [1405, 485] on span "Chọn HT Thanh Toán" at bounding box center [1386, 484] width 218 height 24
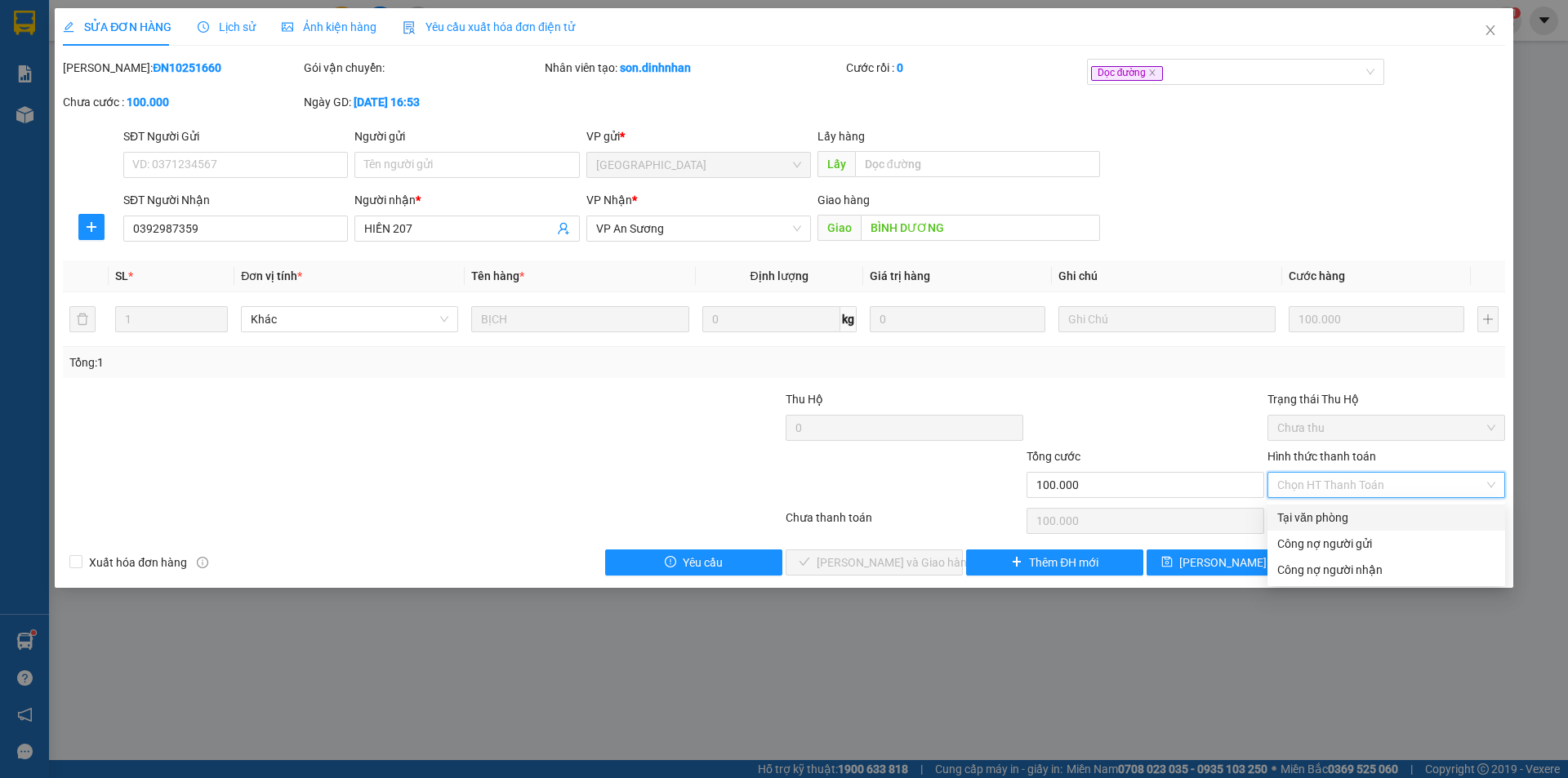
drag, startPoint x: 1331, startPoint y: 509, endPoint x: 1234, endPoint y: 541, distance: 102.1
click at [1329, 510] on div "Tại văn phòng" at bounding box center [1386, 518] width 218 height 18
type input "0"
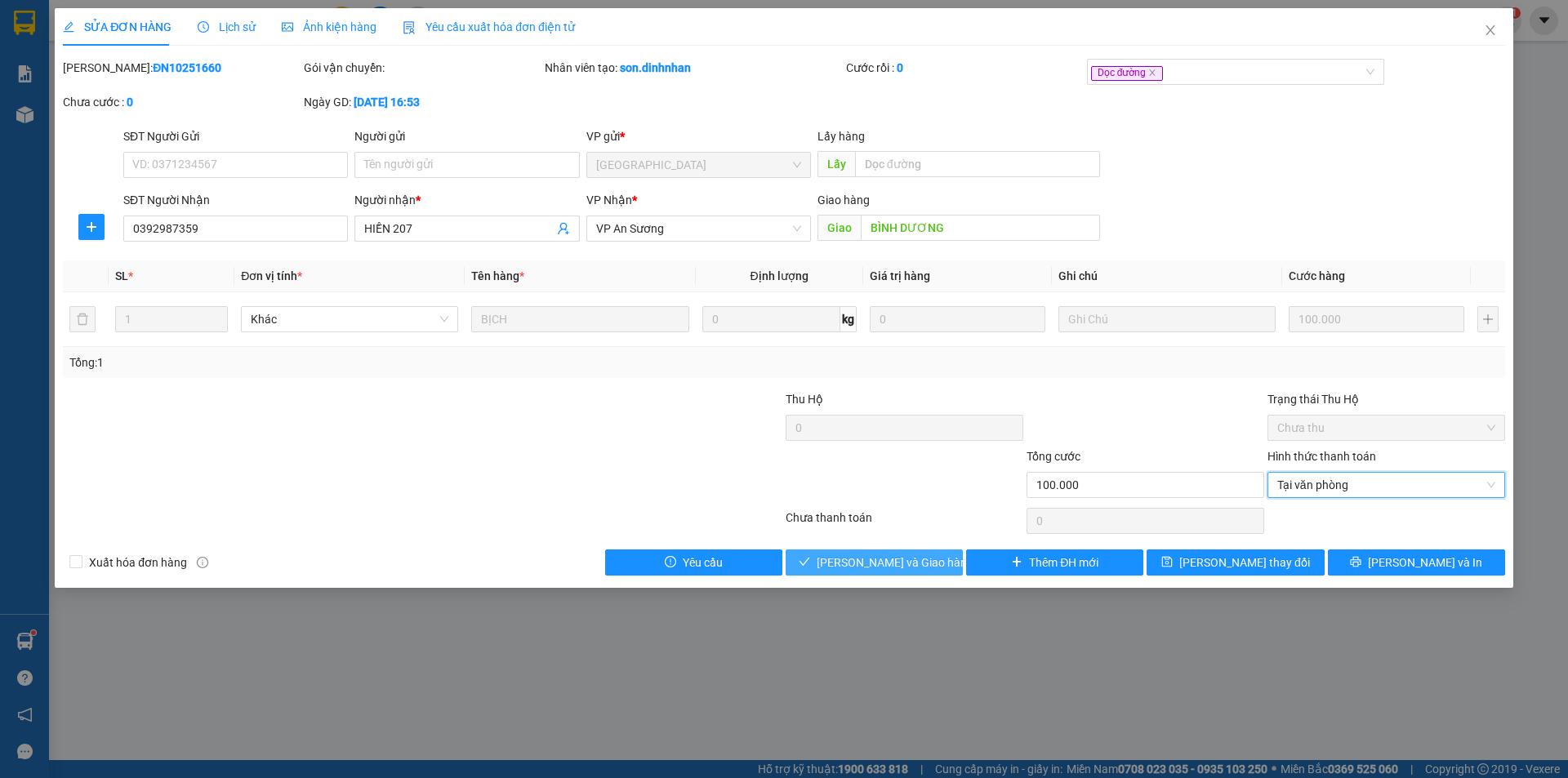
click at [891, 554] on span "Lưu và Giao hàng" at bounding box center [895, 563] width 157 height 18
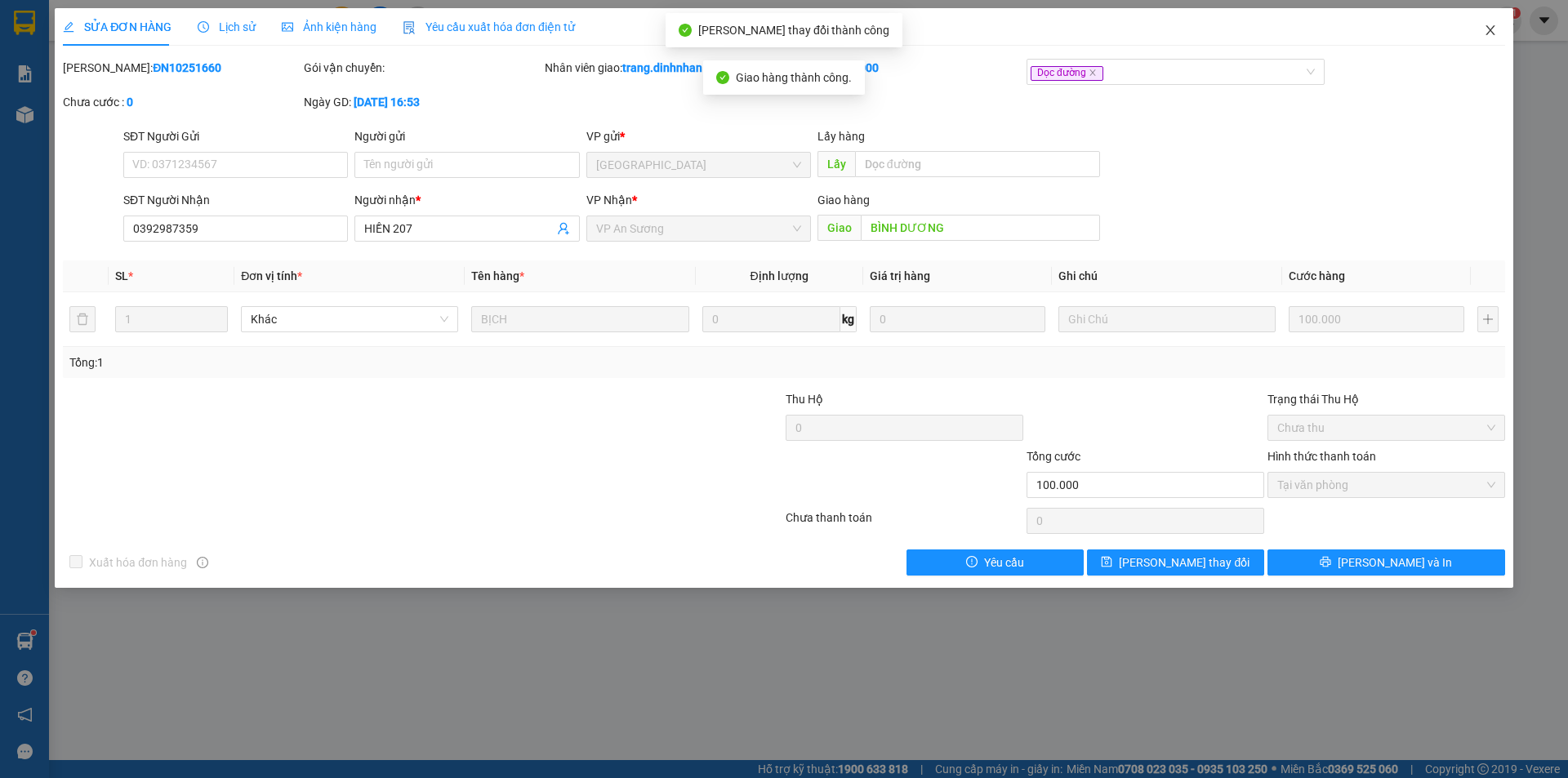
drag, startPoint x: 1488, startPoint y: 31, endPoint x: 998, endPoint y: 24, distance: 490.0
click at [1489, 31] on icon "close" at bounding box center [1491, 30] width 13 height 13
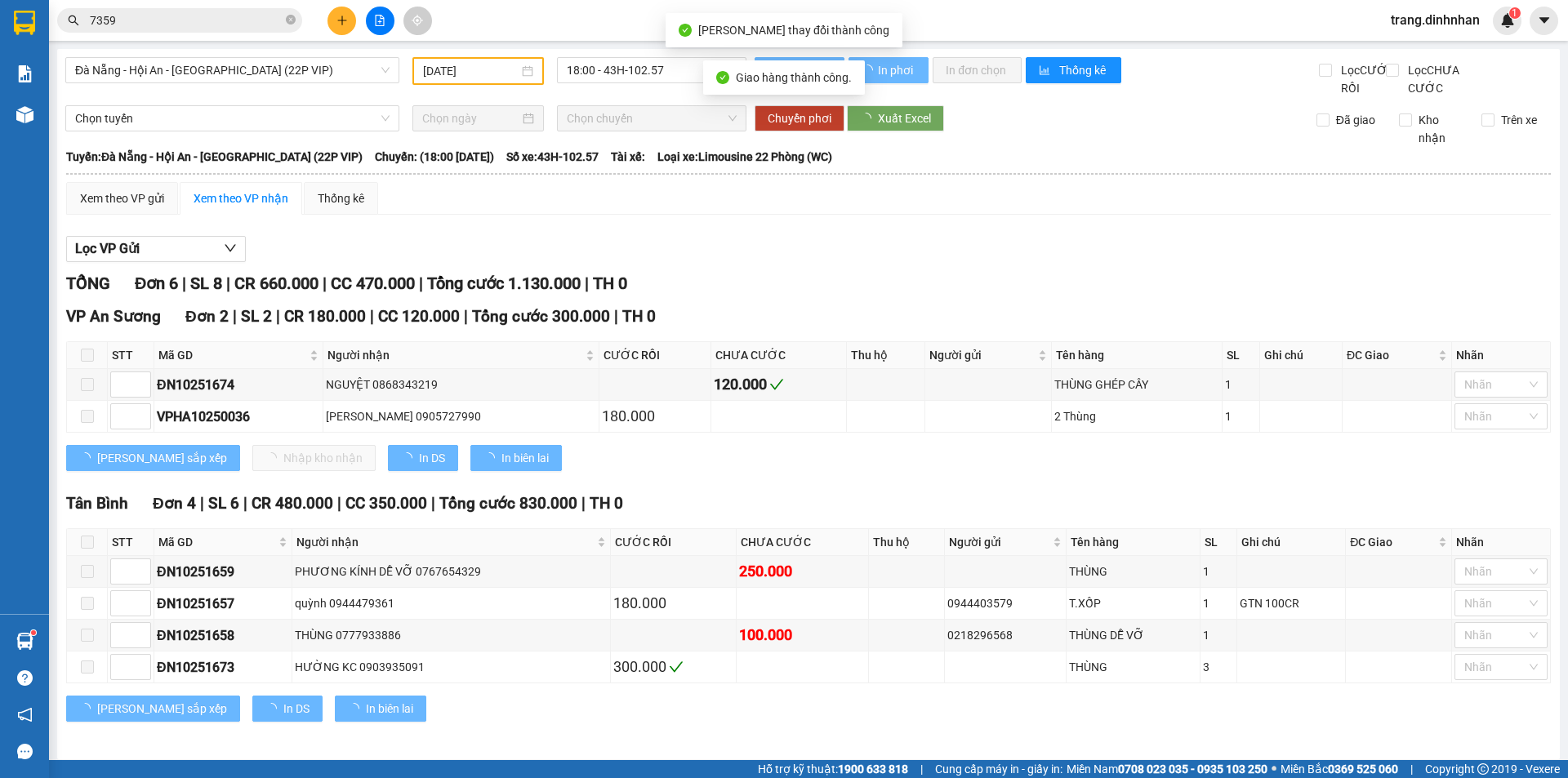
drag, startPoint x: 257, startPoint y: 9, endPoint x: 252, endPoint y: 21, distance: 13.0
click at [255, 7] on div "Kết quả tìm kiếm ( 88 ) Bộ lọc Mã ĐH Trạng thái Món hàng Thu hộ Tổng cước Chưa …" at bounding box center [159, 21] width 318 height 28
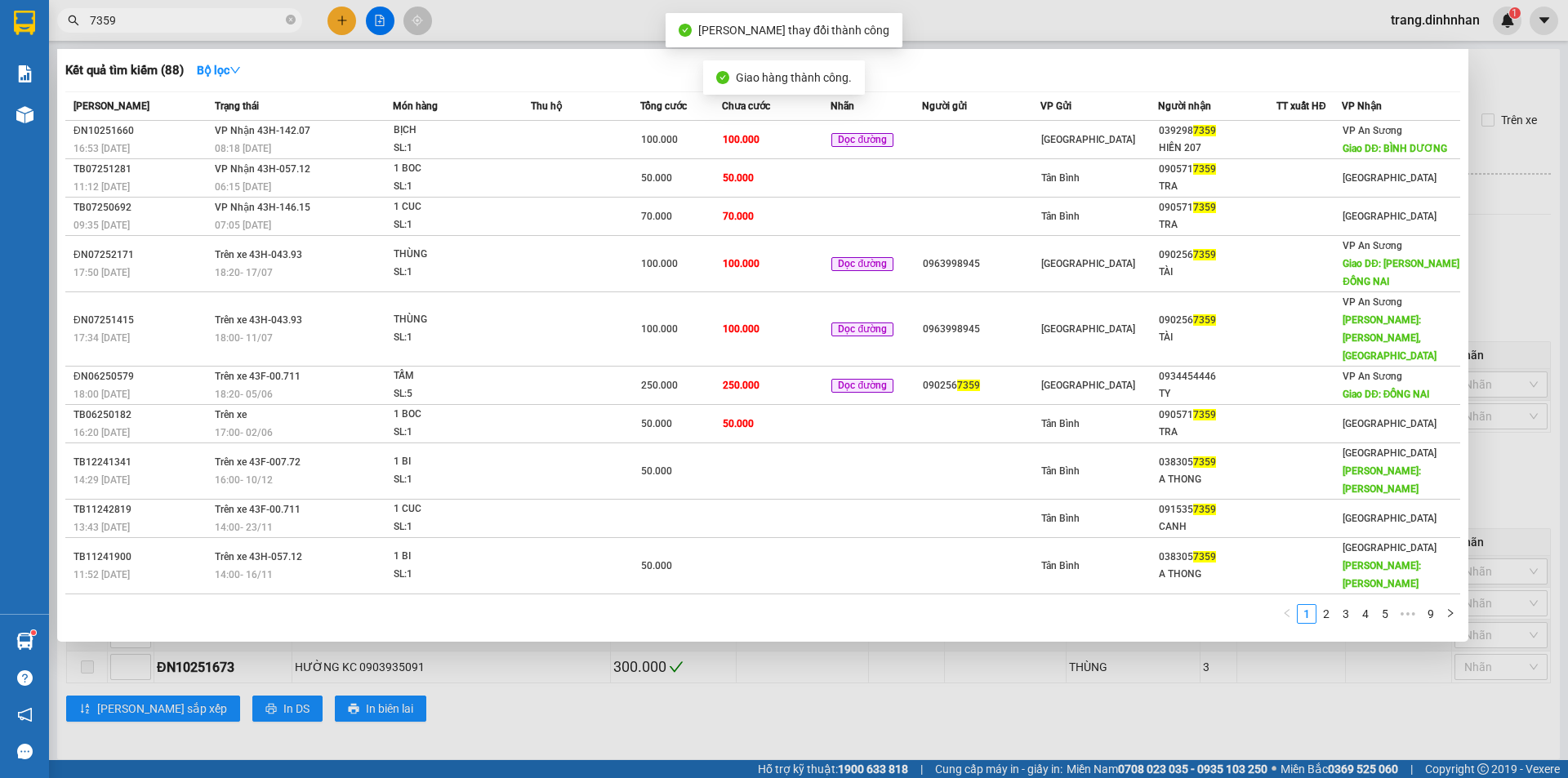
click at [252, 21] on input "7359" at bounding box center [186, 21] width 192 height 18
type input "7"
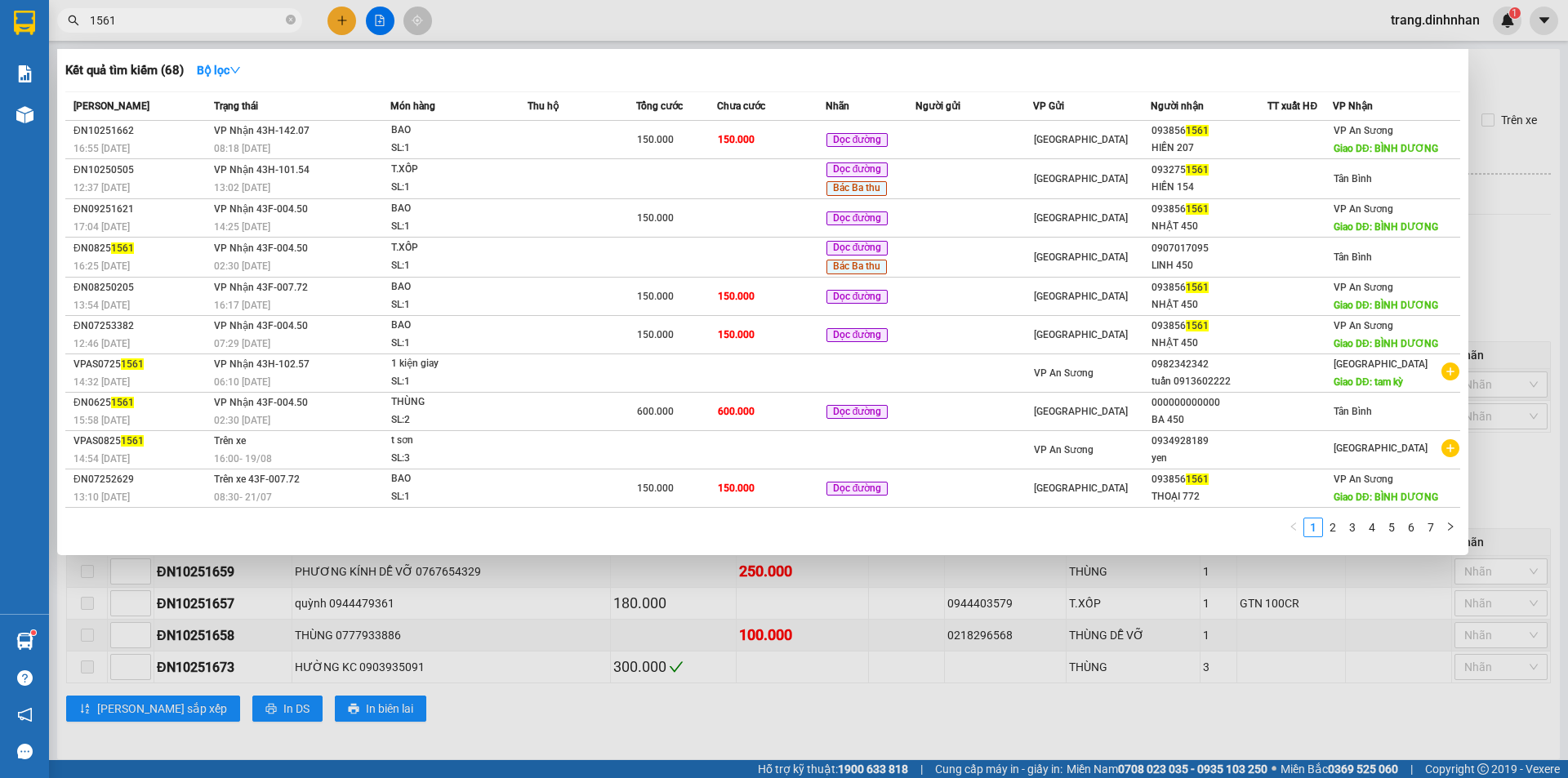
type input "1561"
click at [795, 137] on td "150.000" at bounding box center [772, 140] width 108 height 38
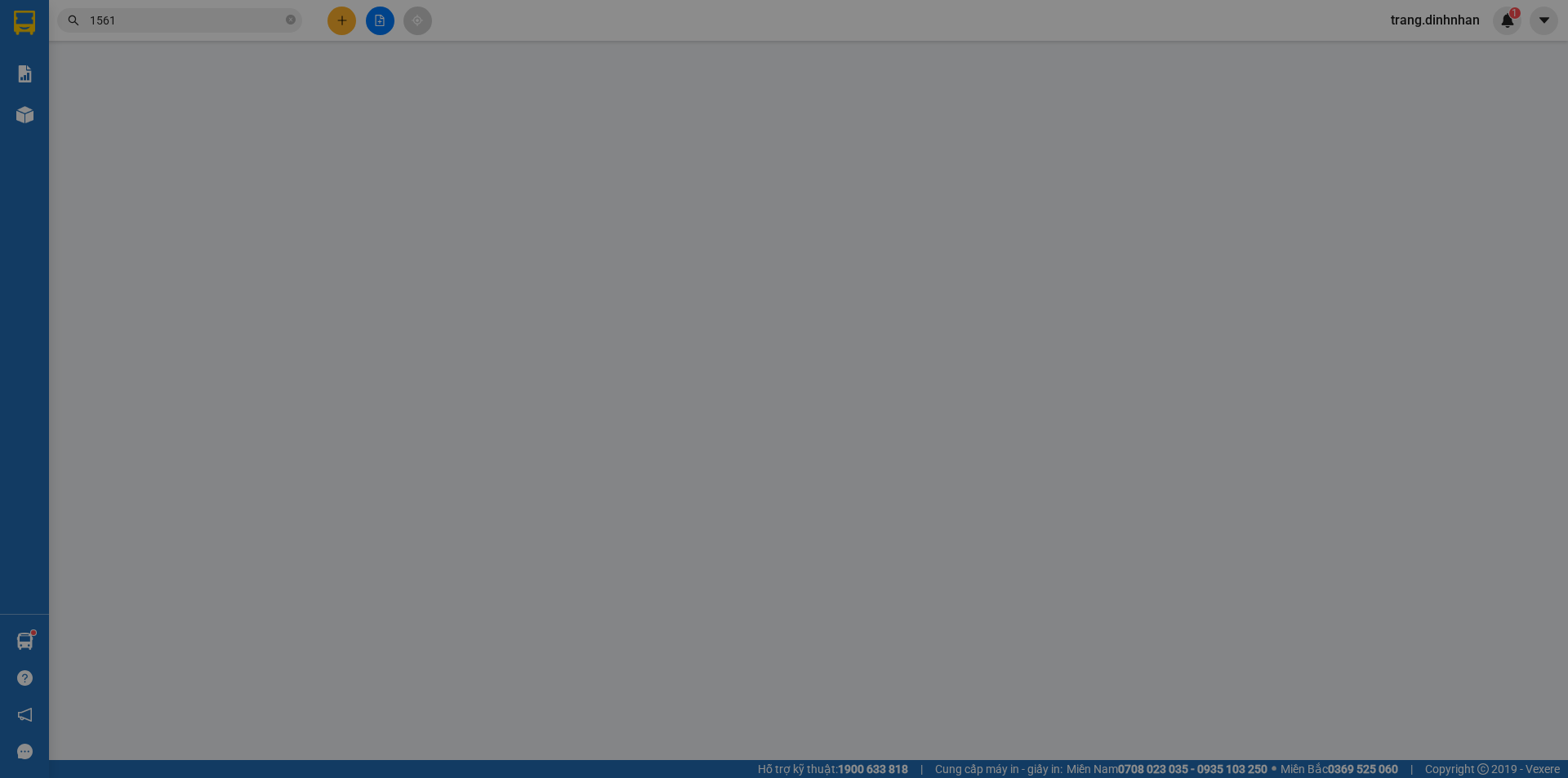
type input "0938561561"
type input "HIỀN 207"
type input "BÌNH DƯƠNG"
type input "150.000"
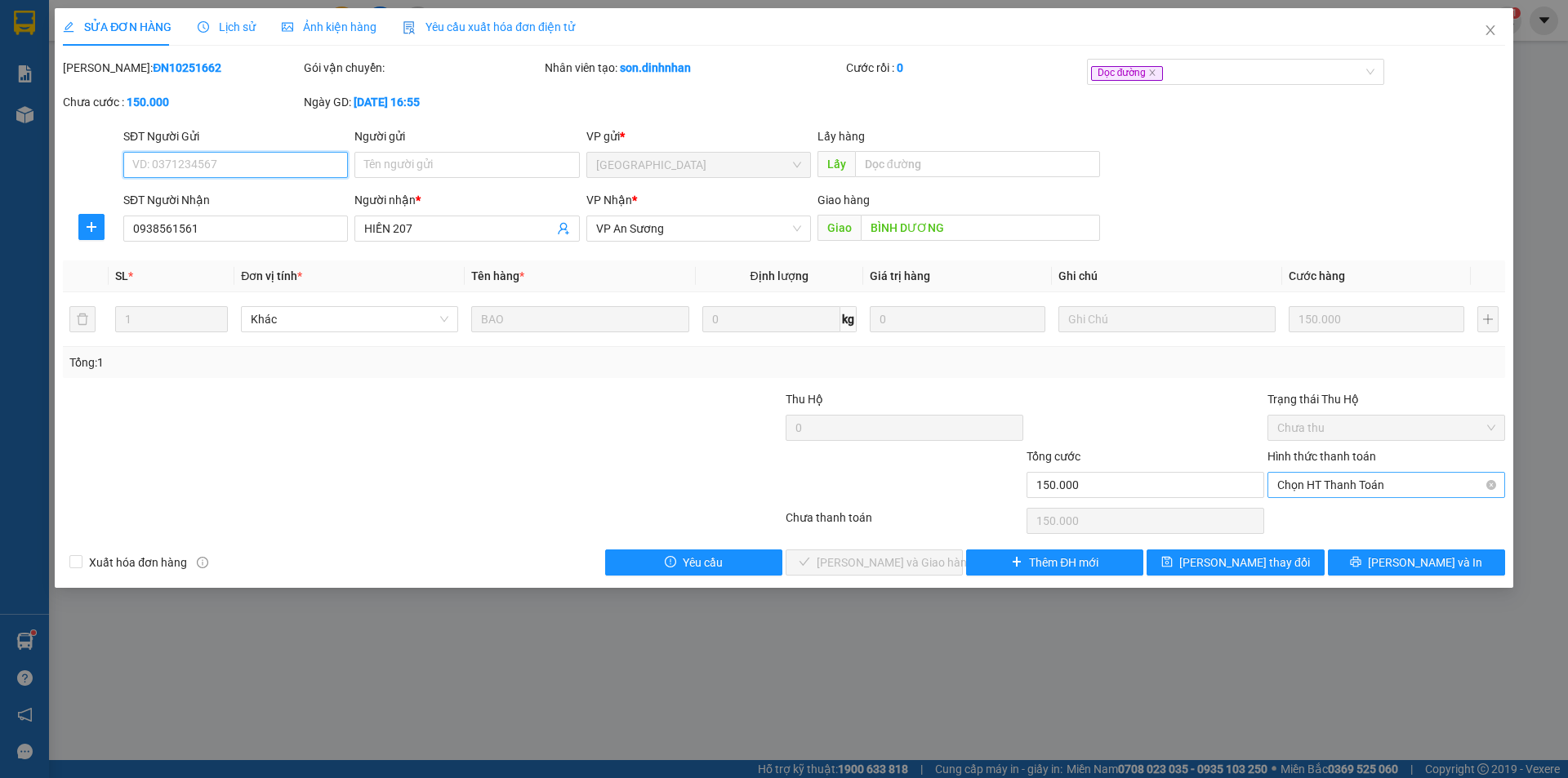
click at [1345, 478] on span "Chọn HT Thanh Toán" at bounding box center [1386, 484] width 218 height 24
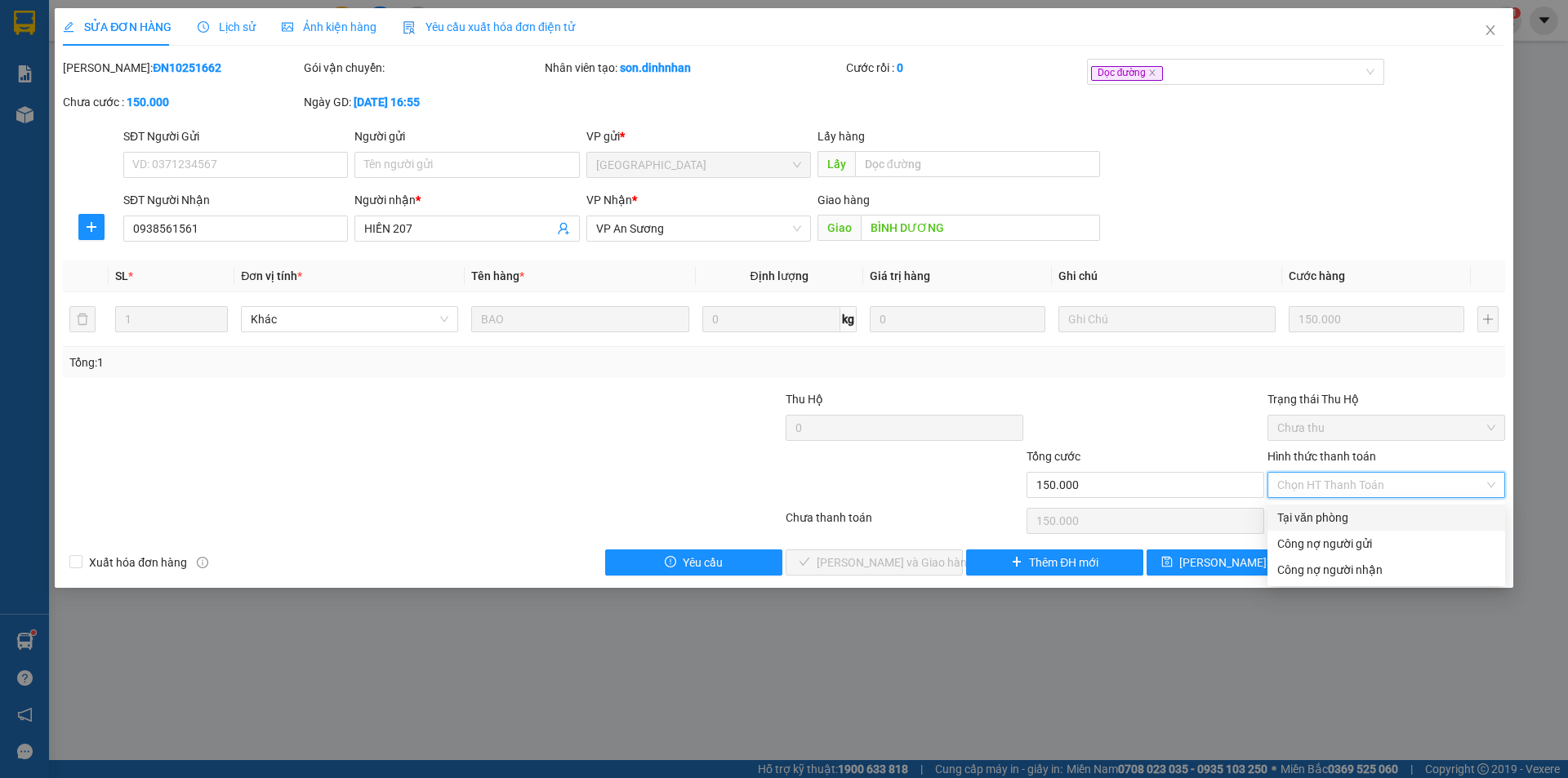
drag, startPoint x: 1320, startPoint y: 509, endPoint x: 1093, endPoint y: 540, distance: 229.1
click at [1319, 510] on div "Tại văn phòng" at bounding box center [1386, 518] width 218 height 18
type input "0"
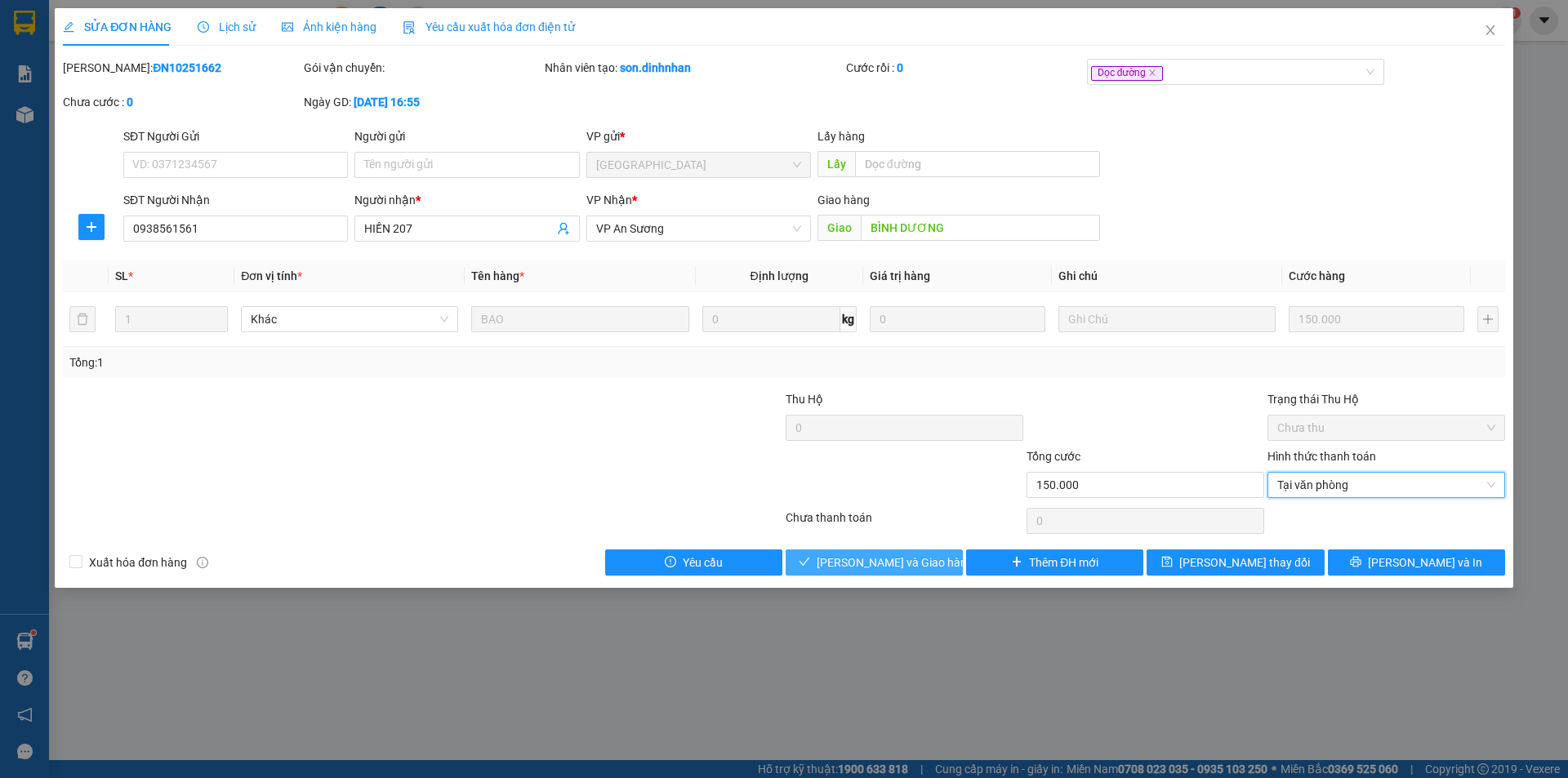
click at [862, 569] on span "Lưu và Giao hàng" at bounding box center [895, 563] width 157 height 18
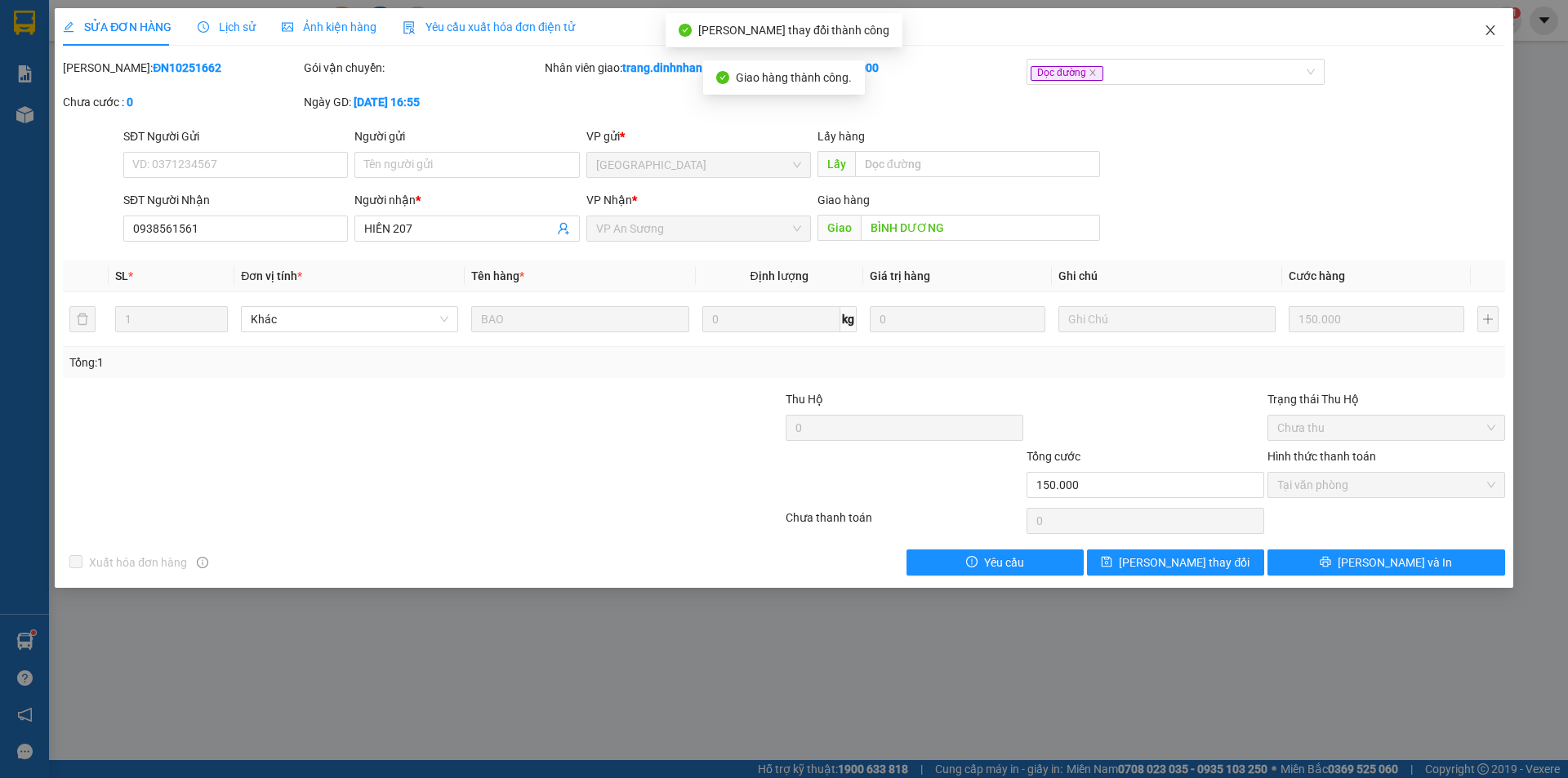
click at [1487, 29] on icon "close" at bounding box center [1491, 30] width 13 height 13
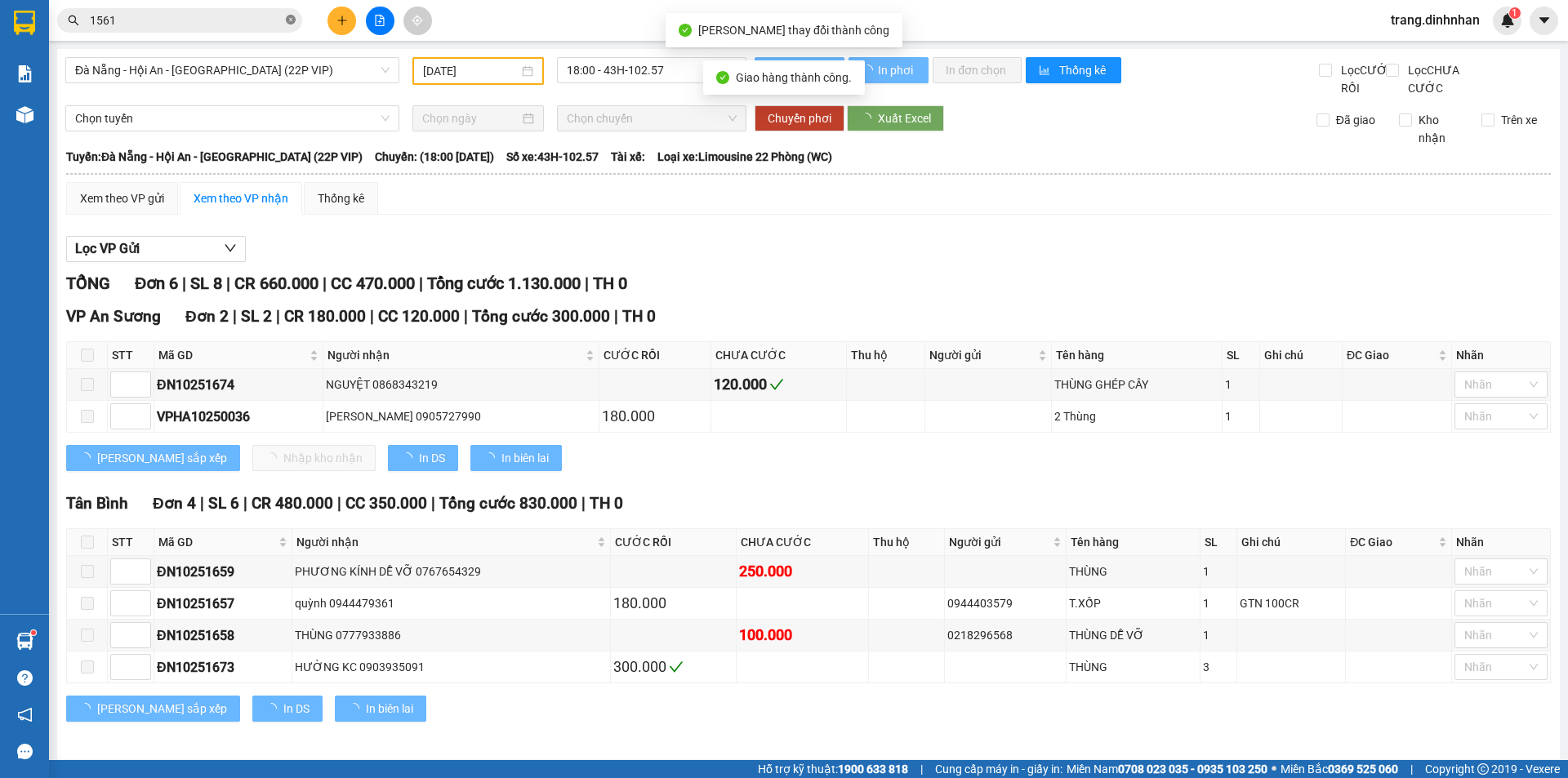
click at [287, 16] on icon "close-circle" at bounding box center [291, 20] width 10 height 10
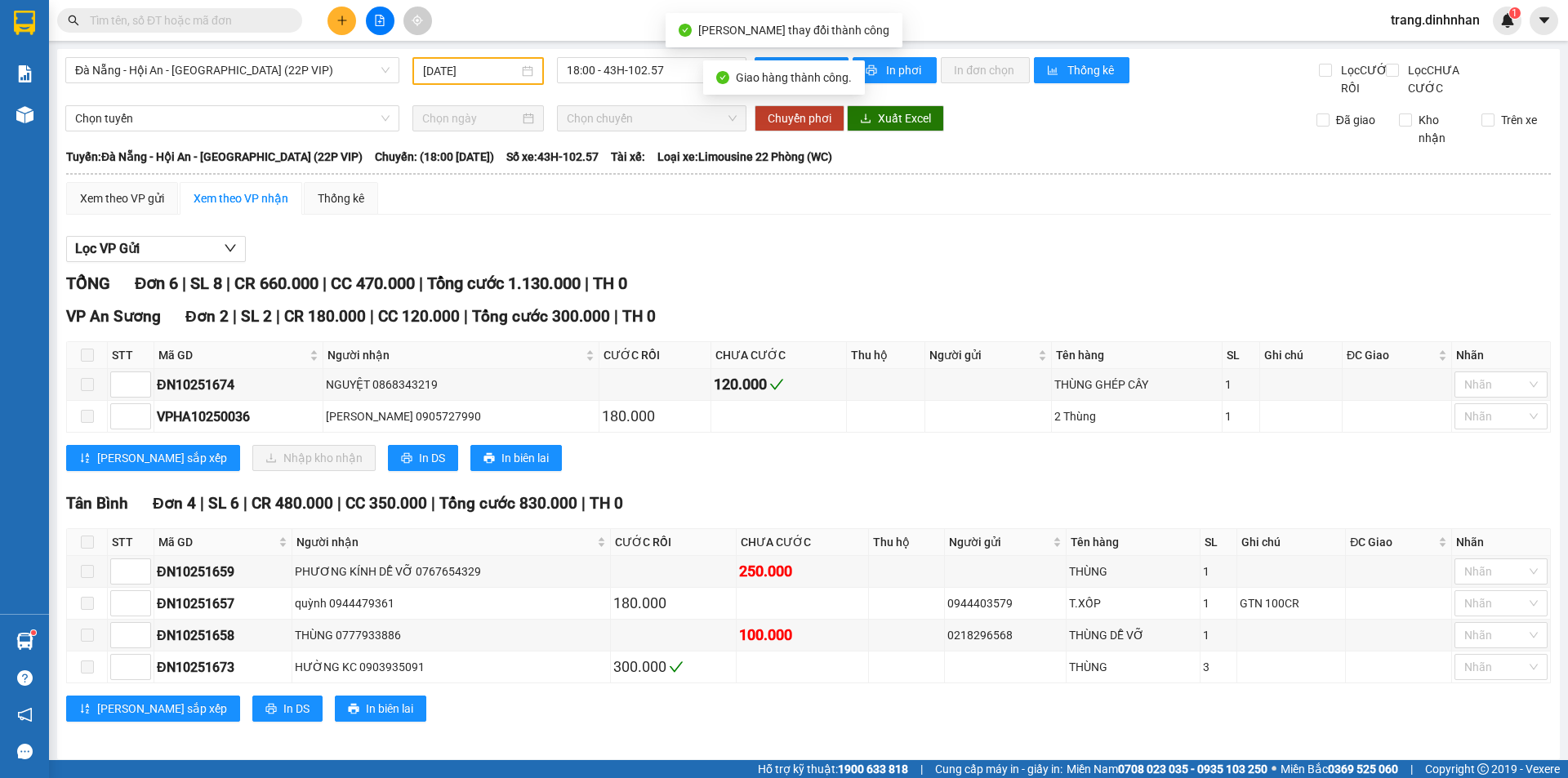
click at [244, 23] on input "text" at bounding box center [186, 21] width 192 height 18
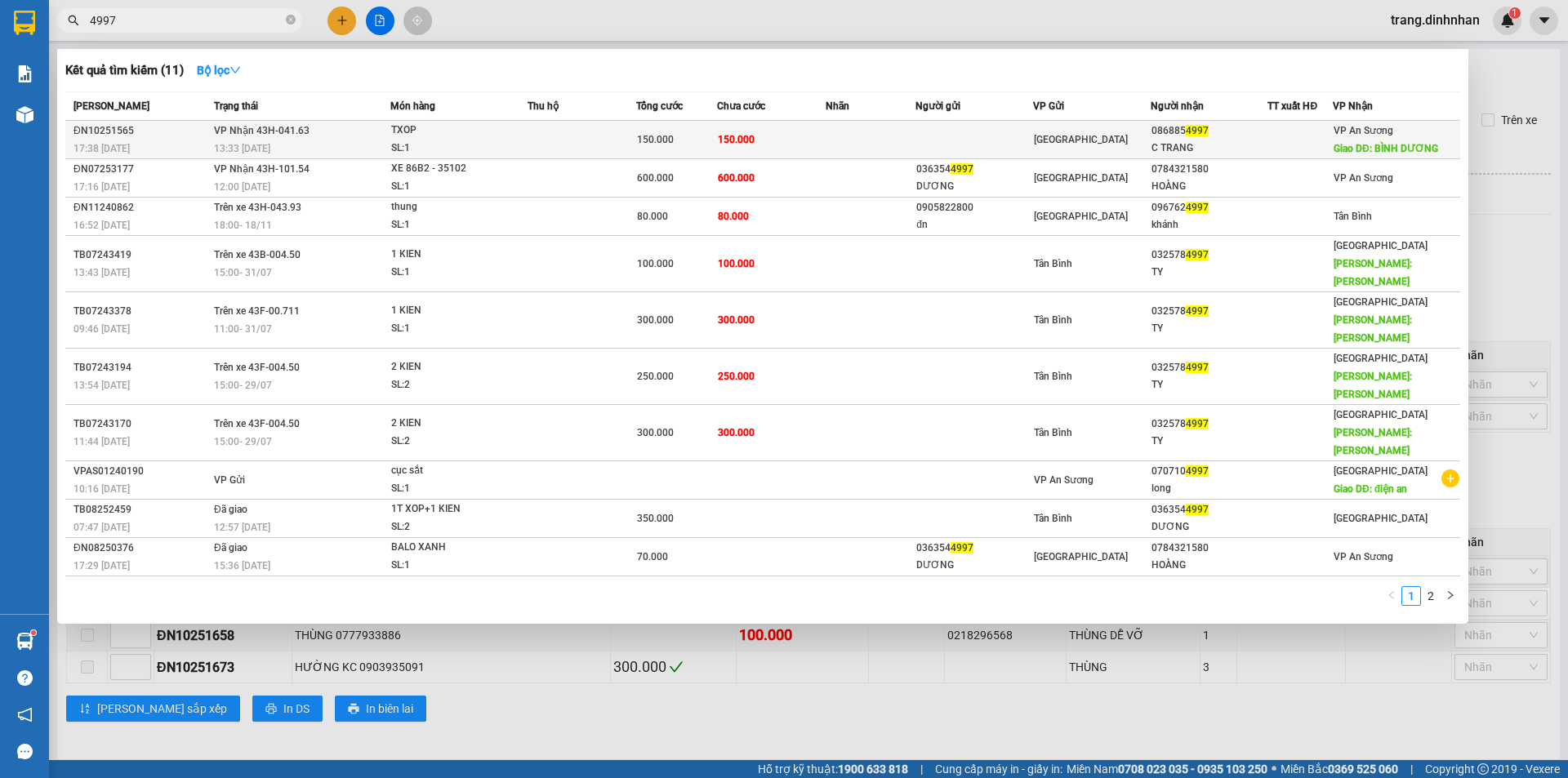
type input "4997"
click at [795, 127] on td "150.000" at bounding box center [772, 140] width 108 height 38
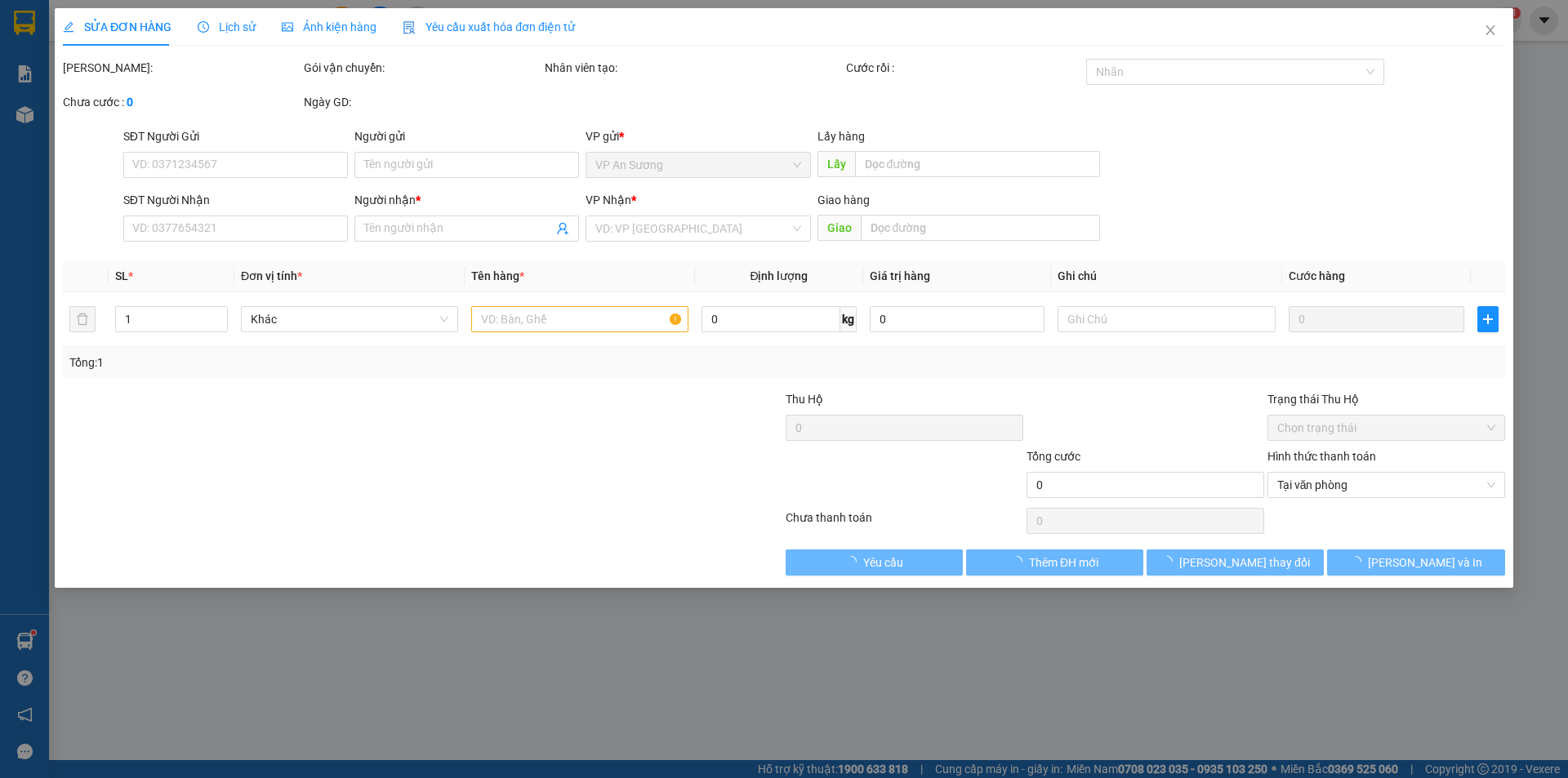
type input "0868854997"
type input "C TRANG"
type input "BÌNH DƯƠNG"
type input "150.000"
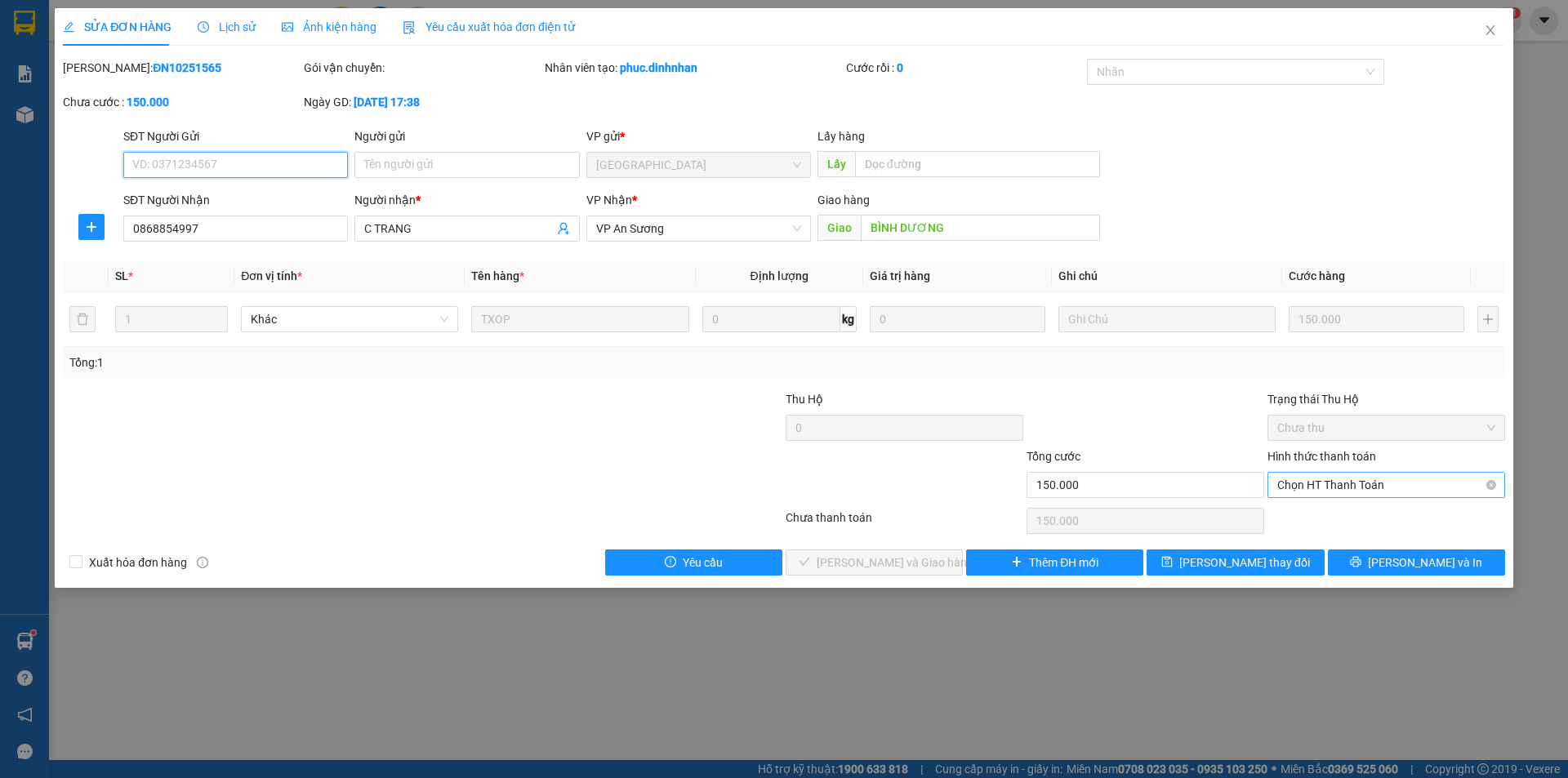
click at [1291, 487] on span "Chọn HT Thanh Toán" at bounding box center [1386, 484] width 218 height 24
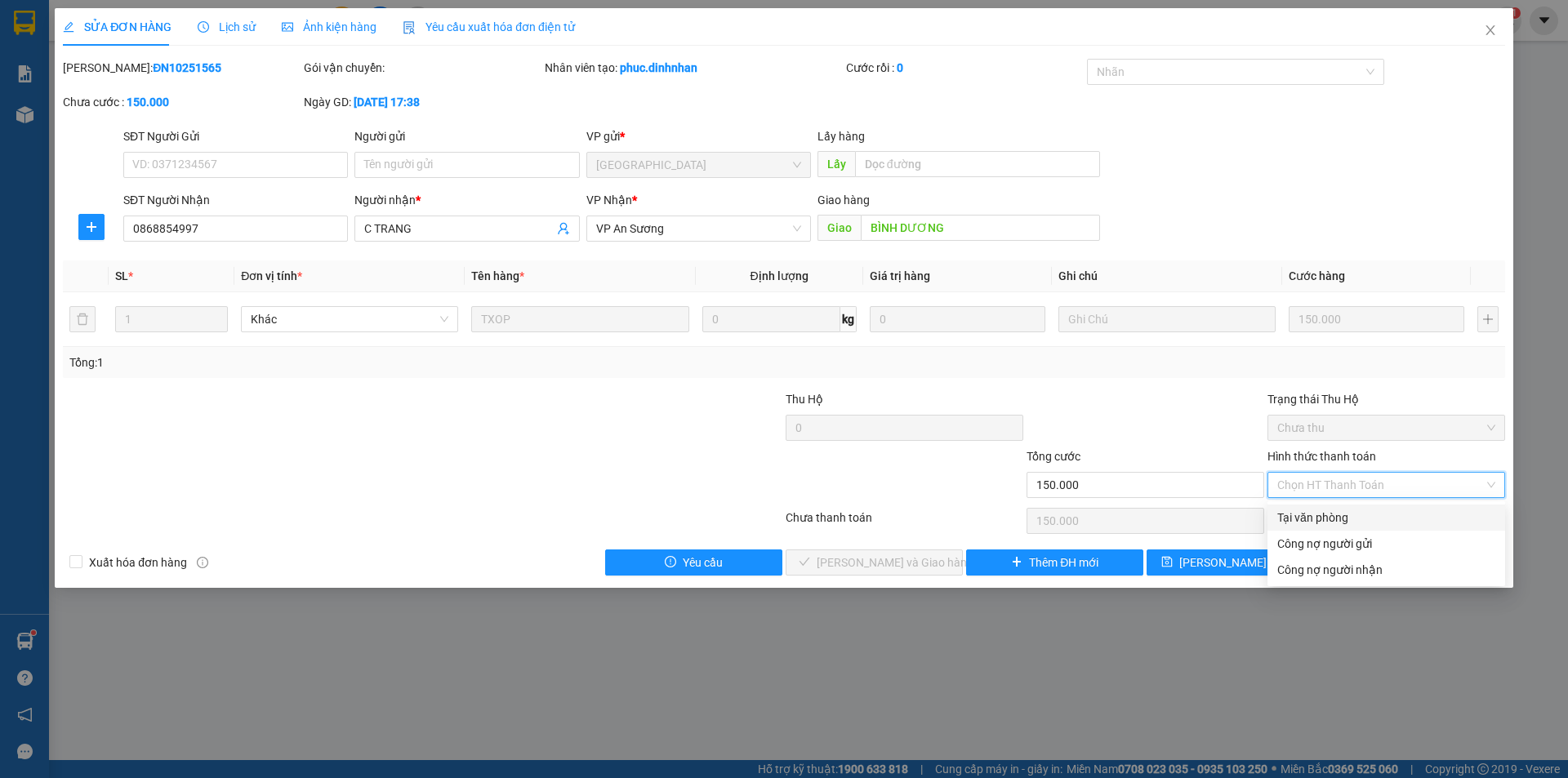
click at [1306, 513] on div "Tại văn phòng" at bounding box center [1386, 518] width 218 height 18
type input "0"
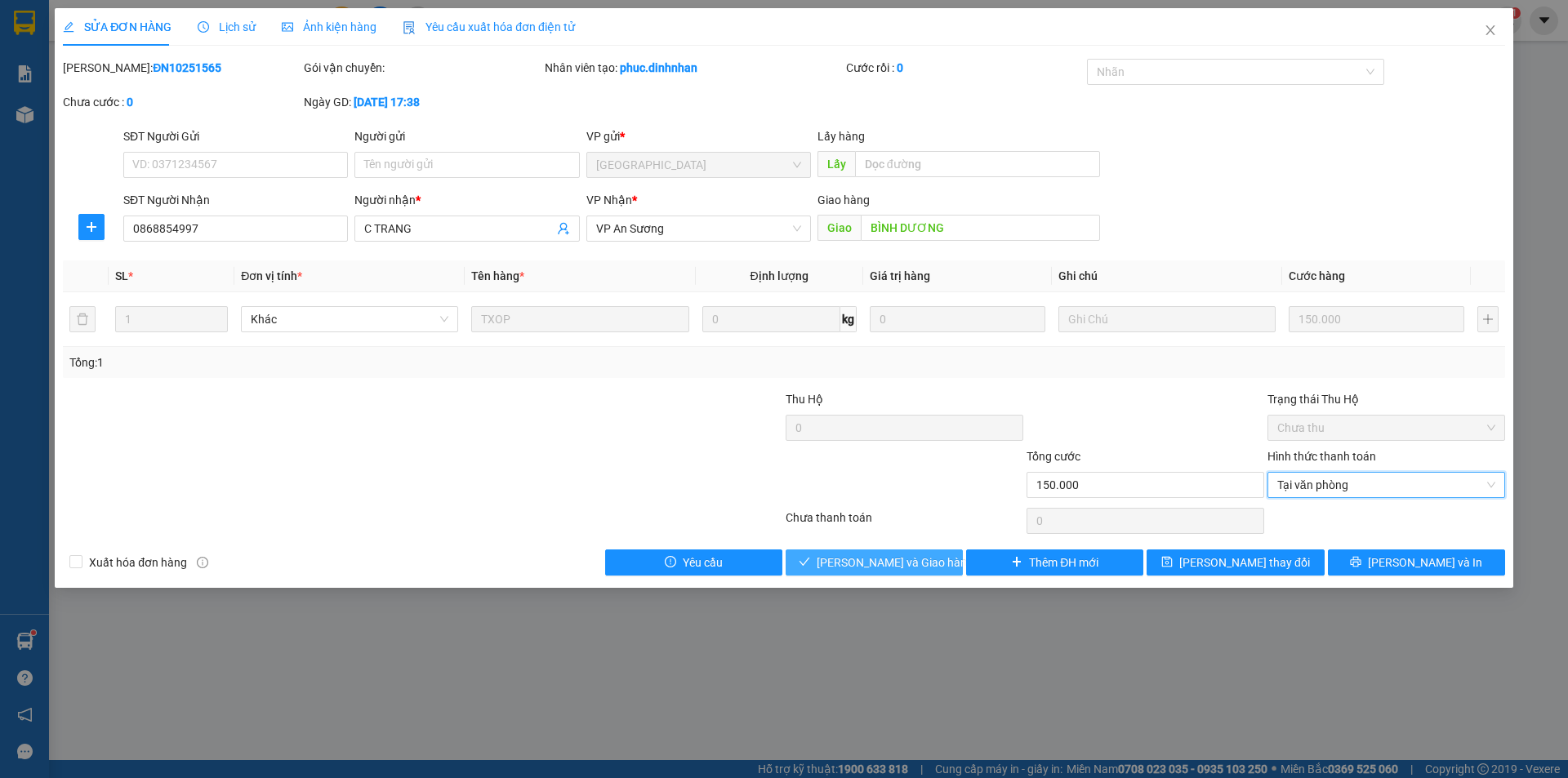
drag, startPoint x: 932, startPoint y: 572, endPoint x: 1034, endPoint y: 502, distance: 123.7
click at [931, 571] on button "Lưu và Giao hàng" at bounding box center [874, 562] width 177 height 26
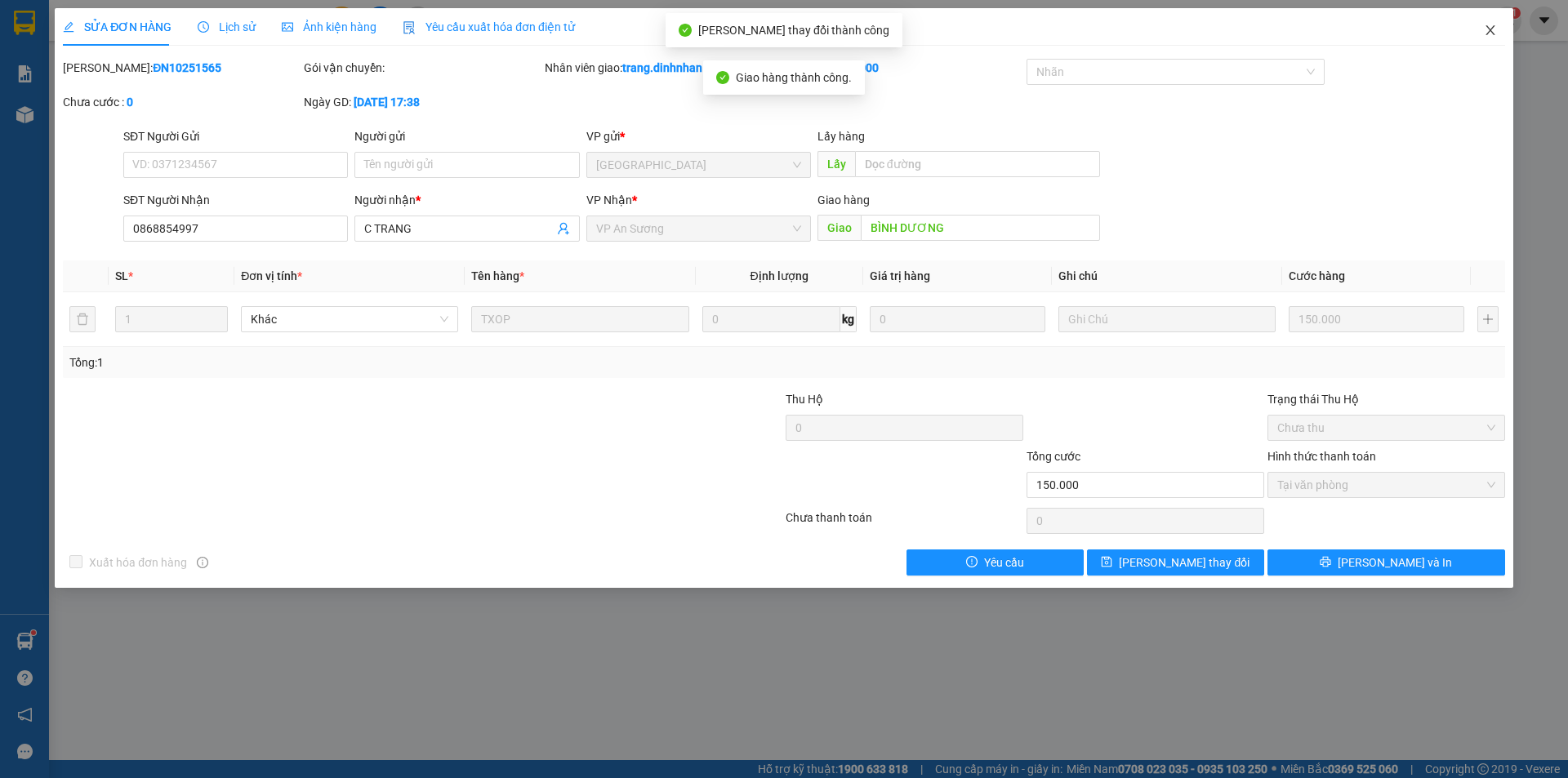
click at [1495, 30] on icon "close" at bounding box center [1491, 30] width 13 height 13
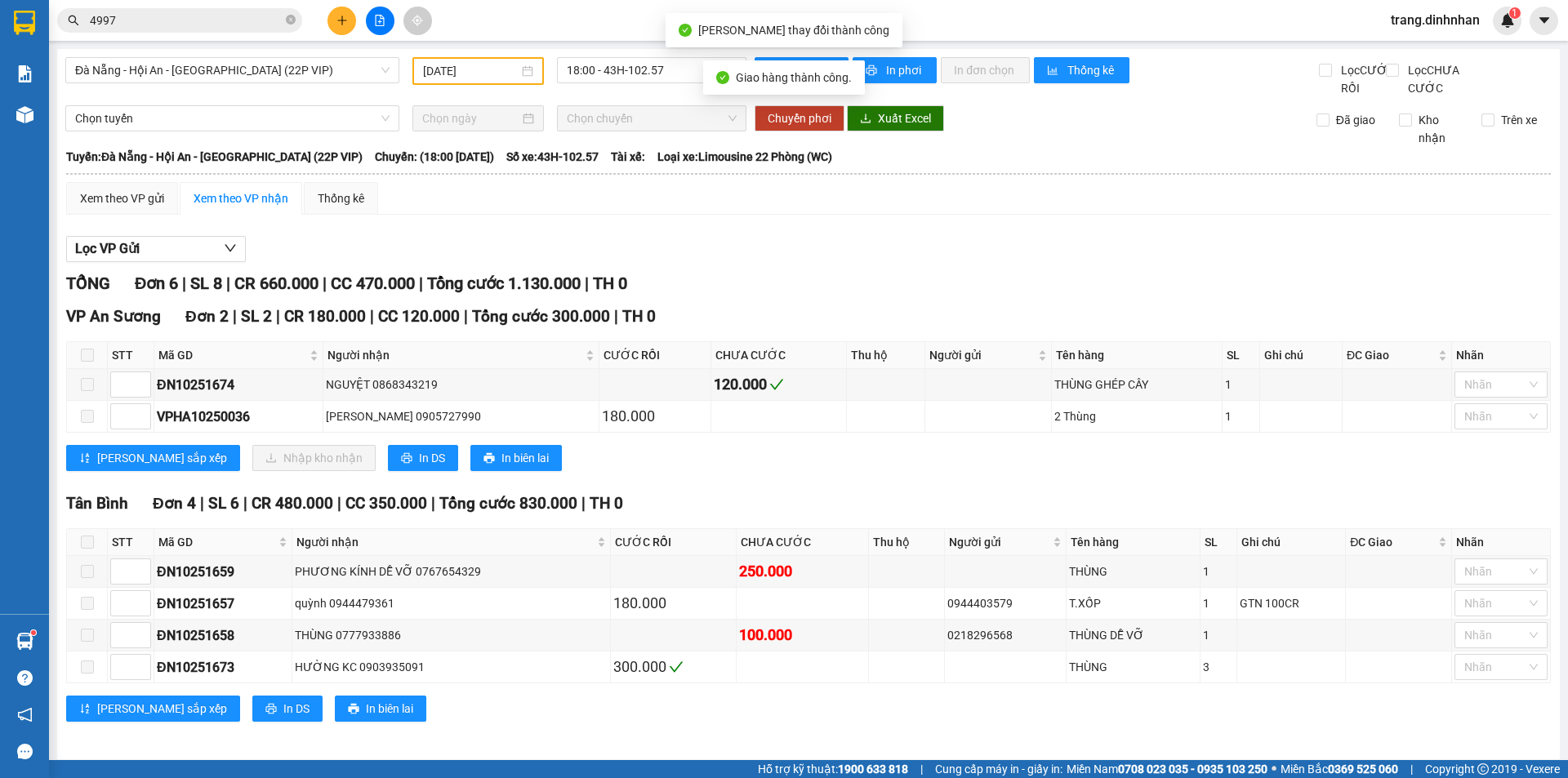
click at [244, 26] on input "4997" at bounding box center [186, 21] width 192 height 18
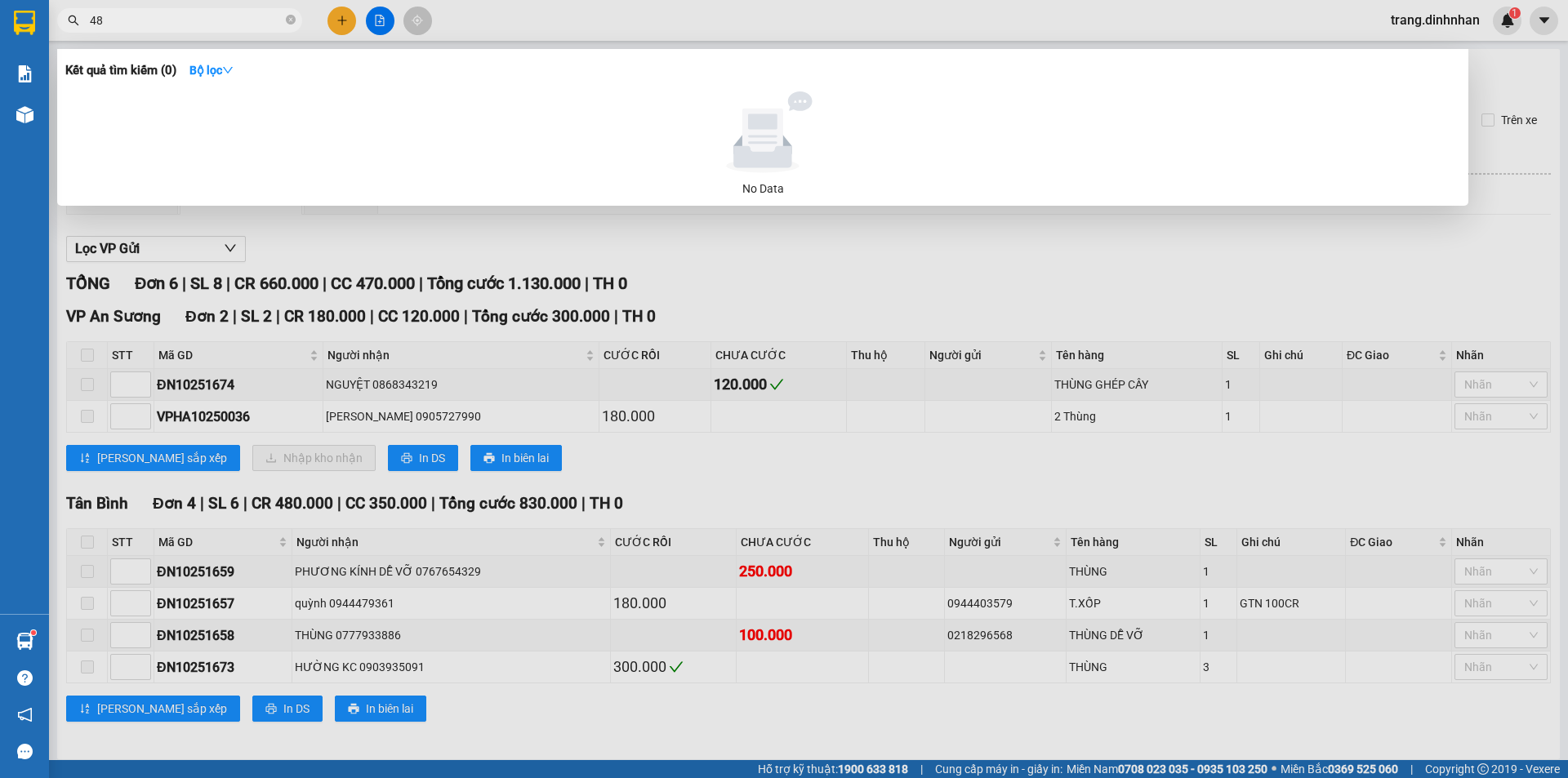
type input "4"
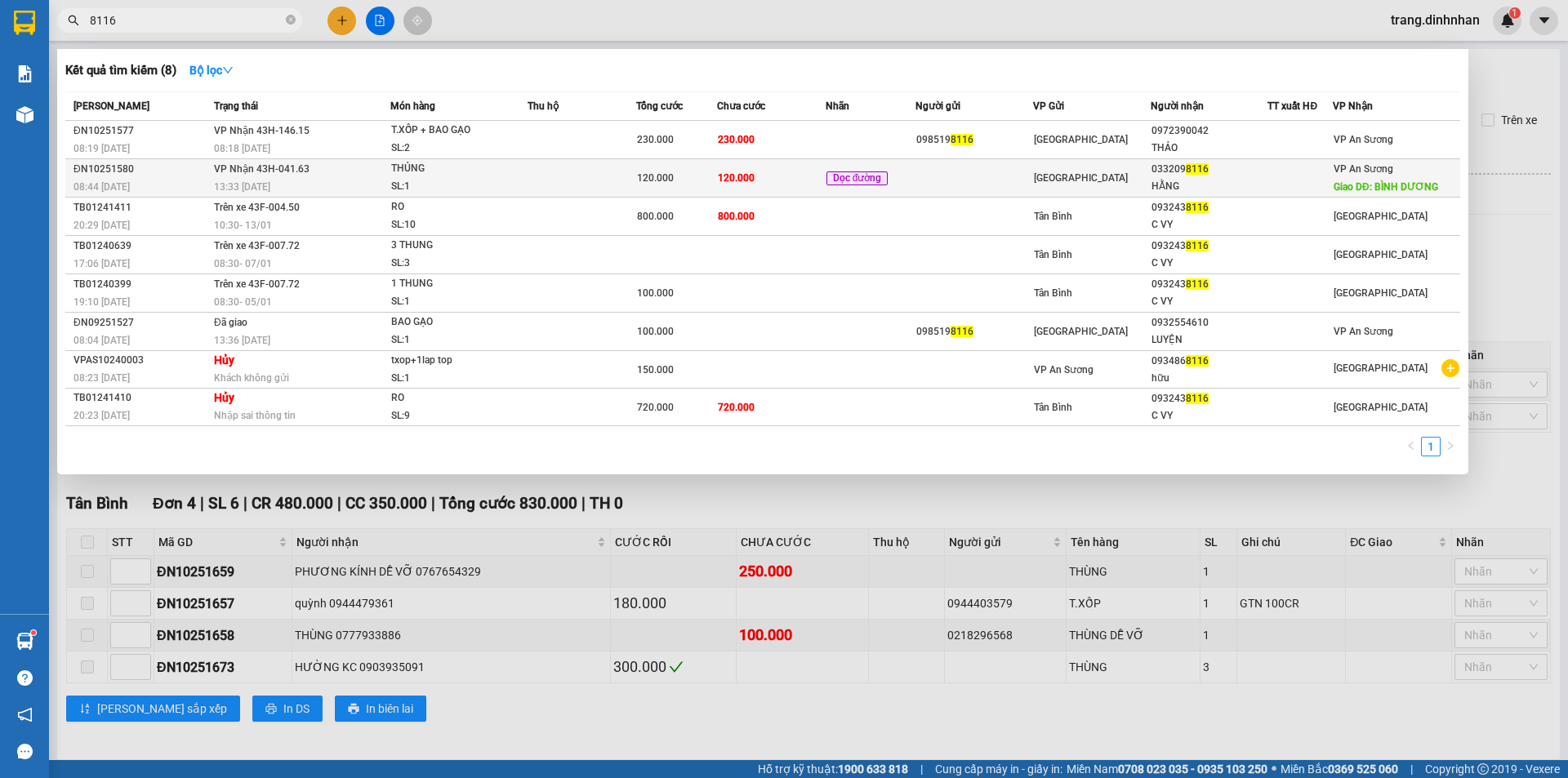
type input "8116"
click at [775, 169] on td "120.000" at bounding box center [772, 178] width 108 height 38
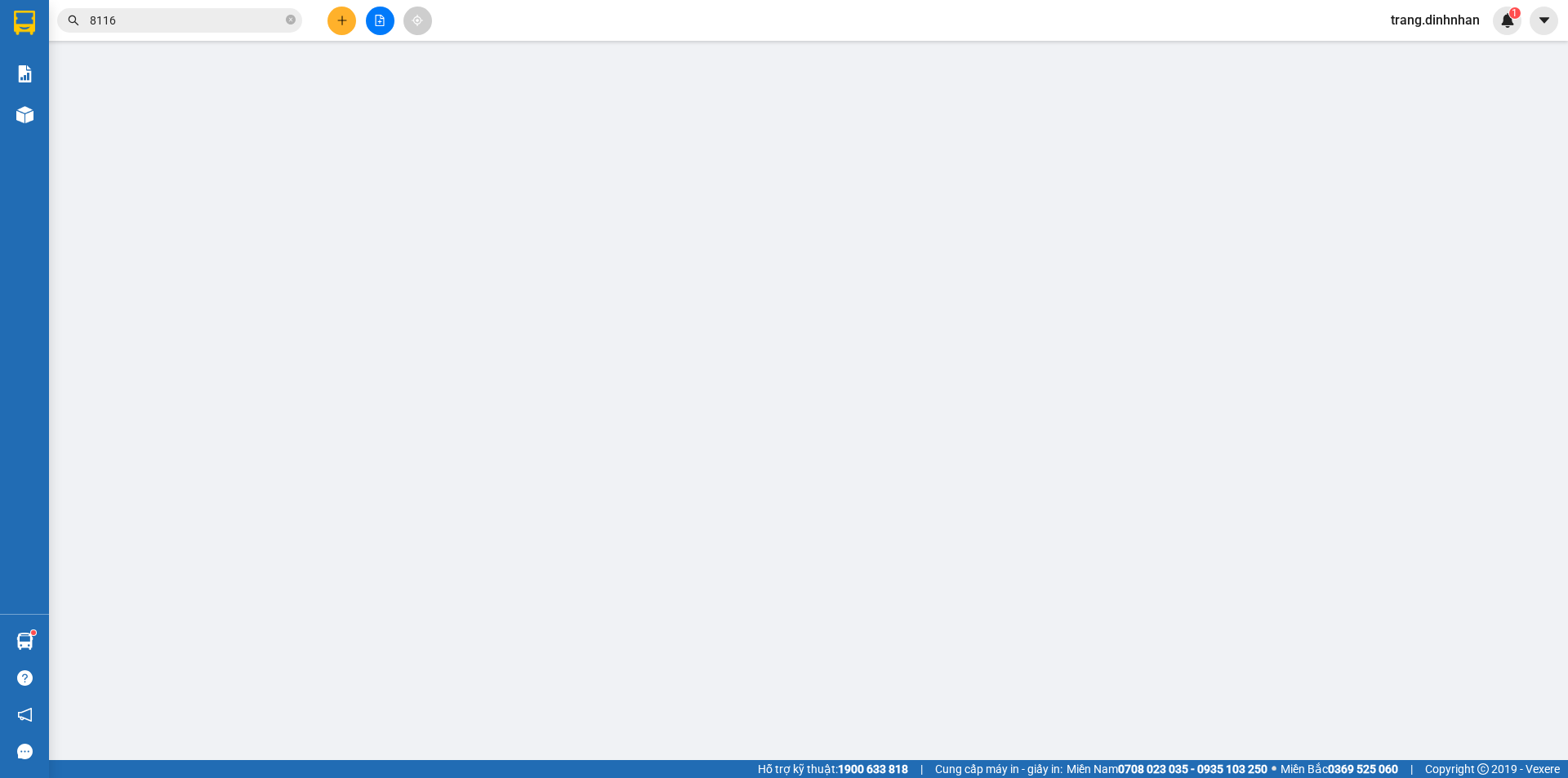
type input "0332098116"
type input "HẰNG"
type input "BÌNH DƯƠNG"
type input "120.000"
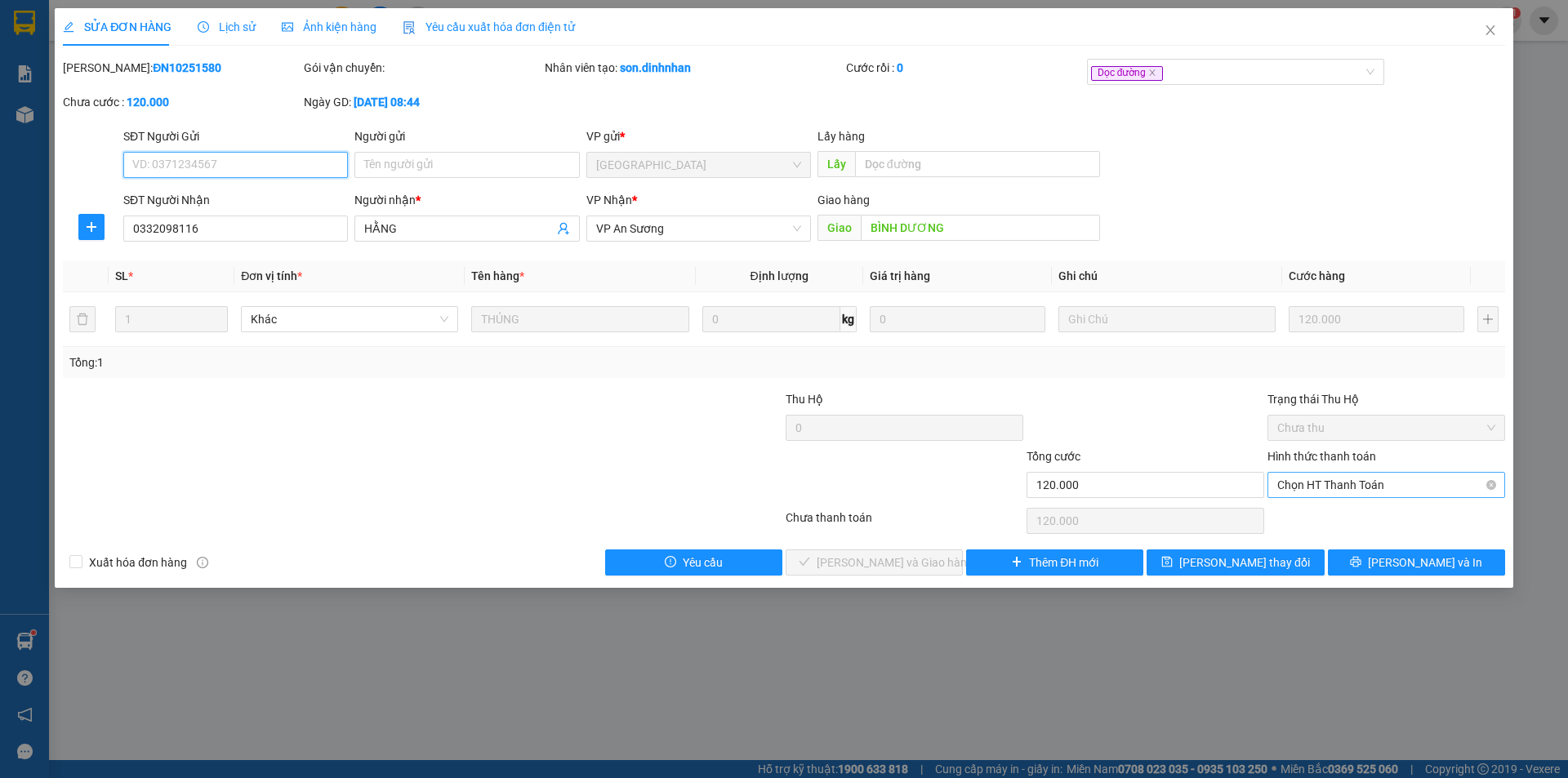
click at [1334, 475] on span "Chọn HT Thanh Toán" at bounding box center [1386, 484] width 218 height 24
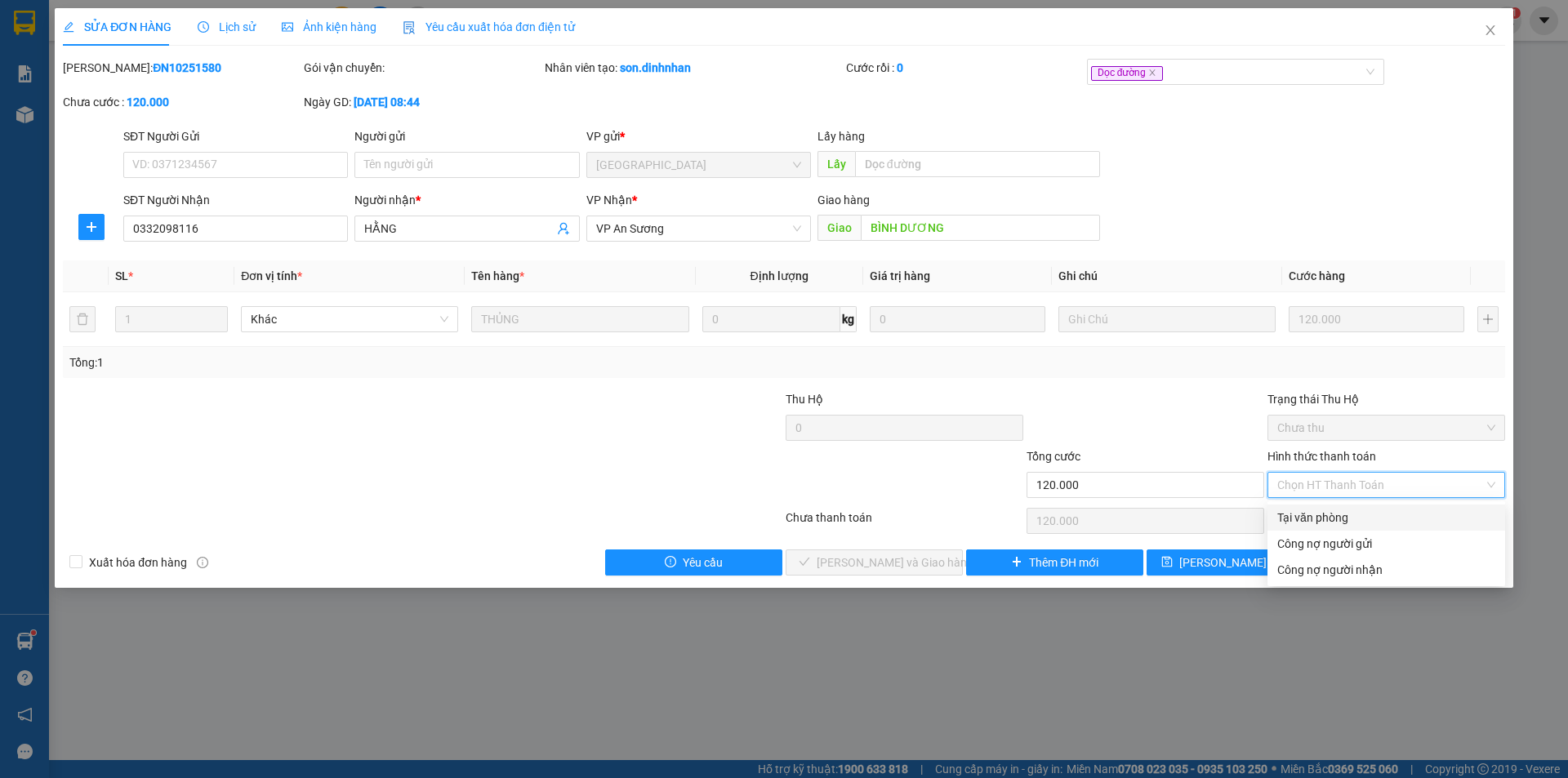
click at [1331, 519] on div "Tại văn phòng" at bounding box center [1386, 518] width 218 height 18
type input "0"
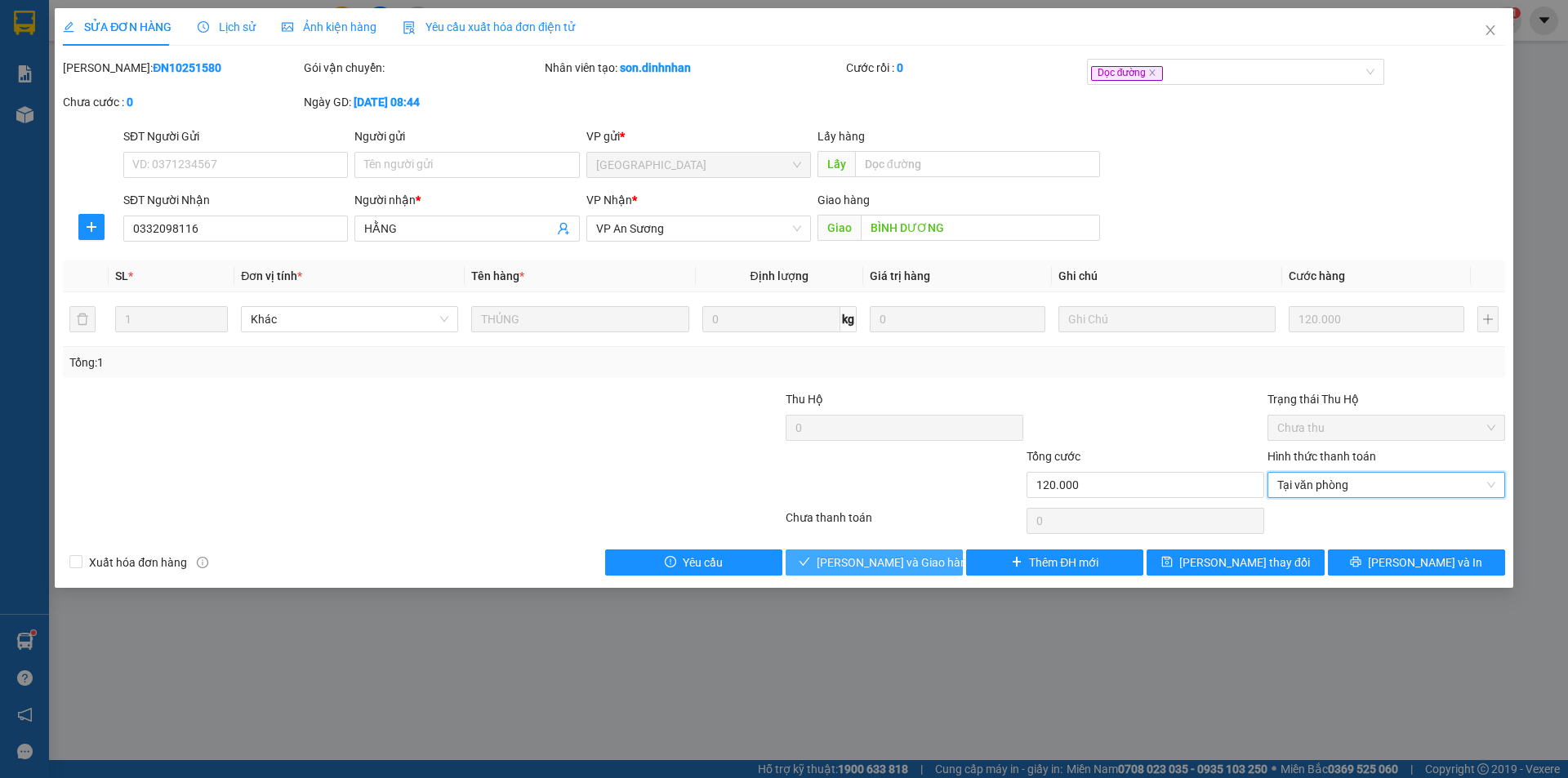
click at [922, 557] on span "Lưu và Giao hàng" at bounding box center [895, 563] width 157 height 18
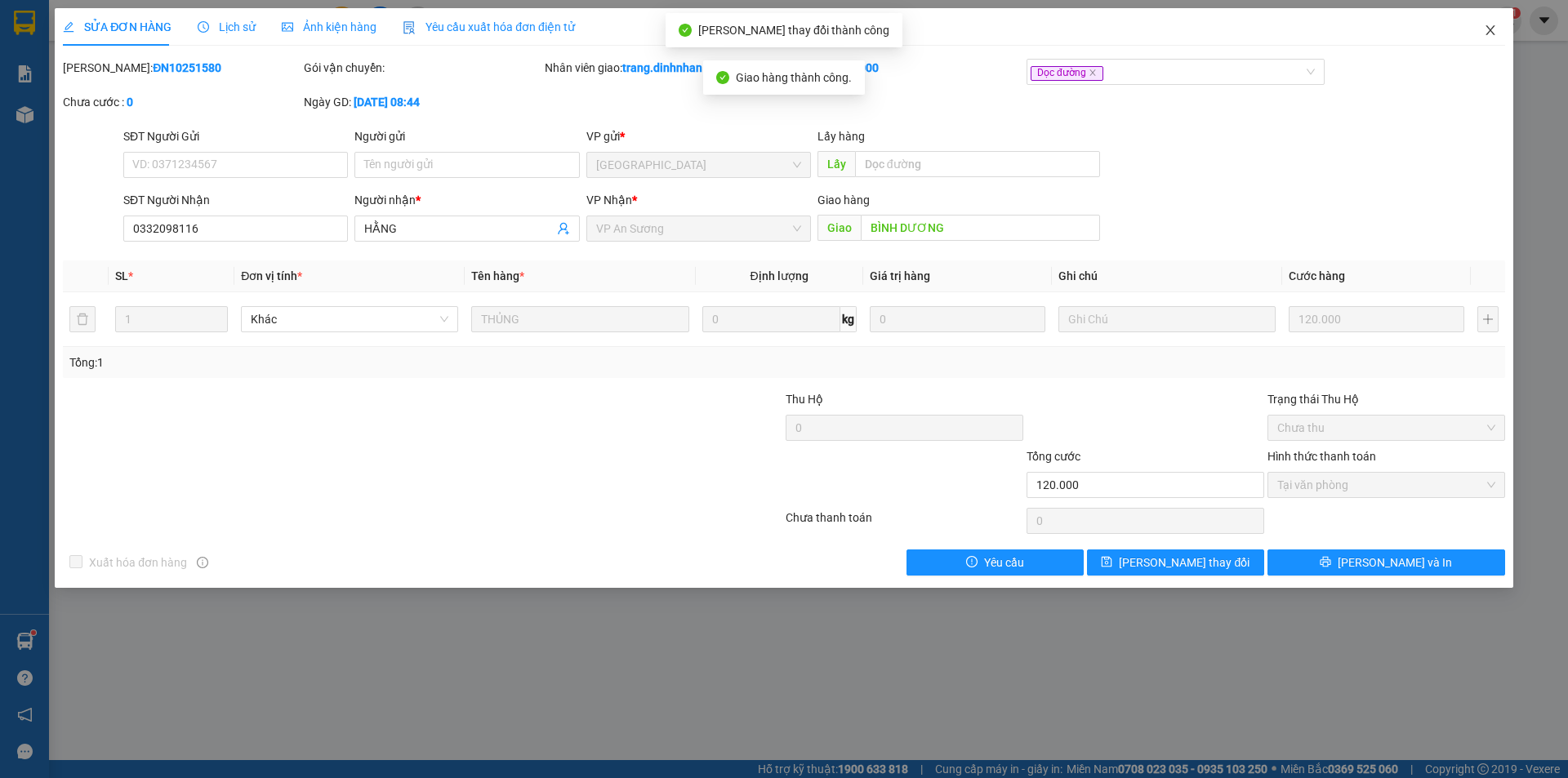
click at [1490, 32] on icon "close" at bounding box center [1490, 30] width 9 height 10
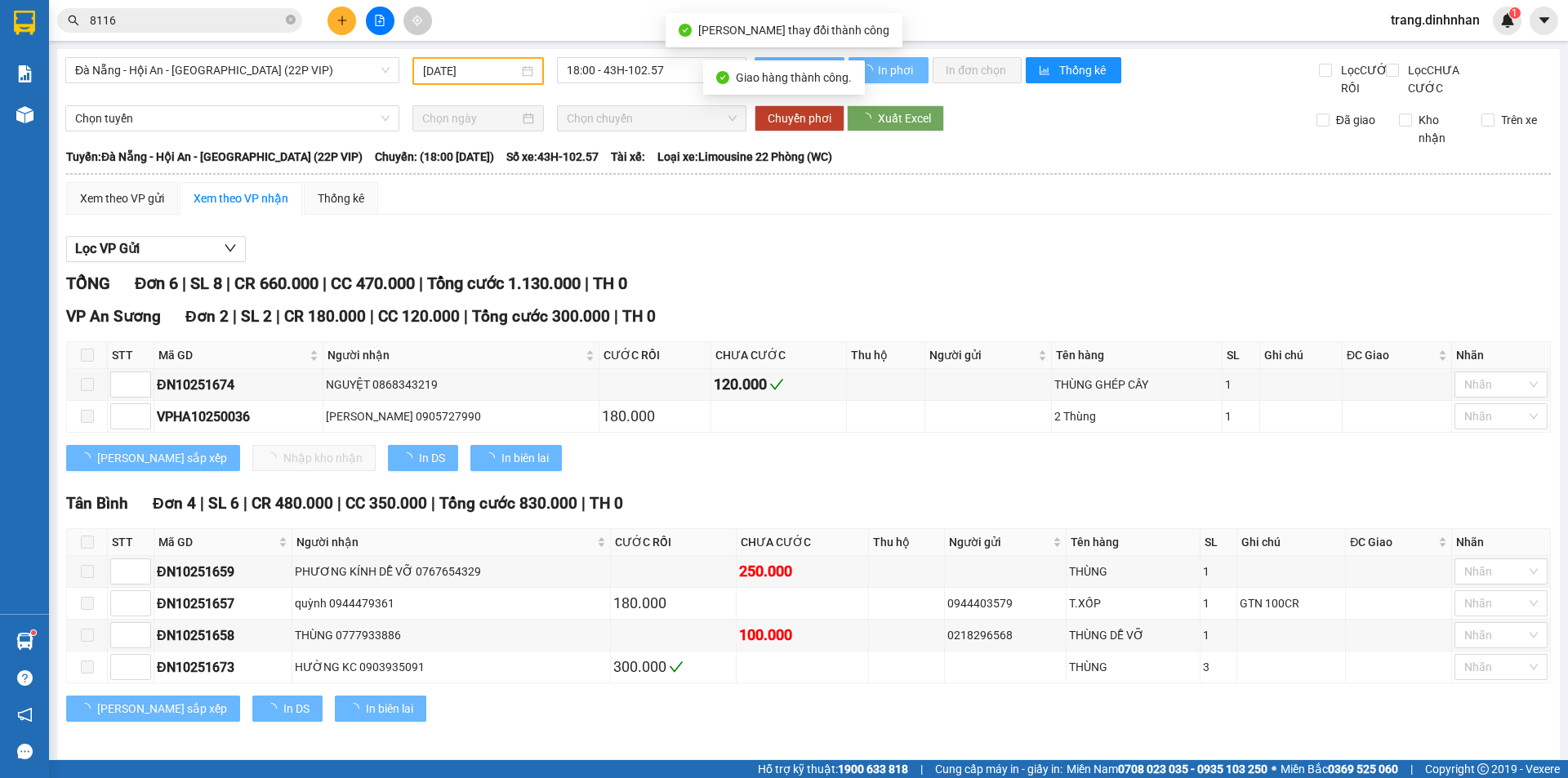
click at [237, 21] on input "8116" at bounding box center [186, 21] width 192 height 18
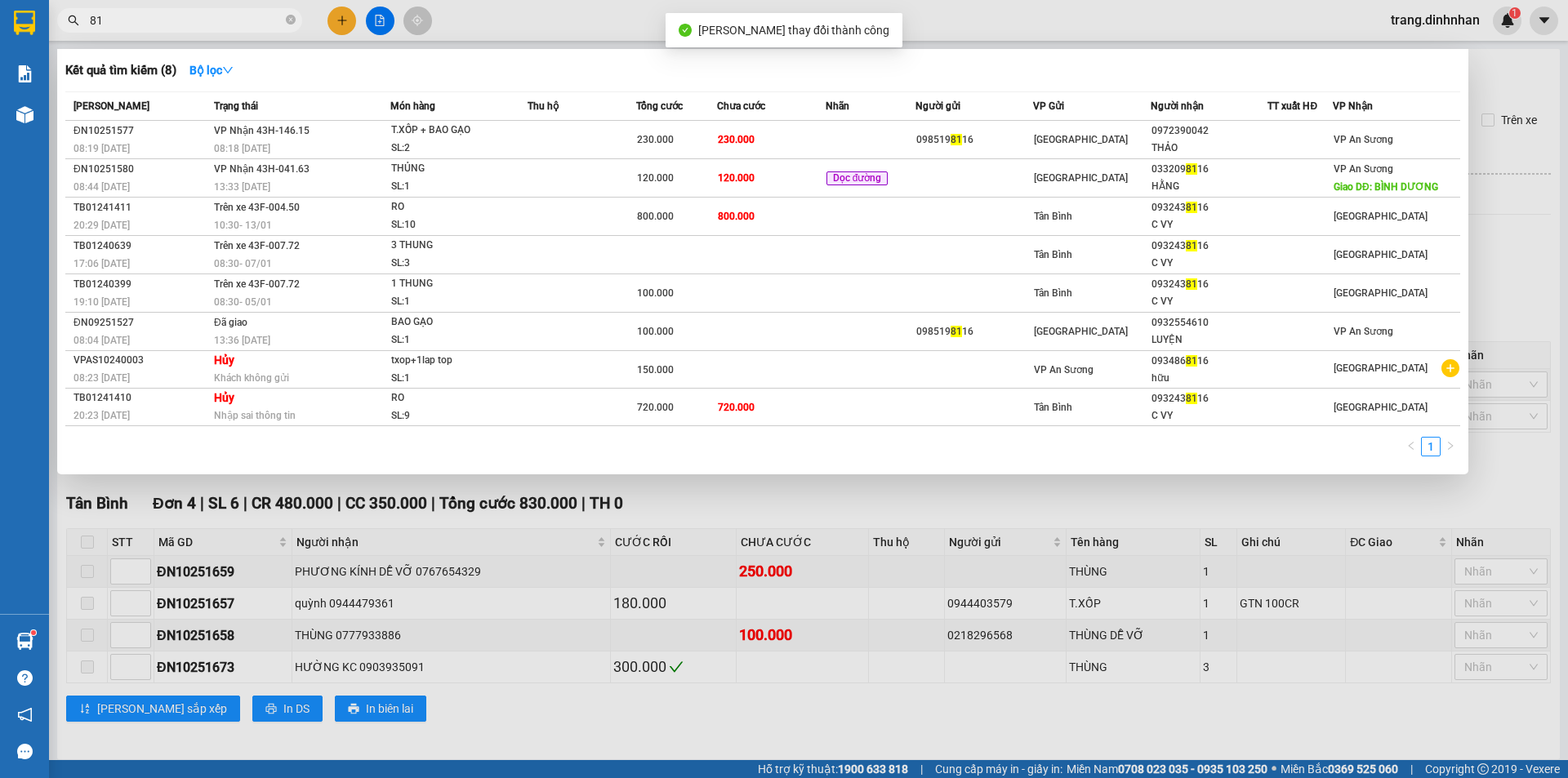
type input "8"
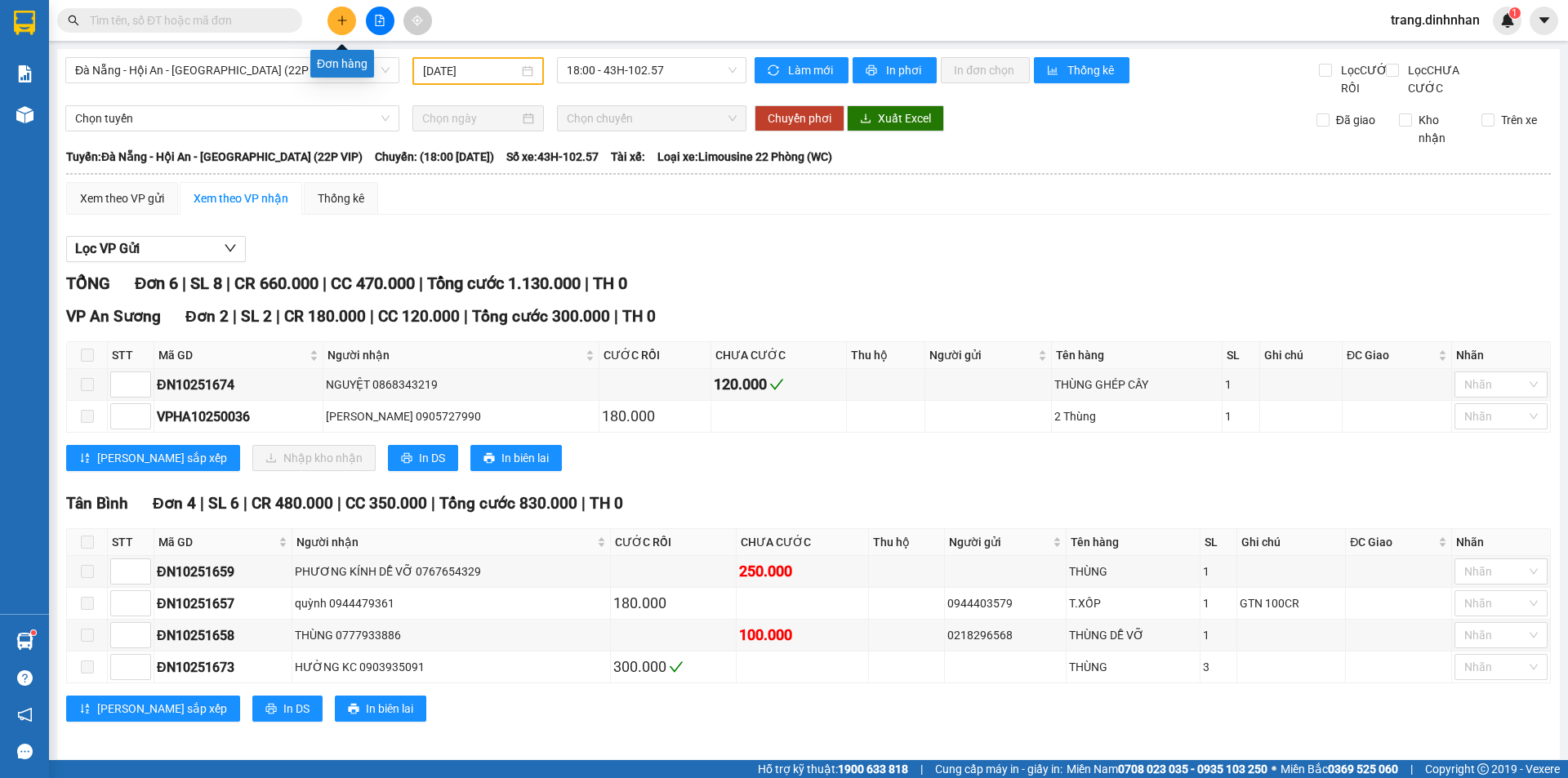
click at [332, 17] on button at bounding box center [342, 21] width 28 height 28
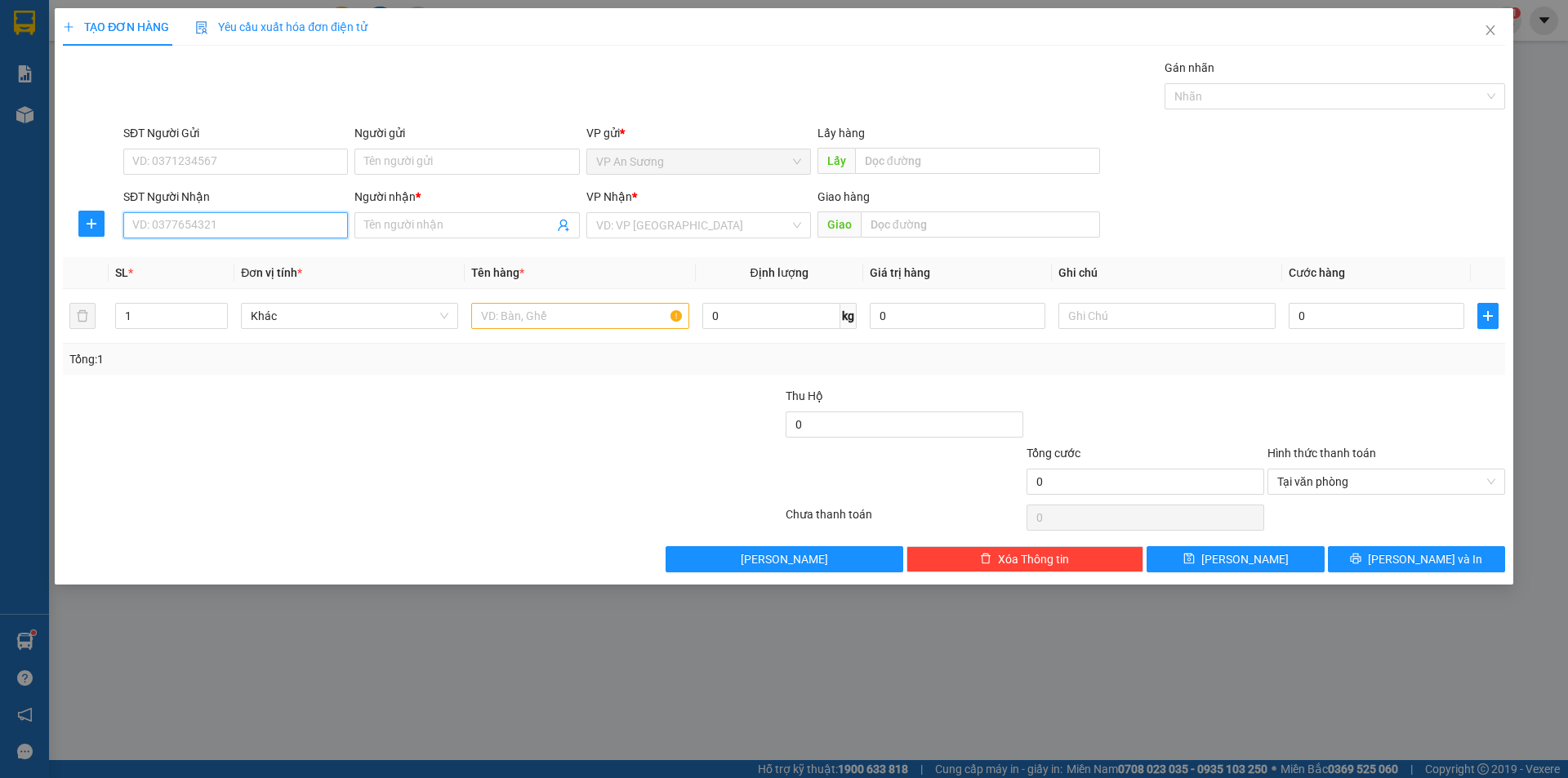
click at [249, 223] on input "SĐT Người Nhận" at bounding box center [236, 225] width 225 height 26
type input "0769070797"
click at [443, 225] on input "Người nhận *" at bounding box center [458, 226] width 188 height 18
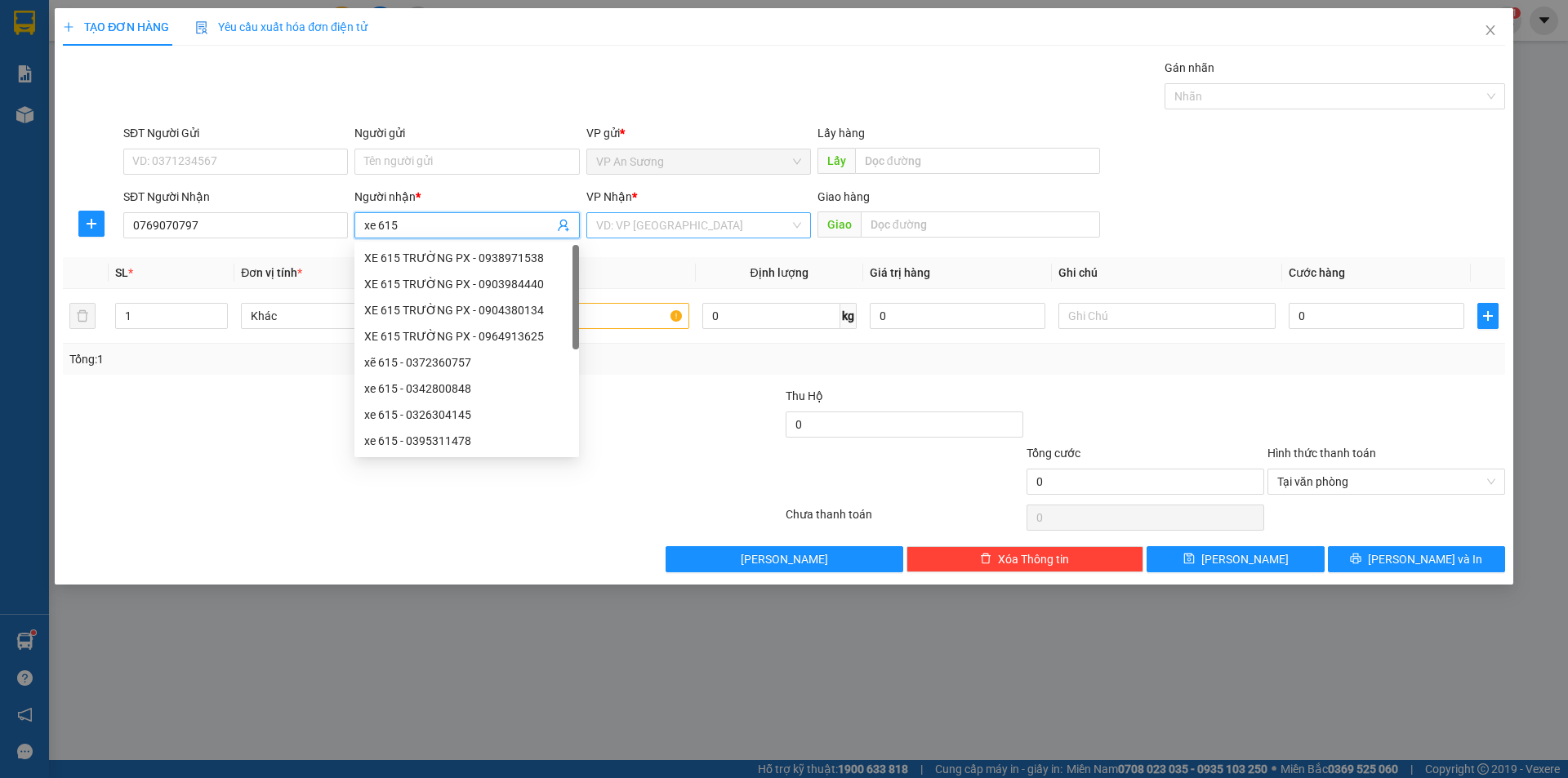
type input "xe 615"
click at [706, 223] on input "search" at bounding box center [692, 225] width 193 height 24
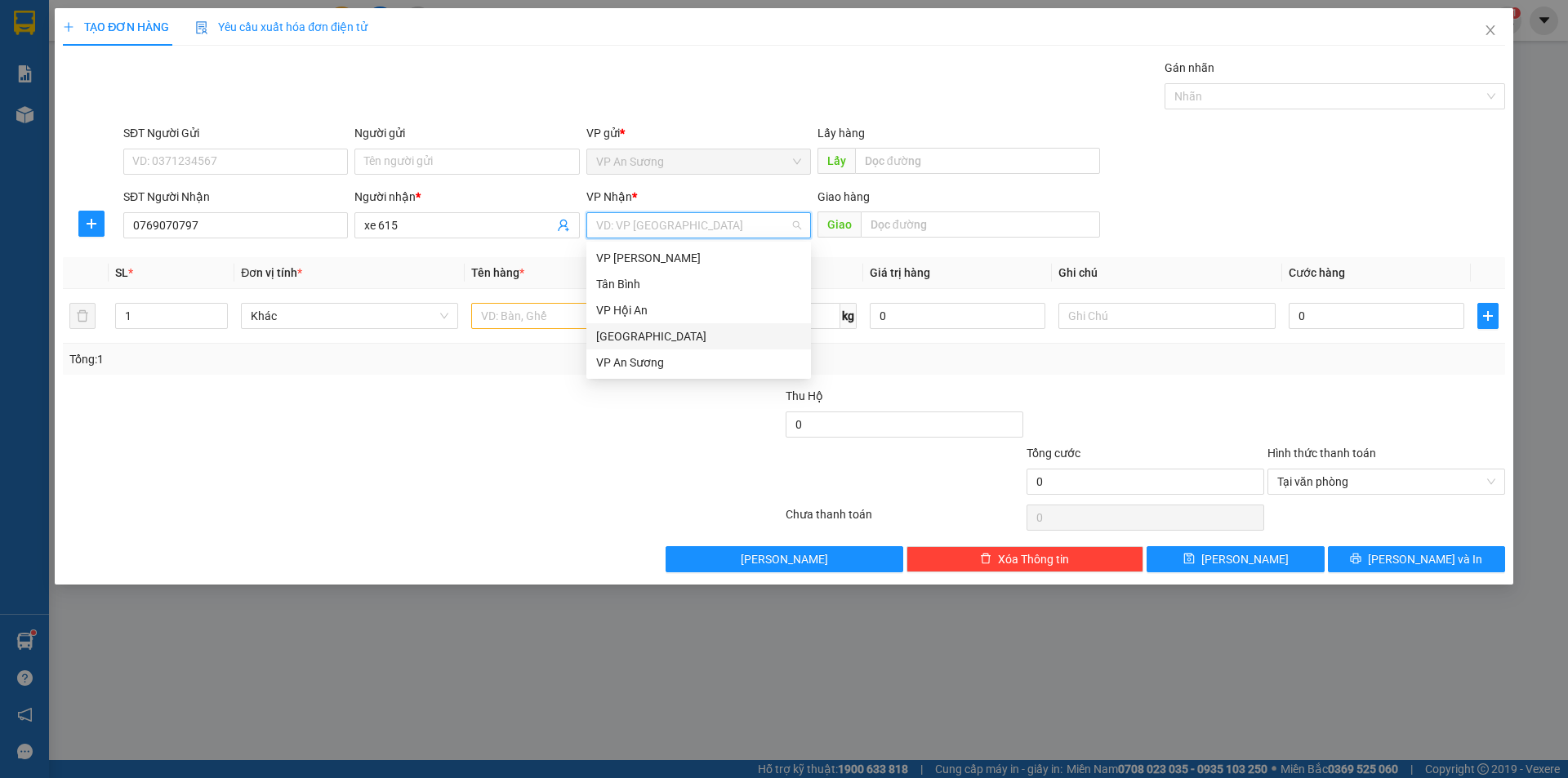
click at [667, 332] on div "[GEOGRAPHIC_DATA]" at bounding box center [698, 337] width 205 height 18
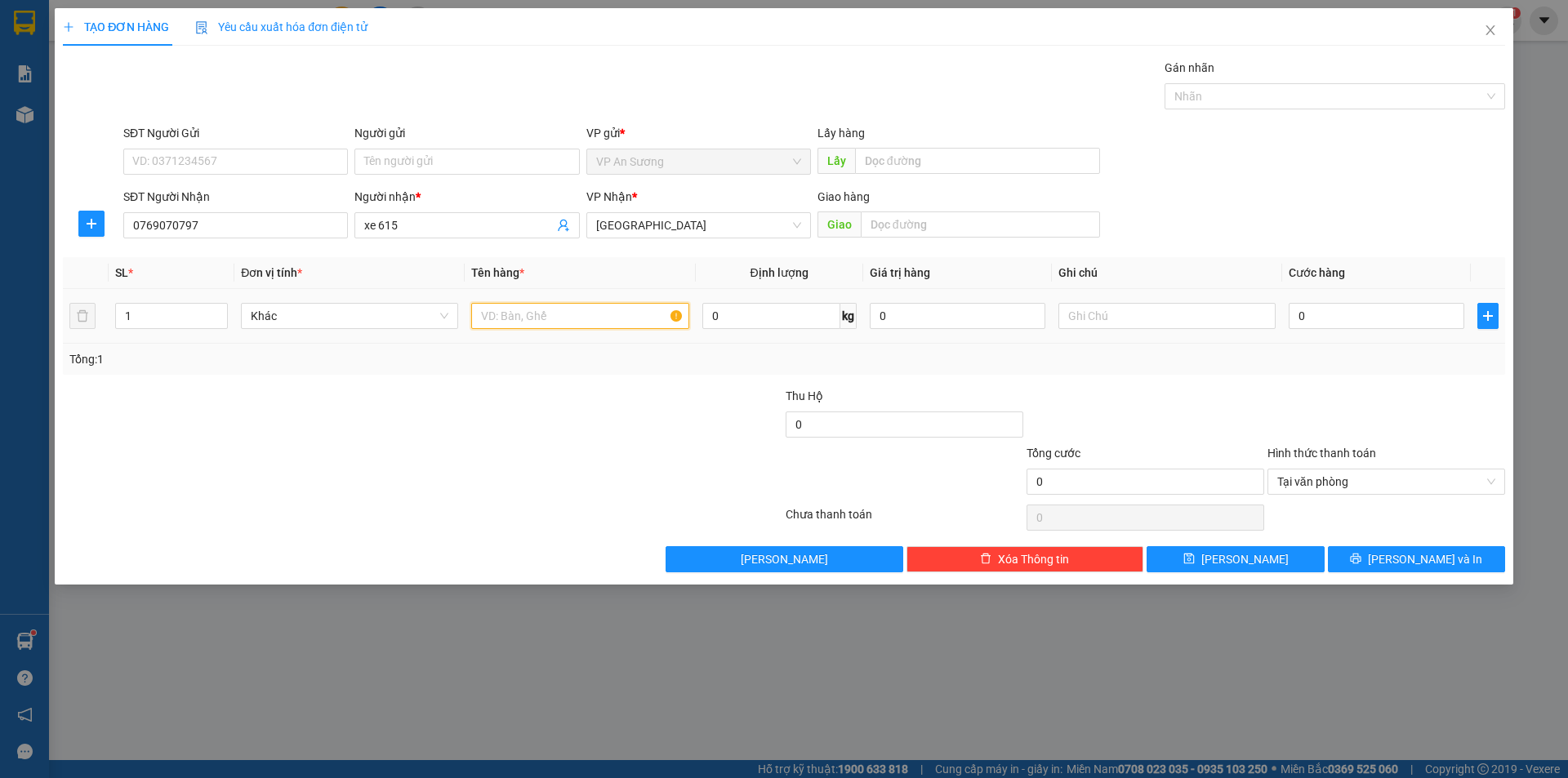
click at [593, 316] on input "text" at bounding box center [580, 316] width 217 height 26
type input "1 thùng giay"
click at [955, 228] on input "text" at bounding box center [980, 224] width 239 height 26
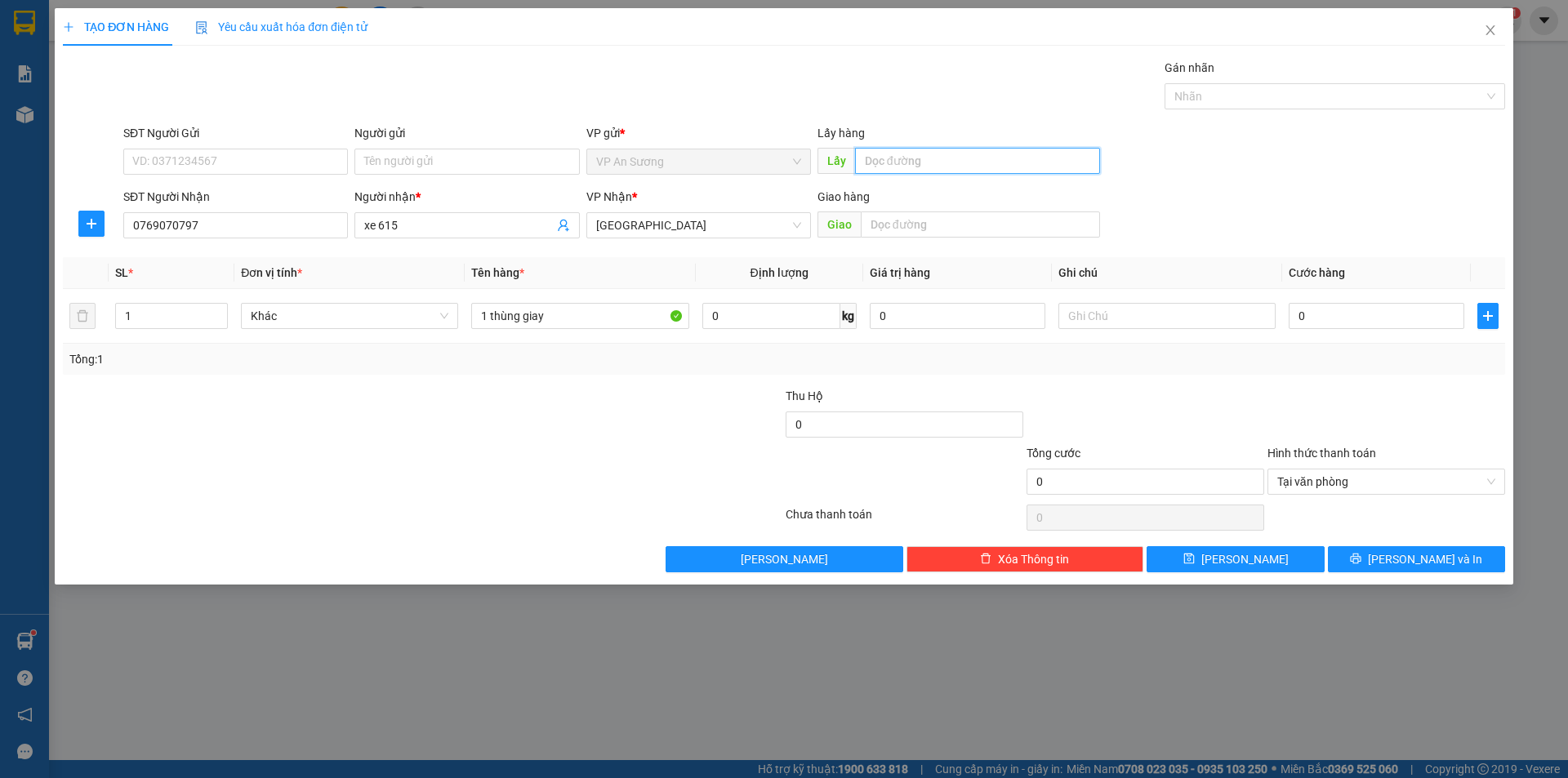
click at [966, 153] on input "text" at bounding box center [977, 160] width 245 height 26
type input "bình dương"
click at [1248, 556] on span "Lưu" at bounding box center [1245, 560] width 87 height 18
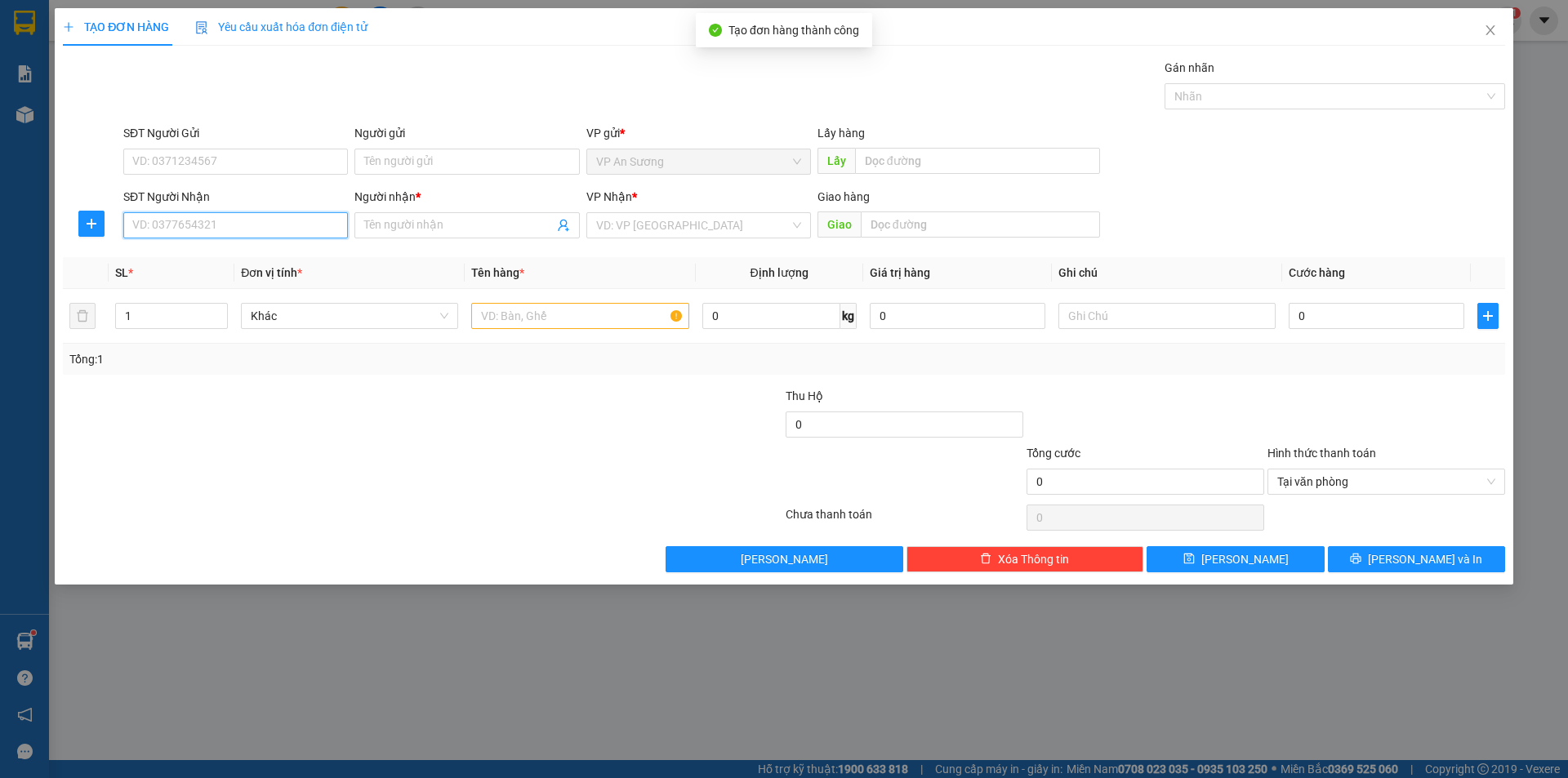
click at [222, 221] on input "SĐT Người Nhận" at bounding box center [236, 225] width 225 height 26
type input "0935679036"
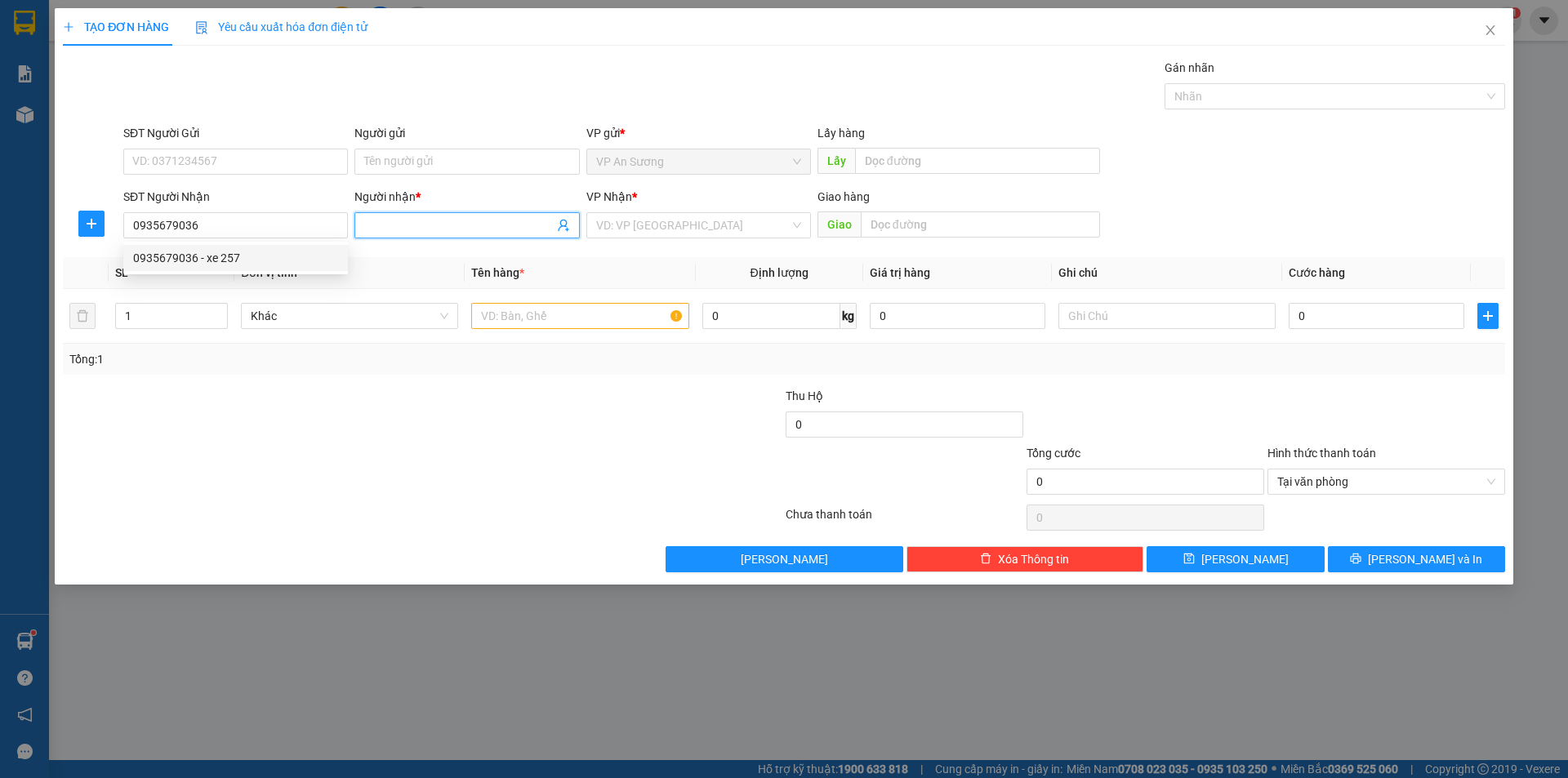
click at [394, 227] on input "Người nhận *" at bounding box center [458, 226] width 188 height 18
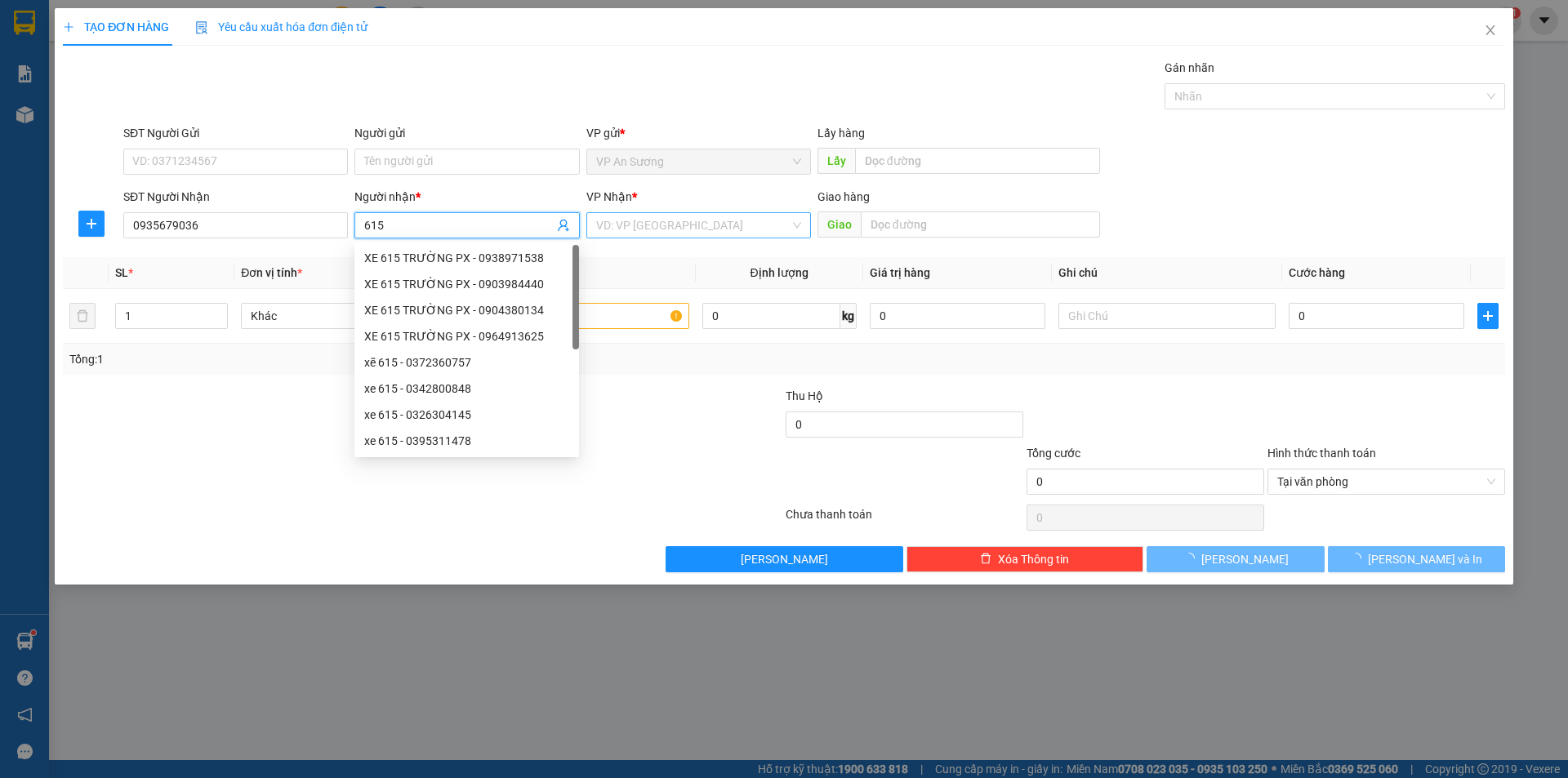
type input "615"
click at [641, 232] on input "search" at bounding box center [692, 225] width 193 height 24
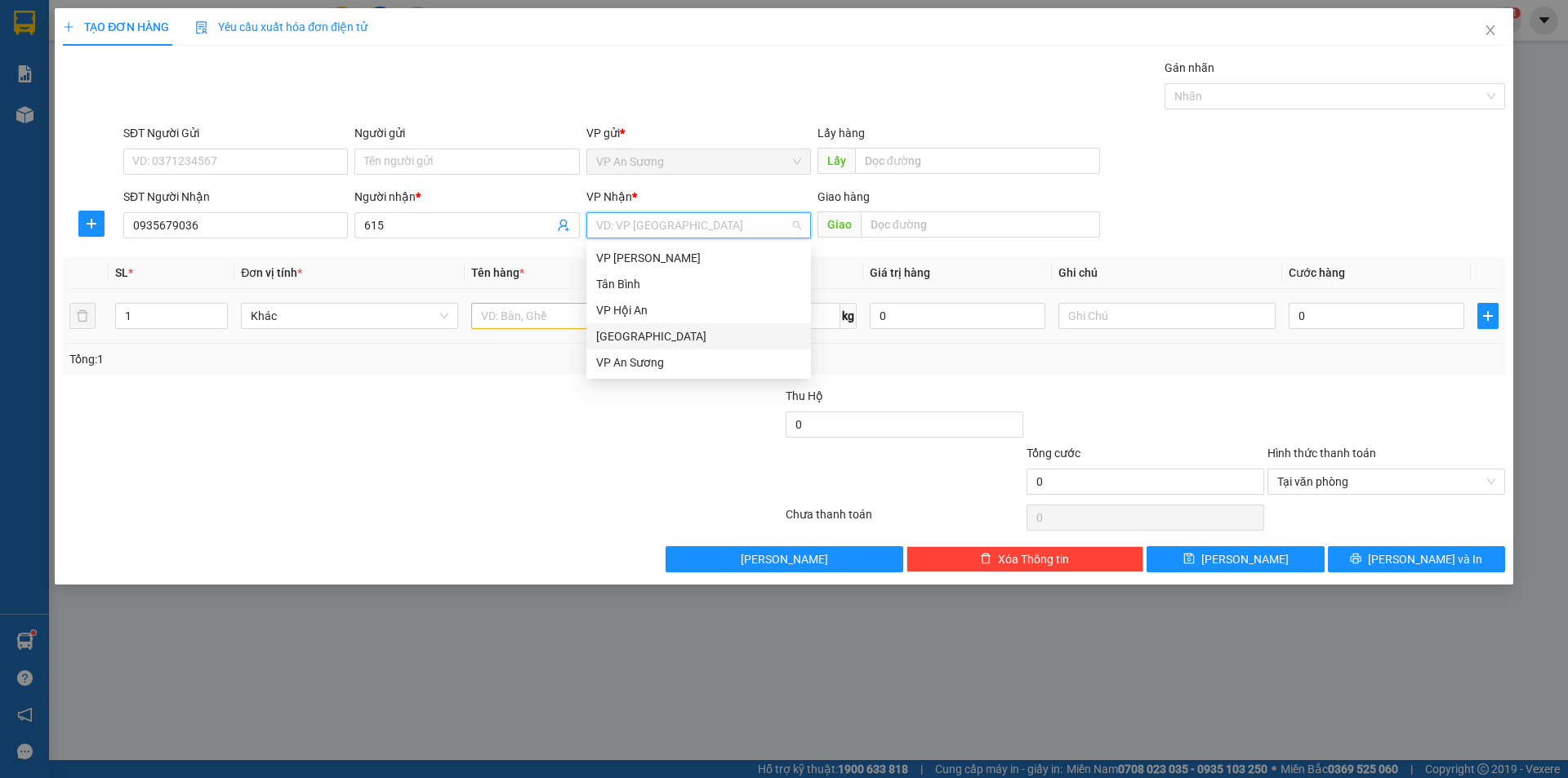
click at [668, 344] on div "[GEOGRAPHIC_DATA]" at bounding box center [698, 337] width 205 height 18
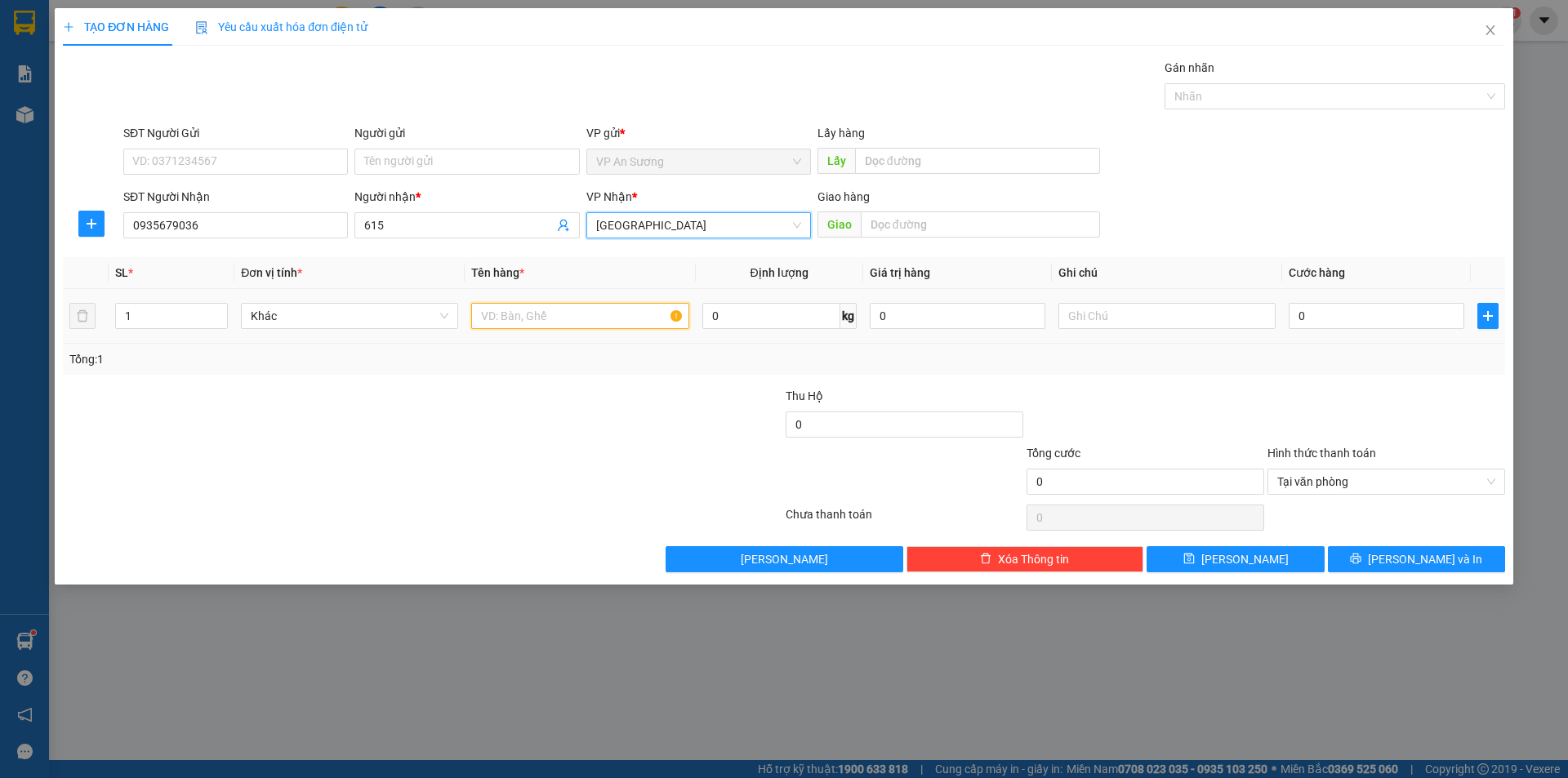
click at [568, 317] on input "text" at bounding box center [580, 316] width 217 height 26
type input "2"
type input "1 xôp"
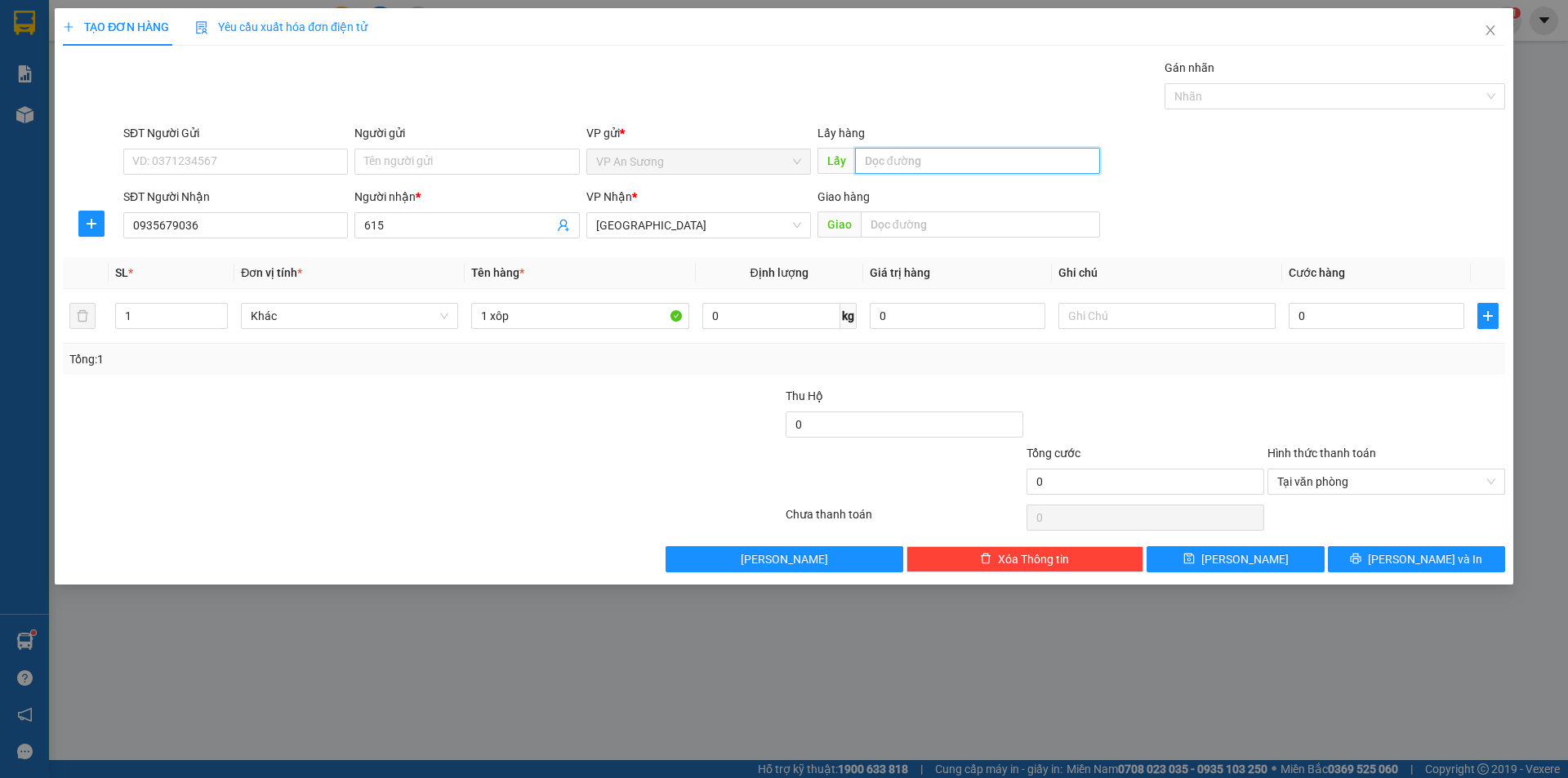
click at [965, 167] on input "text" at bounding box center [977, 160] width 245 height 26
type input "bình dương"
click at [1412, 322] on input "0" at bounding box center [1376, 316] width 176 height 26
type input "3"
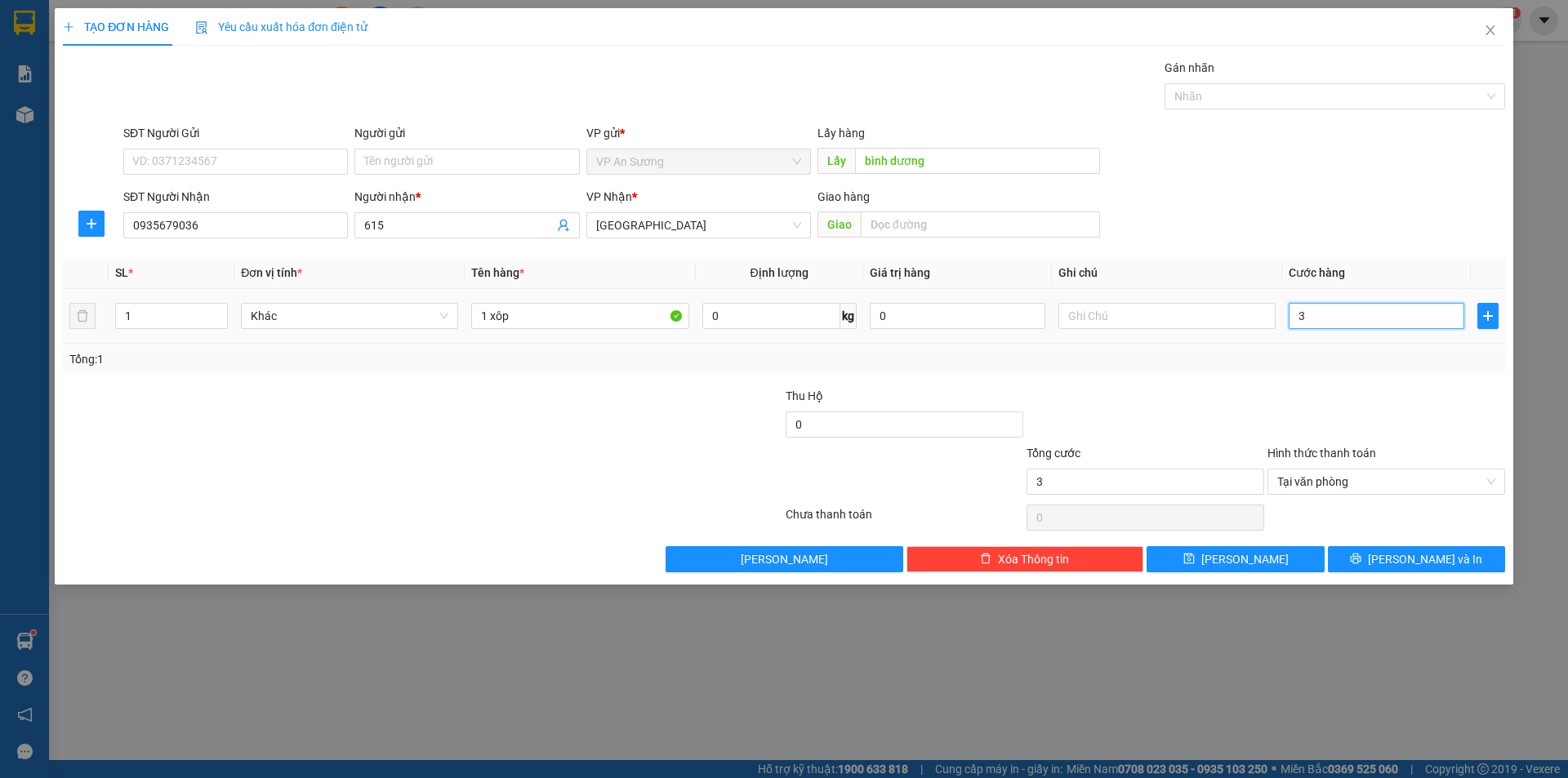
type input "30"
type input "300"
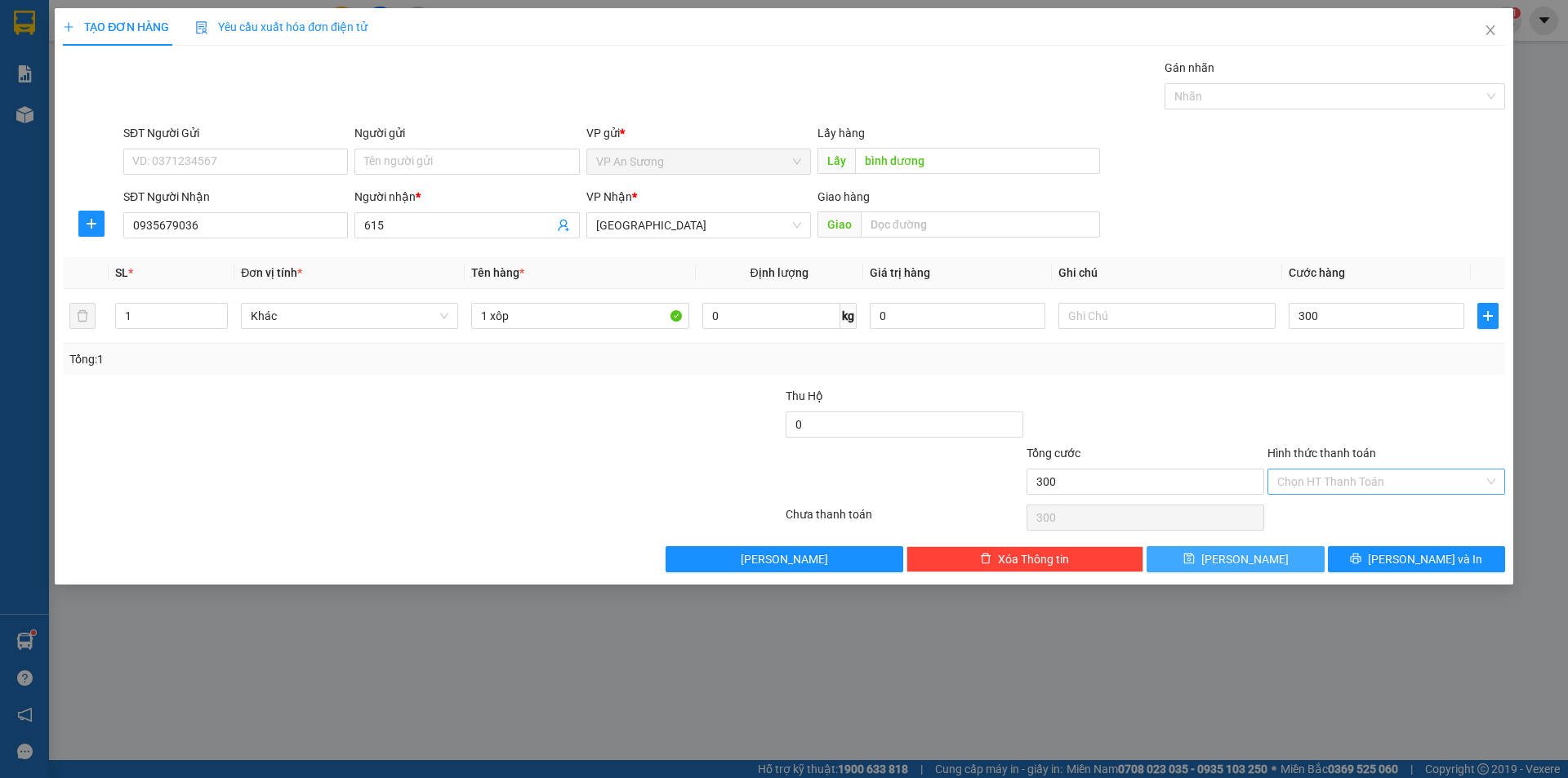
type input "300.000"
click at [1233, 558] on button "Lưu" at bounding box center [1235, 559] width 177 height 26
type input "0"
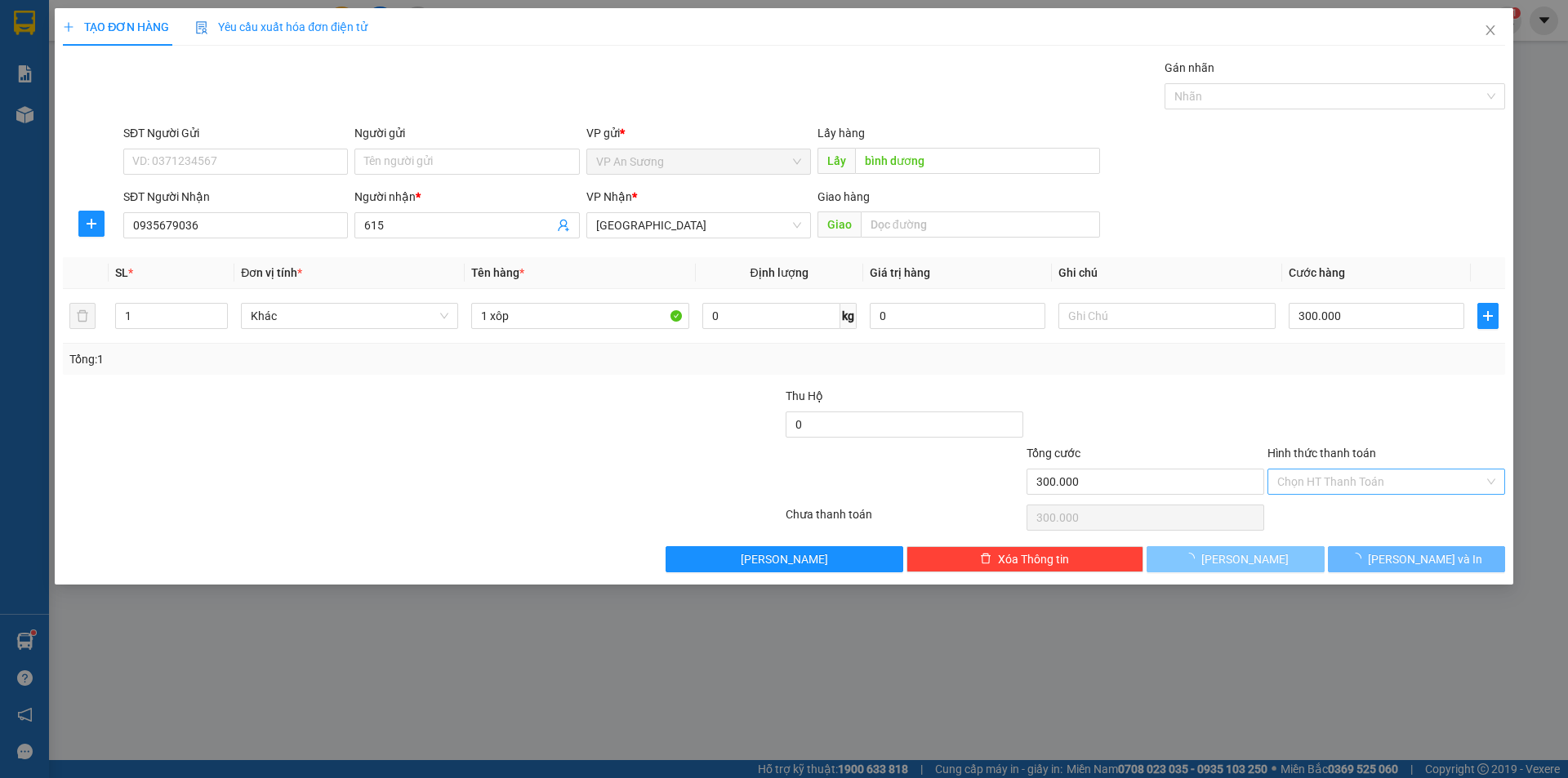
type input "0"
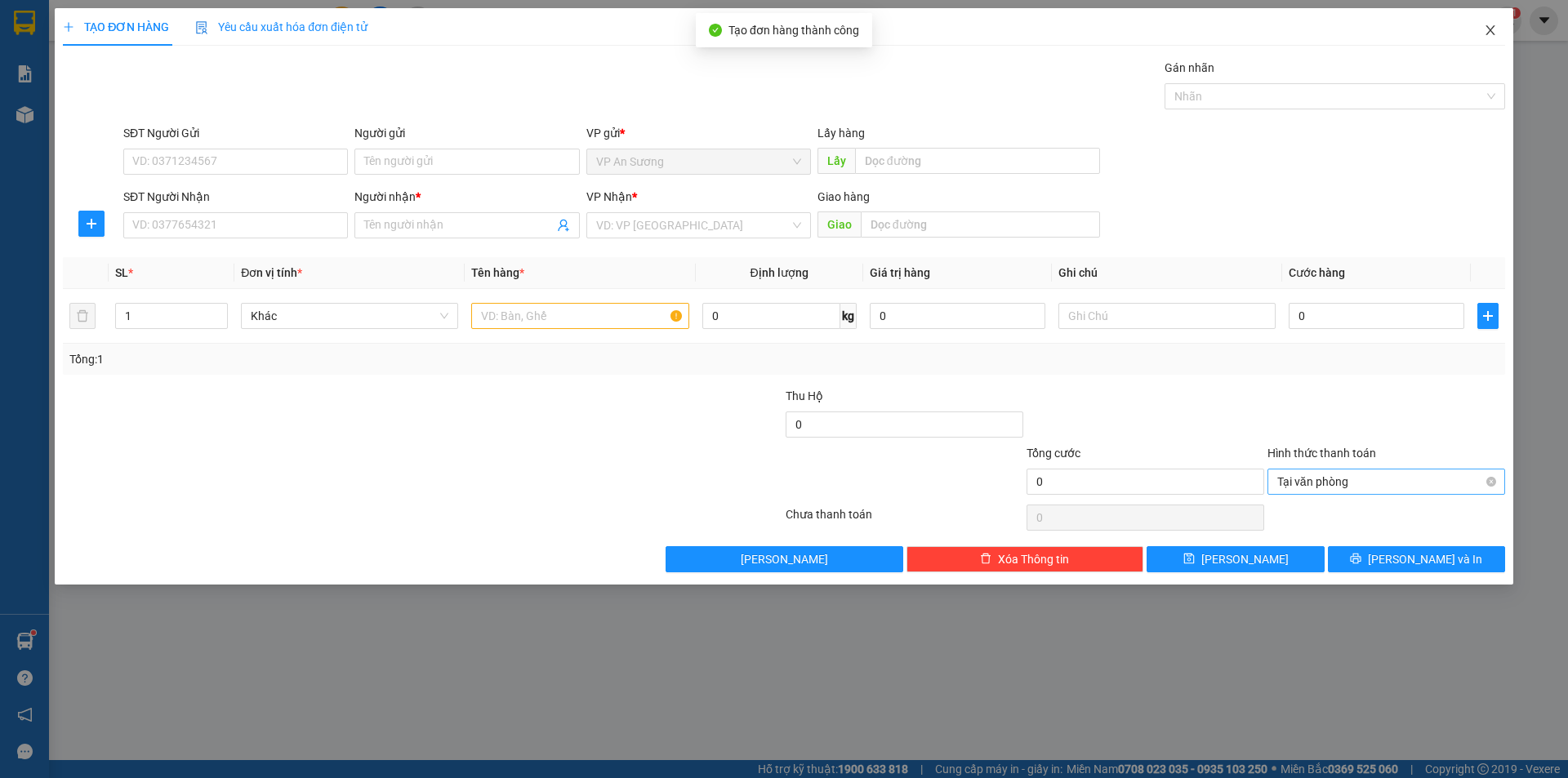
click at [1494, 28] on icon "close" at bounding box center [1491, 30] width 13 height 13
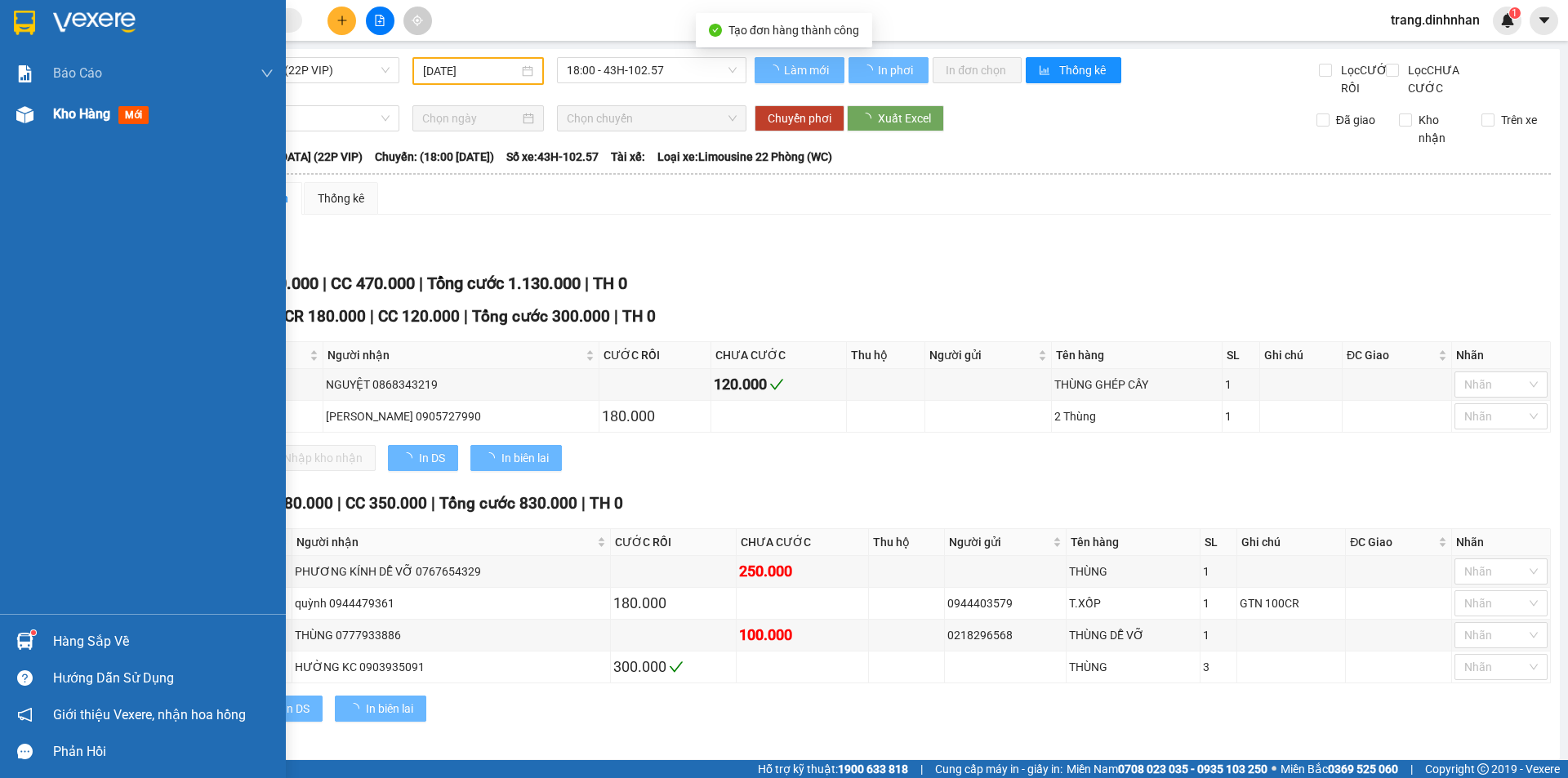
click at [68, 107] on span "Kho hàng" at bounding box center [82, 113] width 57 height 16
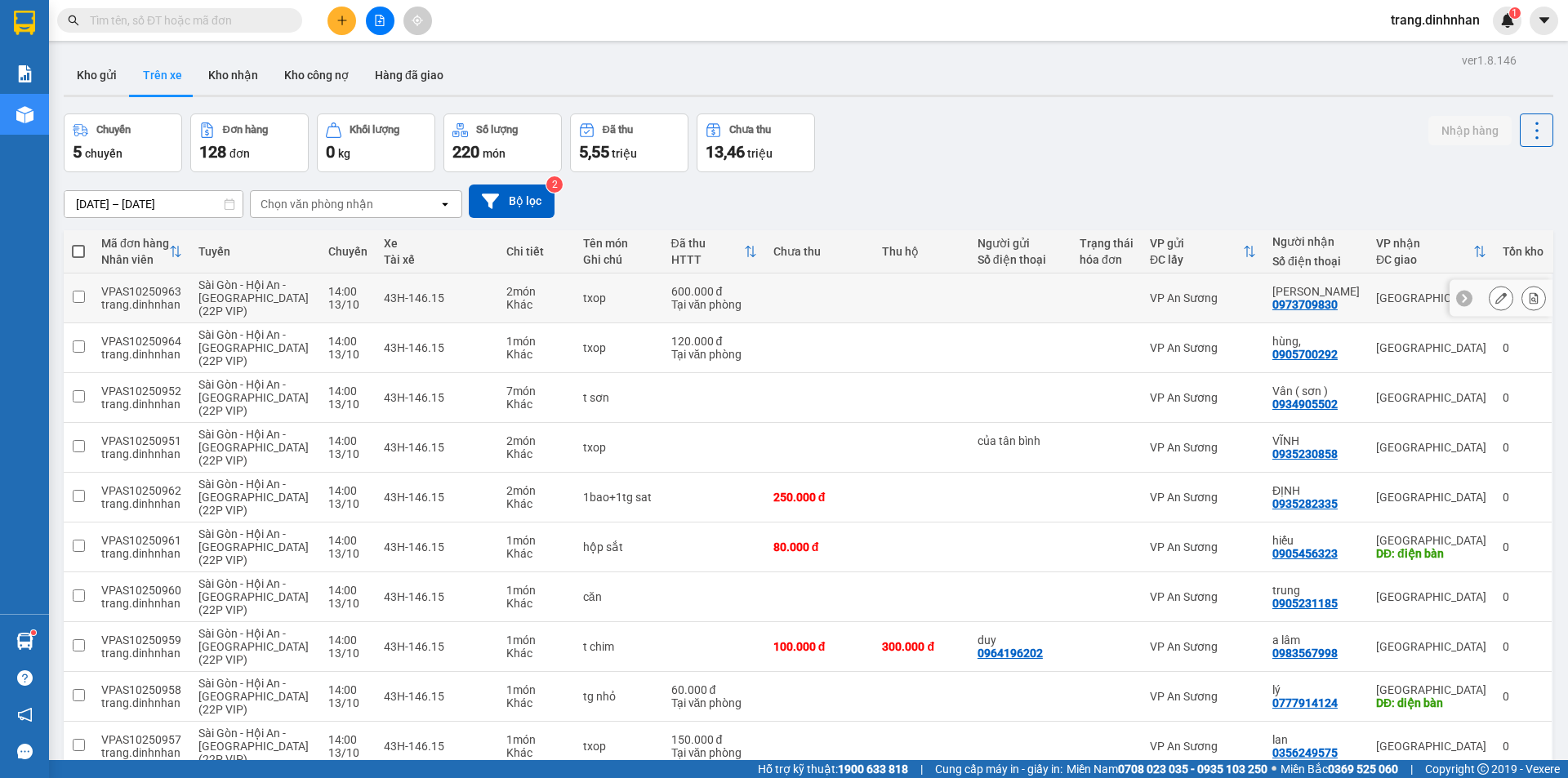
click at [909, 294] on td at bounding box center [921, 298] width 95 height 50
checkbox input "true"
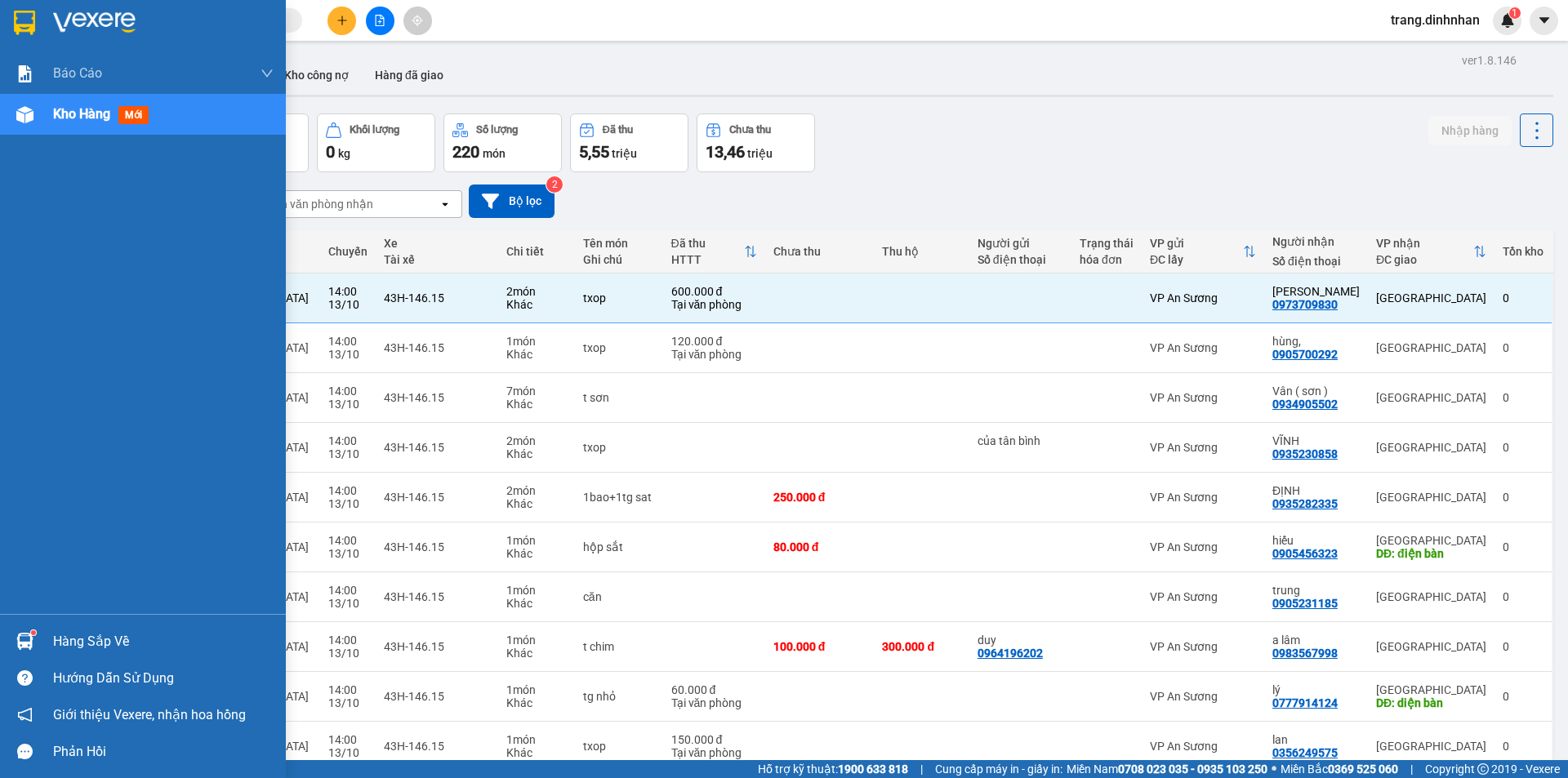
click at [45, 113] on div "Kho hàng mới" at bounding box center [142, 114] width 286 height 41
click at [64, 112] on span "Kho hàng" at bounding box center [82, 113] width 57 height 16
click at [62, 118] on span "Kho hàng" at bounding box center [82, 113] width 57 height 16
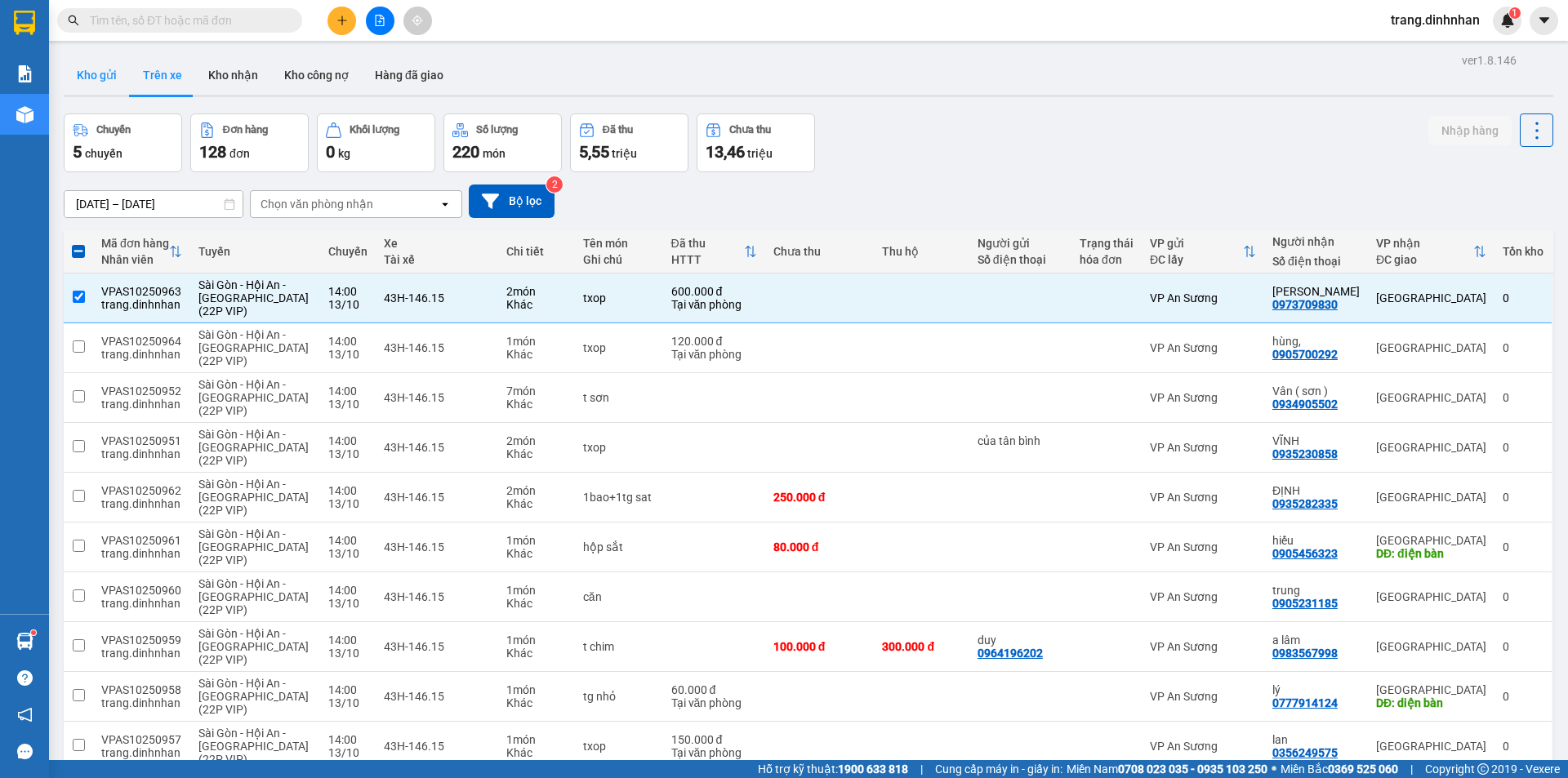
click at [82, 82] on button "Kho gửi" at bounding box center [96, 75] width 66 height 39
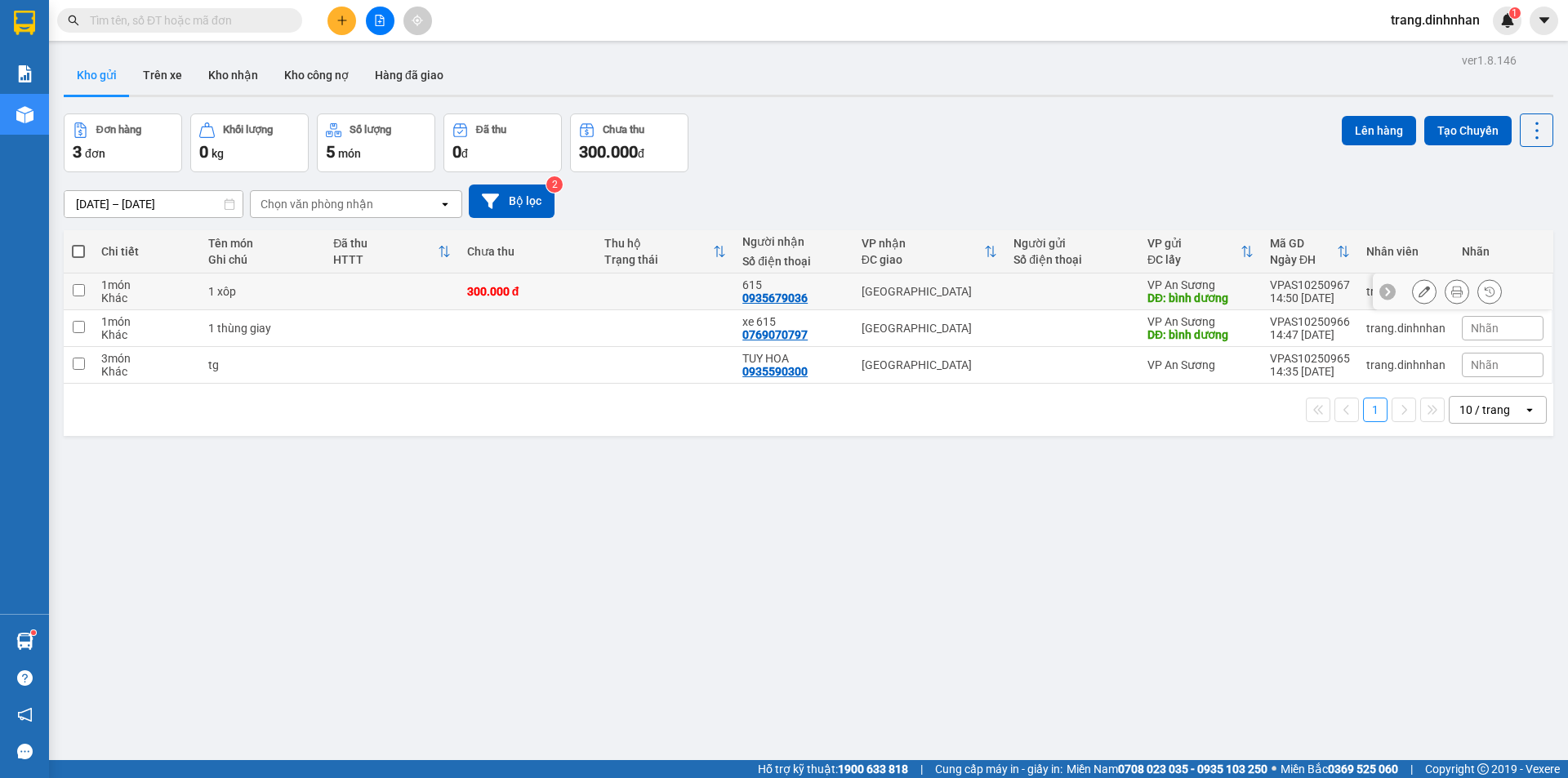
click at [680, 287] on td at bounding box center [665, 292] width 138 height 37
checkbox input "true"
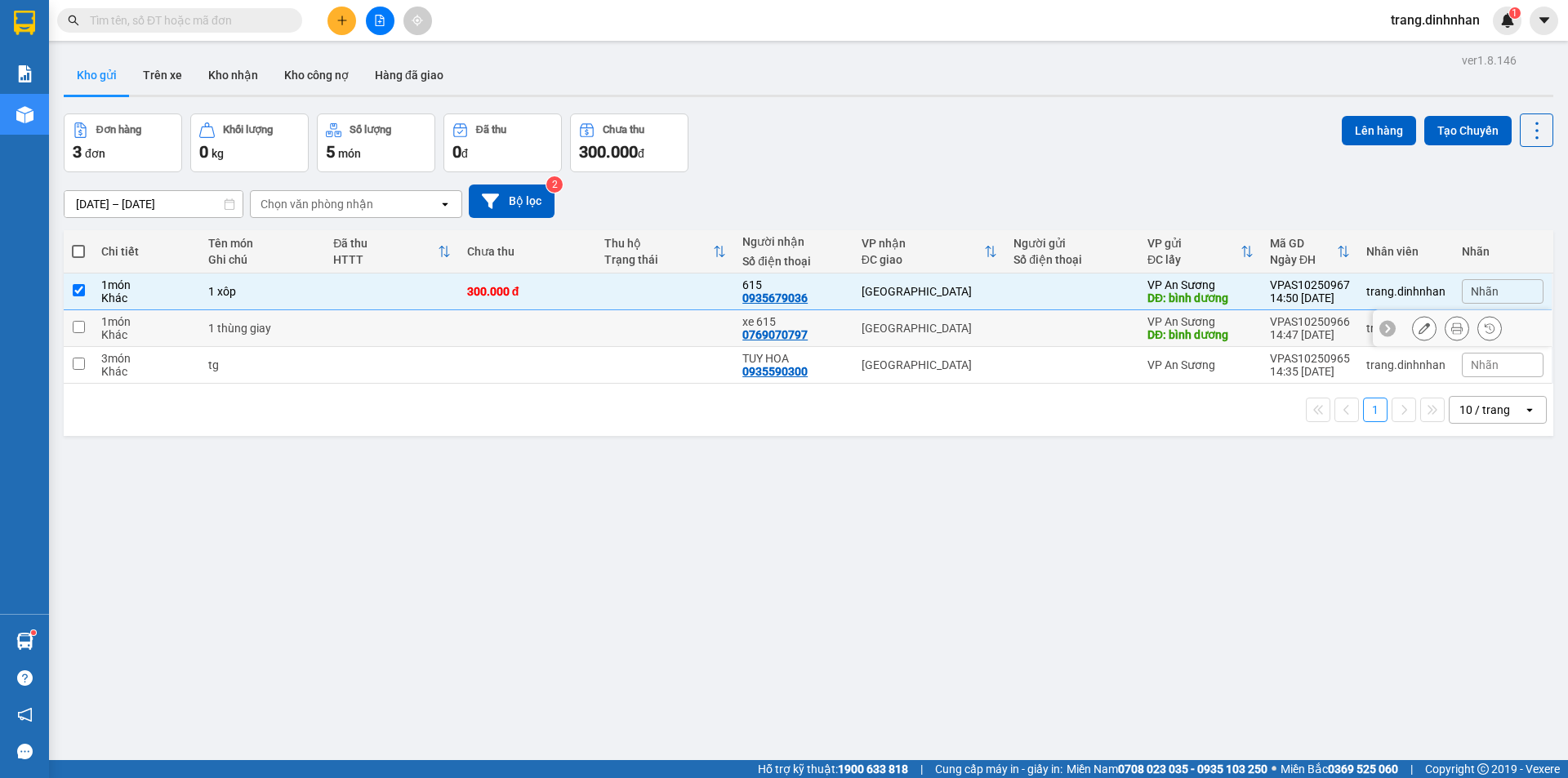
click at [659, 338] on td at bounding box center [665, 328] width 138 height 37
checkbox input "true"
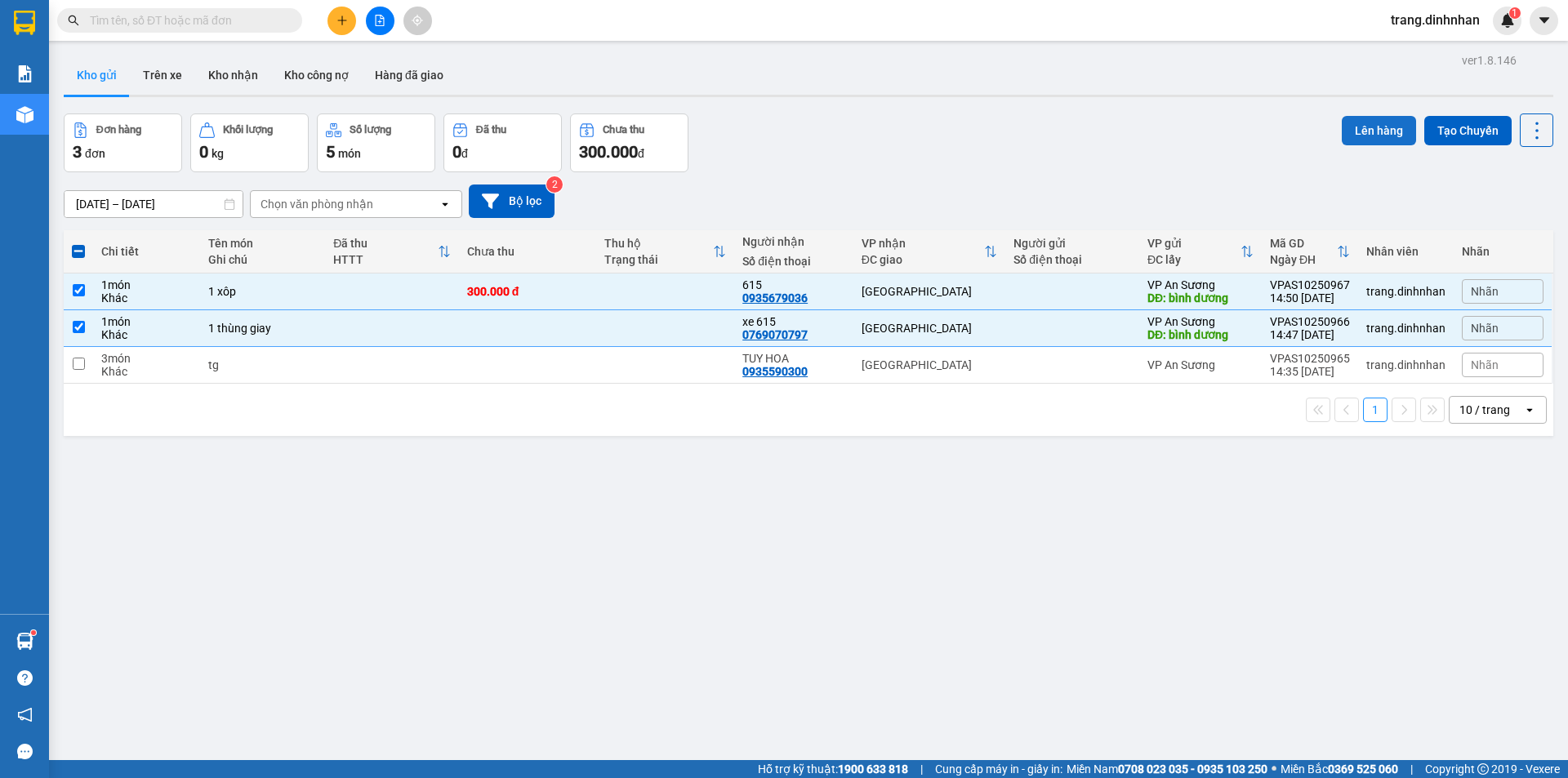
click at [1372, 124] on button "Lên hàng" at bounding box center [1378, 130] width 74 height 29
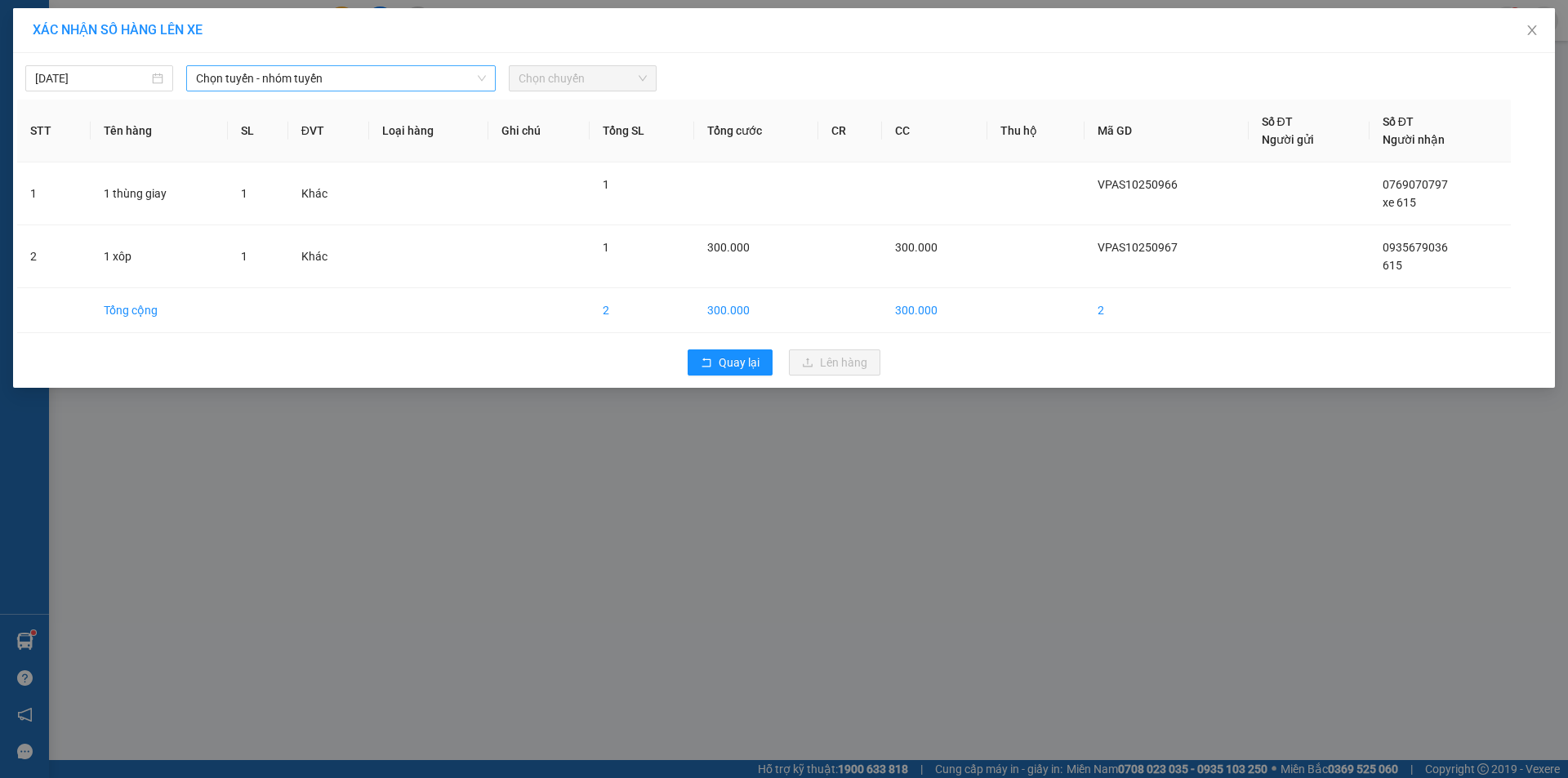
click at [239, 87] on span "Chọn tuyến - nhóm tuyến" at bounding box center [341, 77] width 290 height 24
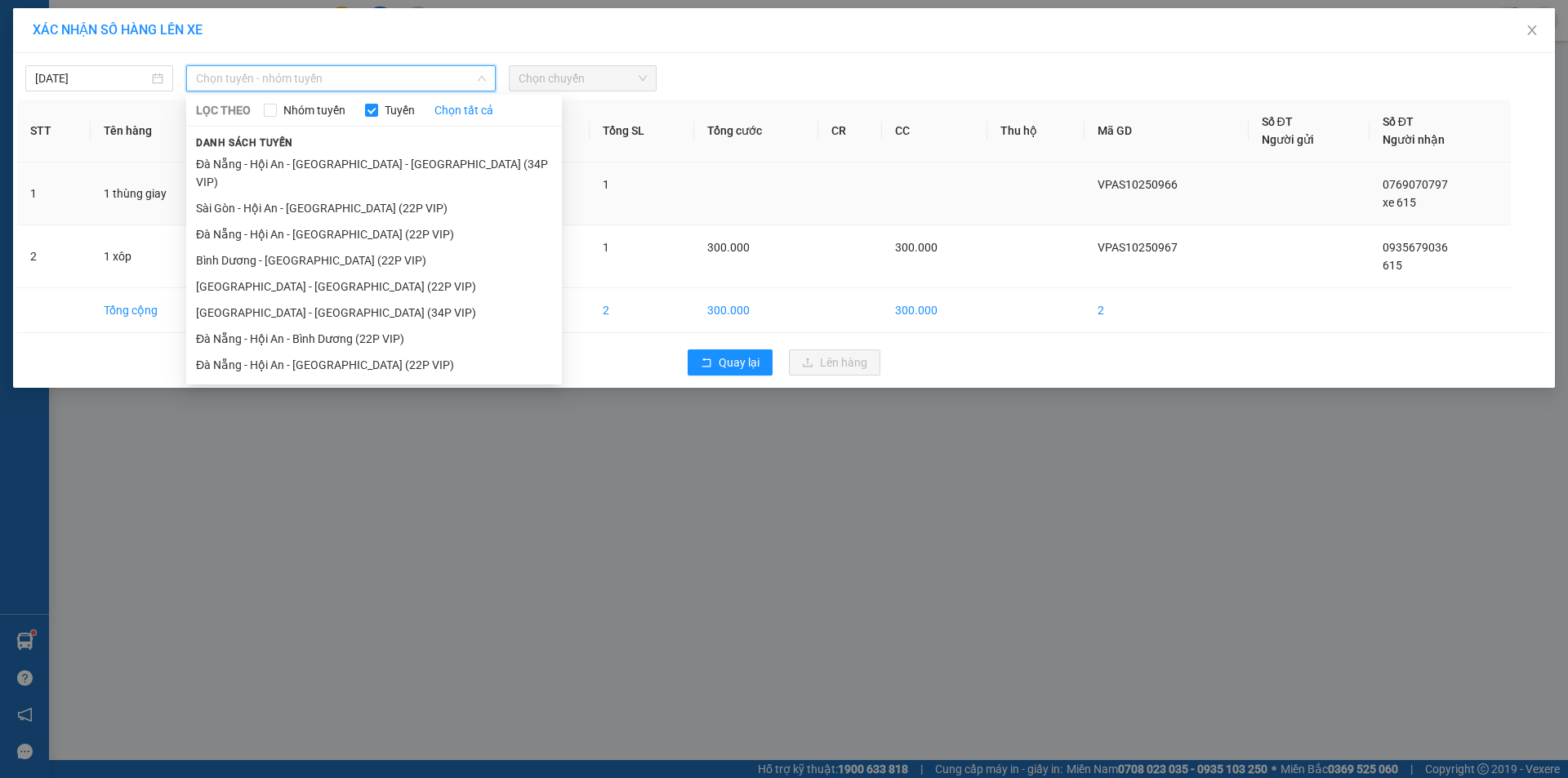
click at [246, 200] on li "Sài Gòn - Hội An - [GEOGRAPHIC_DATA] (22P VIP)" at bounding box center [373, 207] width 376 height 26
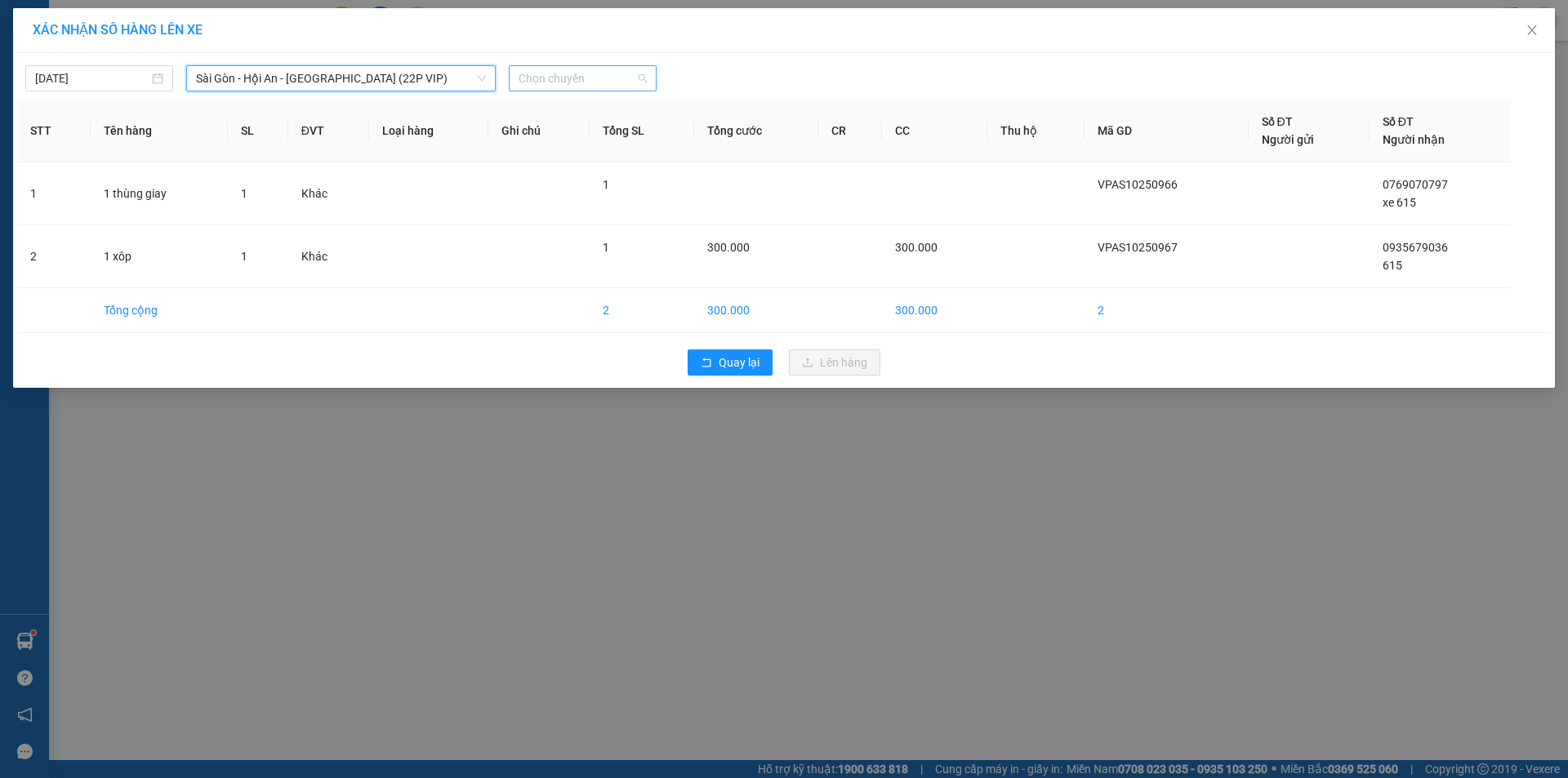
click at [617, 86] on span "Chọn chuyến" at bounding box center [582, 77] width 128 height 24
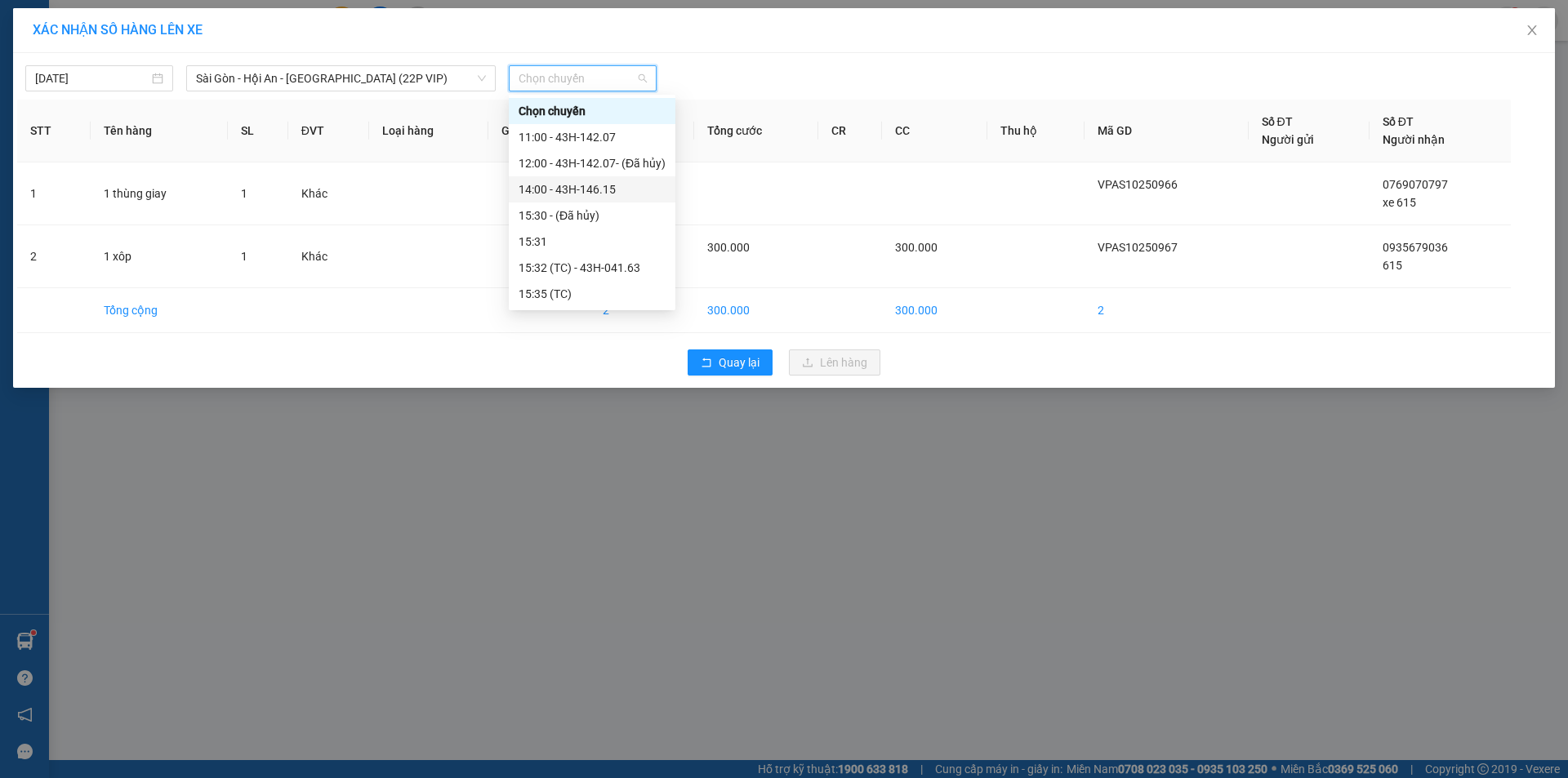
click at [602, 187] on div "14:00 - 43H-146.15" at bounding box center [592, 190] width 147 height 18
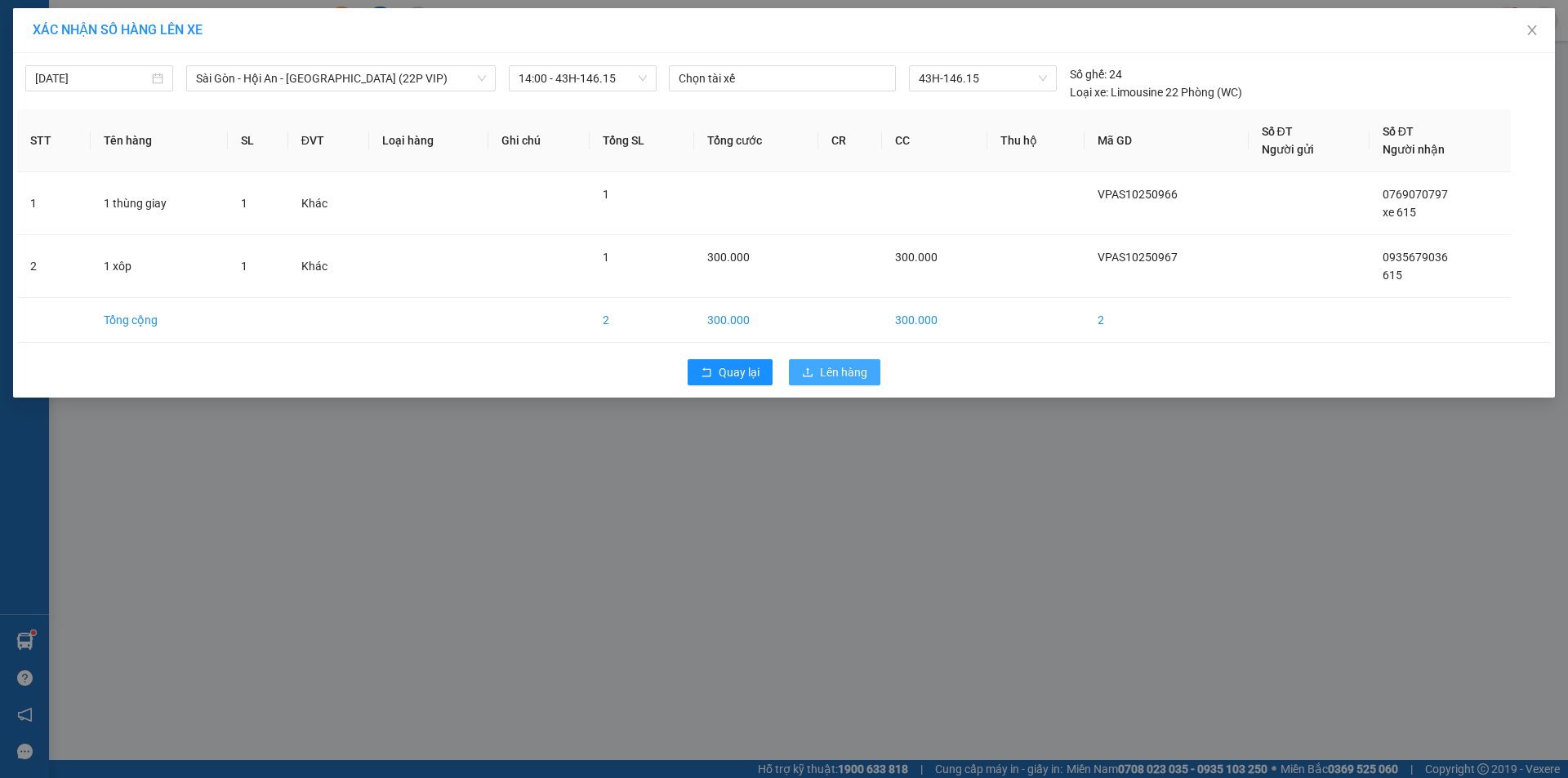
click at [841, 379] on span "Lên hàng" at bounding box center [843, 372] width 47 height 18
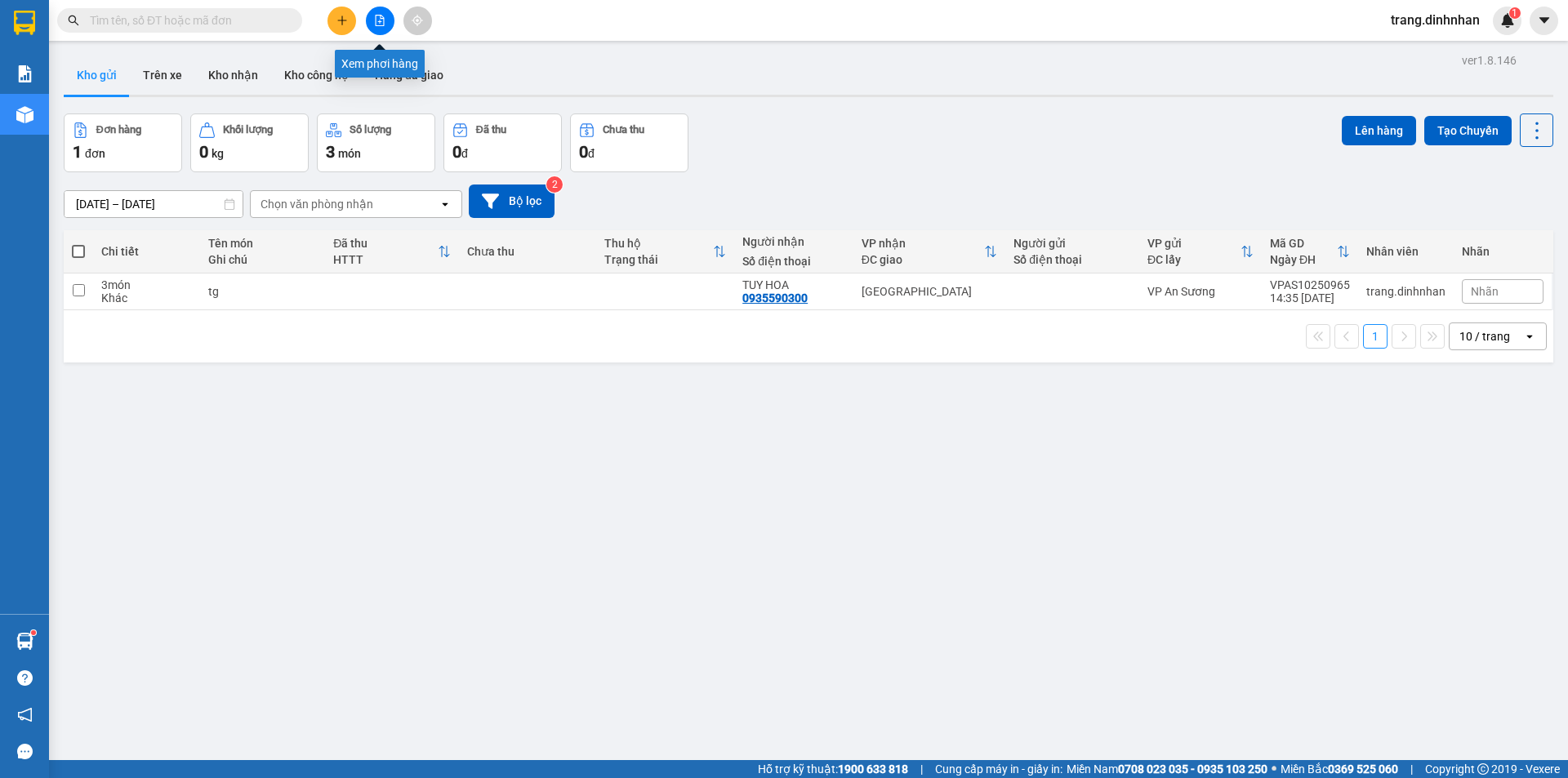
click at [382, 24] on icon "file-add" at bounding box center [380, 21] width 12 height 12
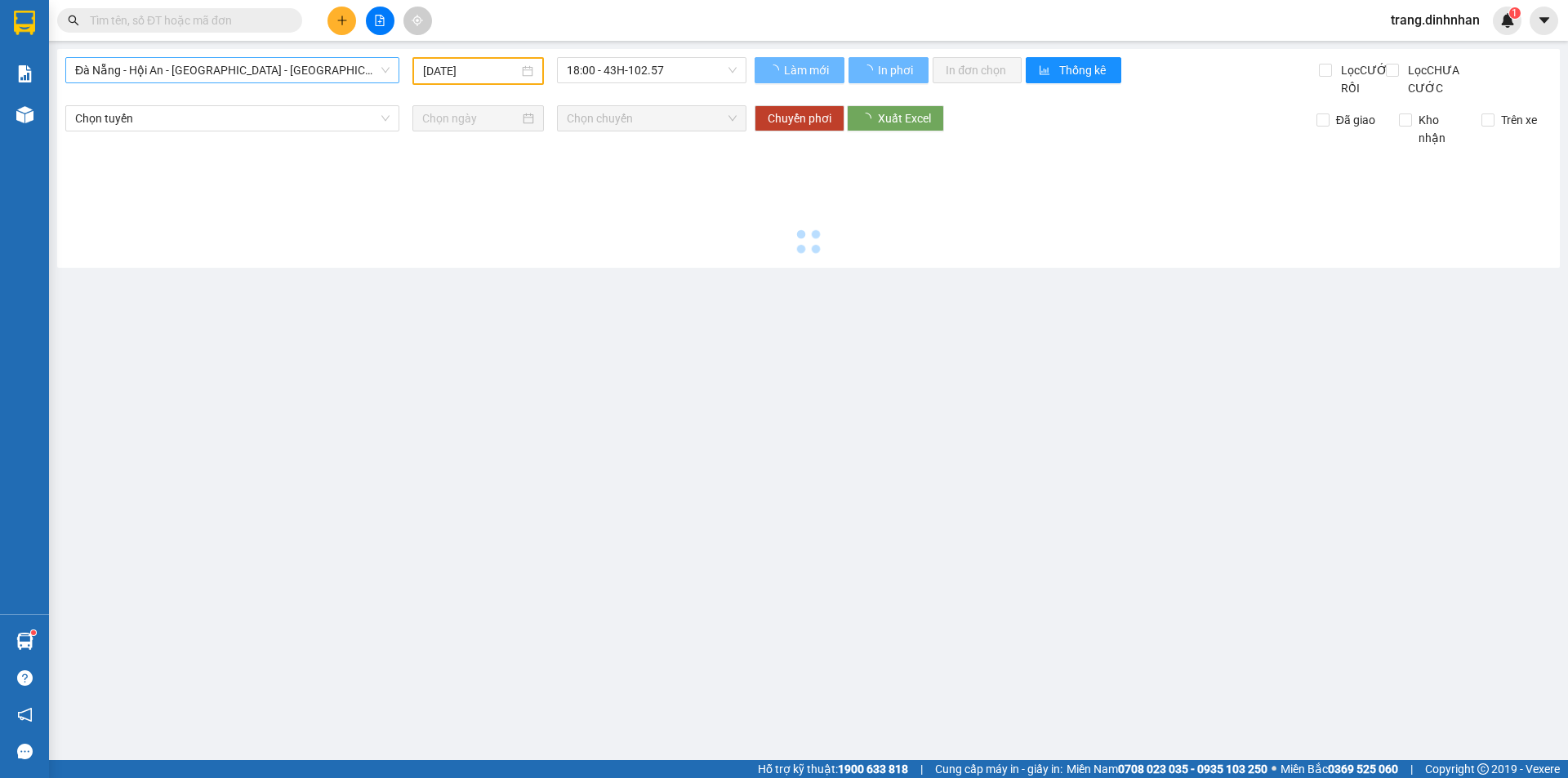
type input "[DATE]"
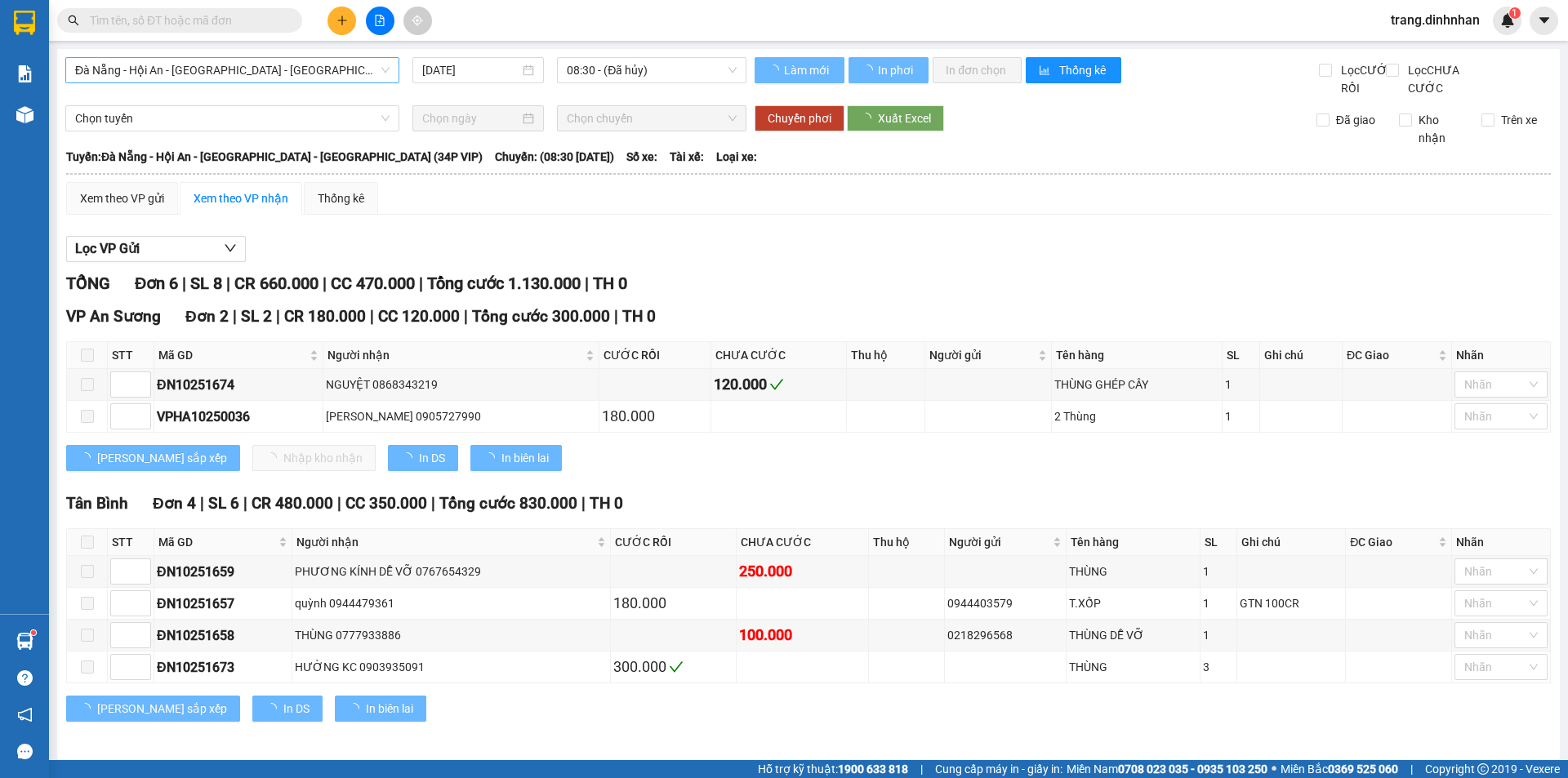
click at [295, 73] on span "Đà Nẵng - Hội An - [GEOGRAPHIC_DATA] - [PERSON_NAME] (34P VIP)" at bounding box center [232, 70] width 314 height 24
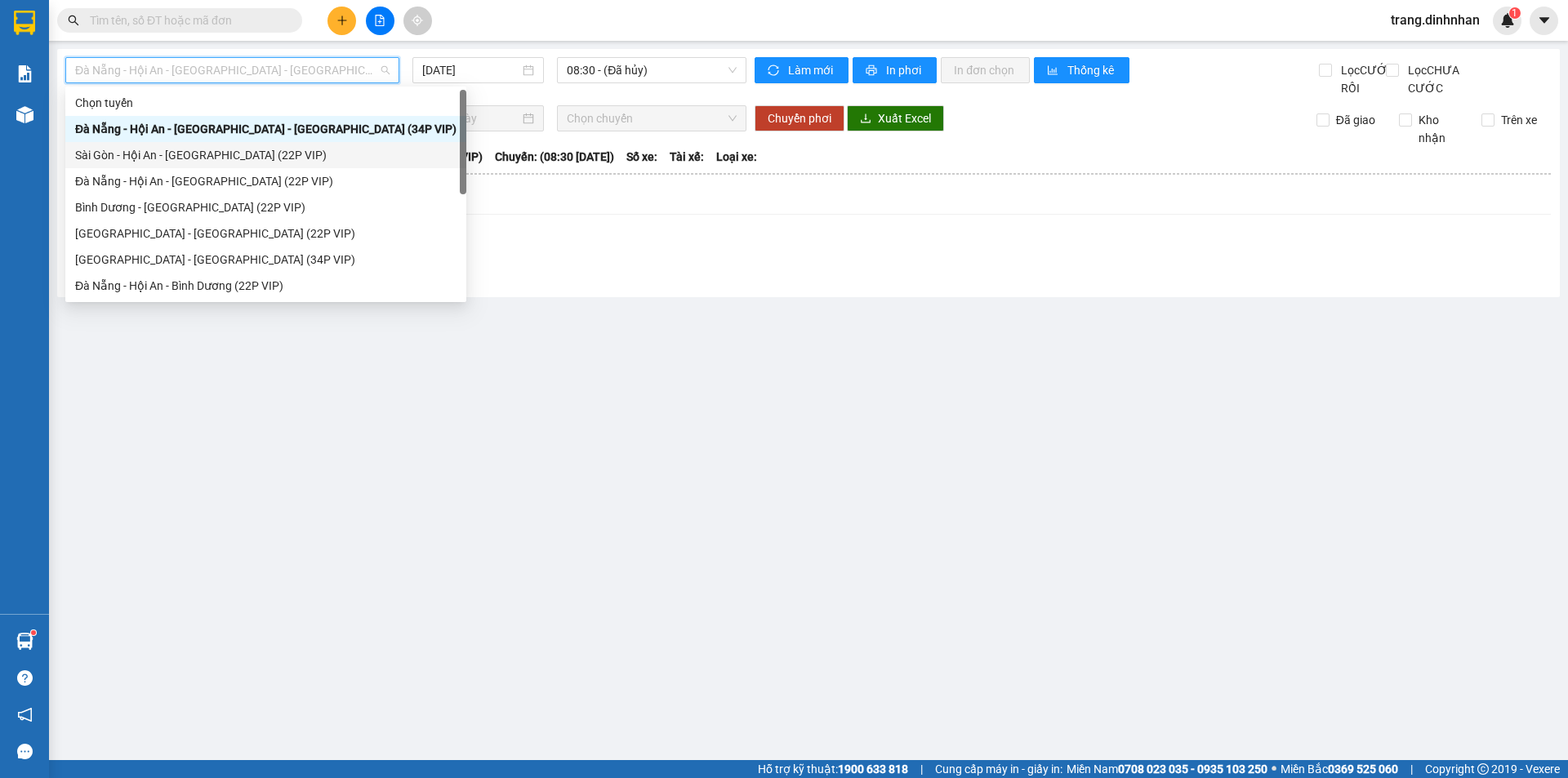
click at [216, 163] on div "Sài Gòn - Hội An - [GEOGRAPHIC_DATA] (22P VIP)" at bounding box center [266, 155] width 382 height 18
type input "[DATE]"
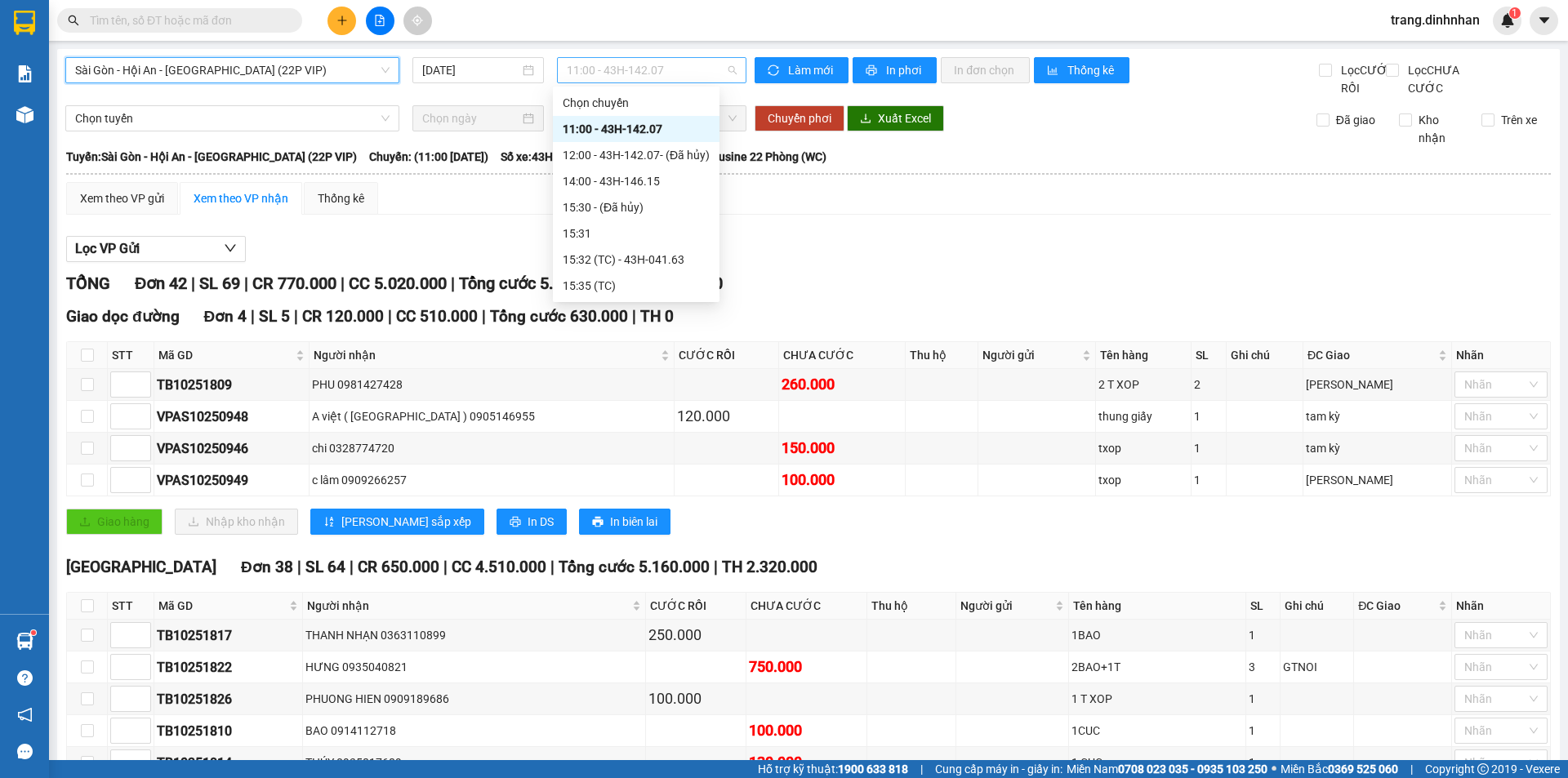
click at [626, 73] on span "11:00 - 43H-142.07" at bounding box center [652, 70] width 170 height 24
click at [637, 173] on div "14:00 - 43H-146.15" at bounding box center [636, 182] width 147 height 18
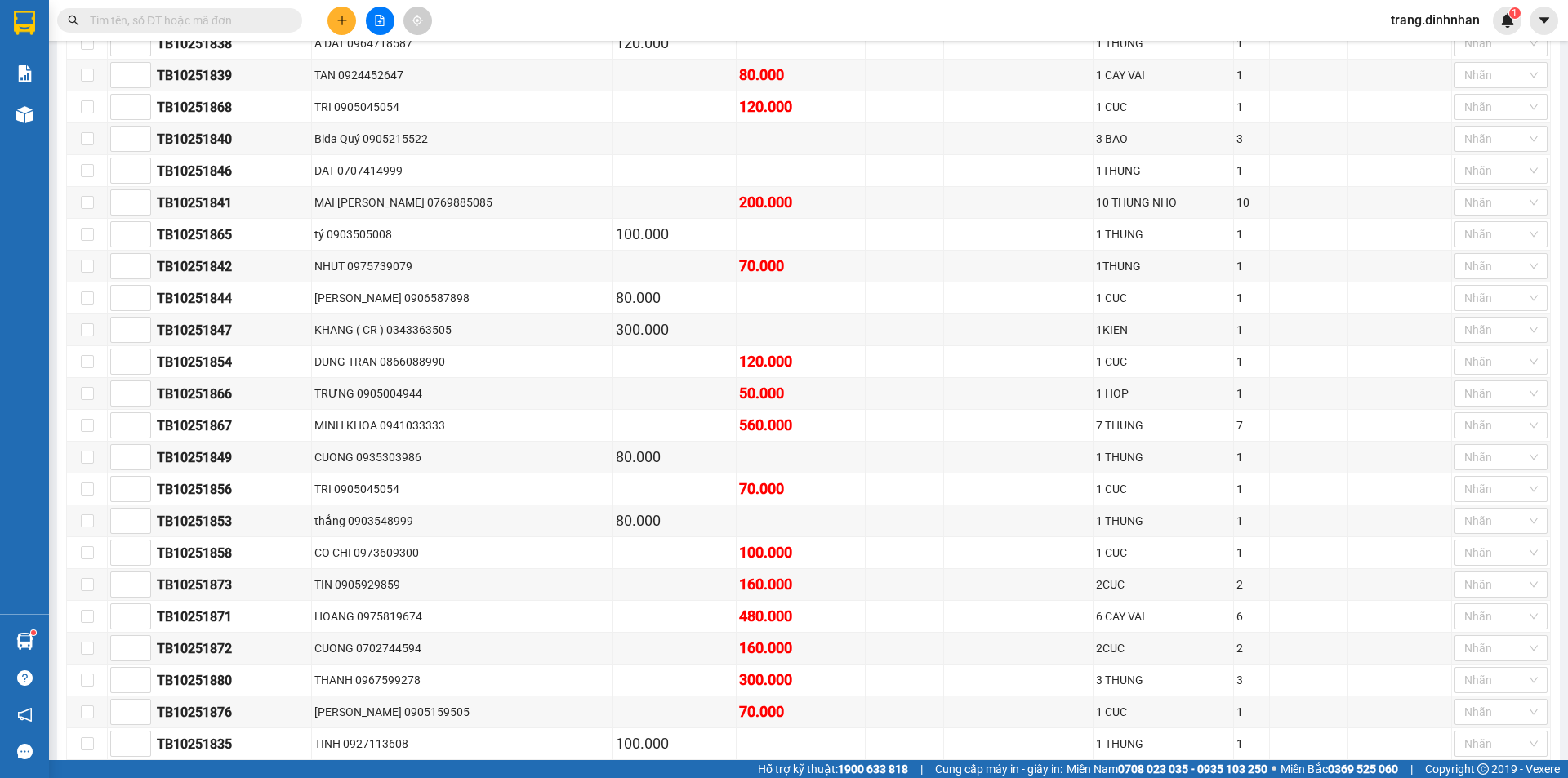
scroll to position [247, 0]
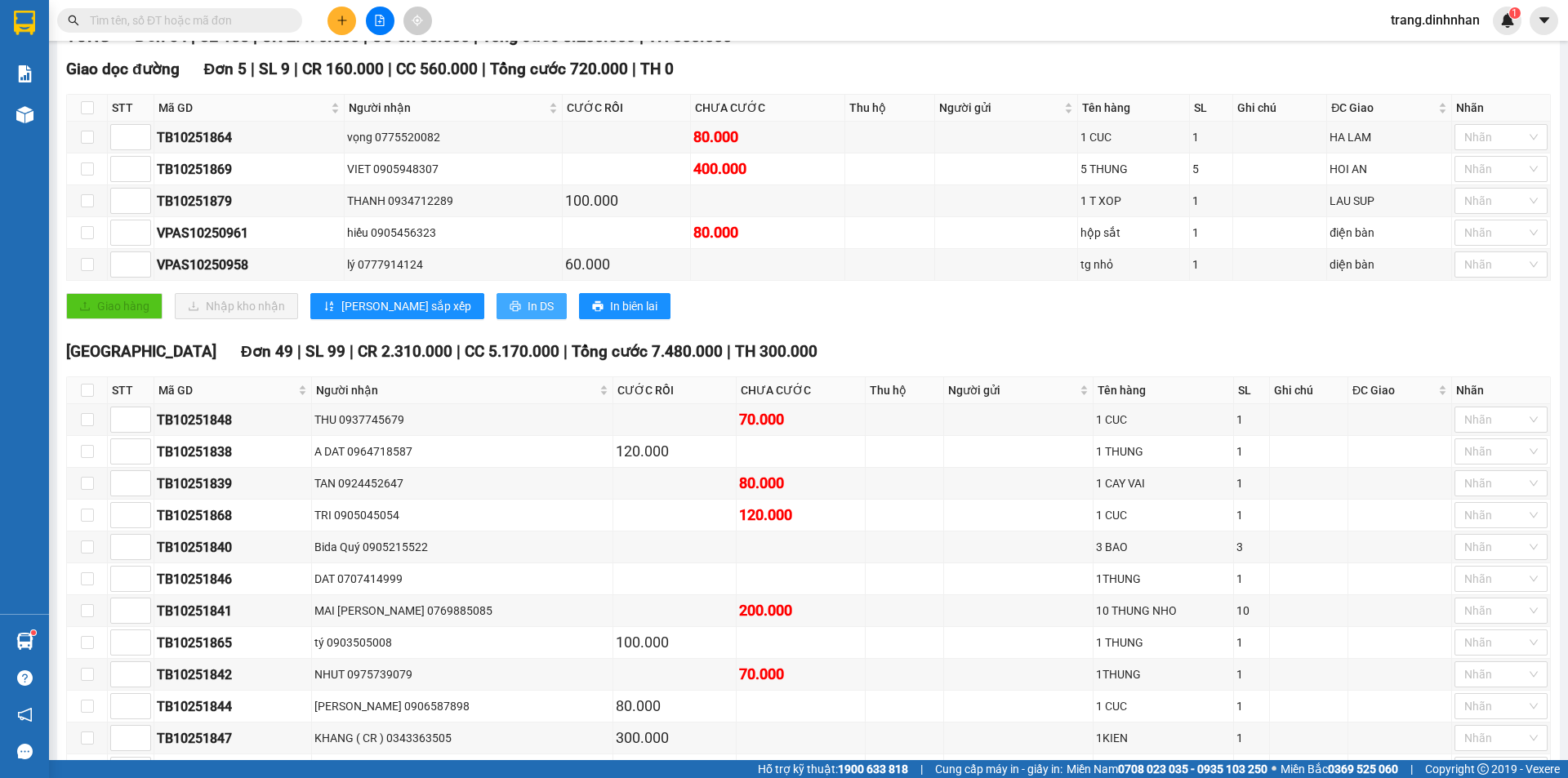
click at [527, 315] on span "In DS" at bounding box center [540, 307] width 26 height 18
click at [497, 319] on button "In DS" at bounding box center [532, 306] width 70 height 26
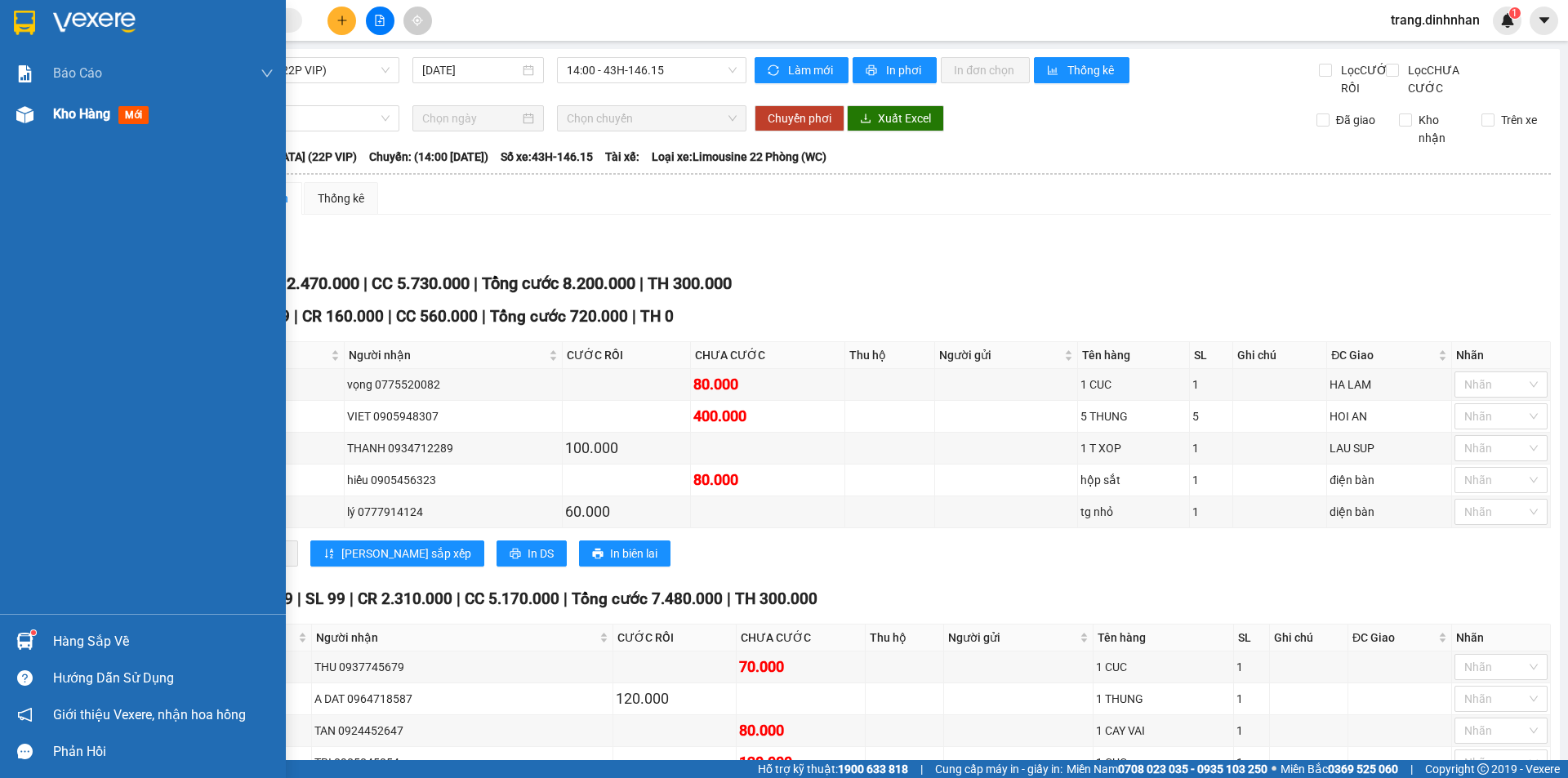
drag, startPoint x: 62, startPoint y: 126, endPoint x: 62, endPoint y: 112, distance: 14.0
click at [62, 118] on div "Kho hàng mới" at bounding box center [163, 114] width 221 height 41
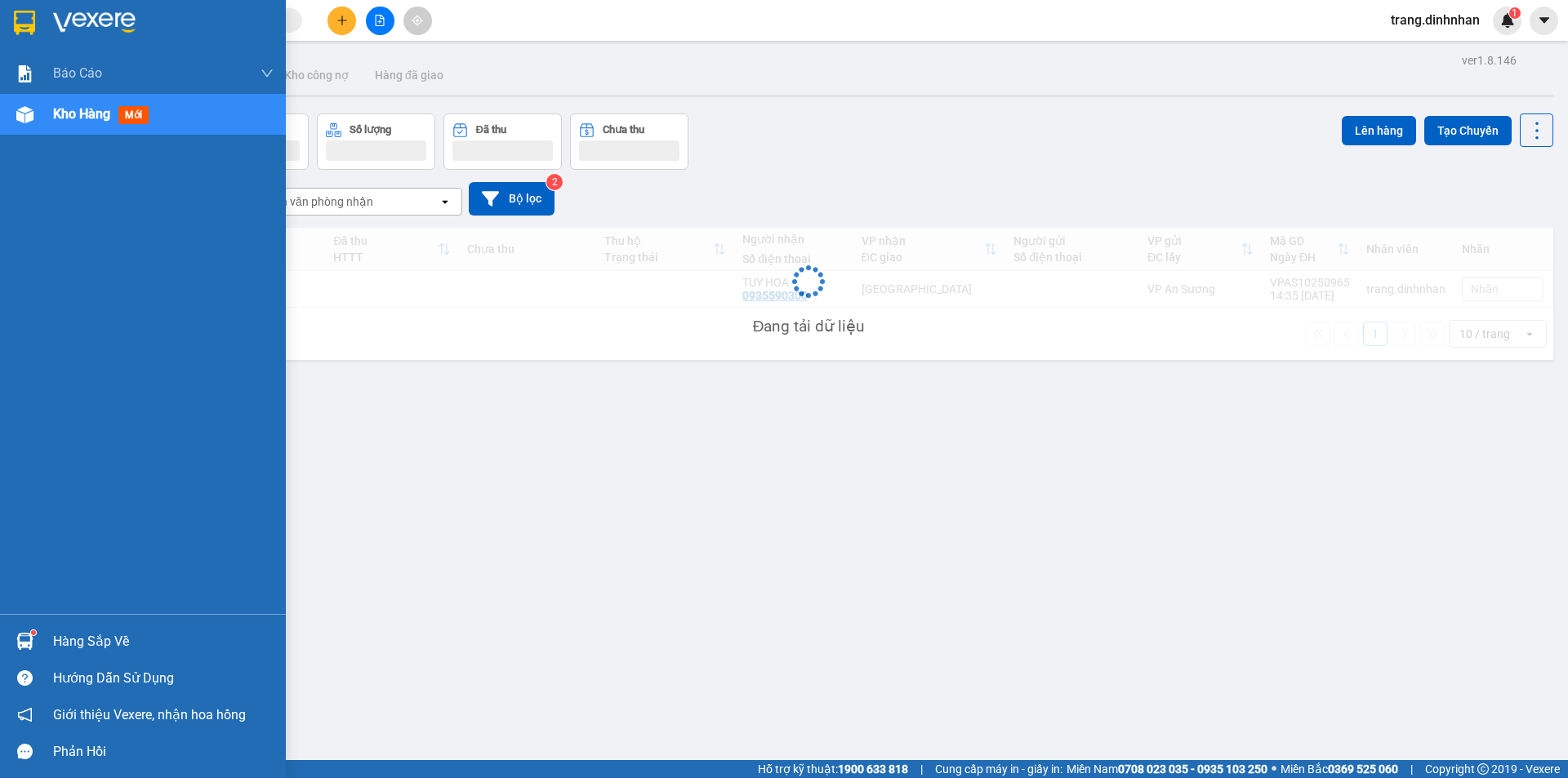
click at [62, 112] on span "Kho hàng" at bounding box center [82, 113] width 57 height 16
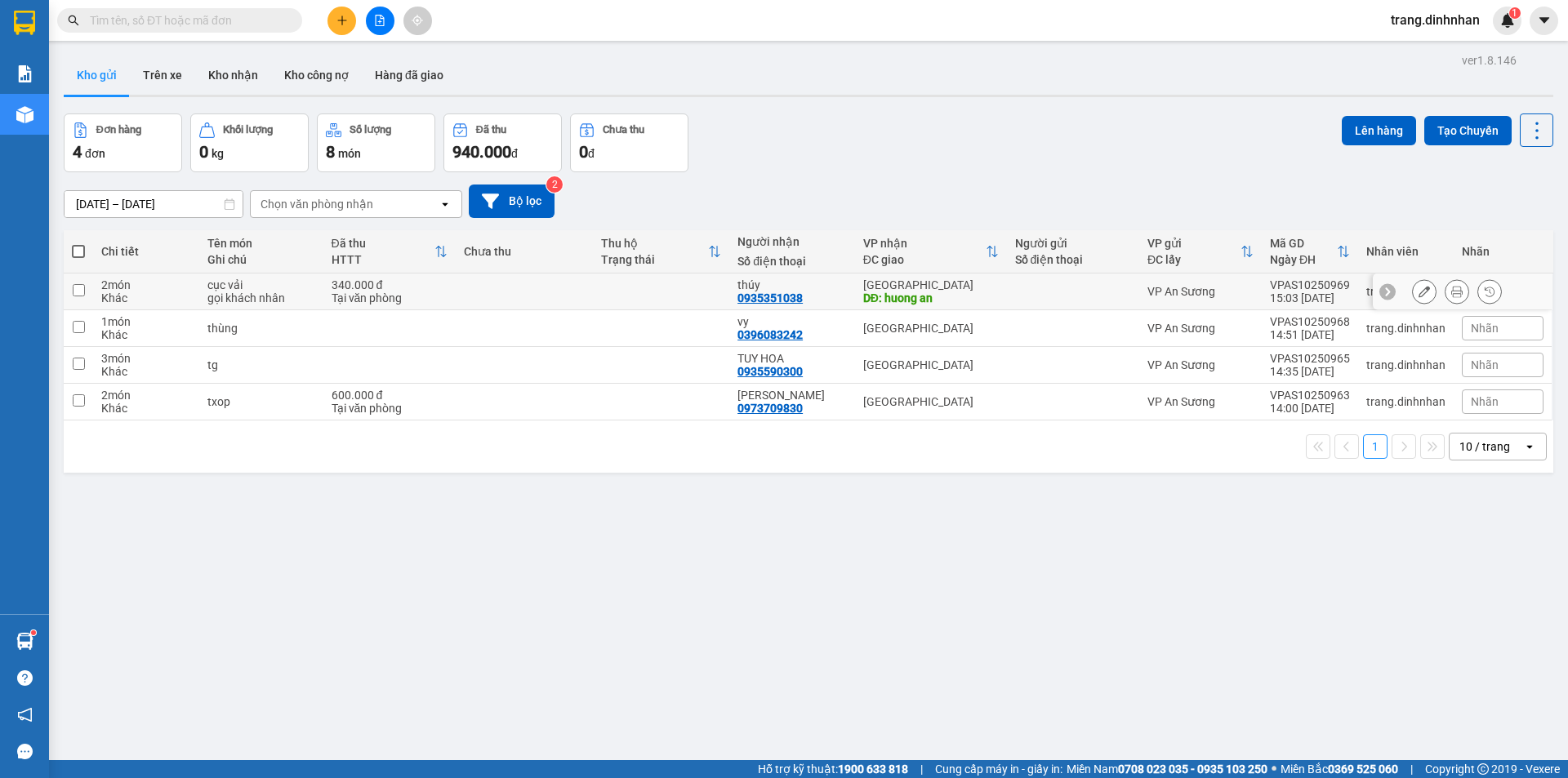
click at [1451, 296] on icon at bounding box center [1457, 292] width 12 height 12
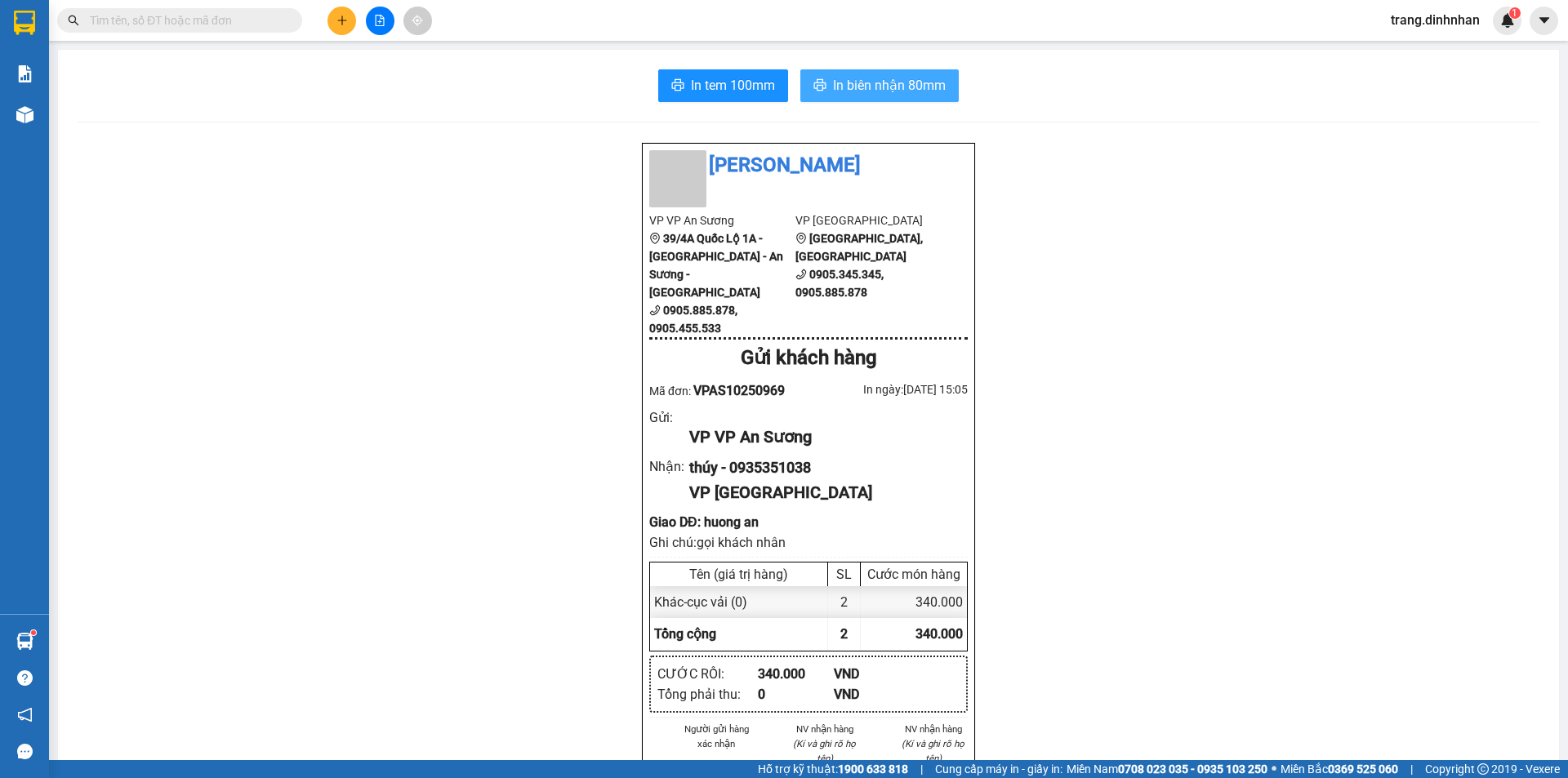
click at [894, 82] on span "In biên nhận 80mm" at bounding box center [889, 85] width 112 height 21
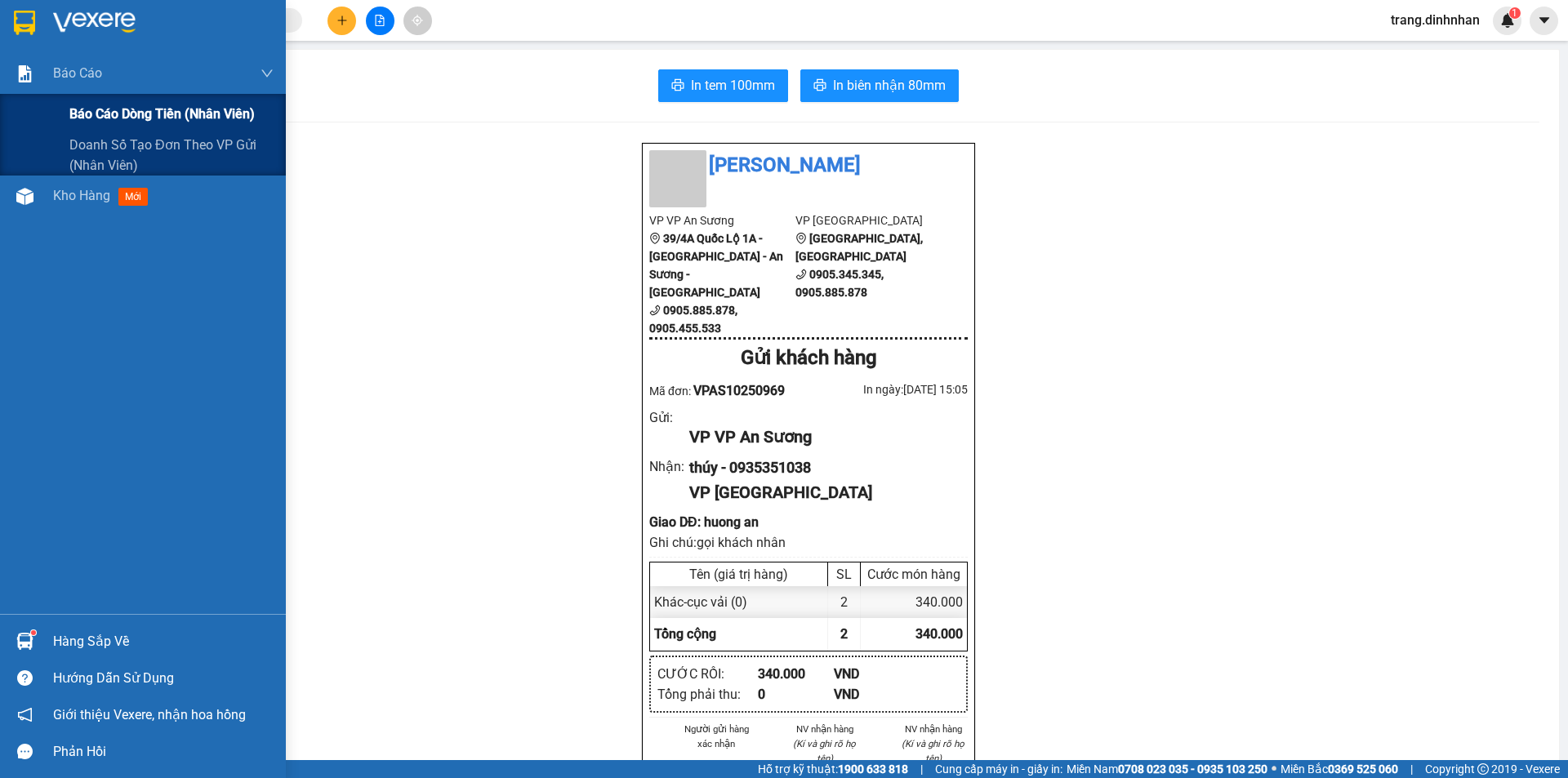
click at [127, 131] on div "Báo cáo dòng tiền (nhân viên)" at bounding box center [171, 114] width 204 height 41
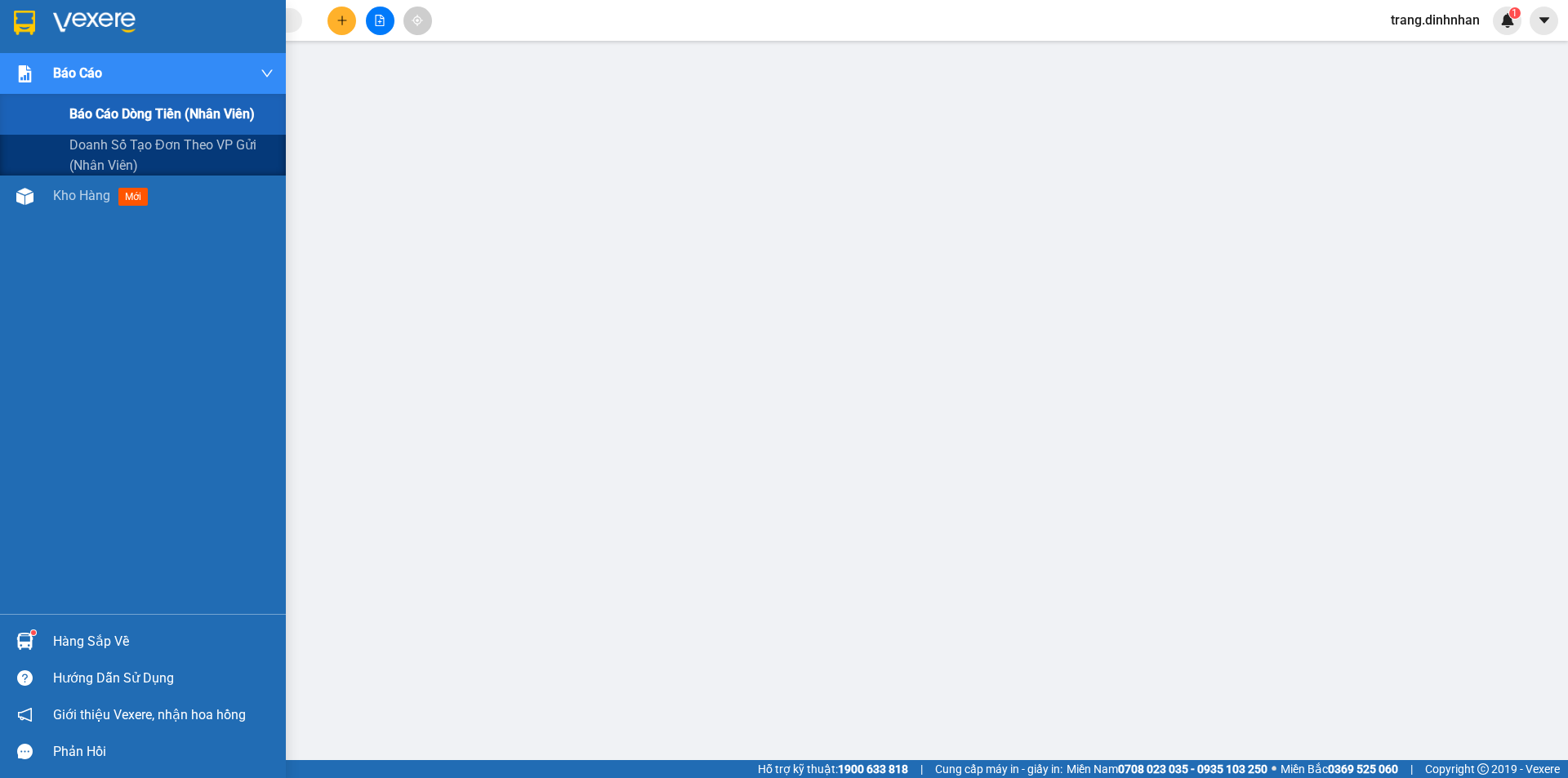
click at [131, 122] on span "Báo cáo dòng tiền (nhân viên)" at bounding box center [162, 113] width 185 height 21
click at [120, 122] on span "Báo cáo dòng tiền (nhân viên)" at bounding box center [162, 113] width 185 height 21
click at [129, 117] on span "Báo cáo dòng tiền (nhân viên)" at bounding box center [162, 113] width 185 height 21
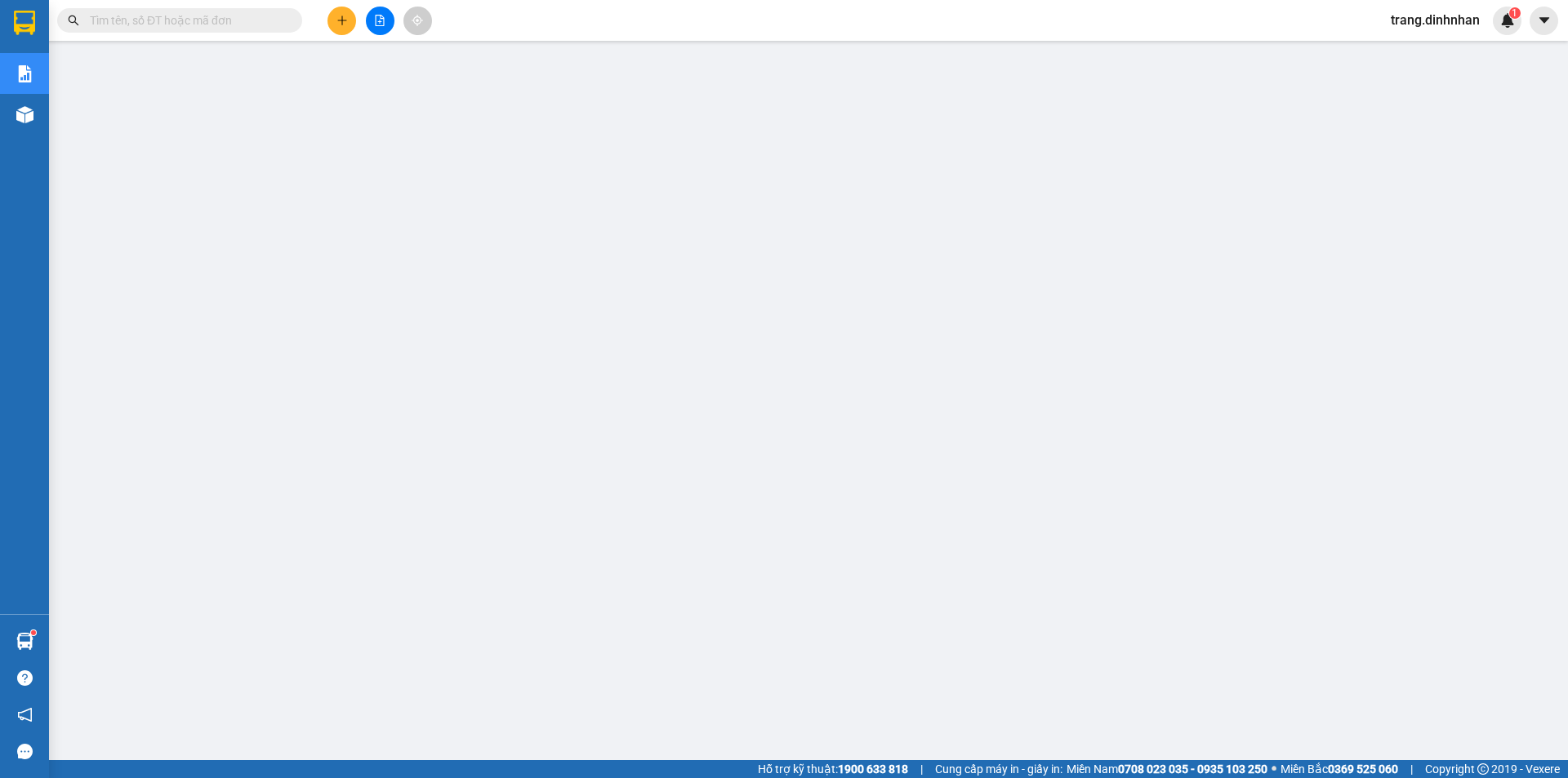
click at [1431, 20] on span "trang.dinhnhan" at bounding box center [1435, 20] width 115 height 21
click at [1435, 39] on li "Đăng xuất" at bounding box center [1434, 50] width 117 height 26
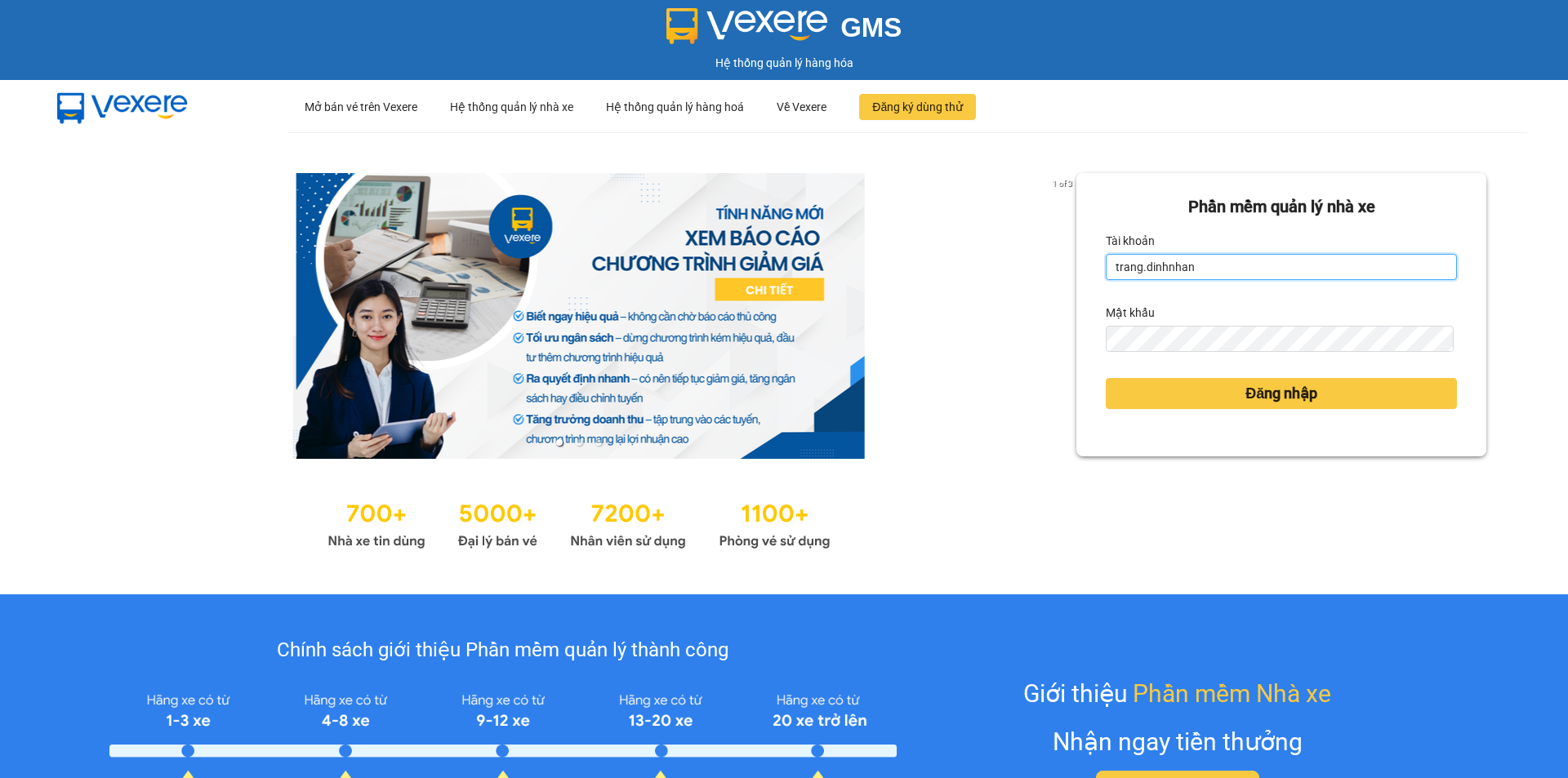
click at [1165, 260] on input "trang.dinhnhan" at bounding box center [1281, 267] width 351 height 26
type input "ken.dinhnhan"
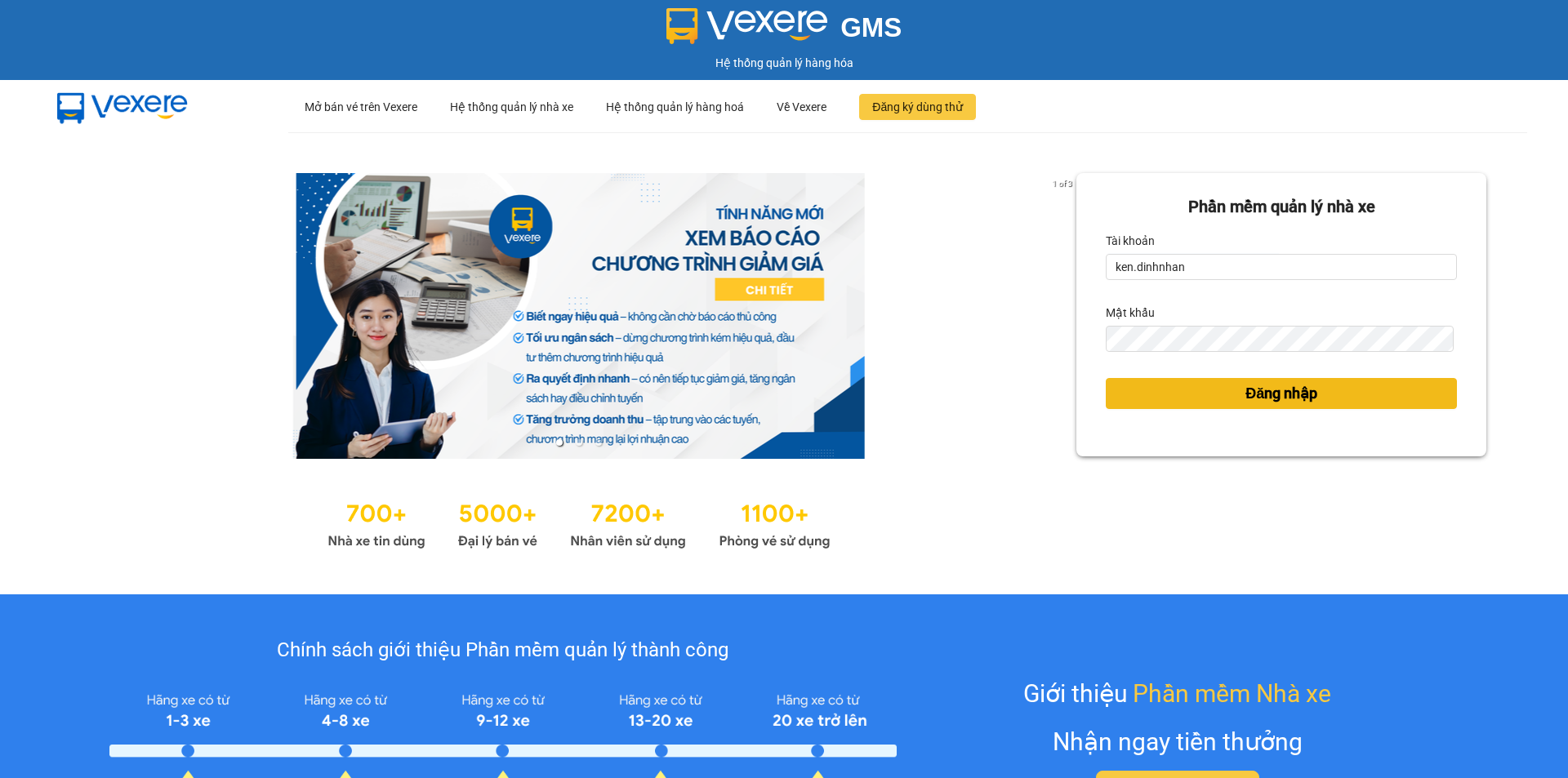
drag, startPoint x: 1235, startPoint y: 397, endPoint x: 750, endPoint y: 2, distance: 625.5
click at [1246, 398] on span "Đăng nhập" at bounding box center [1281, 393] width 72 height 22
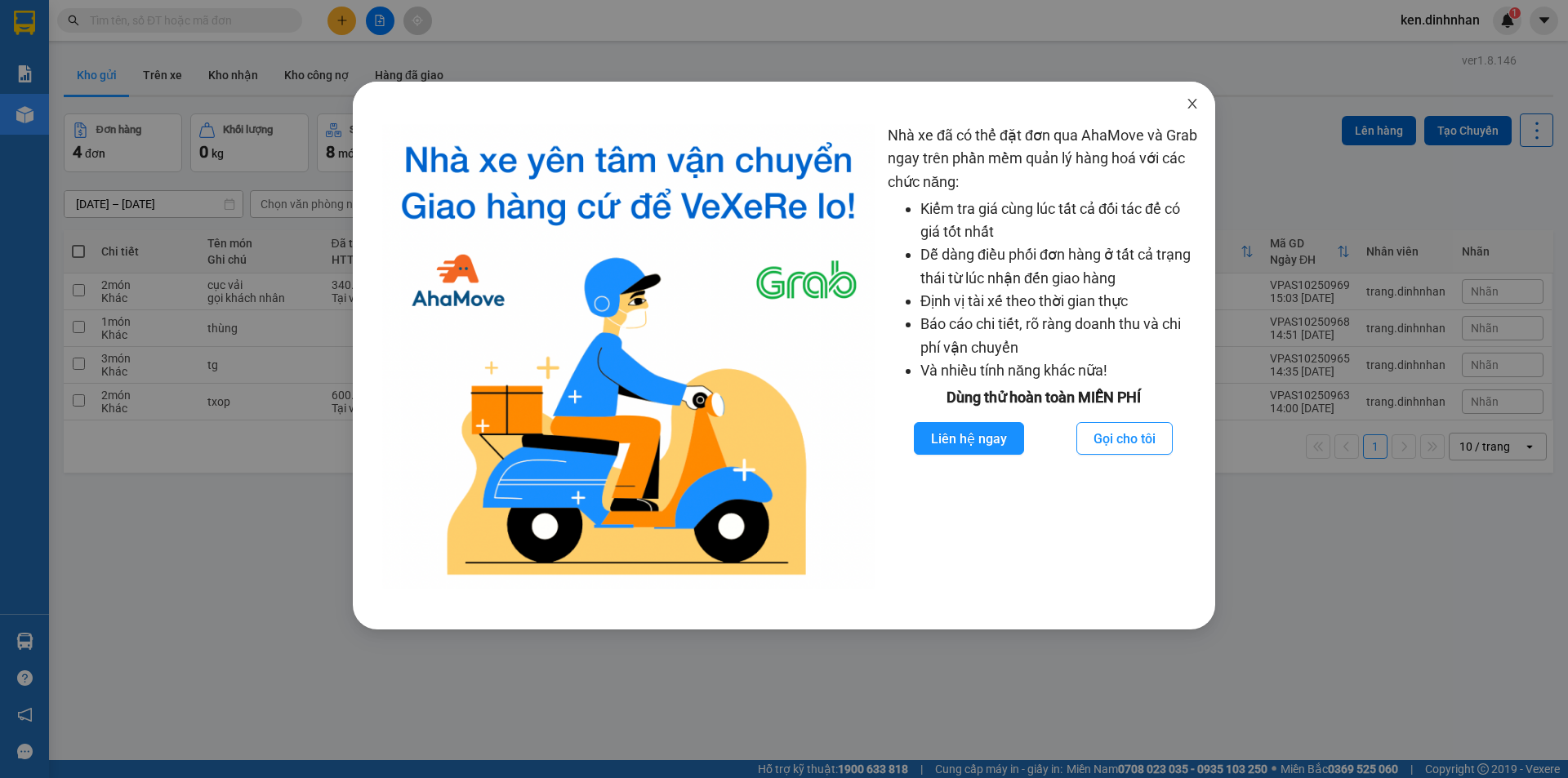
click at [1190, 107] on icon "close" at bounding box center [1191, 104] width 9 height 10
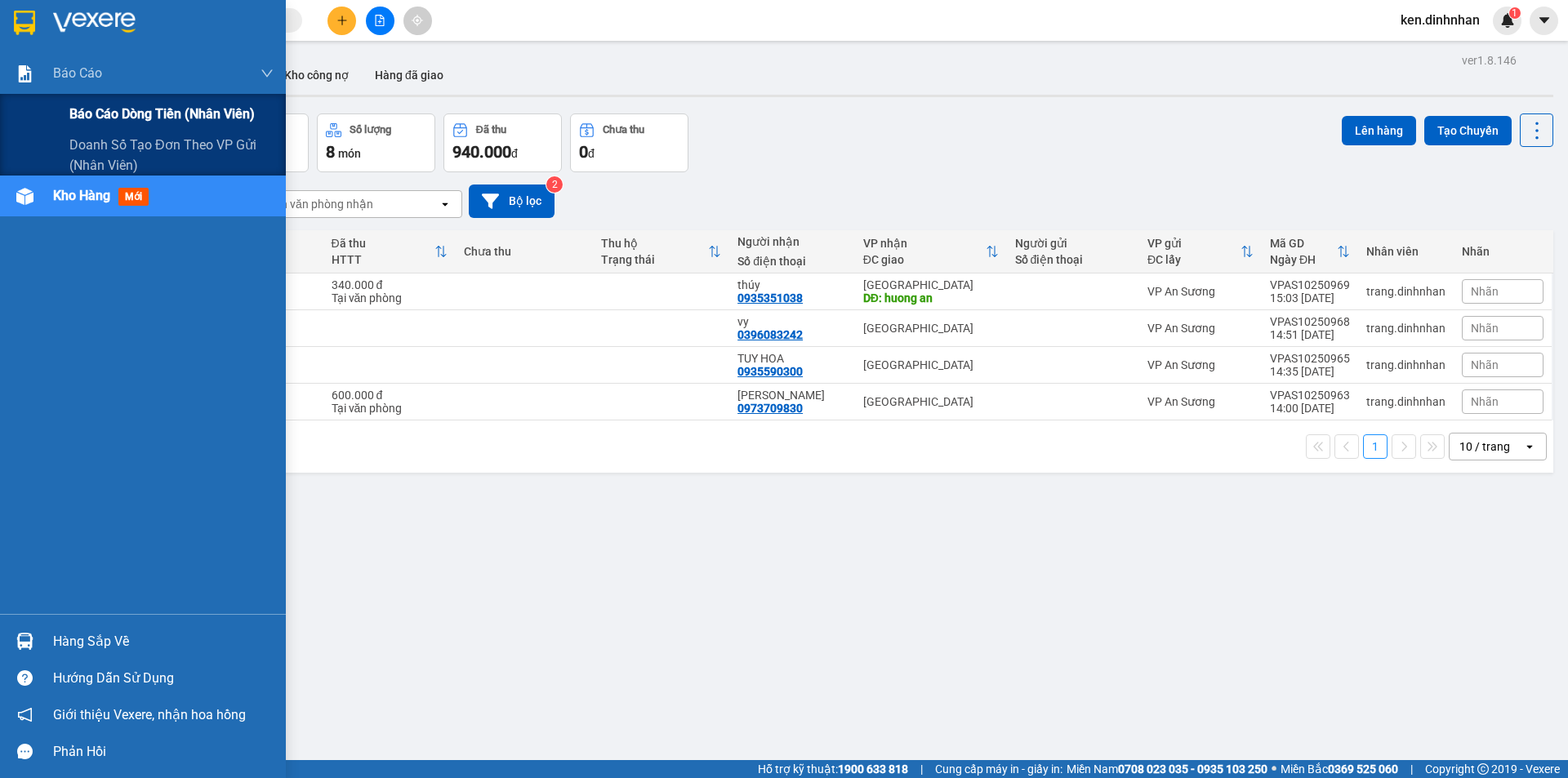
click at [127, 119] on span "Báo cáo dòng tiền (nhân viên)" at bounding box center [162, 113] width 185 height 21
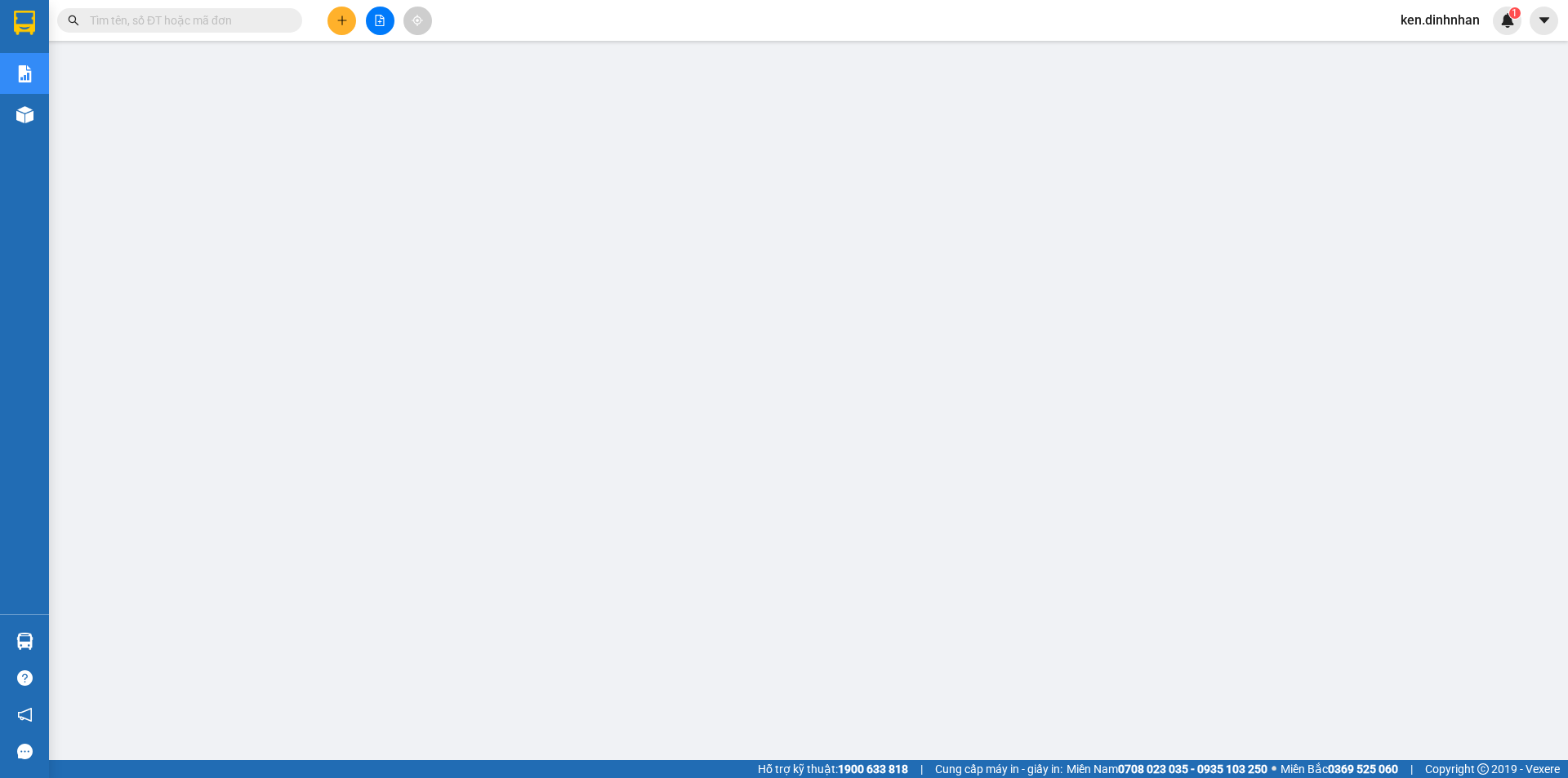
click at [201, 25] on input "text" at bounding box center [186, 21] width 192 height 18
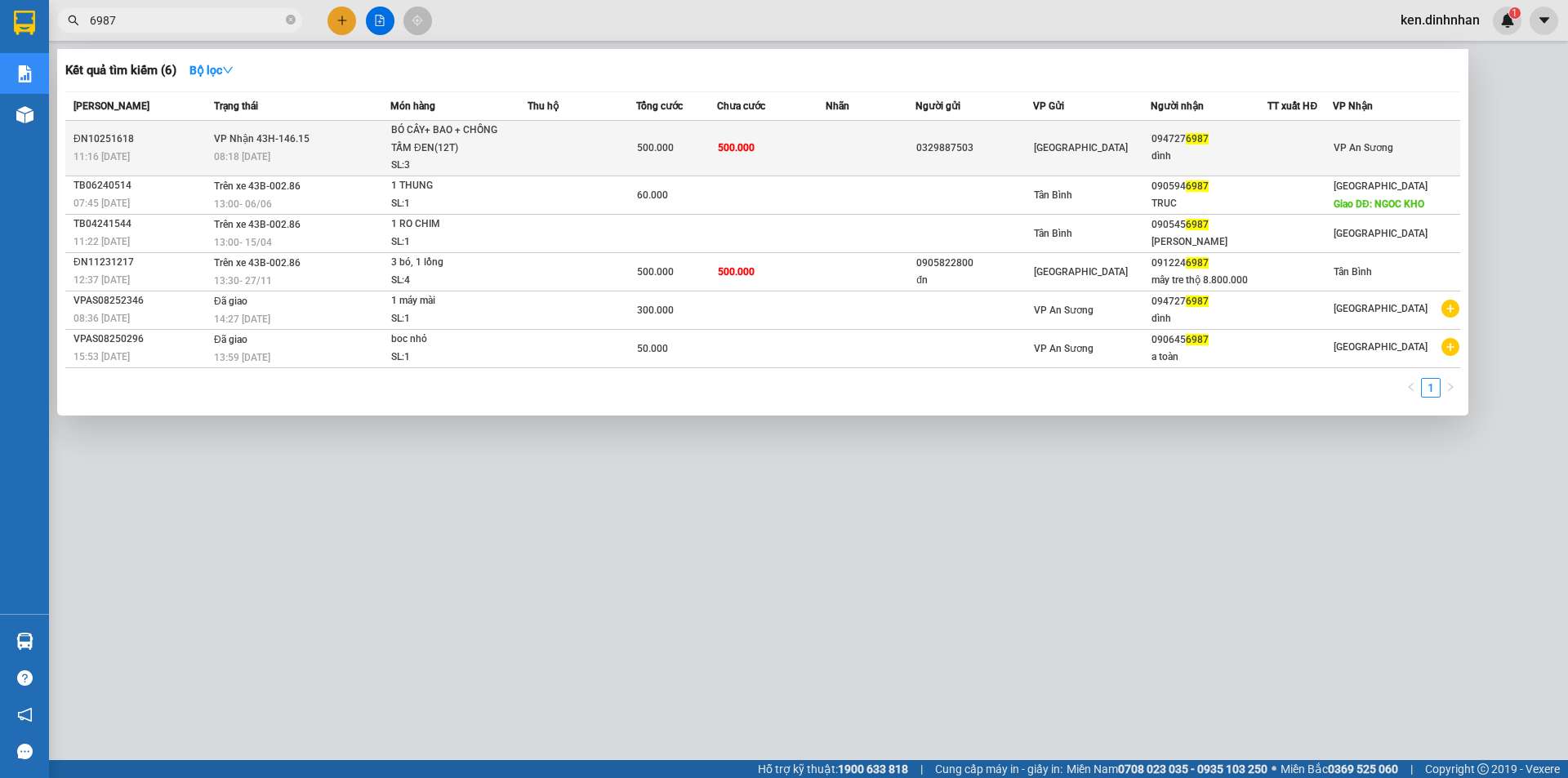
type input "6987"
click at [951, 156] on div "0329887503" at bounding box center [974, 148] width 116 height 17
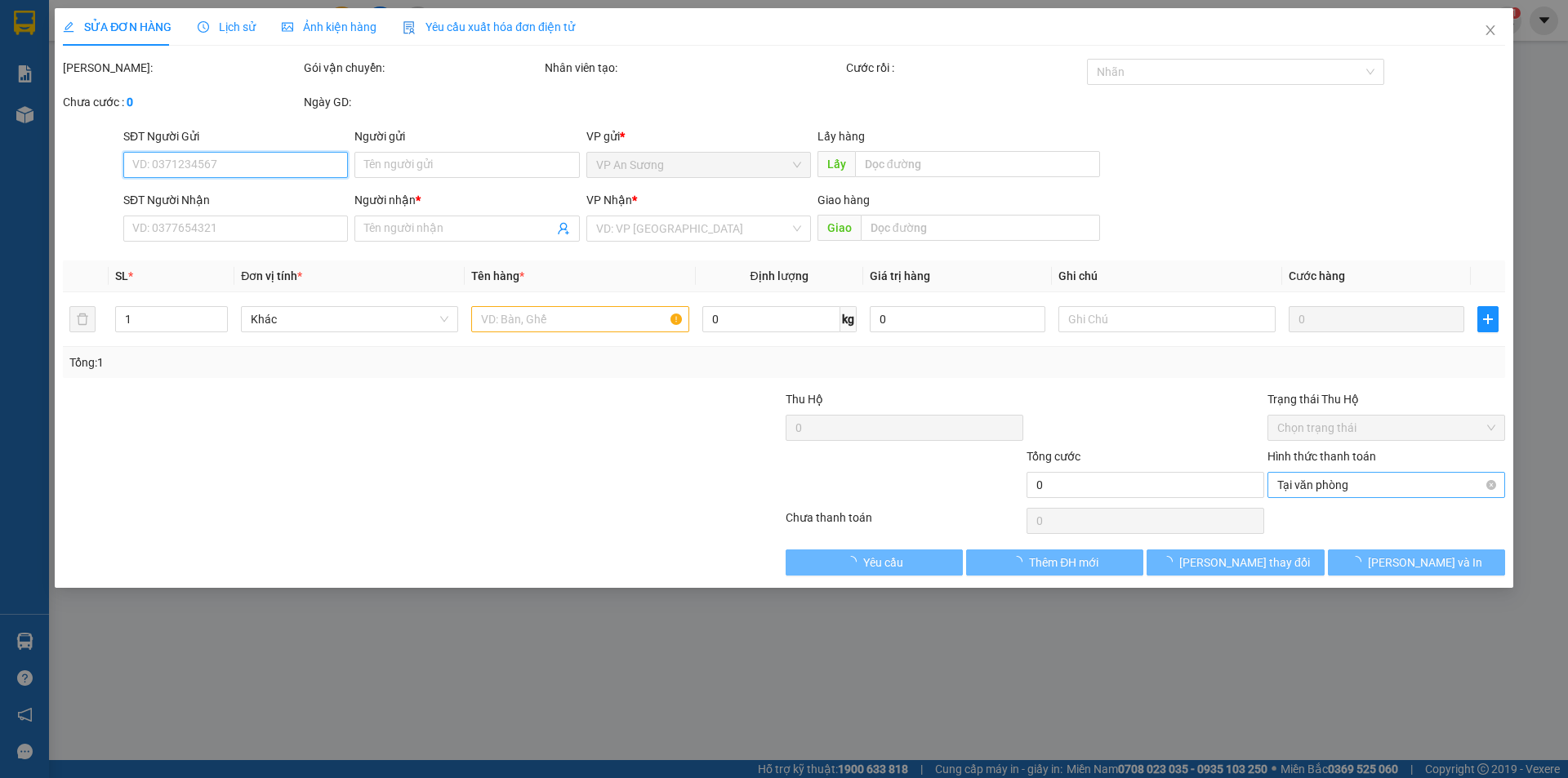
type input "0329887503"
type input "0947276987"
type input "dình"
type input "500.000"
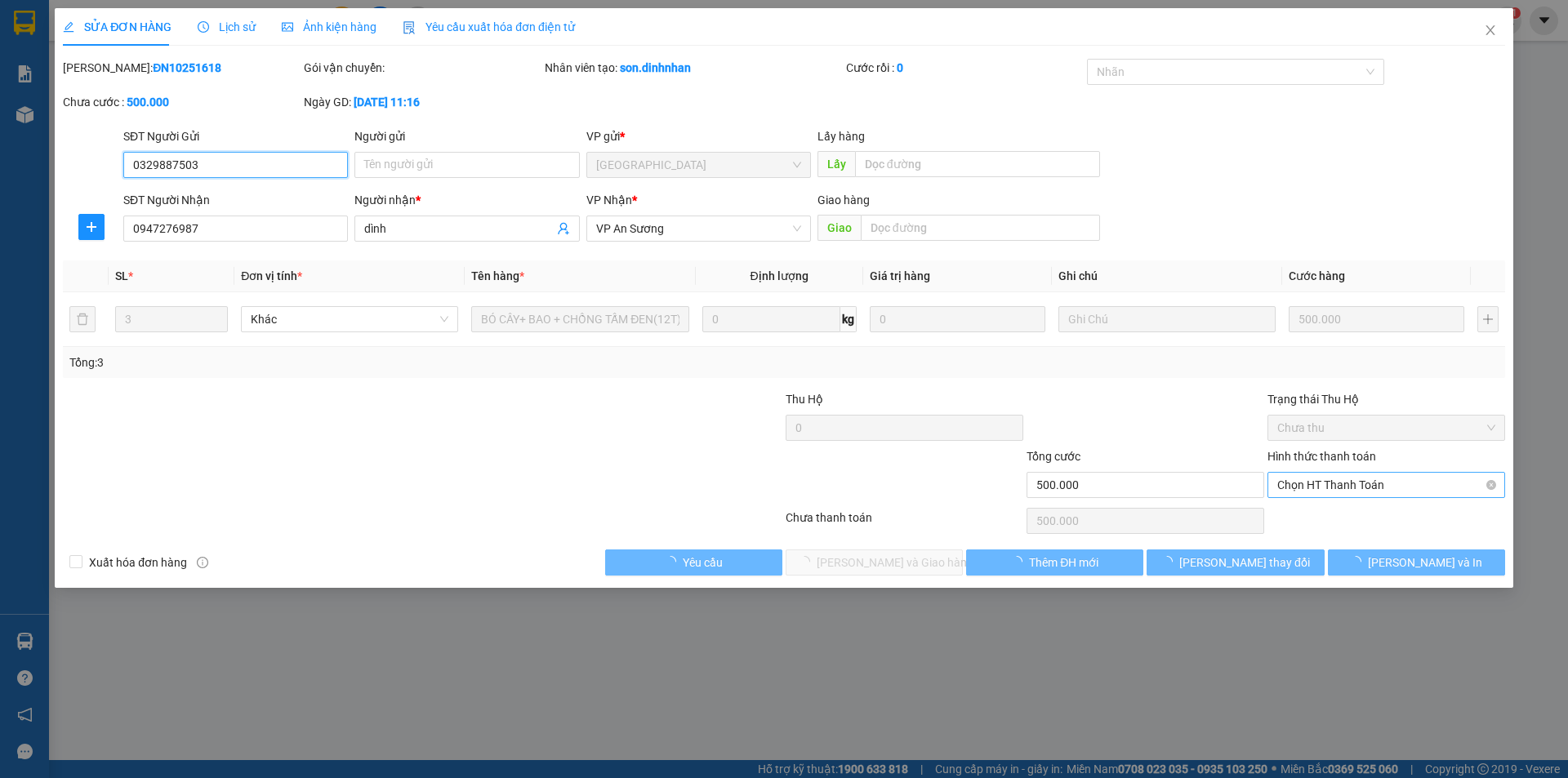
click at [1405, 478] on span "Chọn HT Thanh Toán" at bounding box center [1386, 484] width 218 height 24
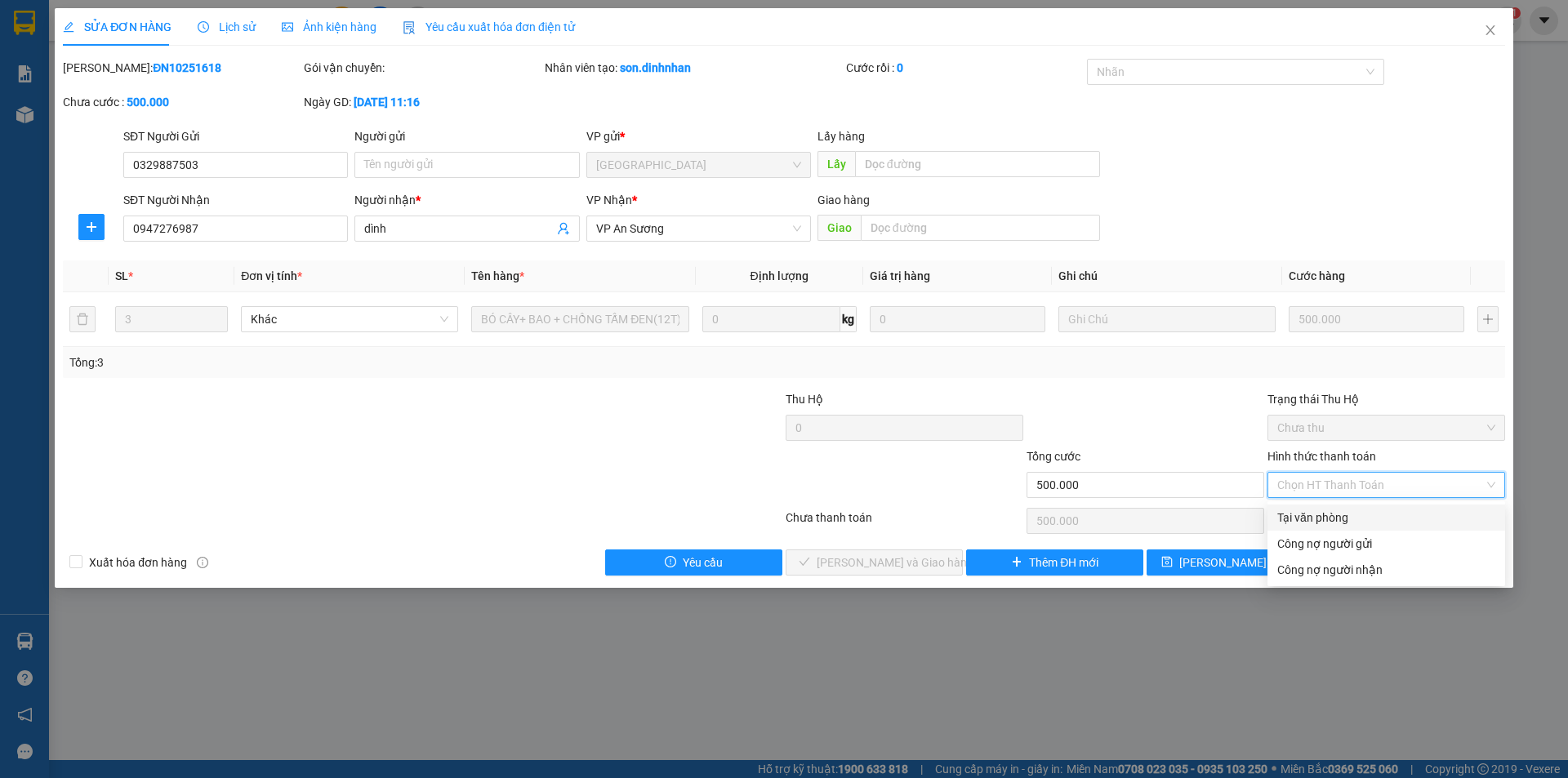
click at [1316, 507] on div "Tại văn phòng" at bounding box center [1386, 517] width 237 height 26
type input "0"
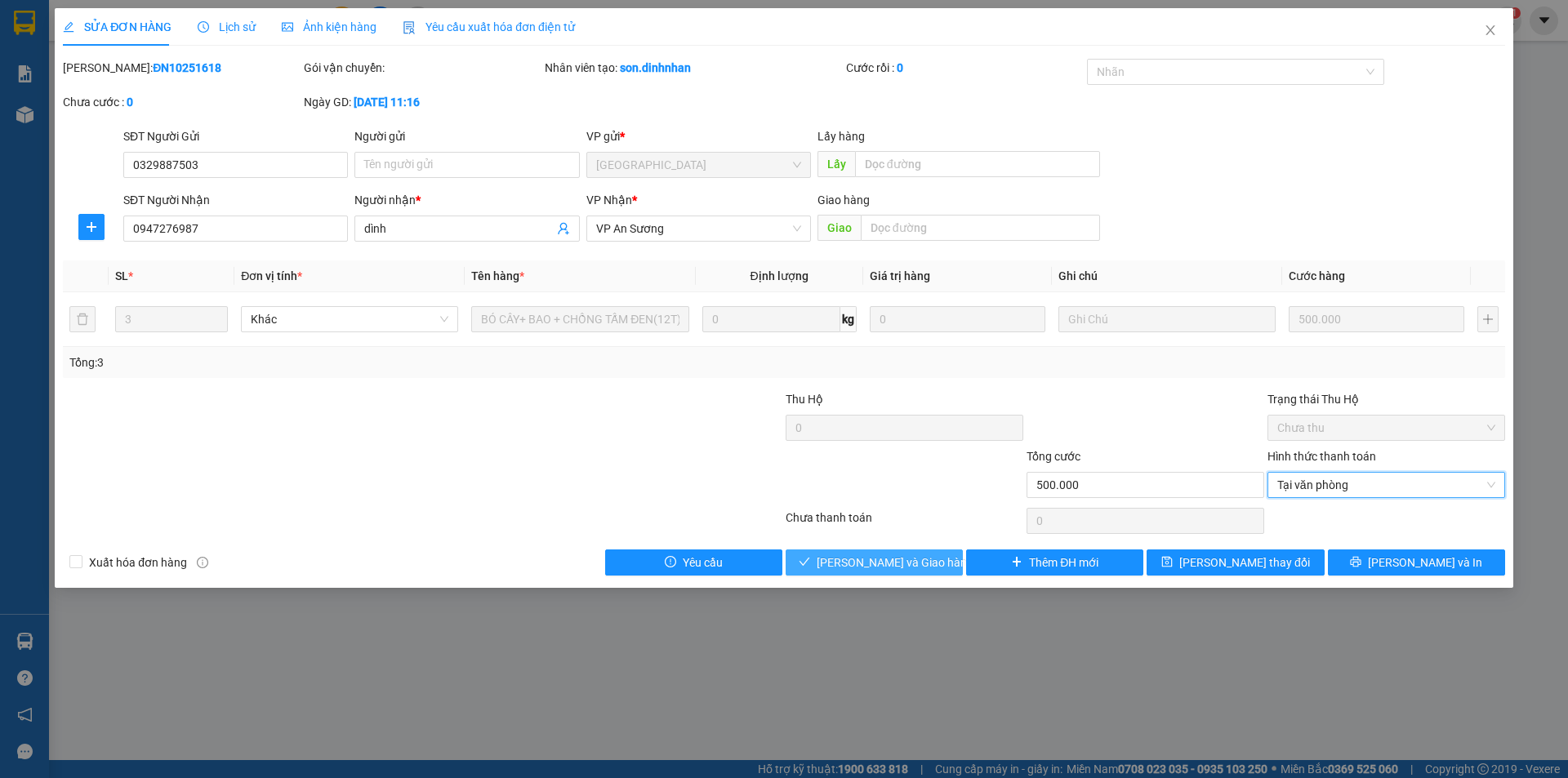
click at [839, 566] on span "Lưu và Giao hàng" at bounding box center [895, 563] width 157 height 18
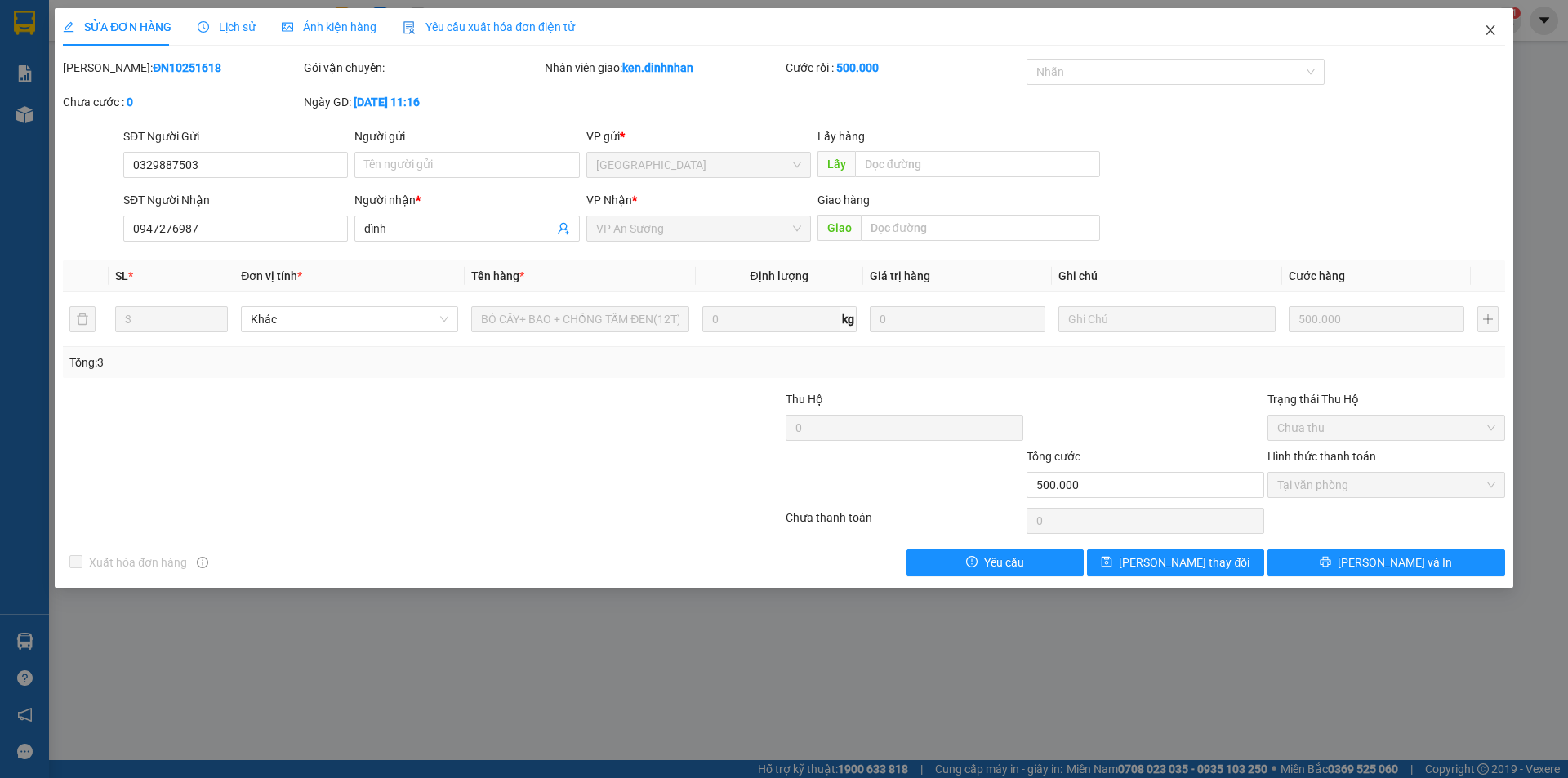
click at [1496, 29] on icon "close" at bounding box center [1491, 30] width 13 height 13
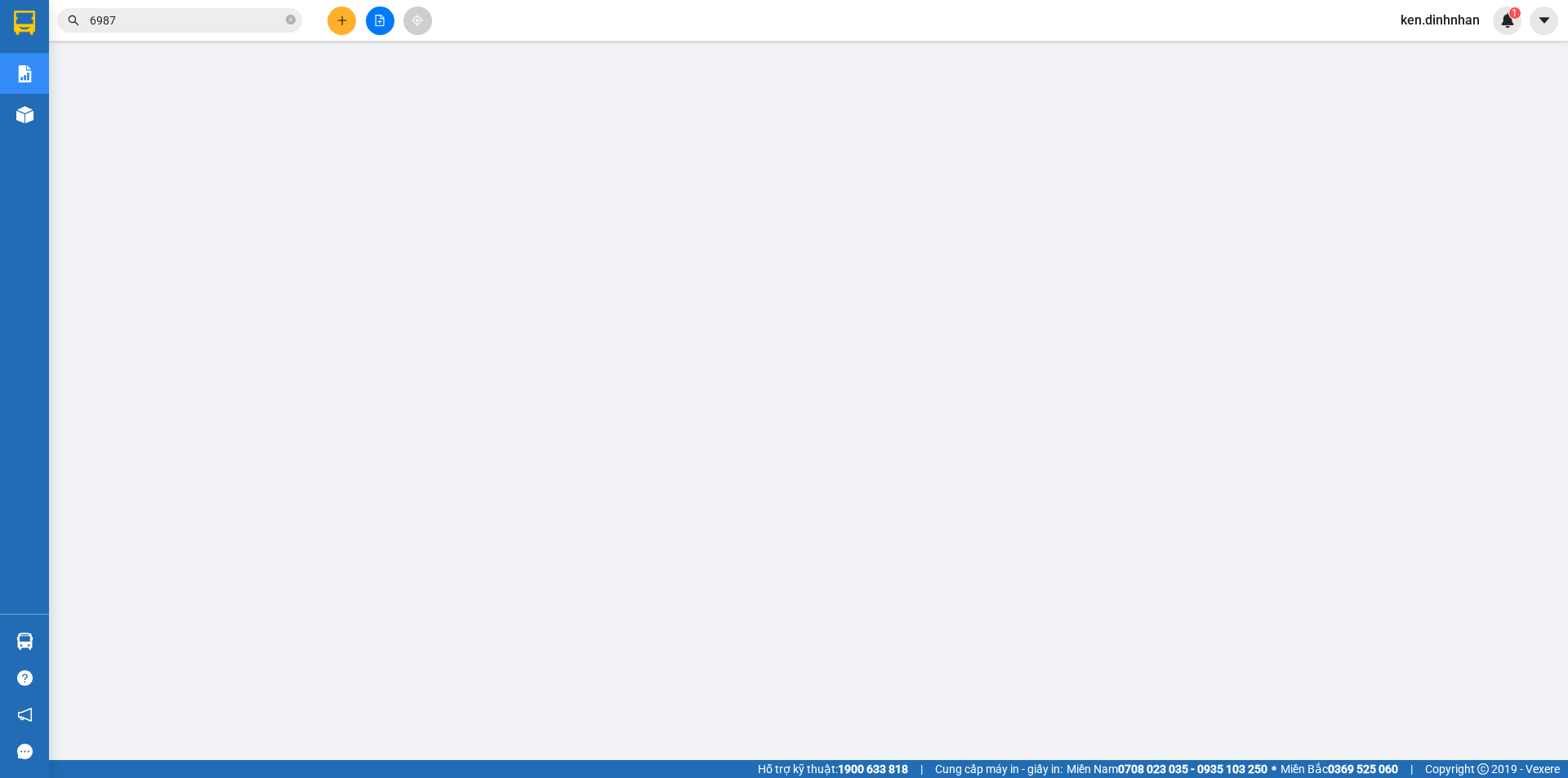
click at [172, 25] on input "6987" at bounding box center [186, 21] width 192 height 18
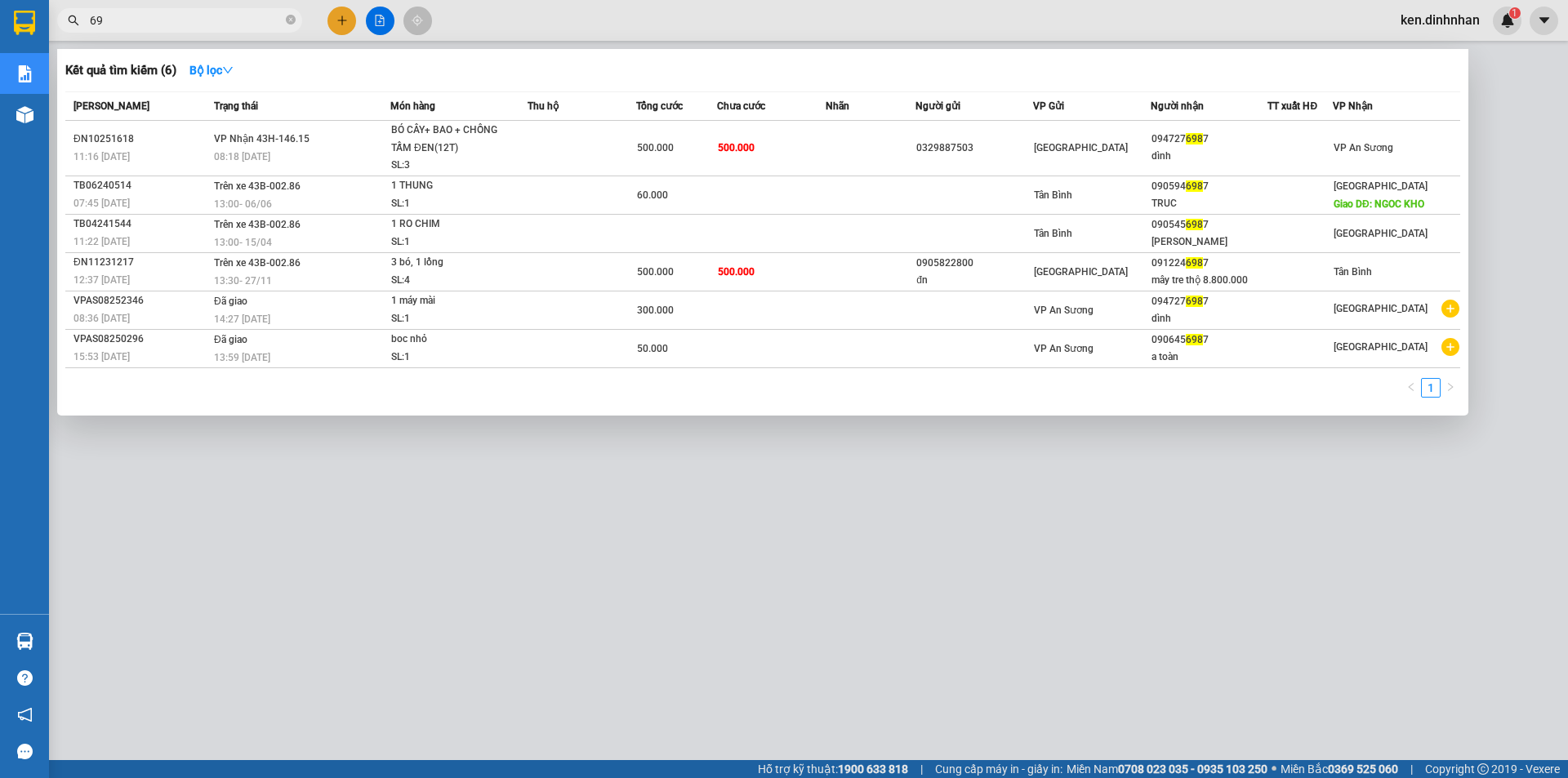
type input "6"
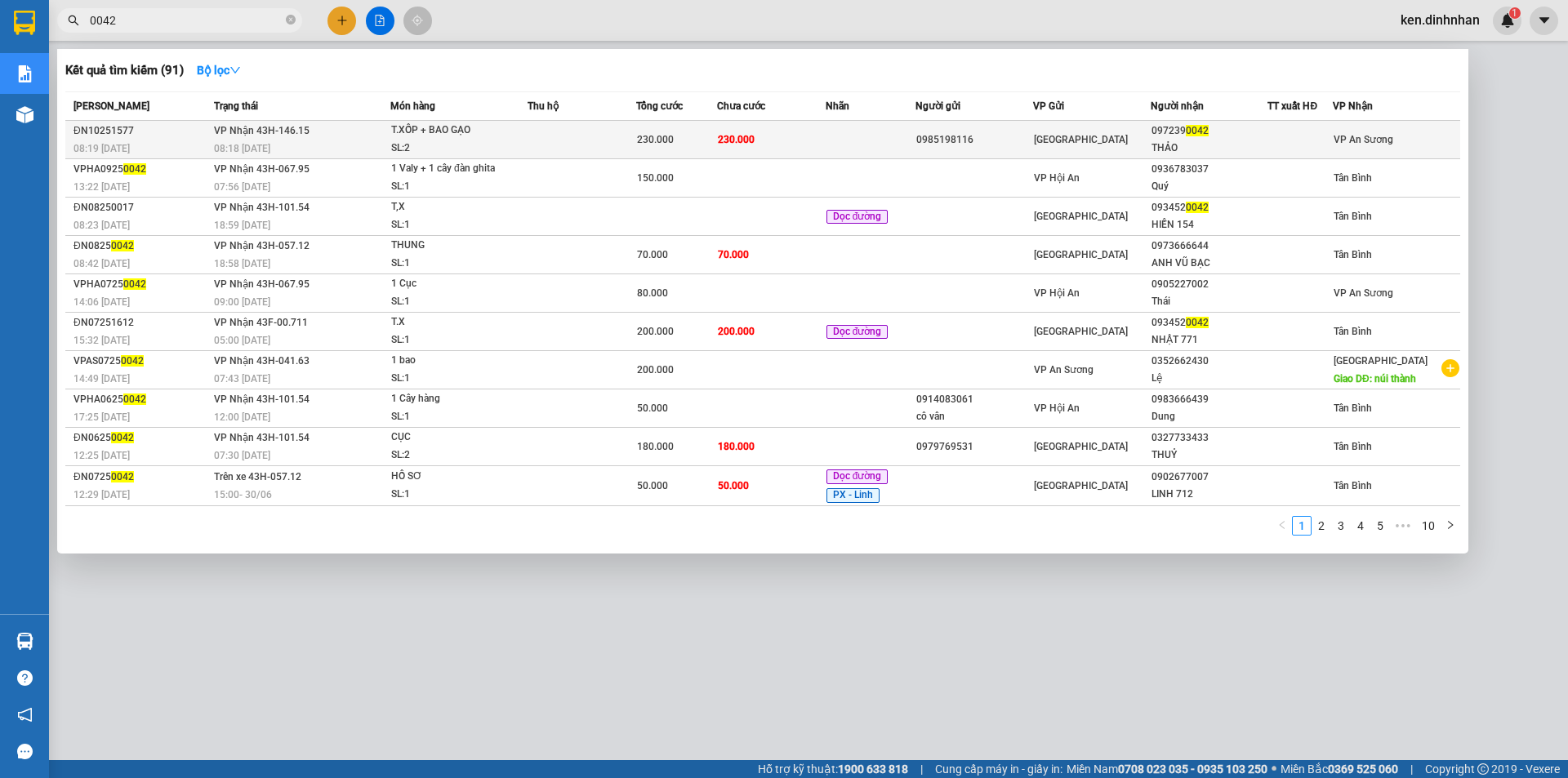
type input "0042"
click at [777, 151] on td "230.000" at bounding box center [772, 140] width 108 height 38
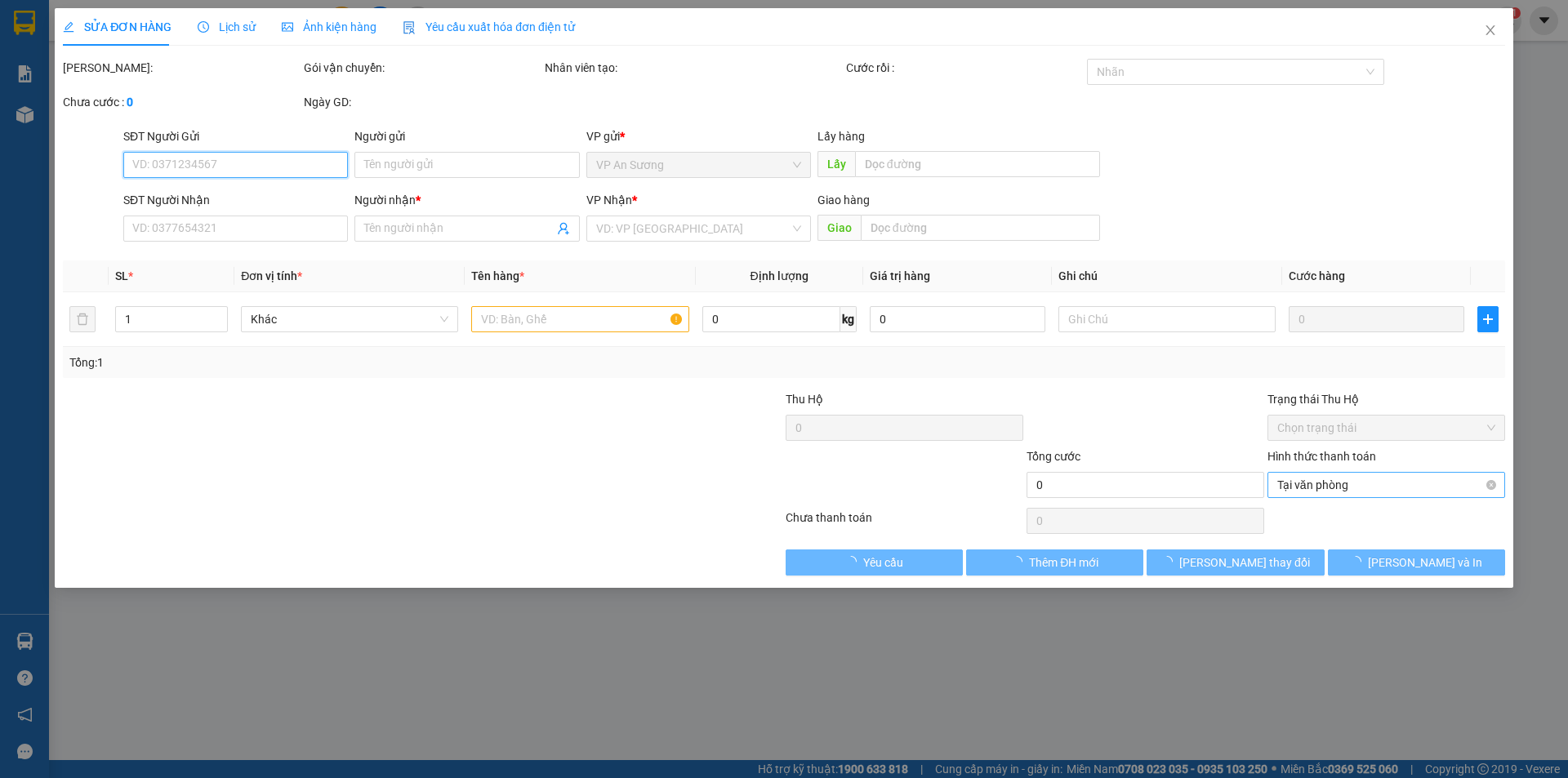
type input "0985198116"
type input "0972390042"
type input "THẢO"
type input "230.000"
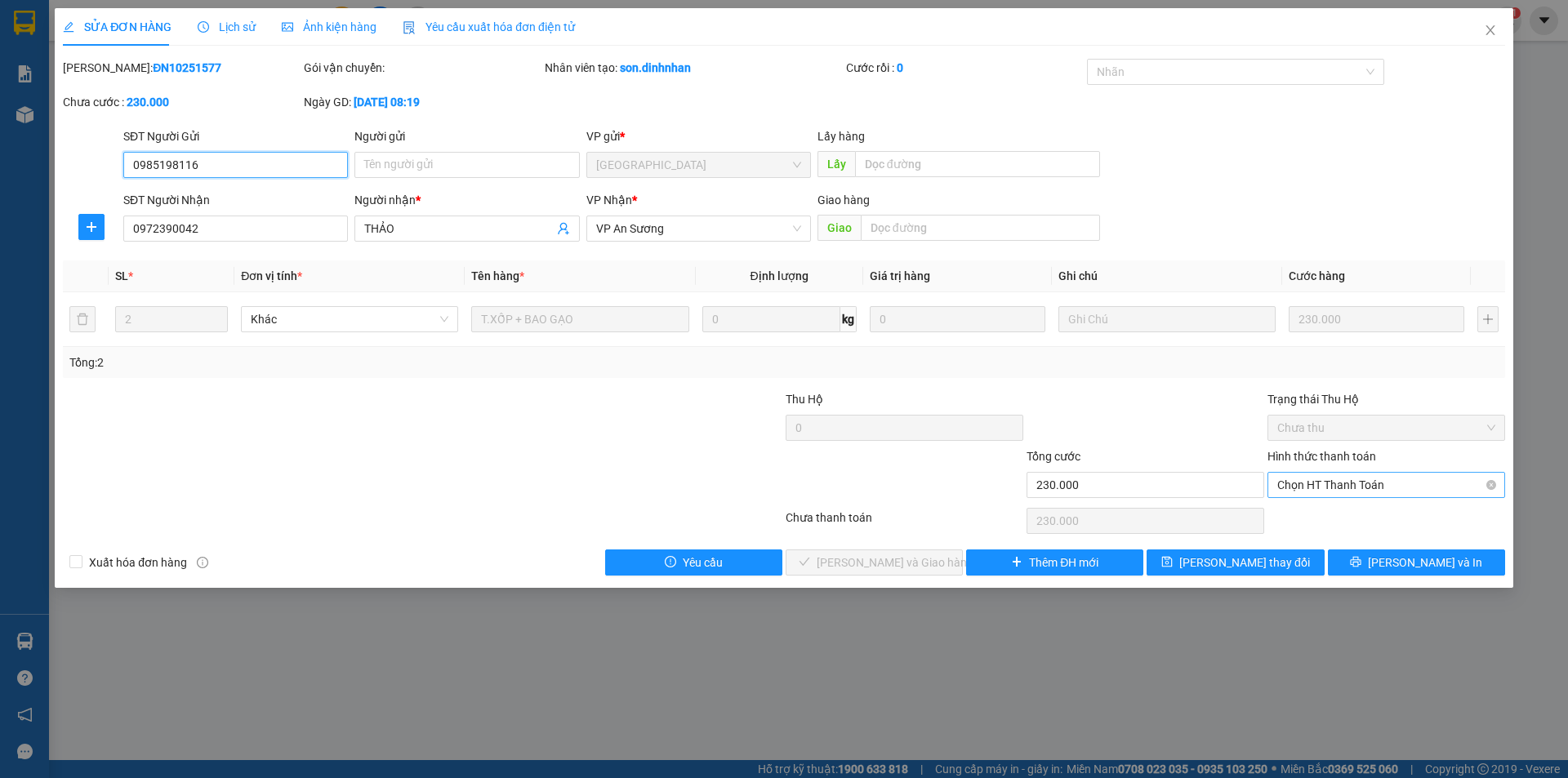
click at [1353, 488] on span "Chọn HT Thanh Toán" at bounding box center [1386, 484] width 218 height 24
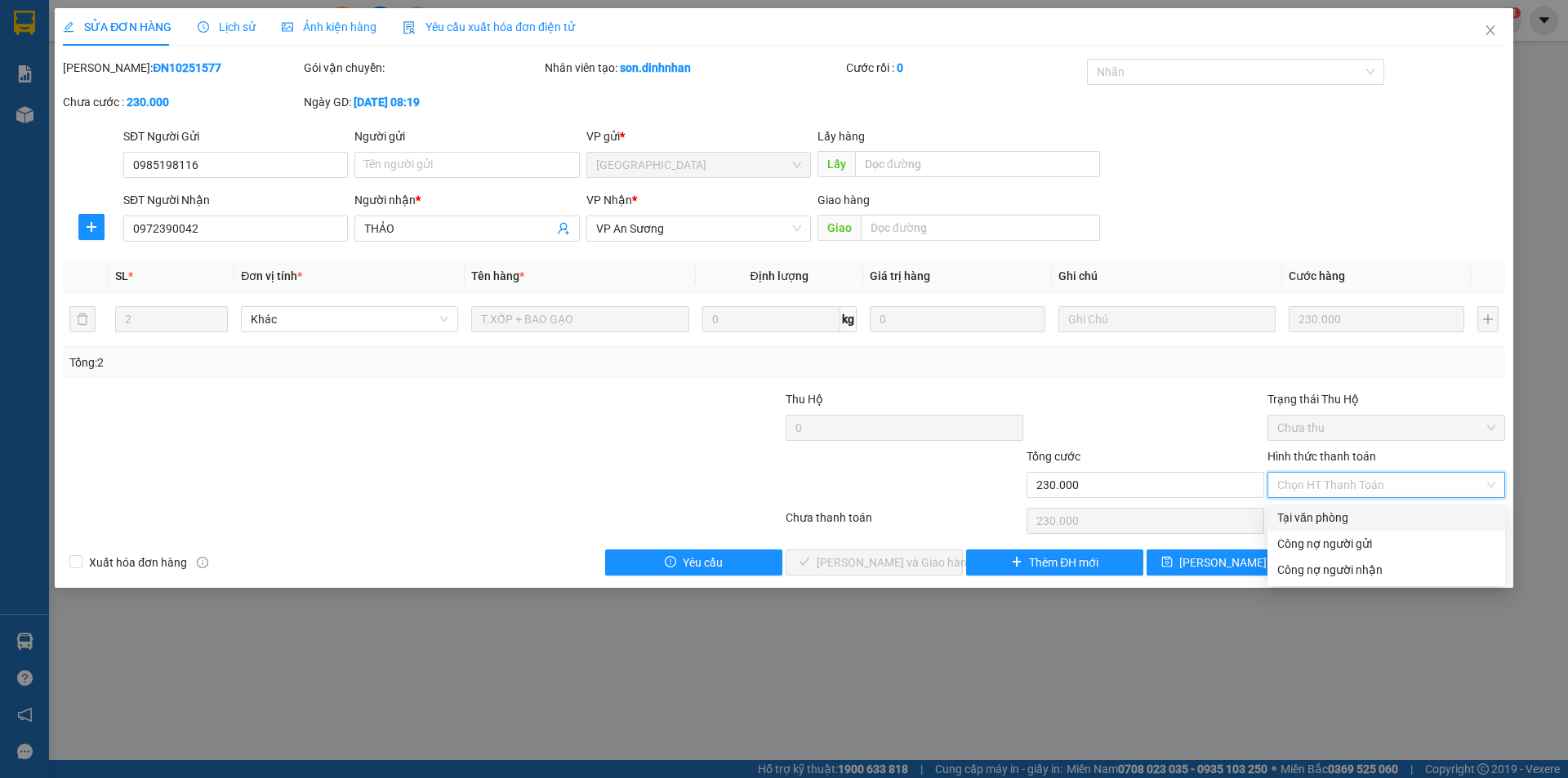
drag, startPoint x: 1337, startPoint y: 512, endPoint x: 1322, endPoint y: 515, distance: 15.3
click at [1338, 512] on div "Tại văn phòng" at bounding box center [1386, 518] width 218 height 18
type input "0"
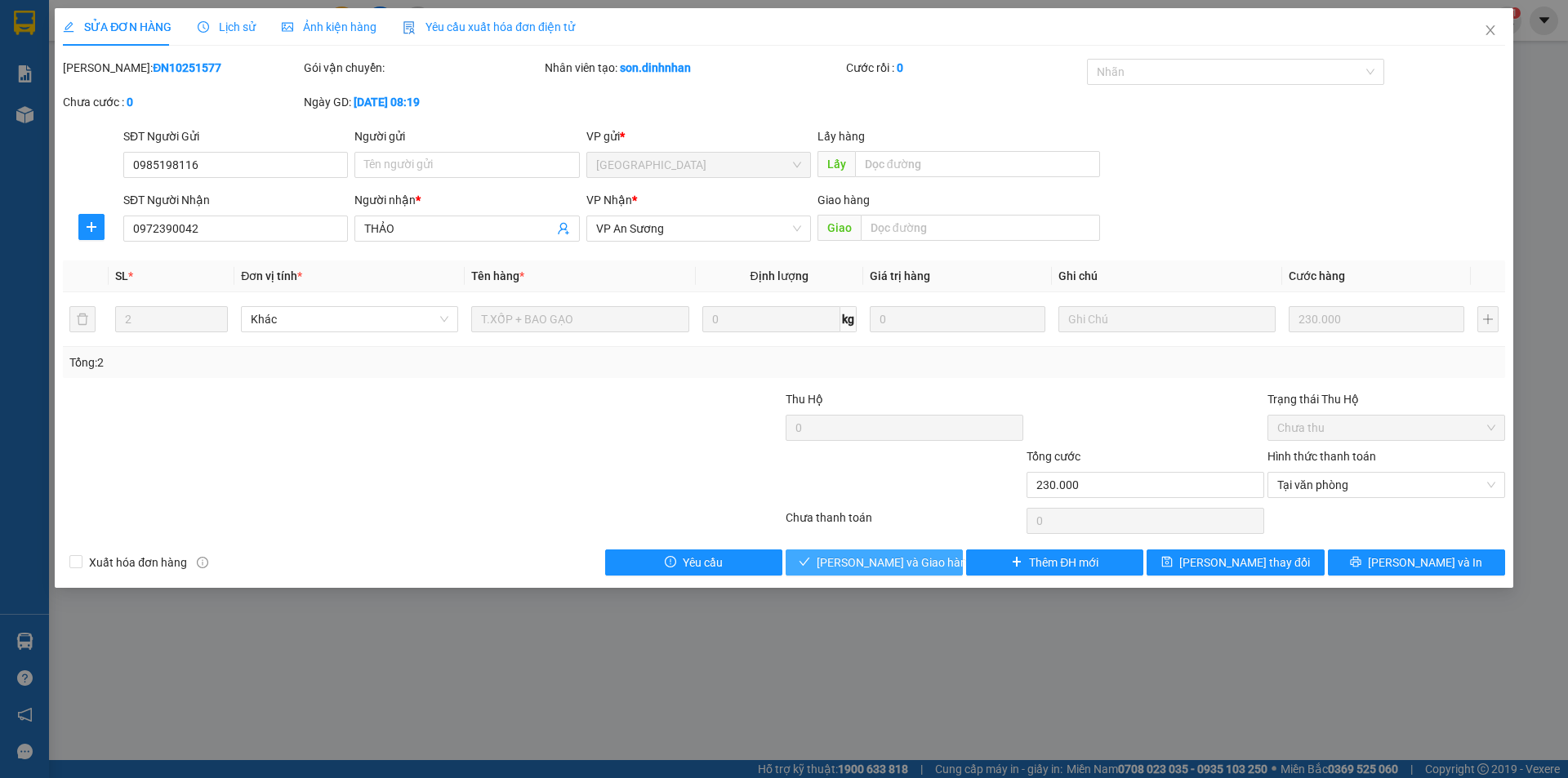
click at [862, 561] on span "Lưu và Giao hàng" at bounding box center [895, 563] width 157 height 18
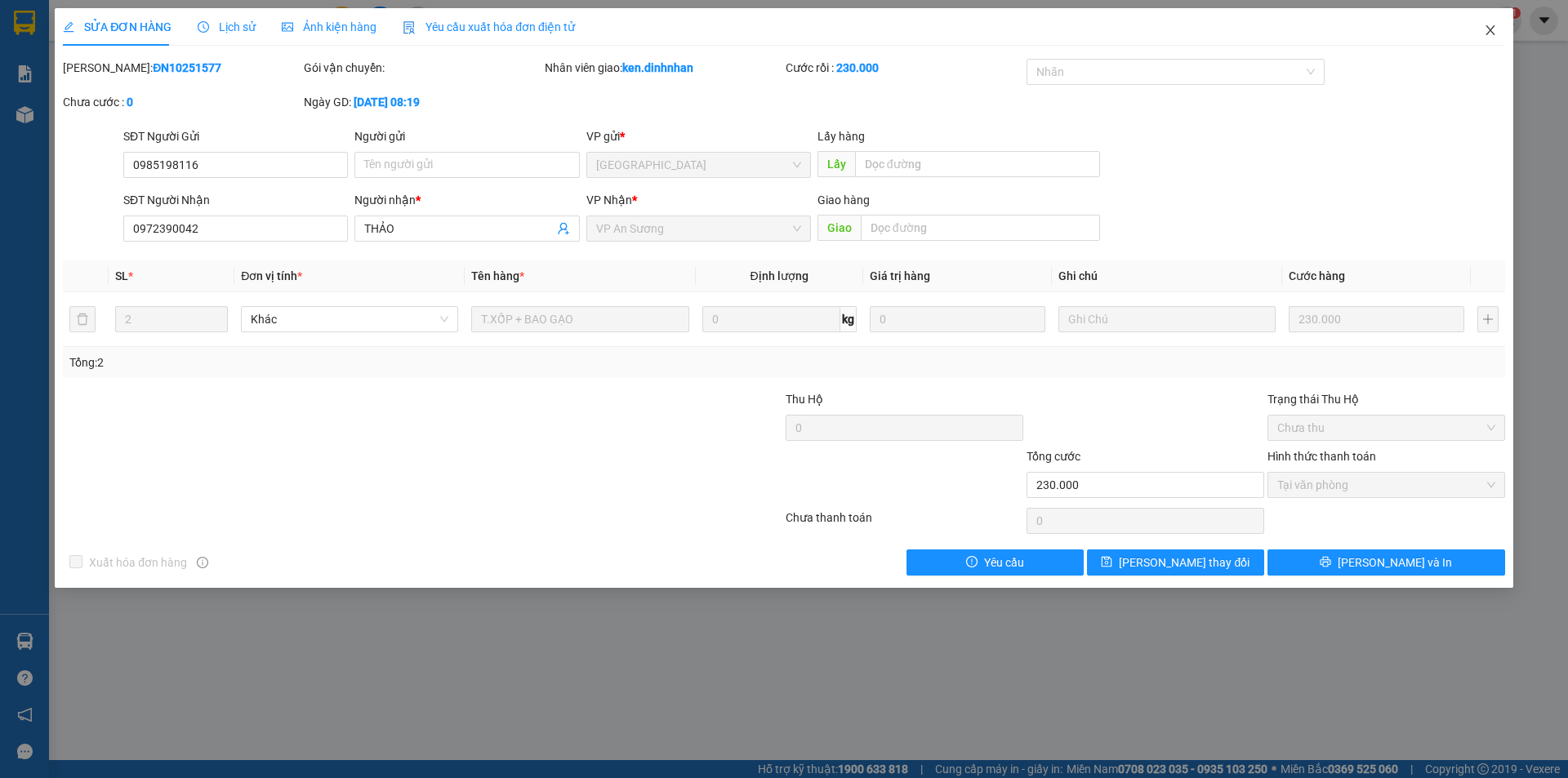
click at [1491, 27] on icon "close" at bounding box center [1491, 30] width 13 height 13
